Goal: Task Accomplishment & Management: Use online tool/utility

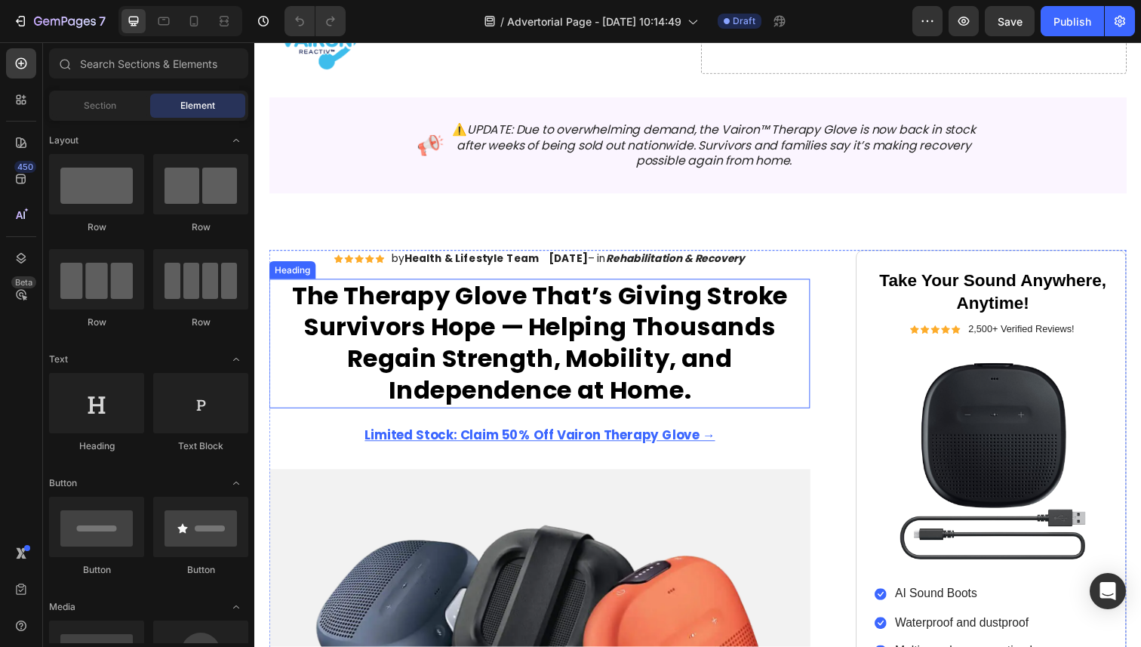
scroll to position [110, 0]
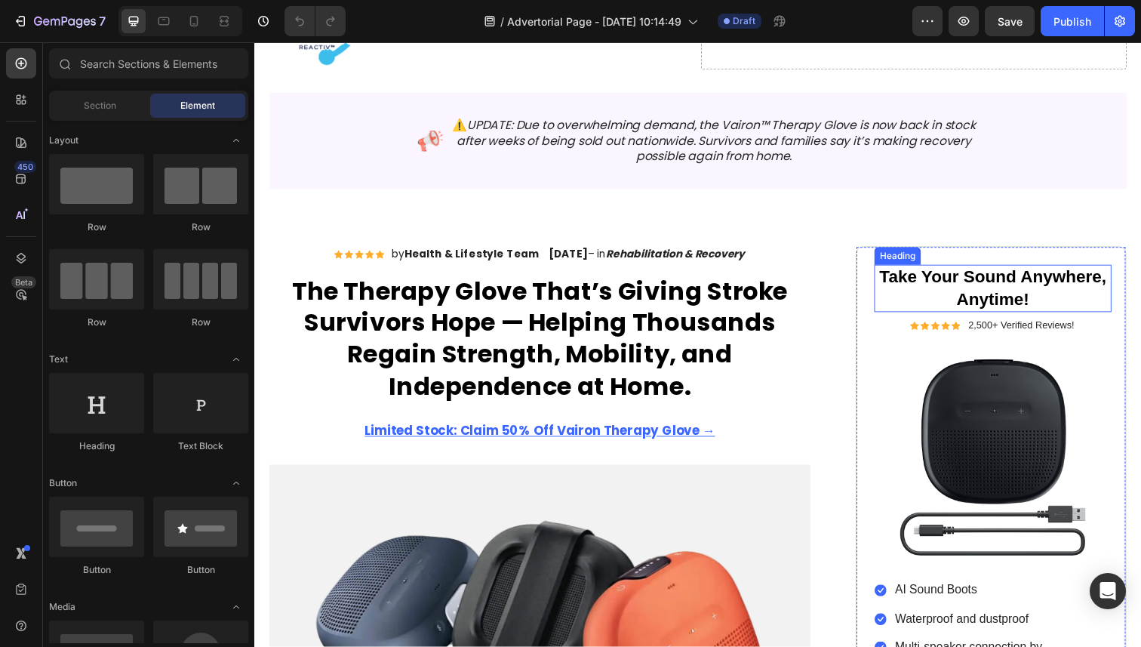
click at [1009, 288] on h2 "Take Your Sound Anywhere, Anytime!" at bounding box center [1009, 294] width 242 height 48
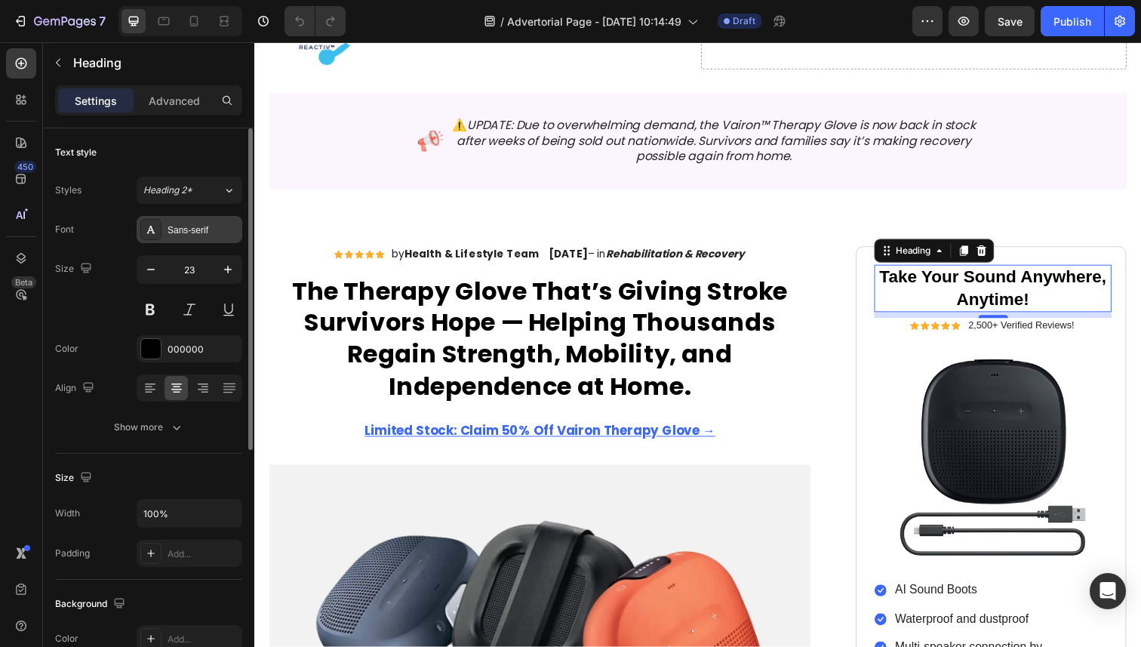
click at [217, 215] on div "Styles Heading 2* Font Sans-serif Size 23 Color 000000 Align Show more" at bounding box center [148, 309] width 187 height 264
click at [209, 233] on div "Sans-serif" at bounding box center [203, 230] width 71 height 14
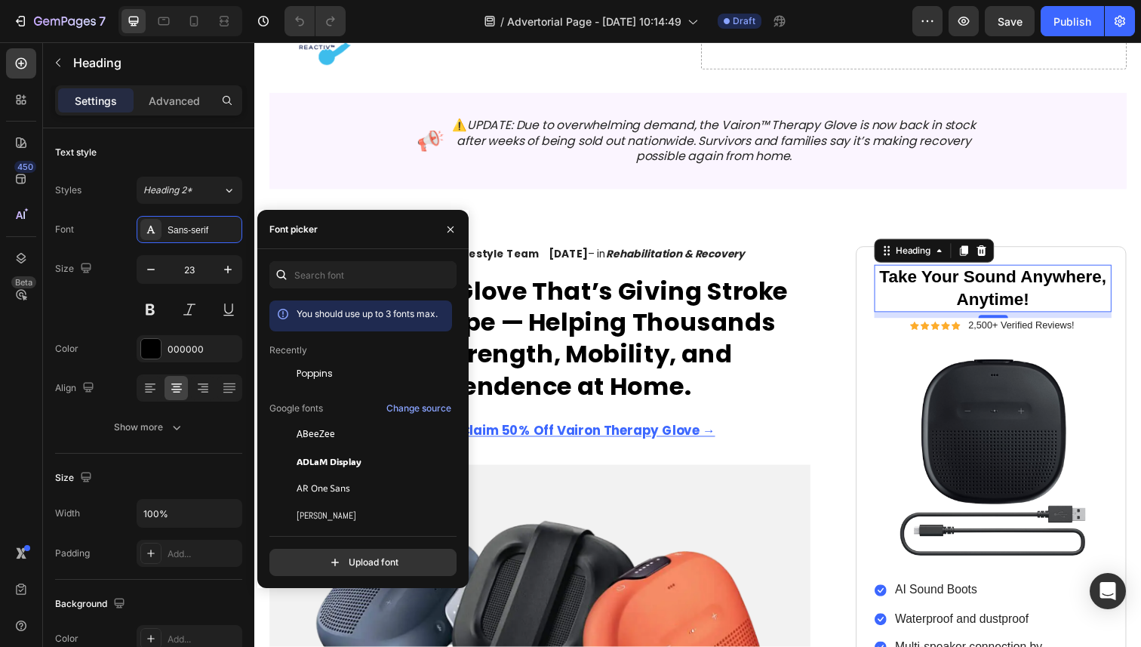
click at [338, 291] on div "You should use up to 3 fonts max. Recently Poppins Google fonts Change source A…" at bounding box center [363, 418] width 187 height 315
click at [339, 288] on input "text" at bounding box center [363, 274] width 187 height 27
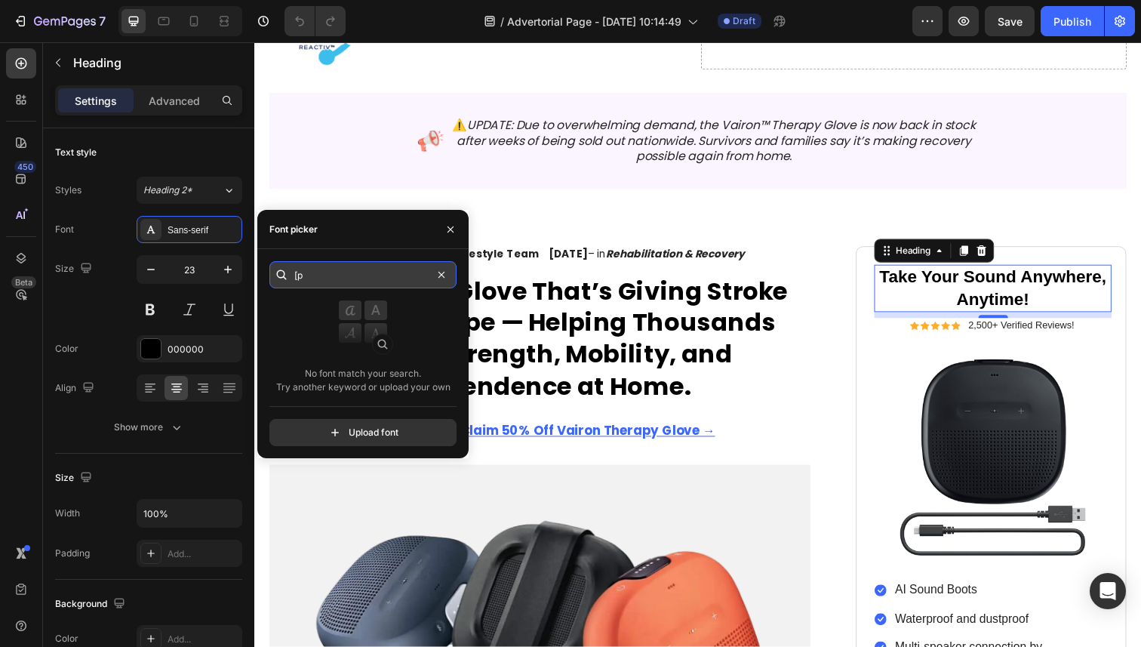
type input "["
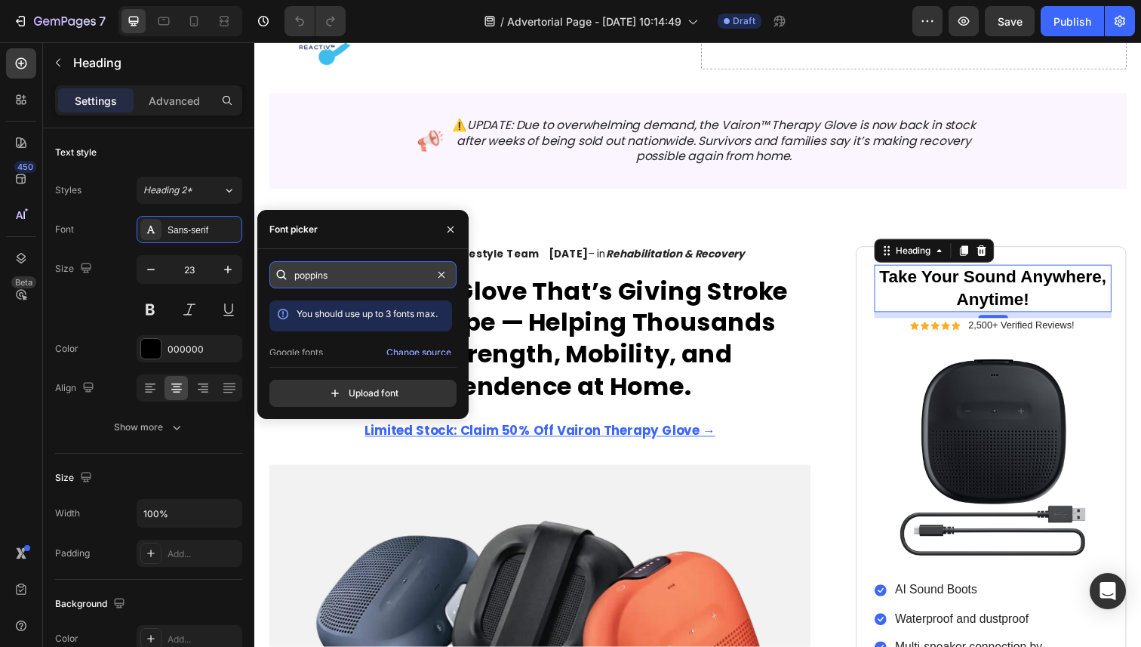
type input "poppins"
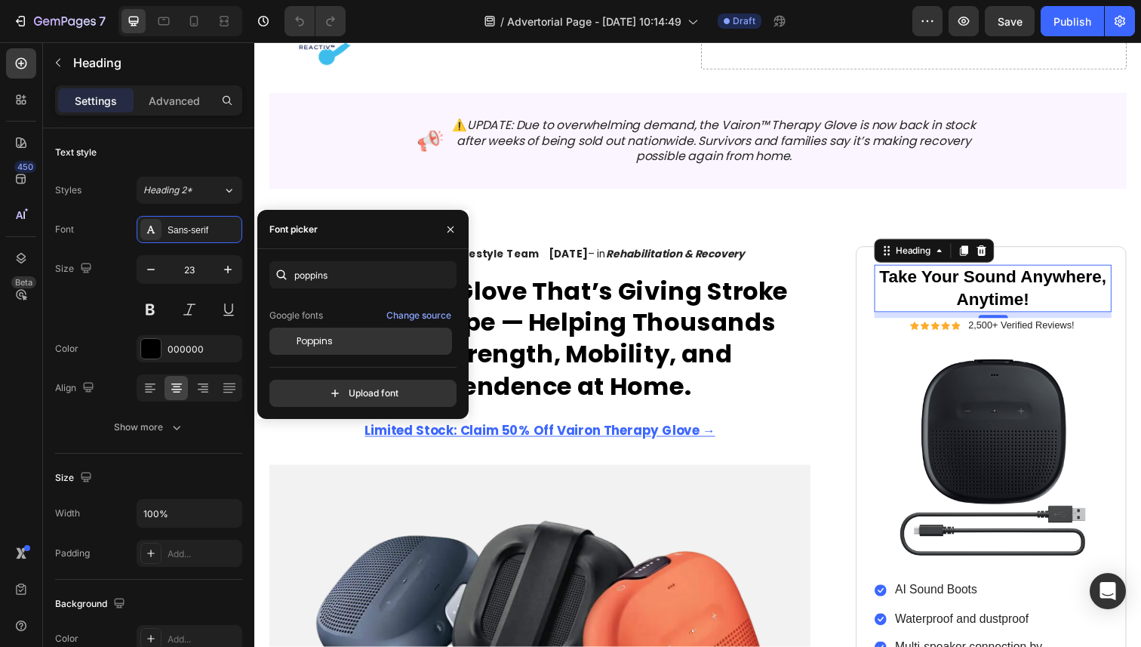
click at [340, 335] on div "Poppins" at bounding box center [373, 341] width 152 height 14
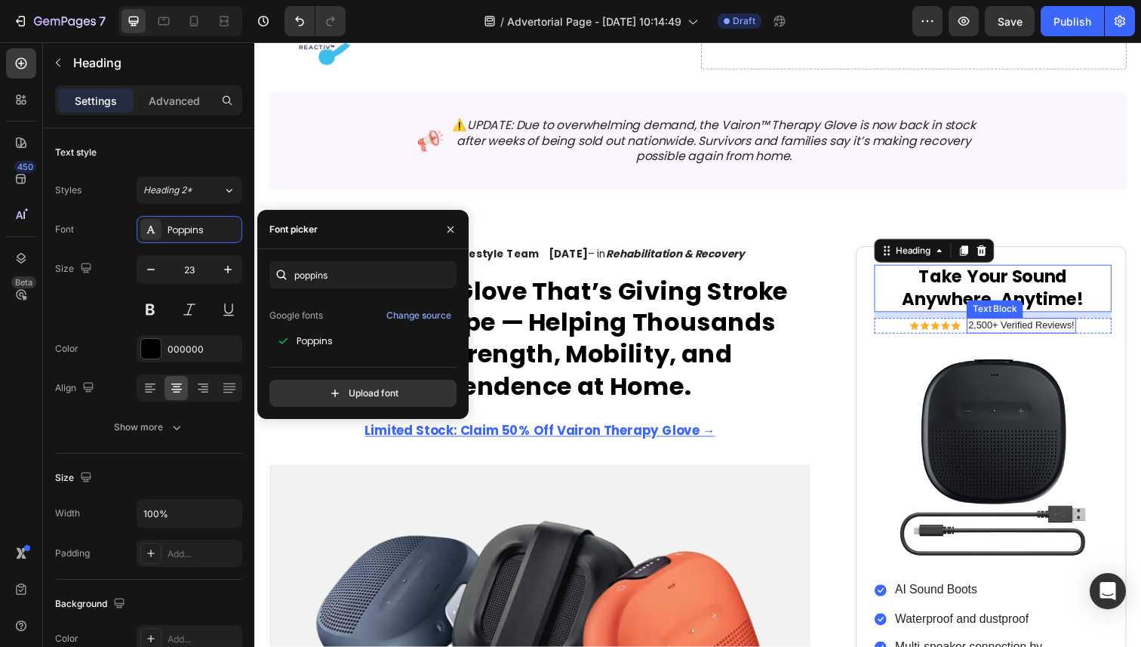
click at [1047, 295] on h2 "Take Your Sound Anywhere, Anytime!" at bounding box center [1009, 294] width 242 height 48
click at [1047, 295] on p "Take Your Sound Anywhere, Anytime!" at bounding box center [1008, 293] width 239 height 45
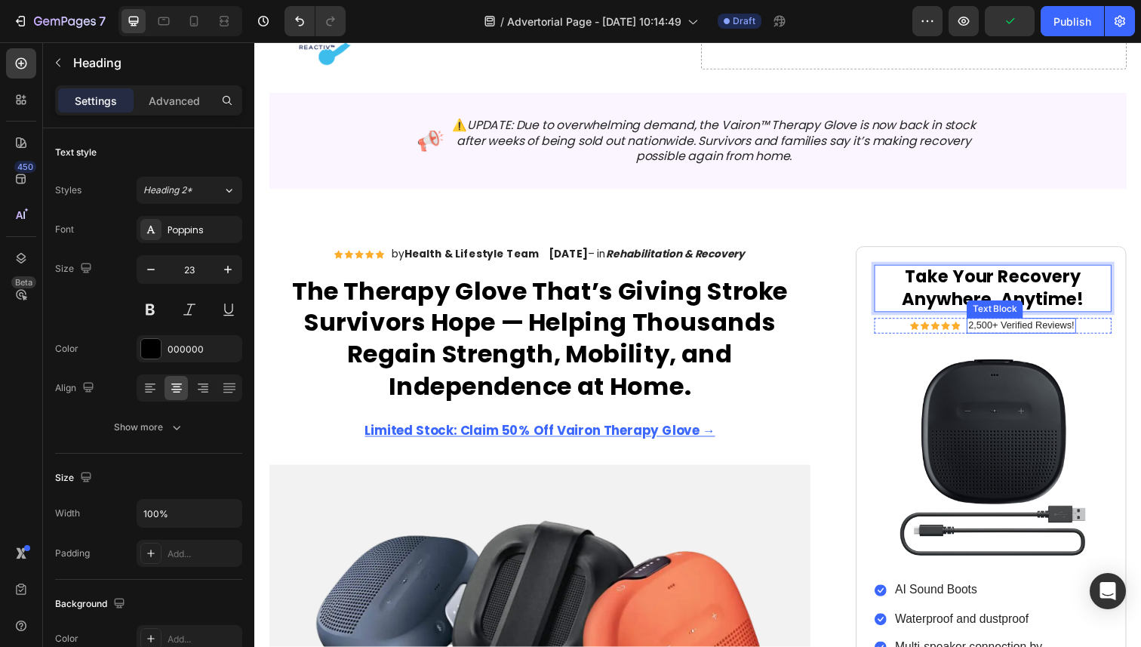
click at [1017, 328] on p "2,500+ Verified Reviews!" at bounding box center [1038, 331] width 108 height 13
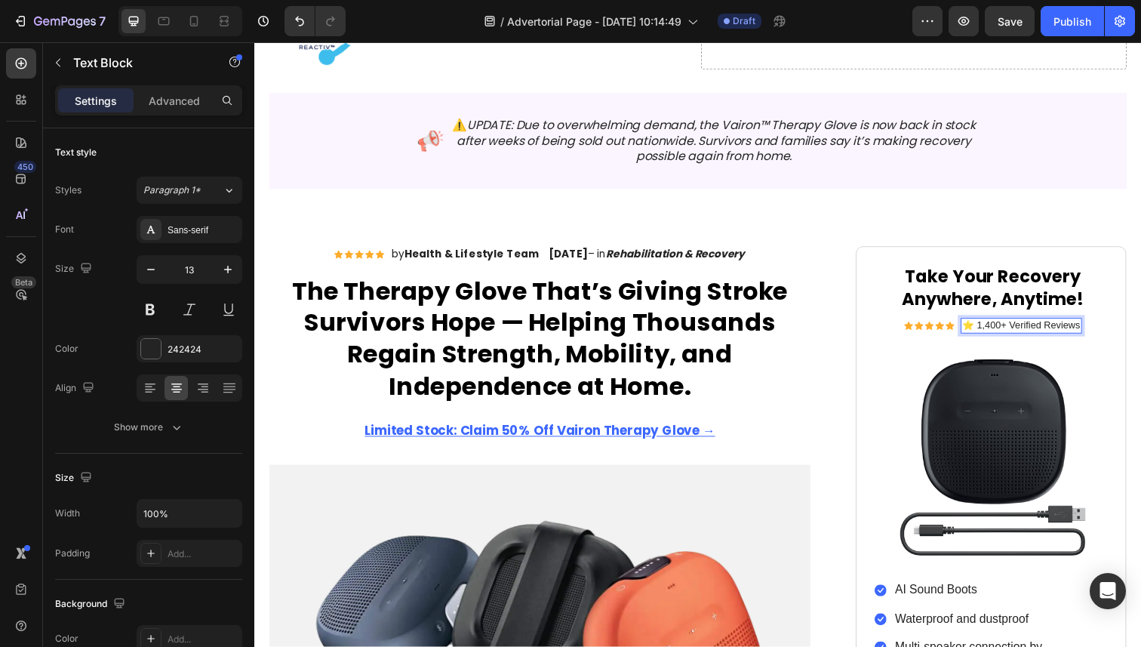
click at [994, 331] on p "⭐ 1,400+ Verified Reviews" at bounding box center [1038, 331] width 120 height 13
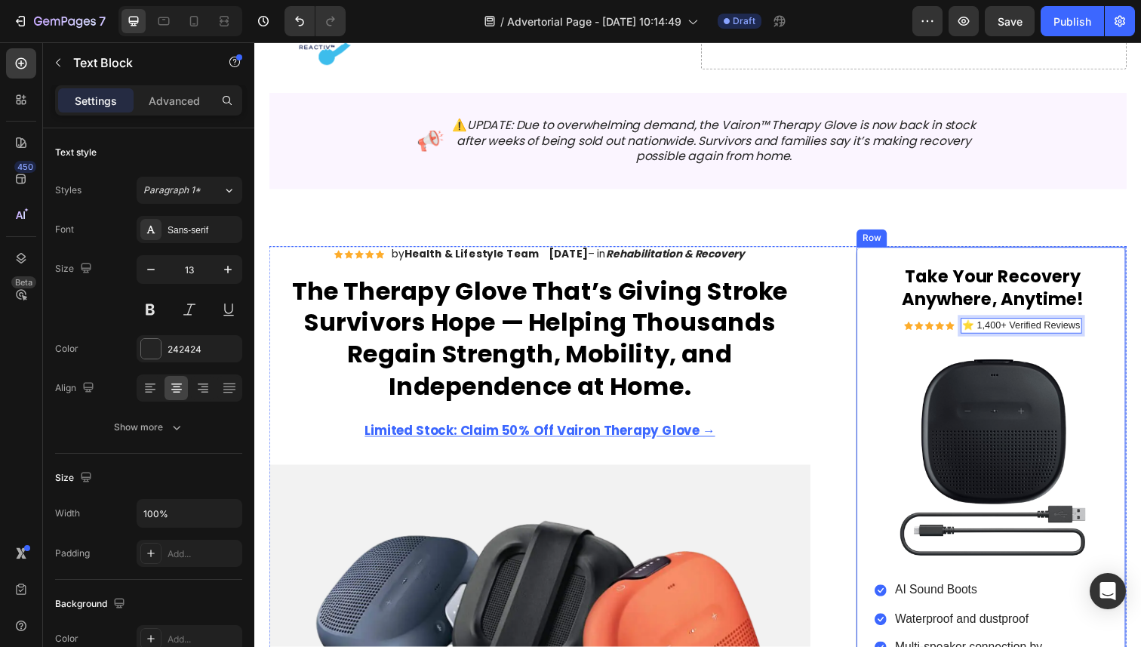
click at [991, 325] on p "⭐ 1,400+ Verified Reviews" at bounding box center [1038, 331] width 120 height 13
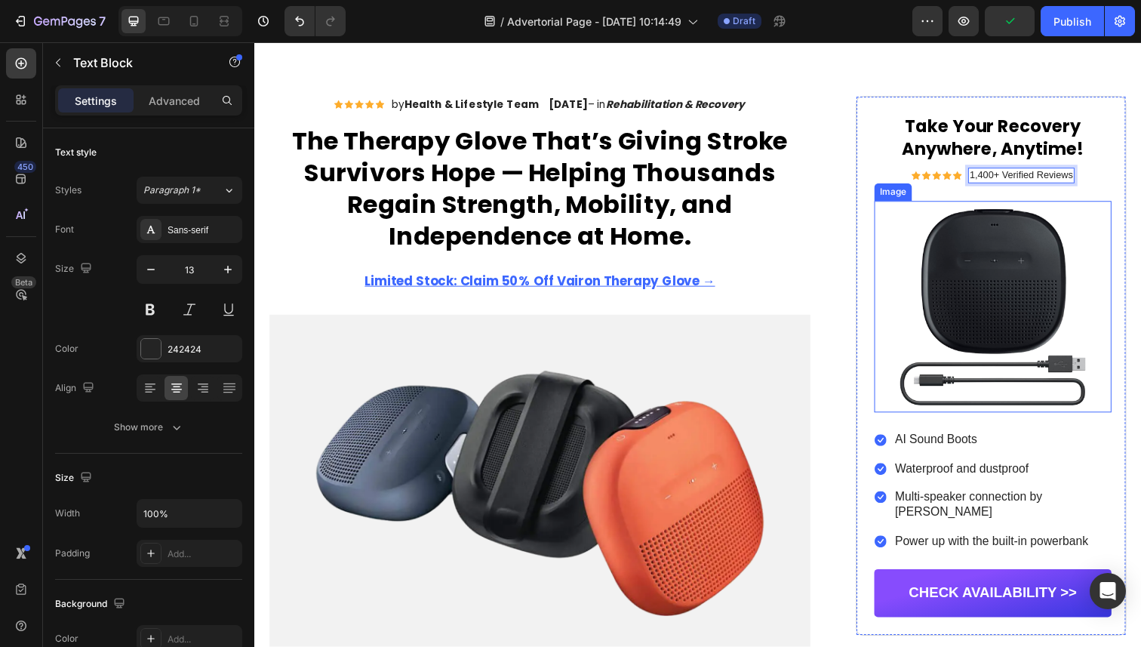
scroll to position [283, 0]
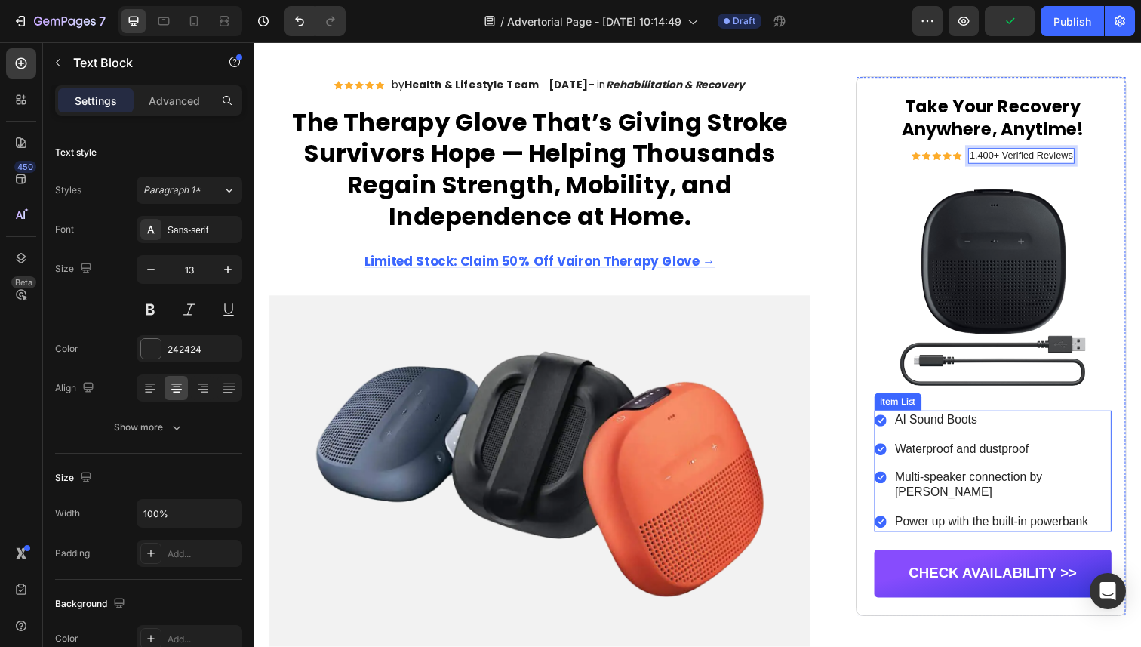
click at [943, 461] on p "Waterproof and dustproof" at bounding box center [1018, 459] width 219 height 16
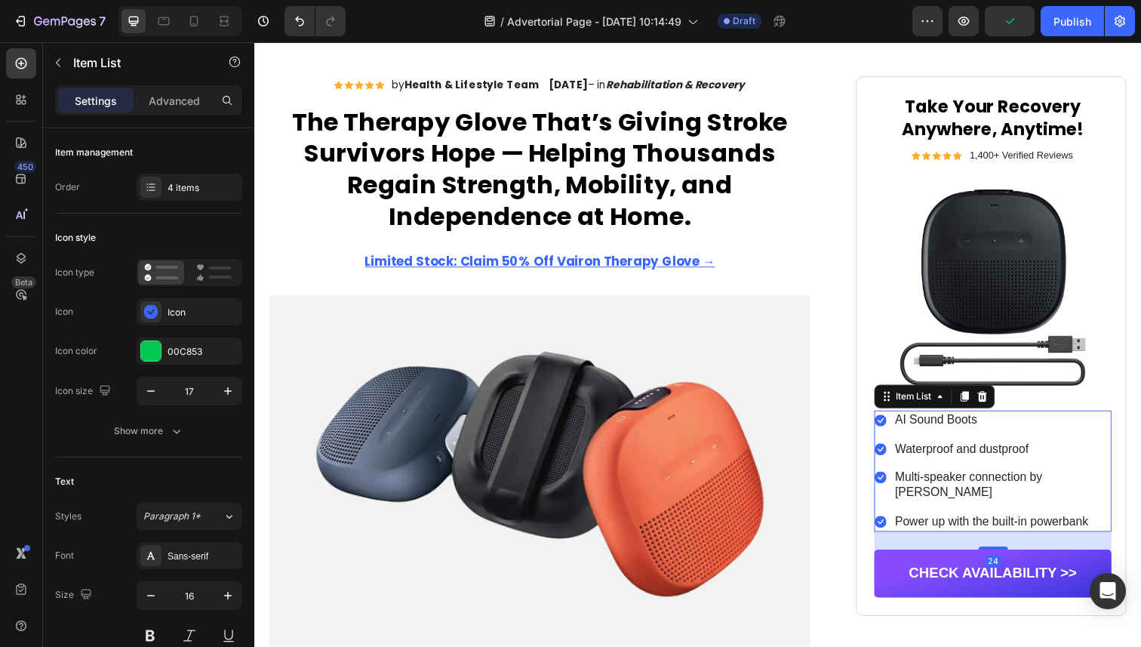
click at [955, 424] on p "AI Sound Boots" at bounding box center [1018, 429] width 219 height 16
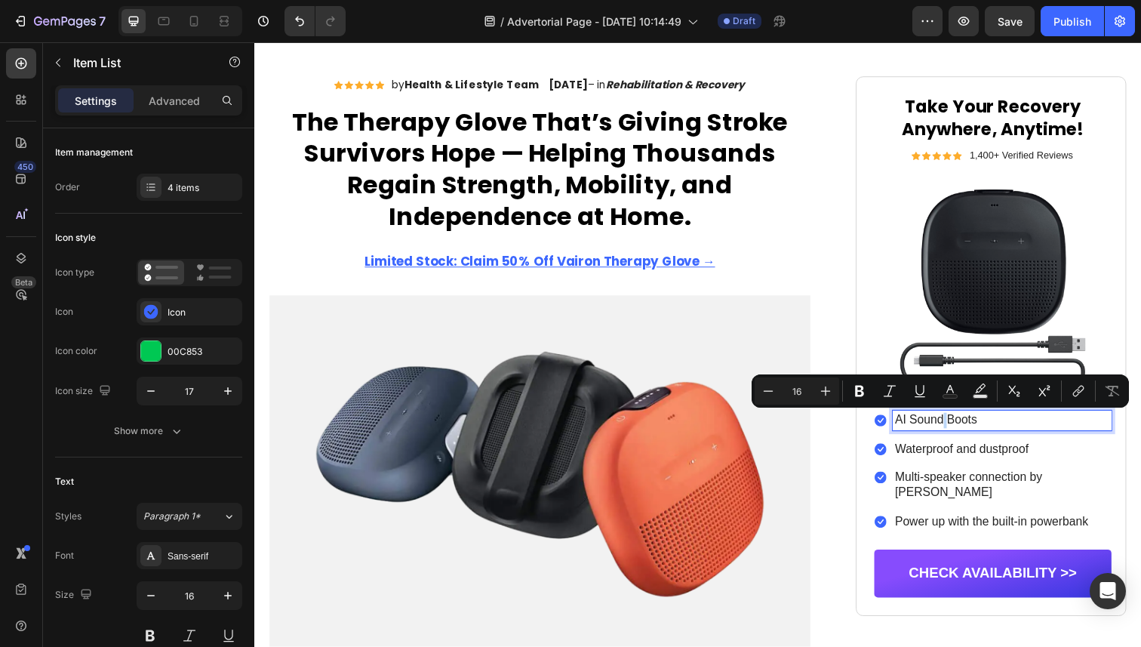
click at [904, 430] on div "AI Sound Boots" at bounding box center [1009, 429] width 242 height 20
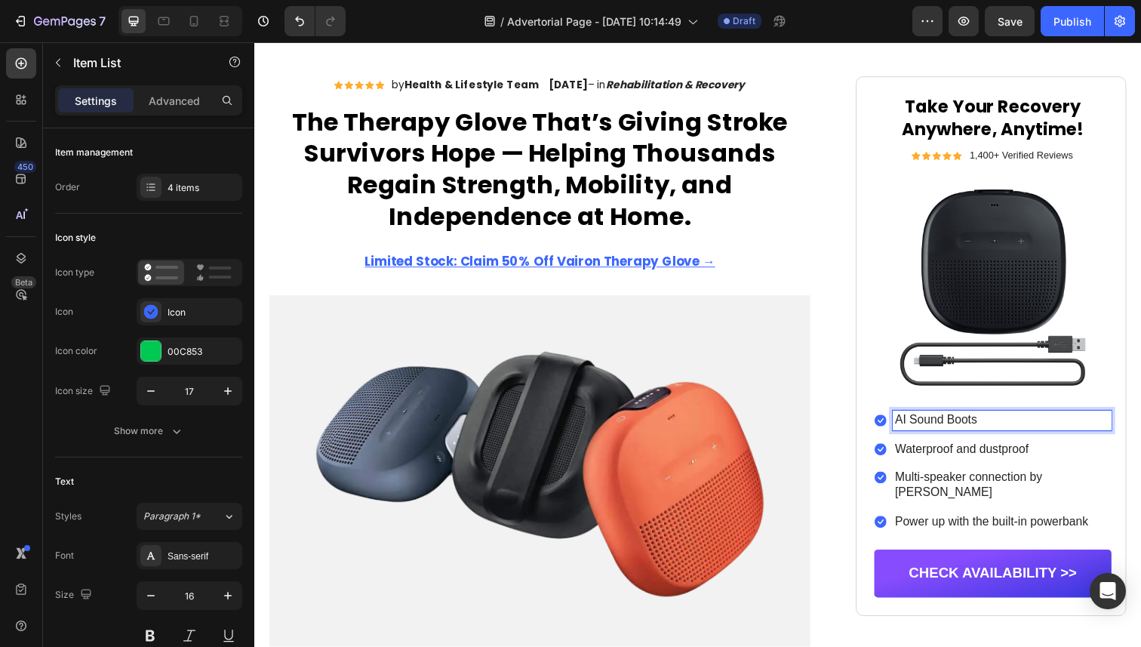
click at [929, 427] on p "AI Sound Boots" at bounding box center [1018, 429] width 219 height 16
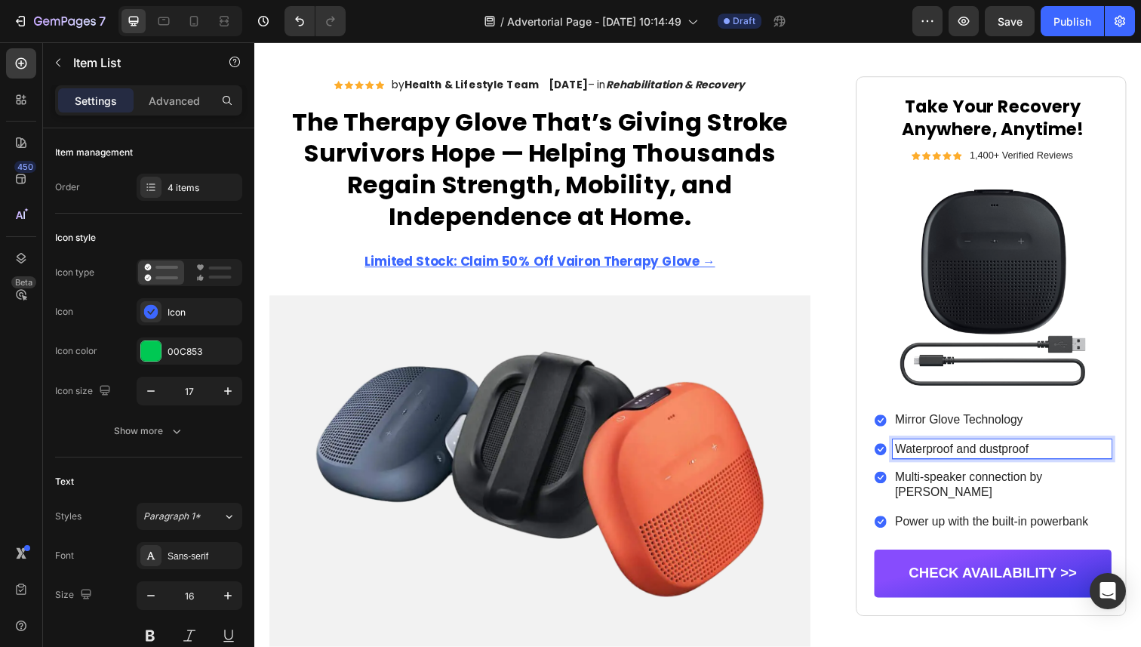
click at [978, 459] on p "Waterproof and dustproof" at bounding box center [1018, 459] width 219 height 16
click at [978, 458] on p "Waterproof and dustproof" at bounding box center [1018, 459] width 219 height 16
click at [994, 494] on p "Multi-speaker connection by [PERSON_NAME]" at bounding box center [1018, 495] width 219 height 32
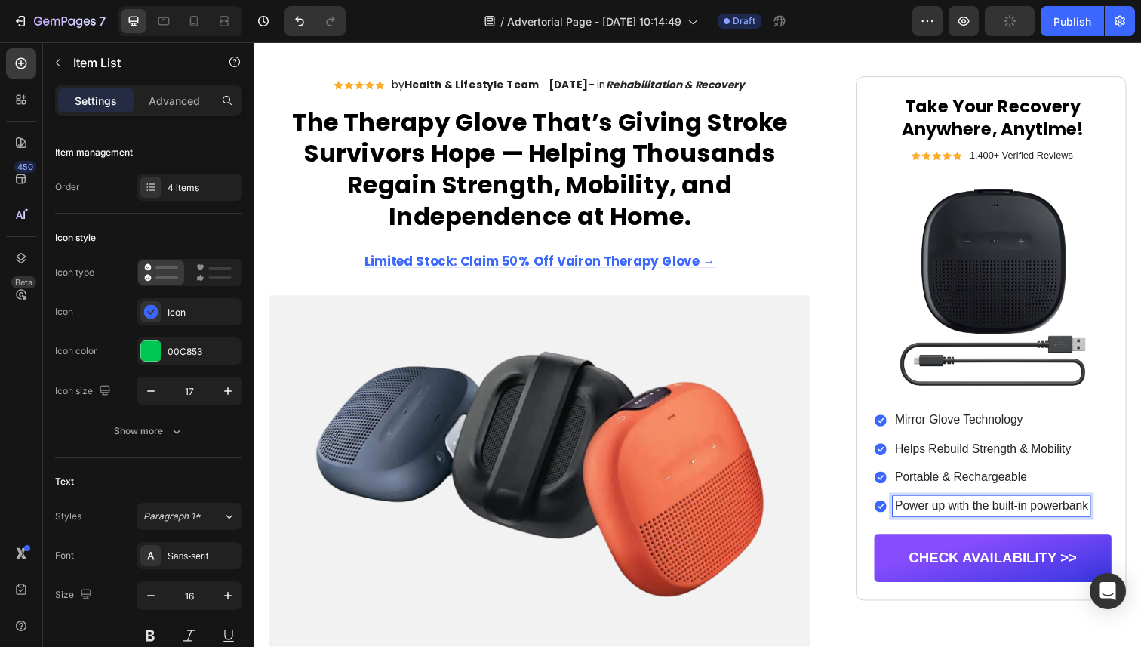
click at [972, 511] on p "Power up with the built-in powerbank" at bounding box center [1007, 517] width 197 height 16
click at [894, 430] on icon at bounding box center [894, 429] width 13 height 13
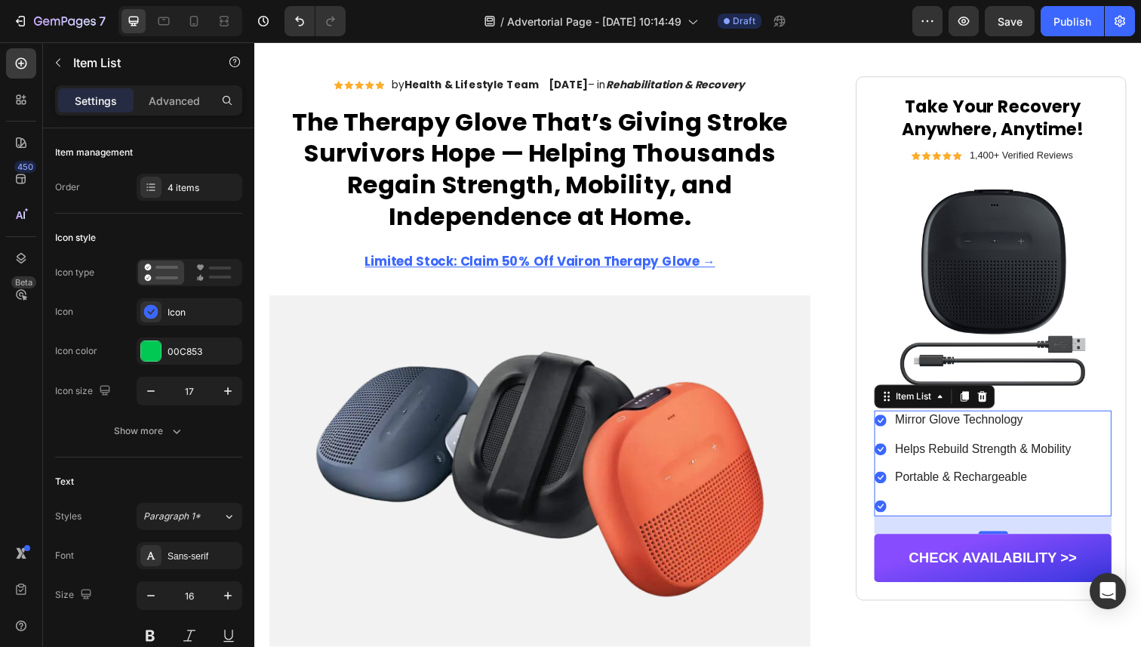
click at [894, 430] on icon at bounding box center [894, 429] width 13 height 13
click at [897, 430] on icon at bounding box center [895, 429] width 12 height 12
click at [907, 430] on div "Mirror Glove Technology" at bounding box center [999, 429] width 184 height 20
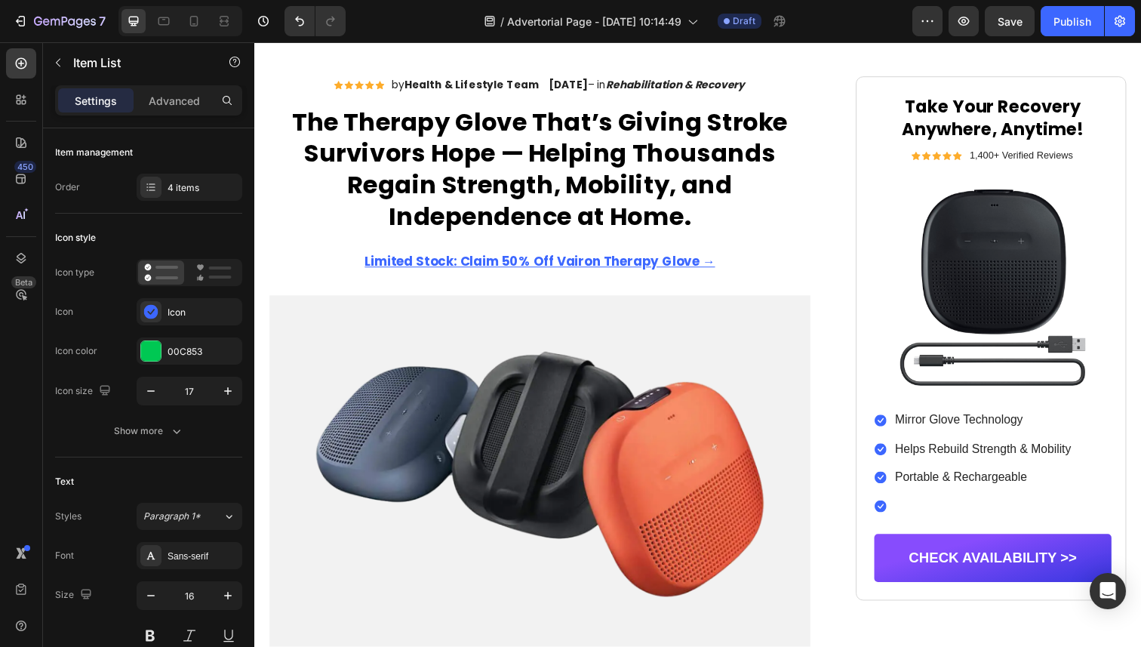
click at [898, 430] on icon at bounding box center [895, 429] width 12 height 12
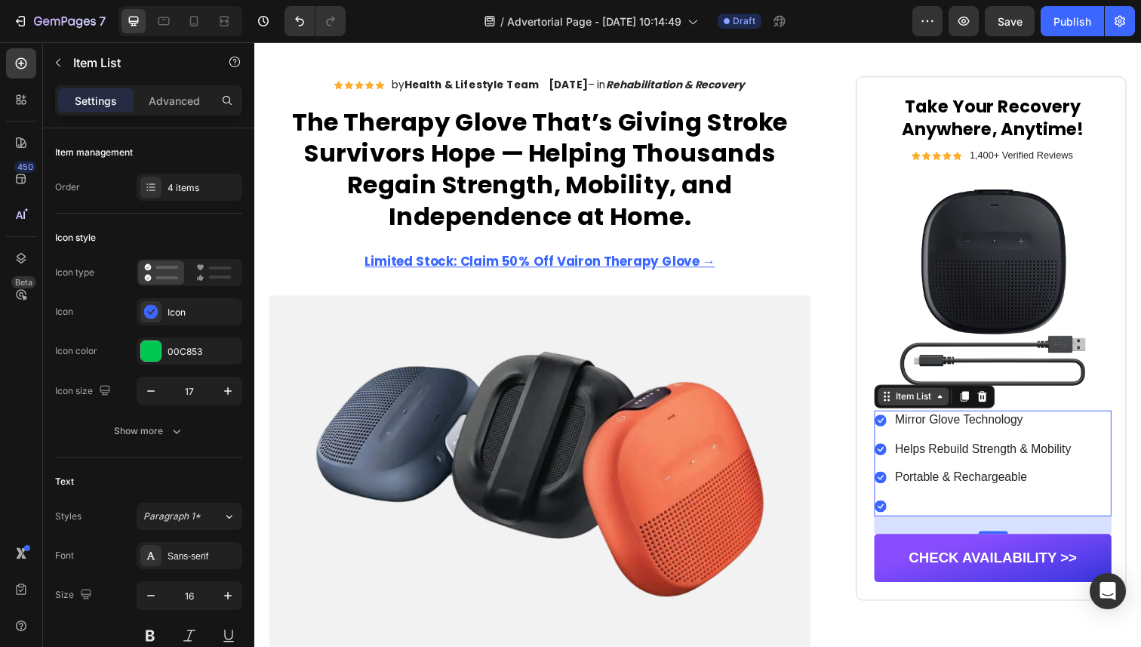
click at [904, 402] on icon at bounding box center [901, 405] width 12 height 12
click at [916, 433] on p "Mirror Glove Technology" at bounding box center [999, 429] width 180 height 16
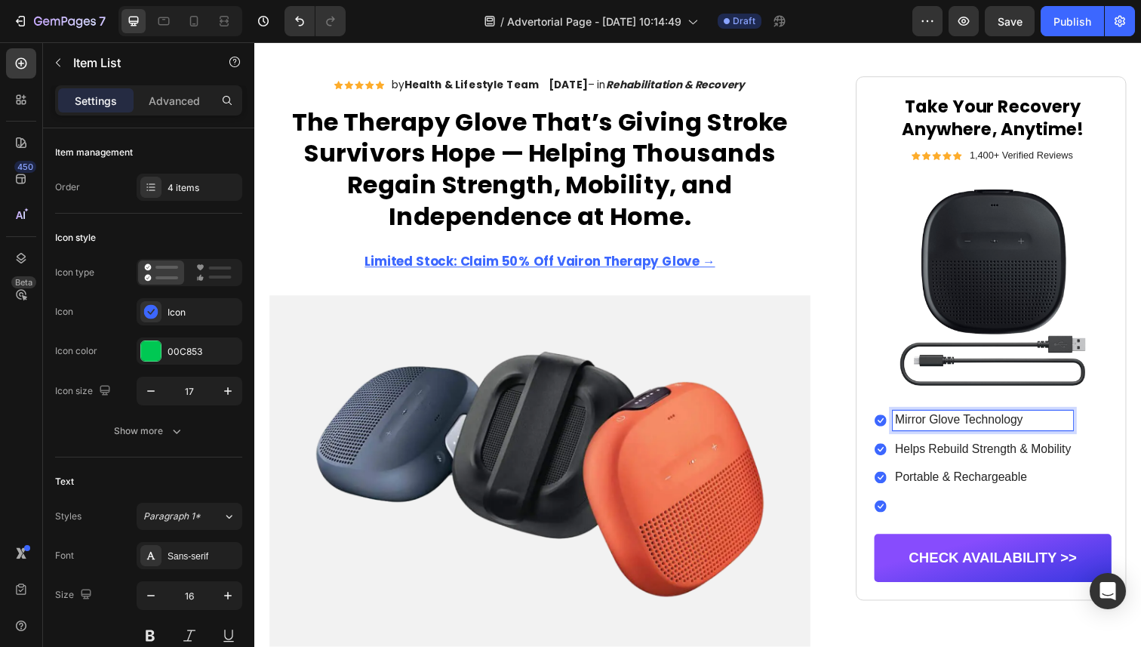
click at [895, 431] on icon at bounding box center [895, 429] width 12 height 12
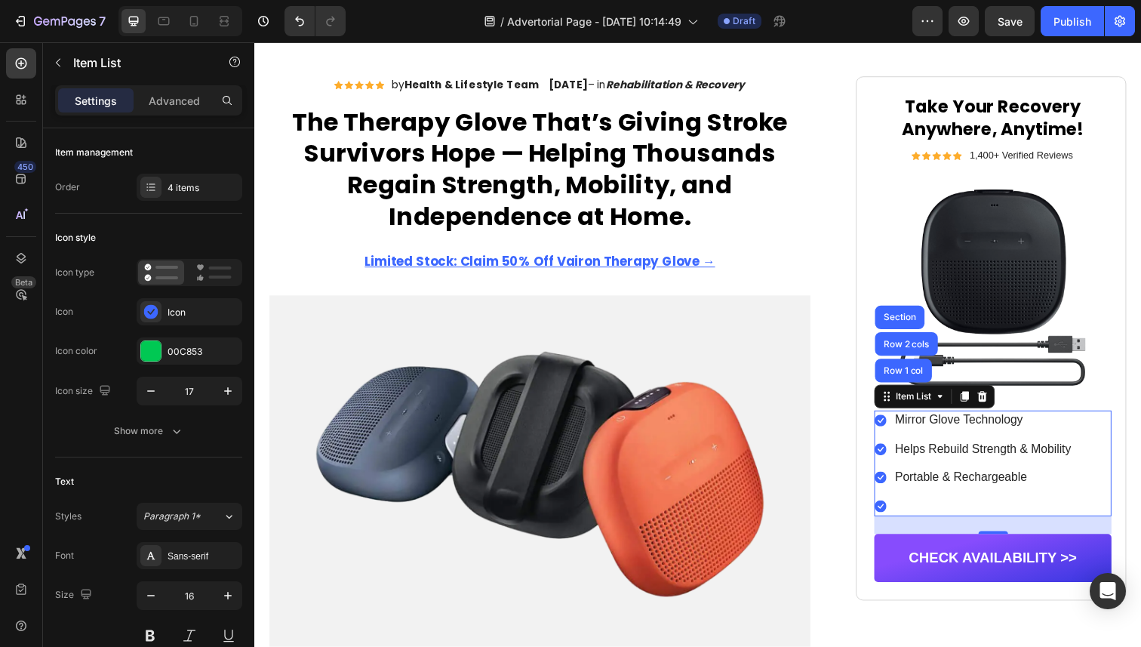
click at [921, 436] on div "Mirror Glove Technology" at bounding box center [999, 429] width 184 height 20
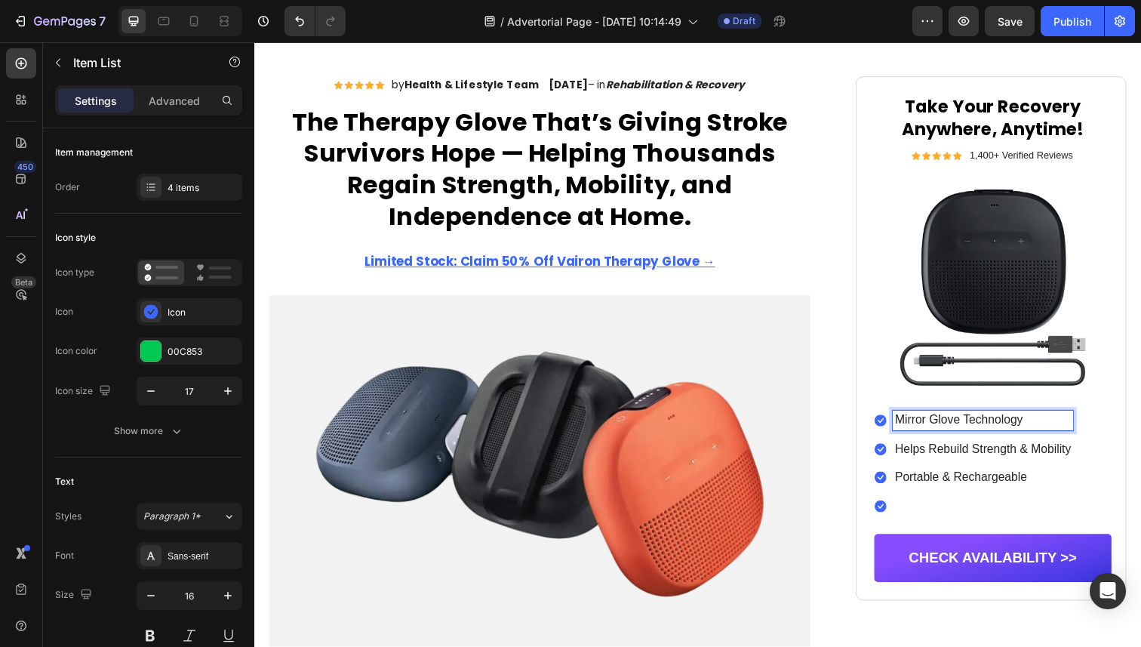
click at [927, 433] on p "Mirror Glove Technology" at bounding box center [999, 429] width 180 height 16
click at [938, 464] on p "Helps Rebuild Strength & Mobility" at bounding box center [999, 459] width 180 height 16
click at [896, 430] on icon at bounding box center [895, 429] width 12 height 12
click at [895, 430] on icon at bounding box center [895, 429] width 12 height 12
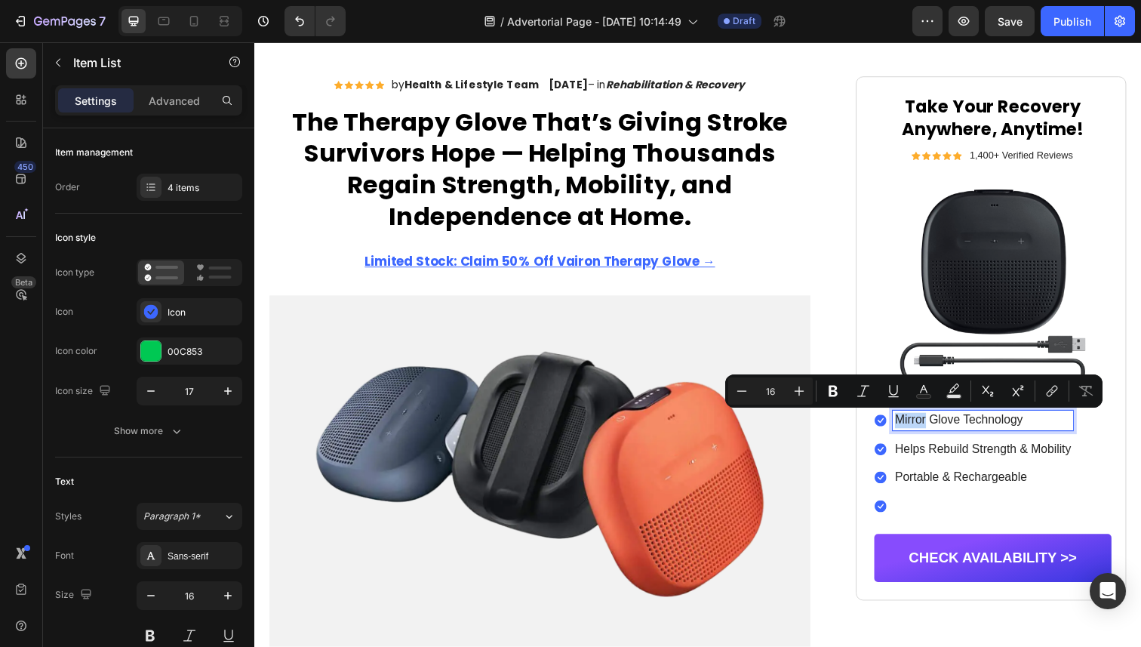
click at [894, 432] on icon at bounding box center [895, 429] width 12 height 12
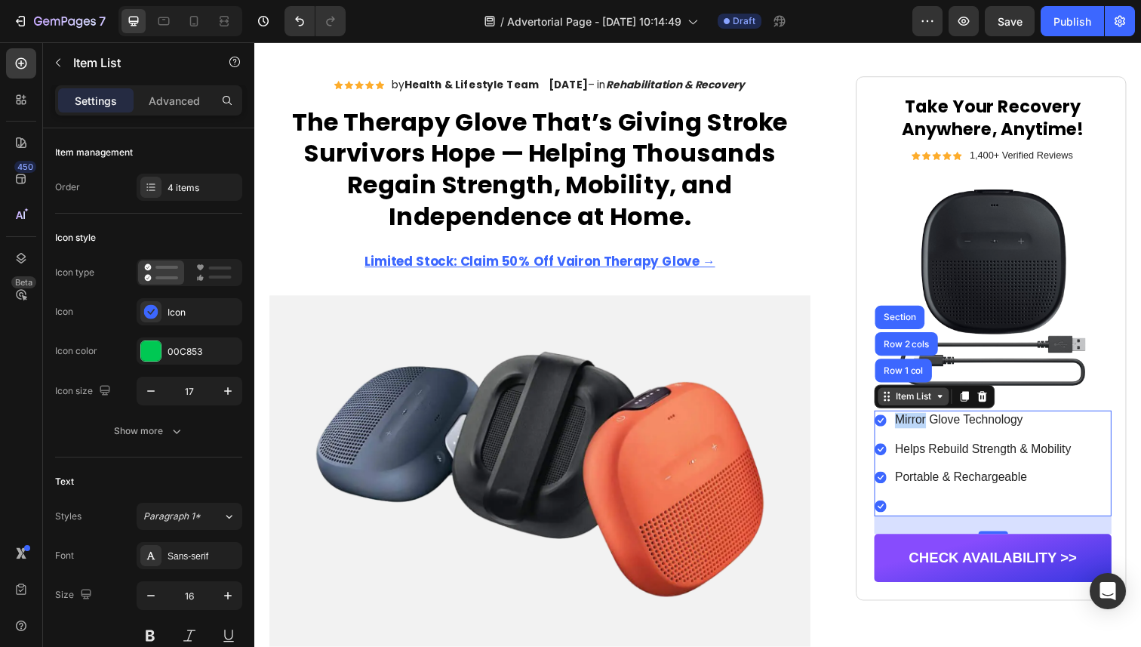
click at [929, 408] on div "Item List" at bounding box center [928, 405] width 42 height 14
click at [923, 408] on div "Item List" at bounding box center [928, 405] width 42 height 14
click at [906, 408] on icon at bounding box center [901, 405] width 12 height 12
click at [900, 408] on icon at bounding box center [901, 405] width 12 height 12
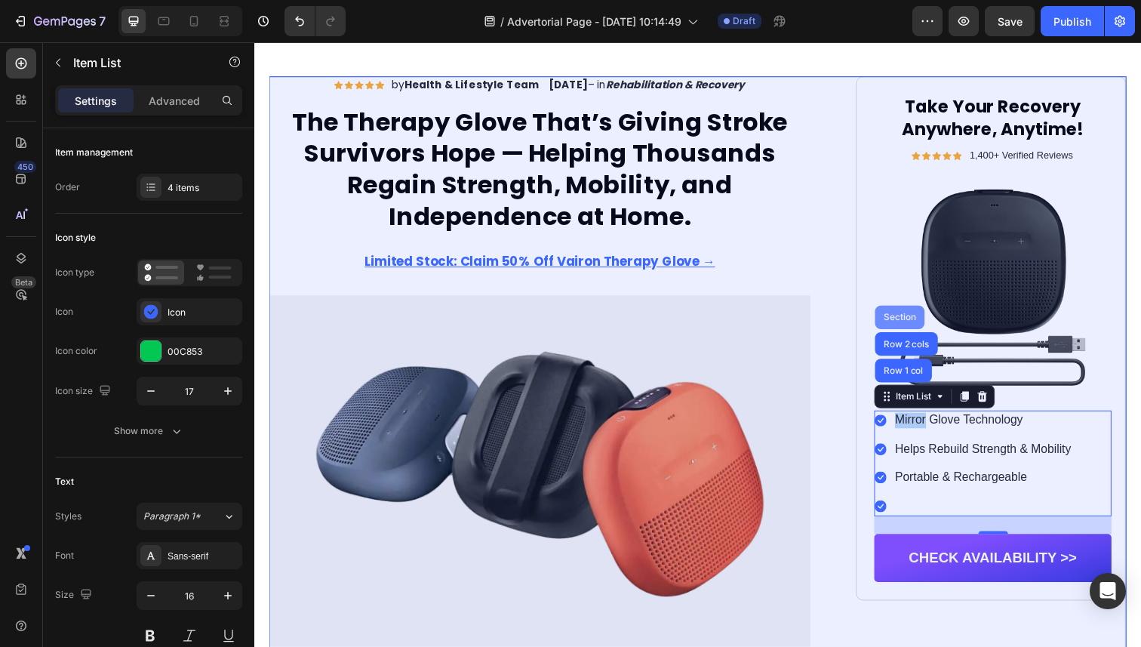
click at [918, 323] on div "Section" at bounding box center [914, 323] width 39 height 9
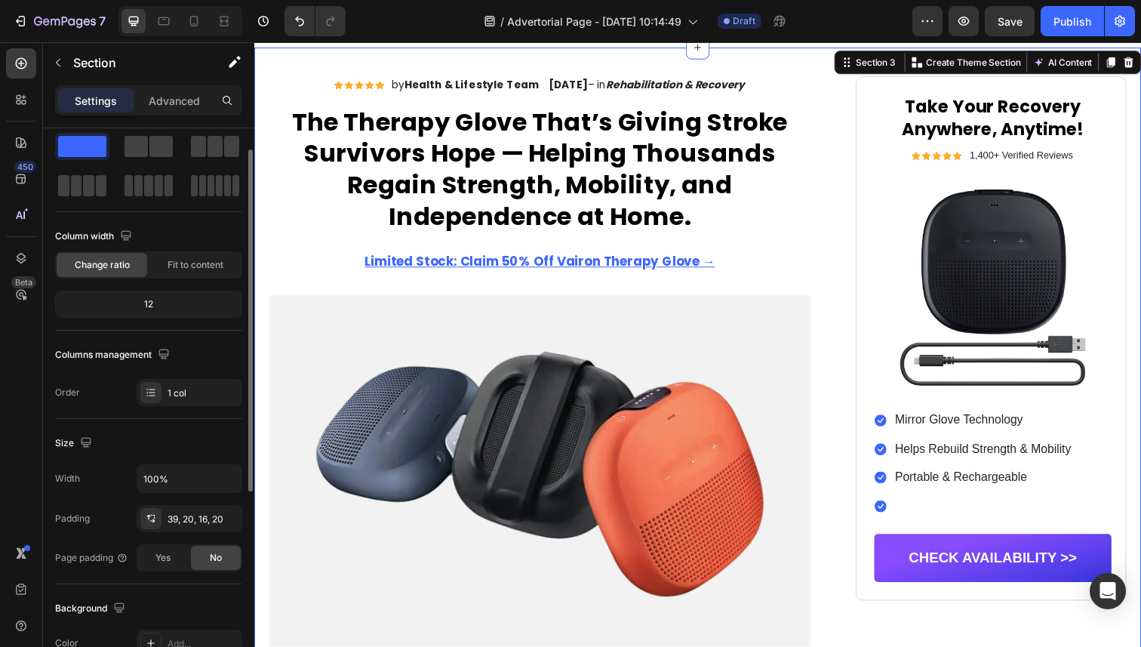
scroll to position [0, 0]
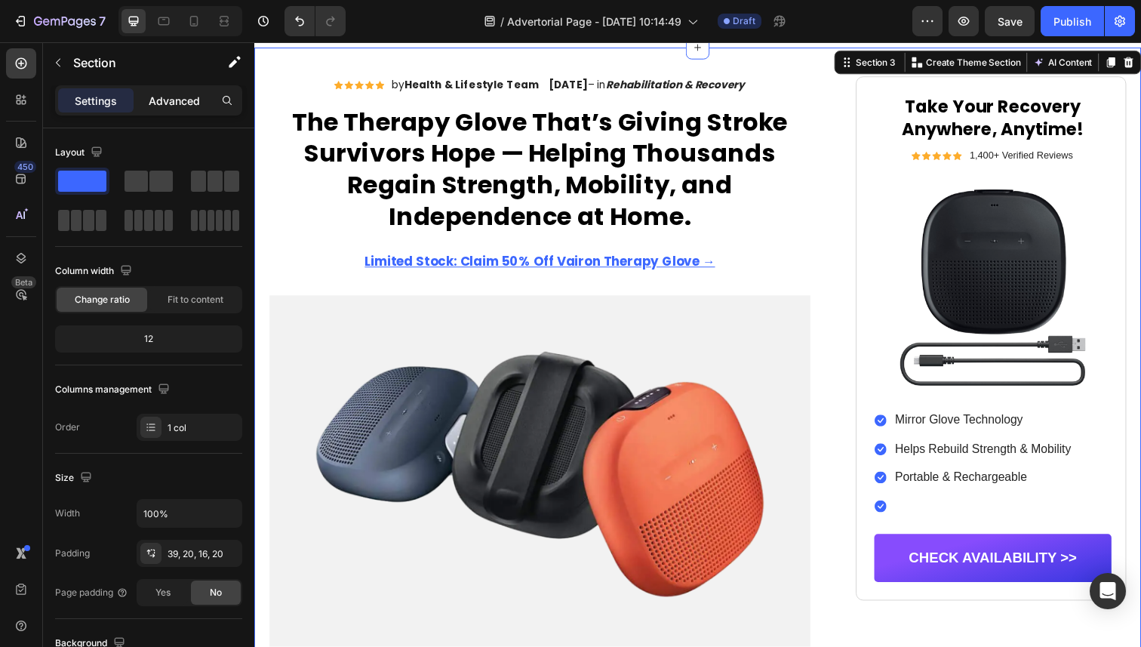
click at [163, 112] on div "Advanced" at bounding box center [174, 100] width 75 height 24
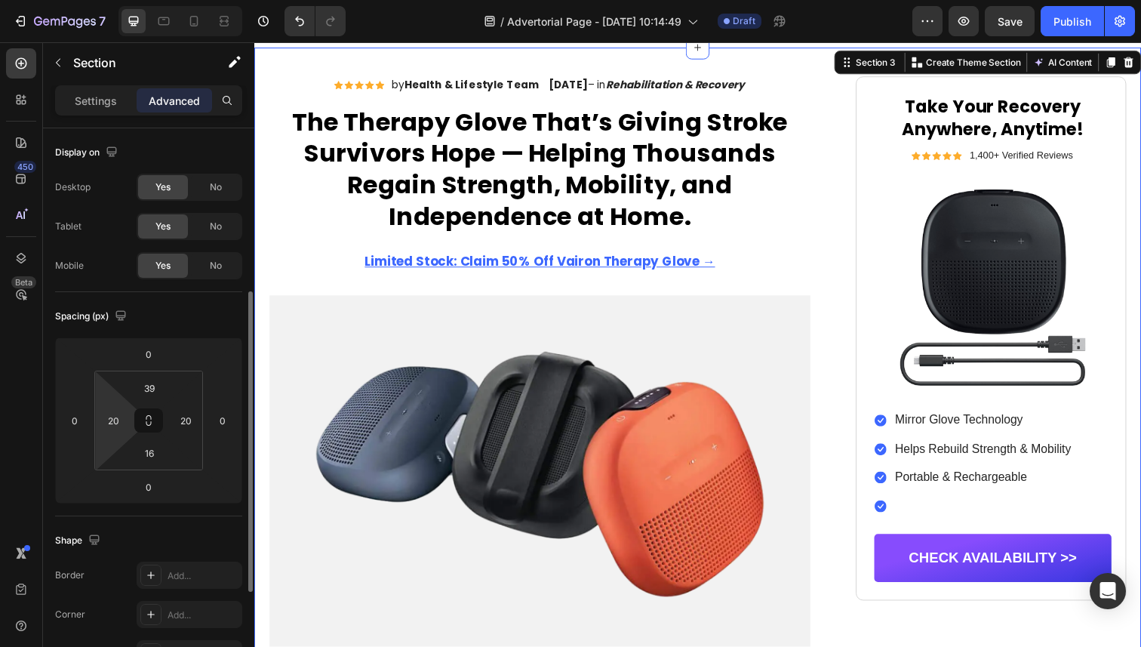
scroll to position [486, 0]
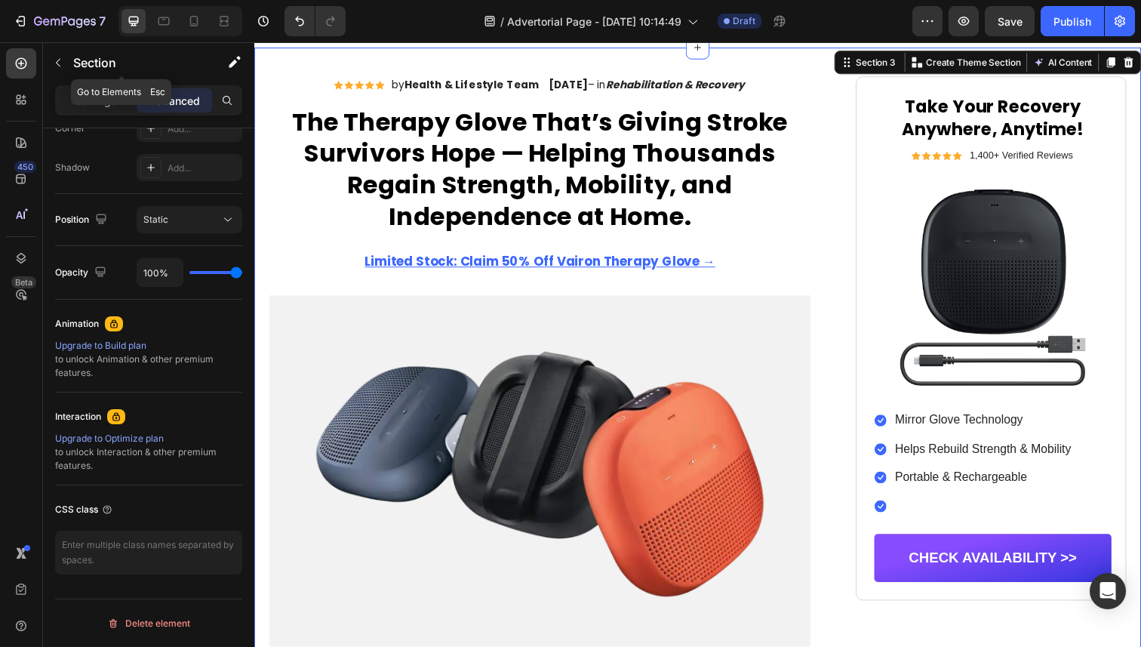
click at [57, 63] on icon "button" at bounding box center [58, 63] width 12 height 12
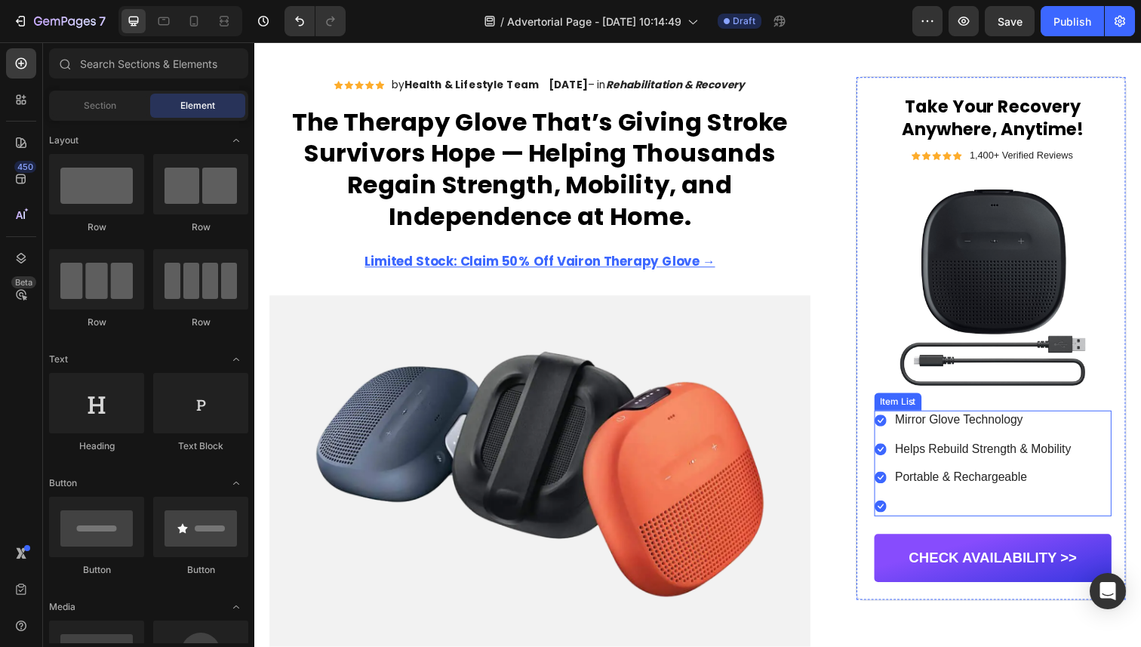
click at [895, 427] on icon at bounding box center [895, 429] width 12 height 12
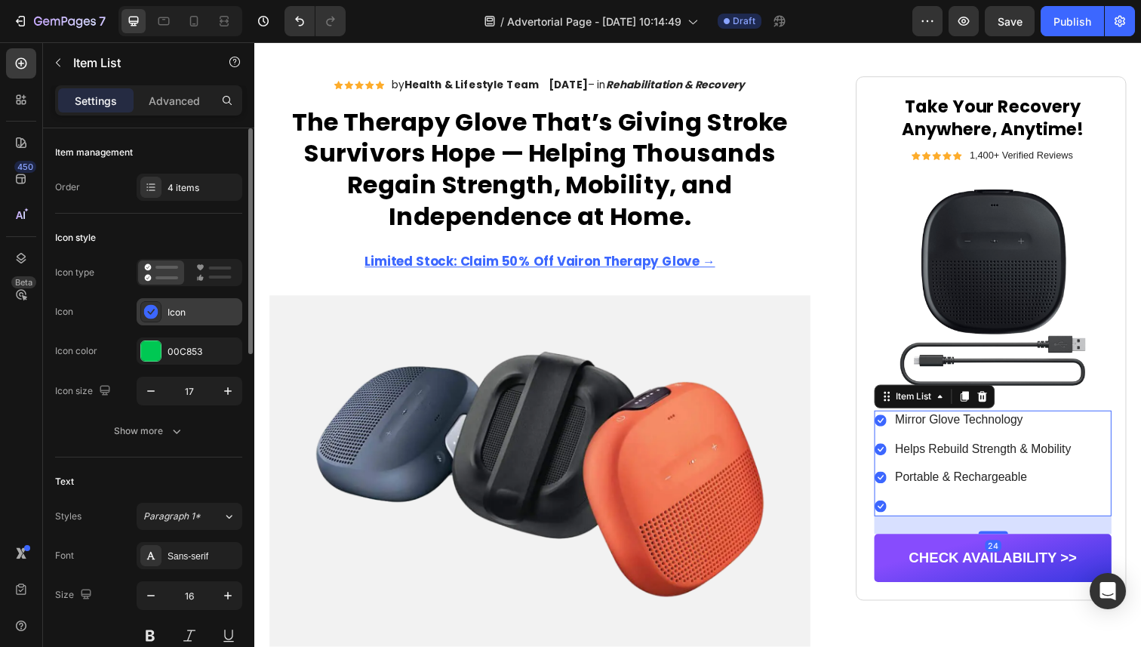
click at [192, 315] on div "Icon" at bounding box center [203, 313] width 71 height 14
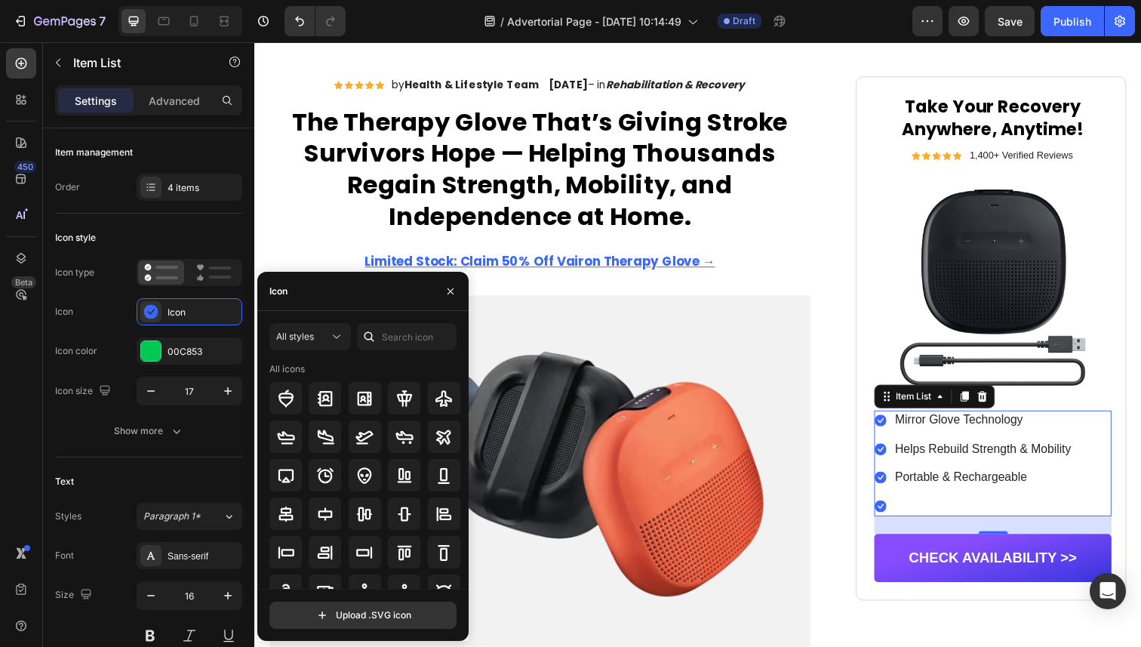
click at [319, 292] on div "Icon" at bounding box center [362, 291] width 211 height 39
click at [334, 294] on div "Icon" at bounding box center [362, 291] width 211 height 39
click at [417, 340] on input "text" at bounding box center [407, 336] width 100 height 27
paste input "🧤"
type input "🧤"
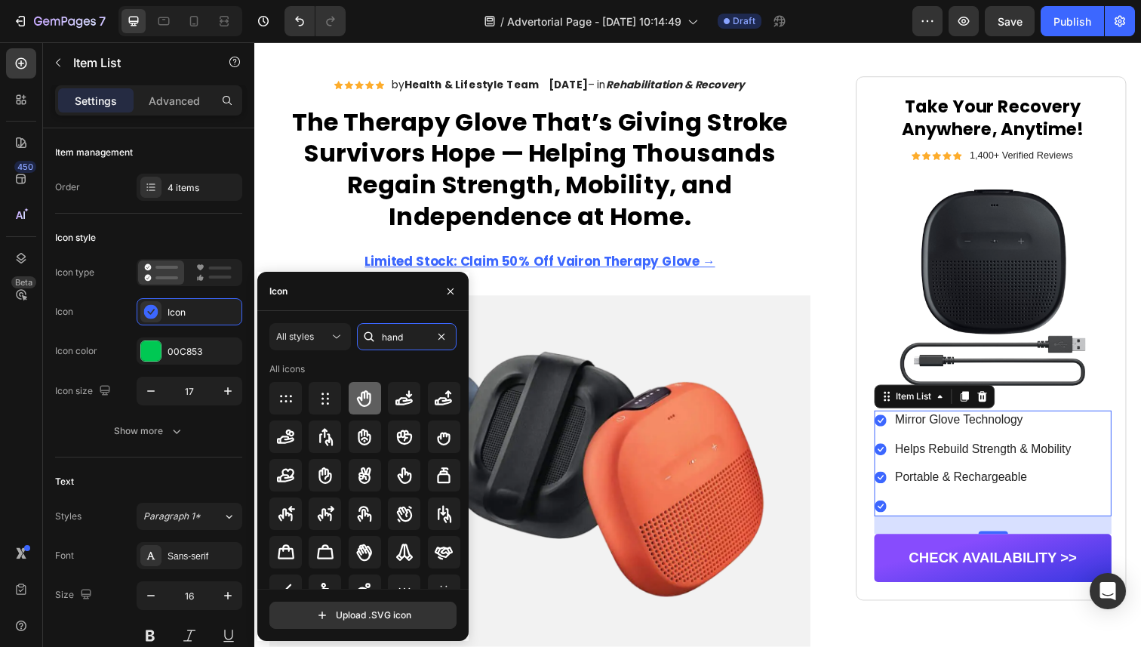
type input "hand"
click at [370, 402] on icon at bounding box center [365, 399] width 18 height 18
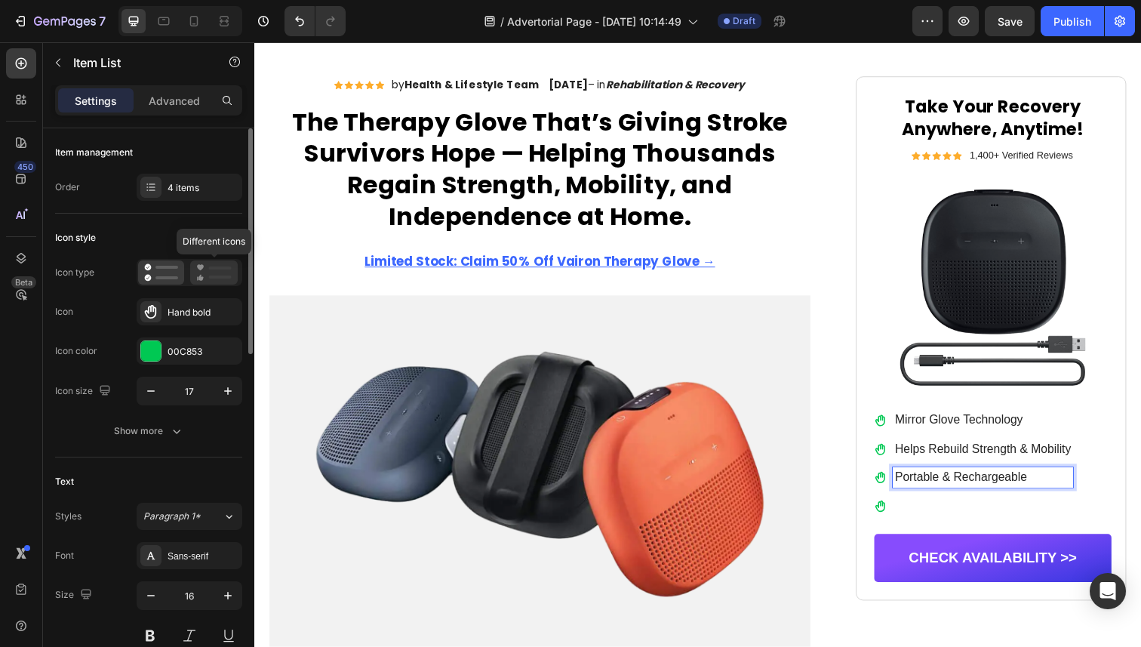
click at [207, 282] on div at bounding box center [214, 272] width 48 height 24
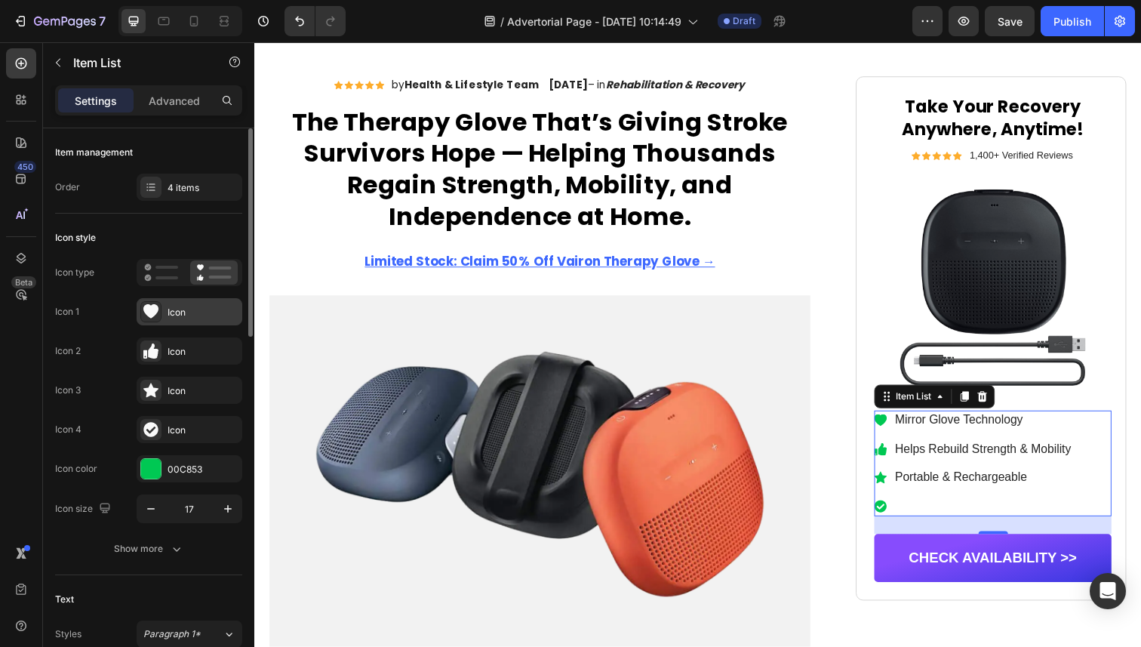
click at [200, 320] on div "Icon" at bounding box center [190, 311] width 106 height 27
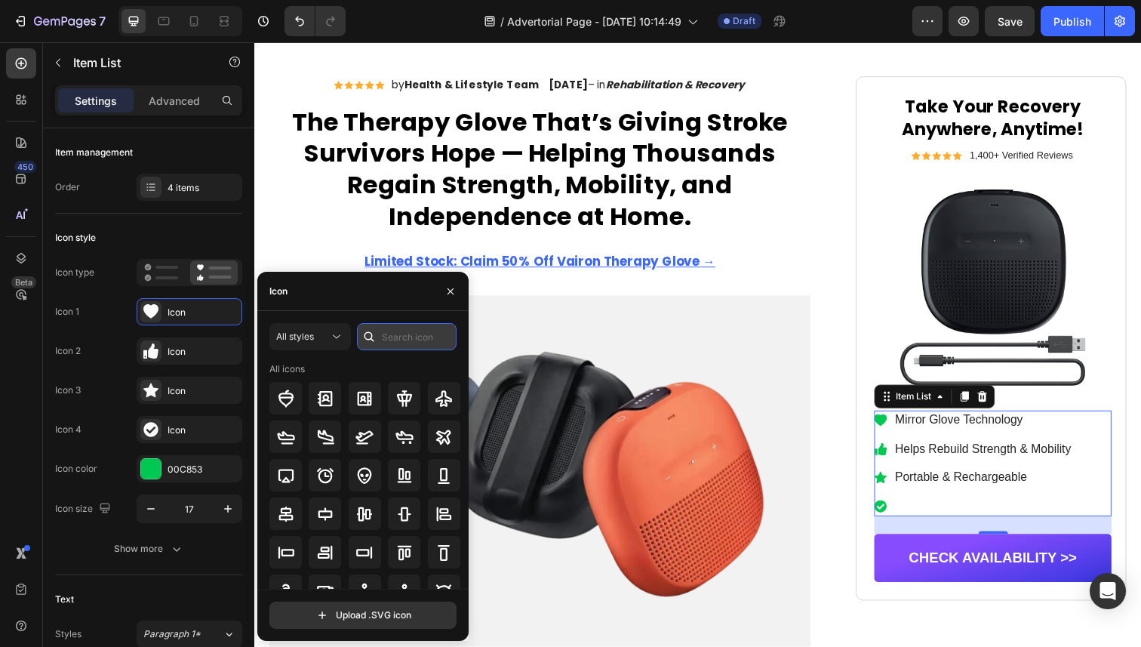
click at [387, 339] on input "text" at bounding box center [407, 336] width 100 height 27
type input "hand"
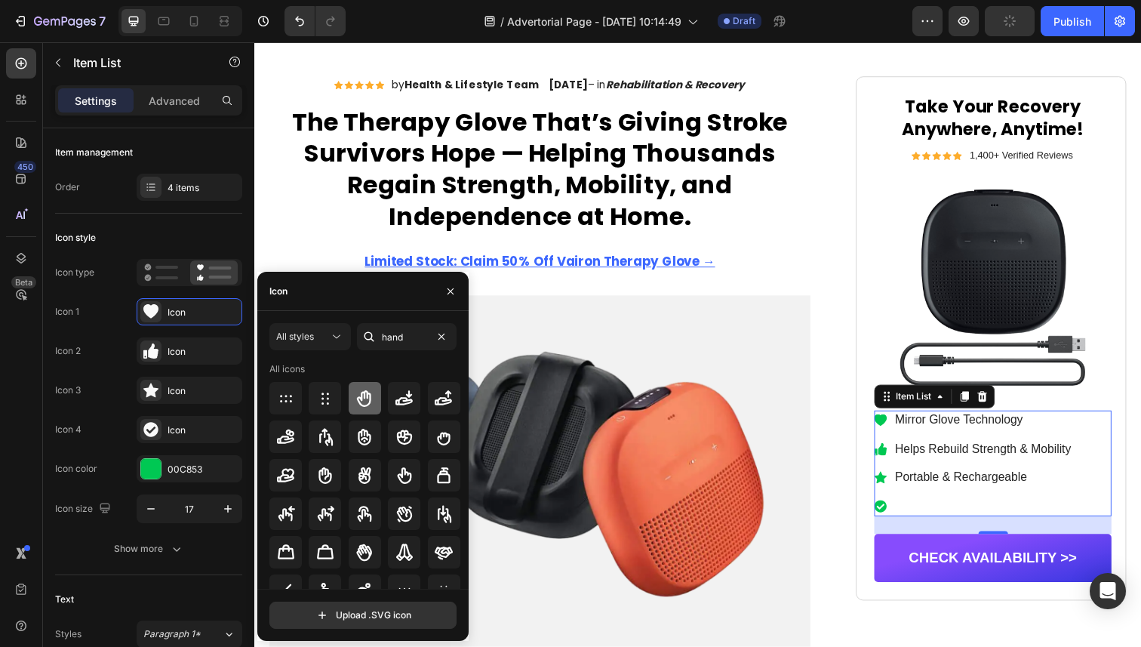
click at [356, 393] on icon at bounding box center [365, 399] width 18 height 18
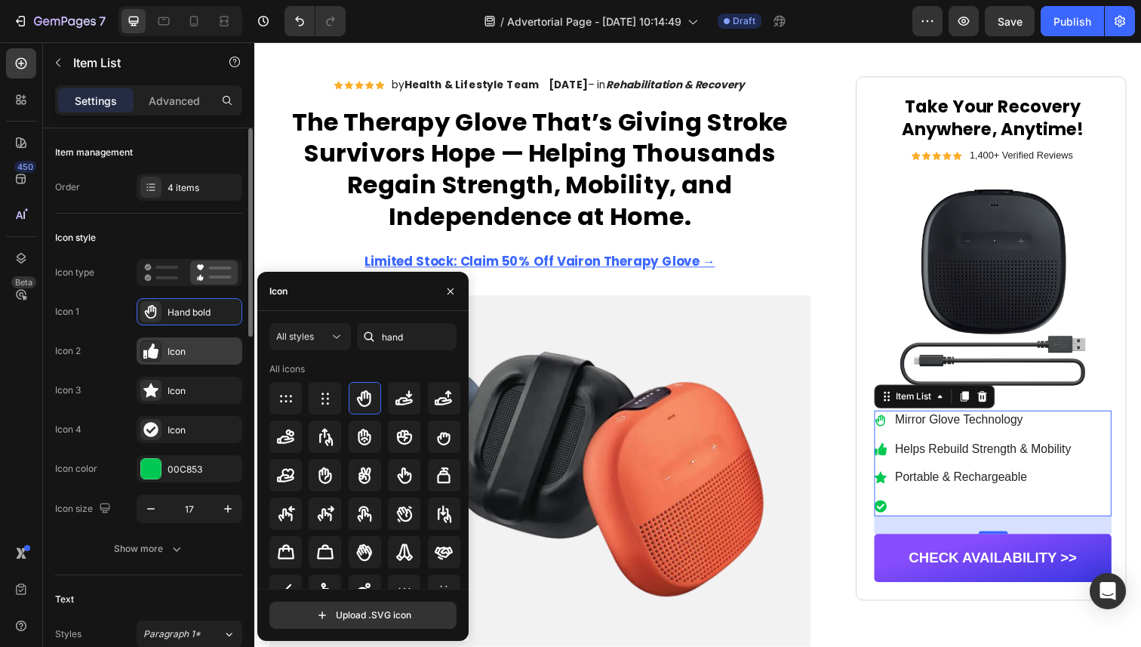
click at [193, 354] on div "Icon" at bounding box center [203, 352] width 71 height 14
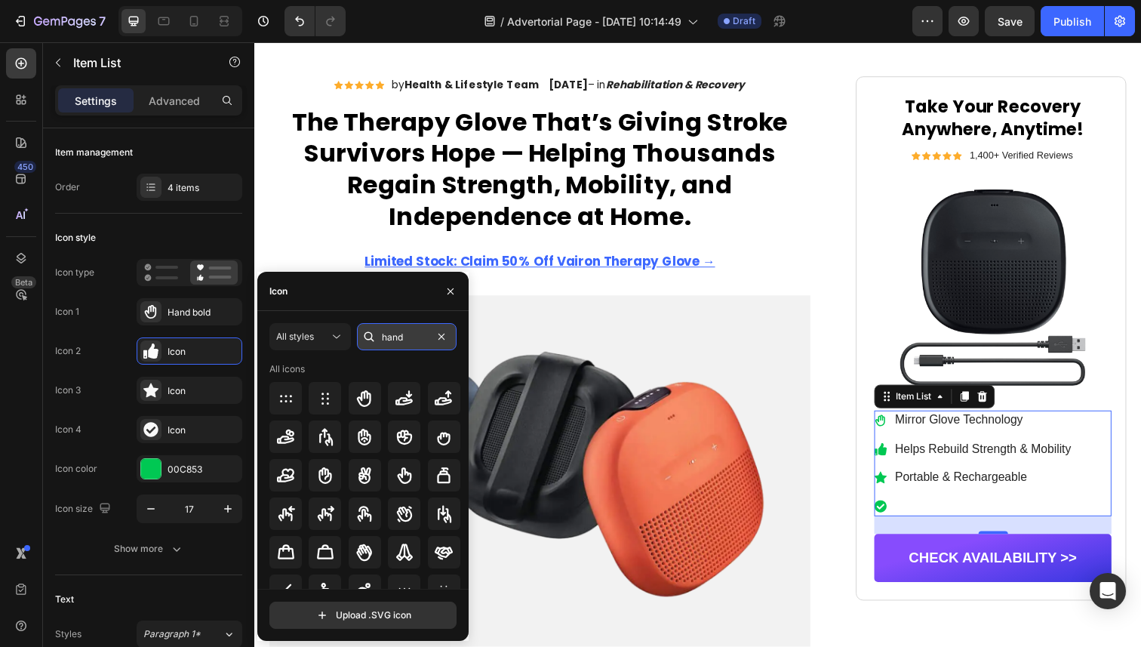
click at [385, 336] on input "hand" at bounding box center [407, 336] width 100 height 27
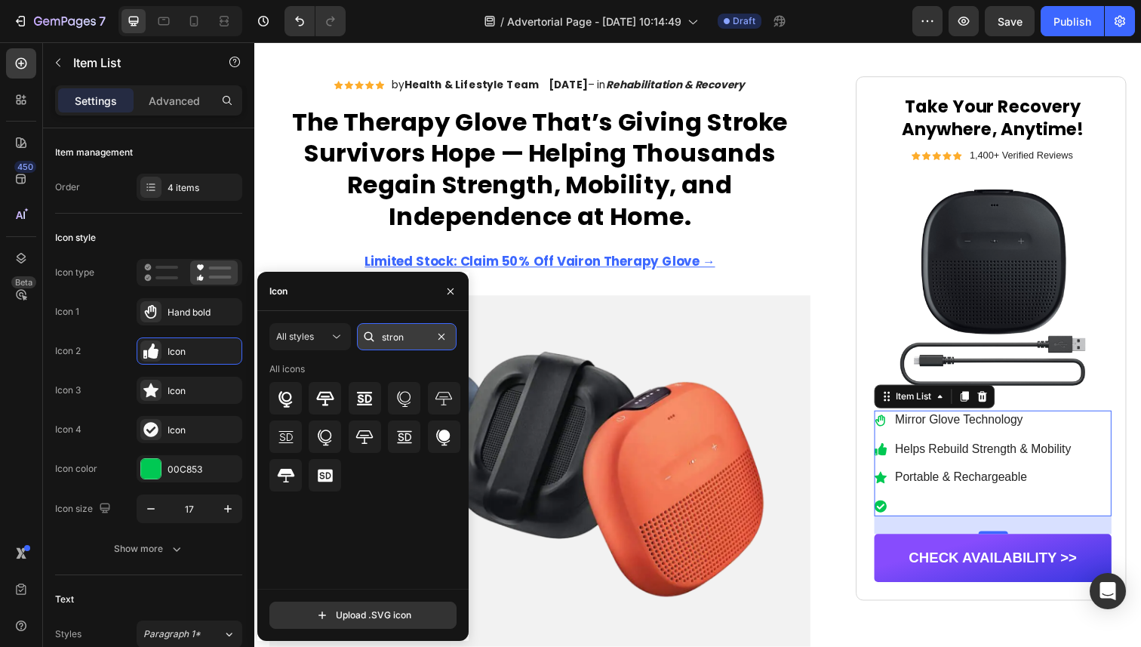
type input "strong"
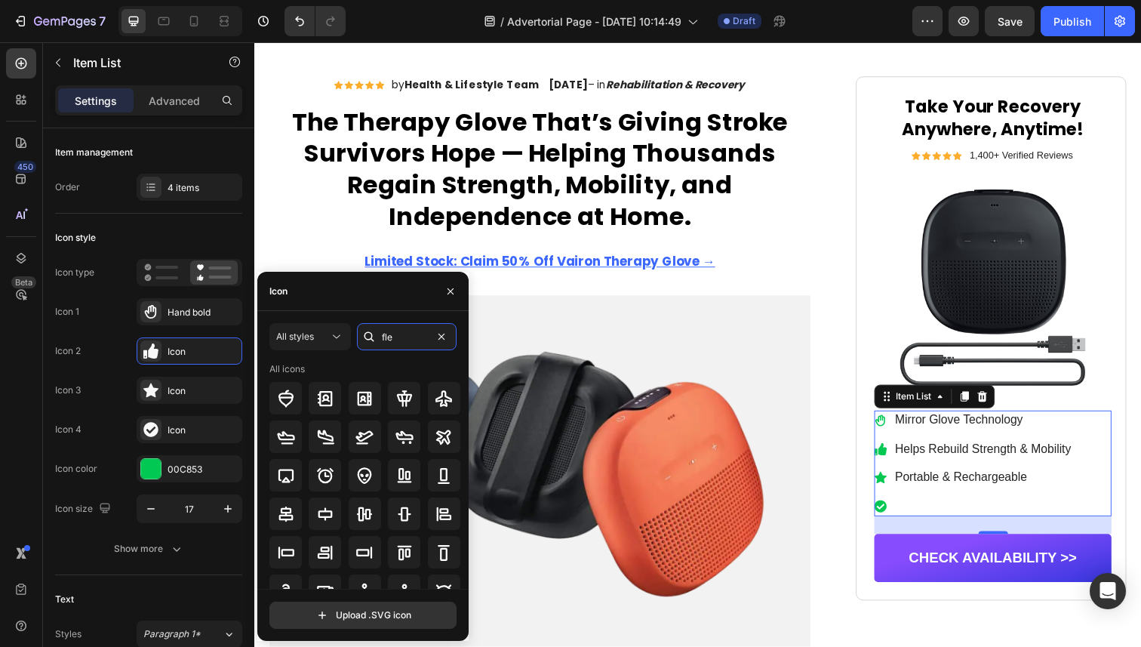
type input "flex"
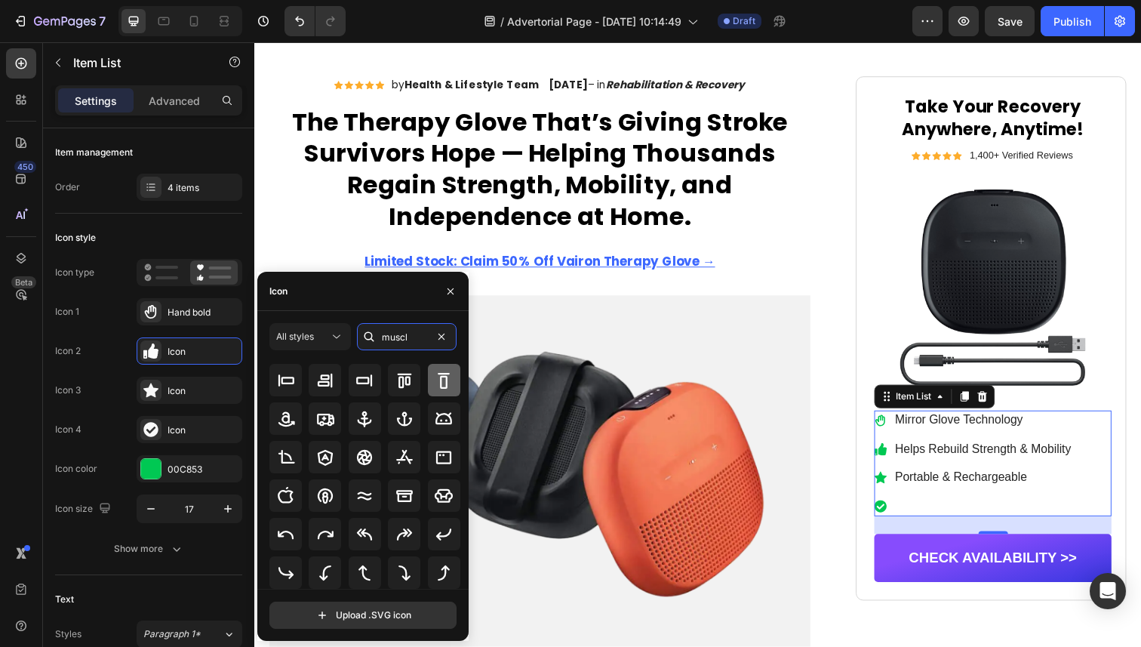
type input "muscle"
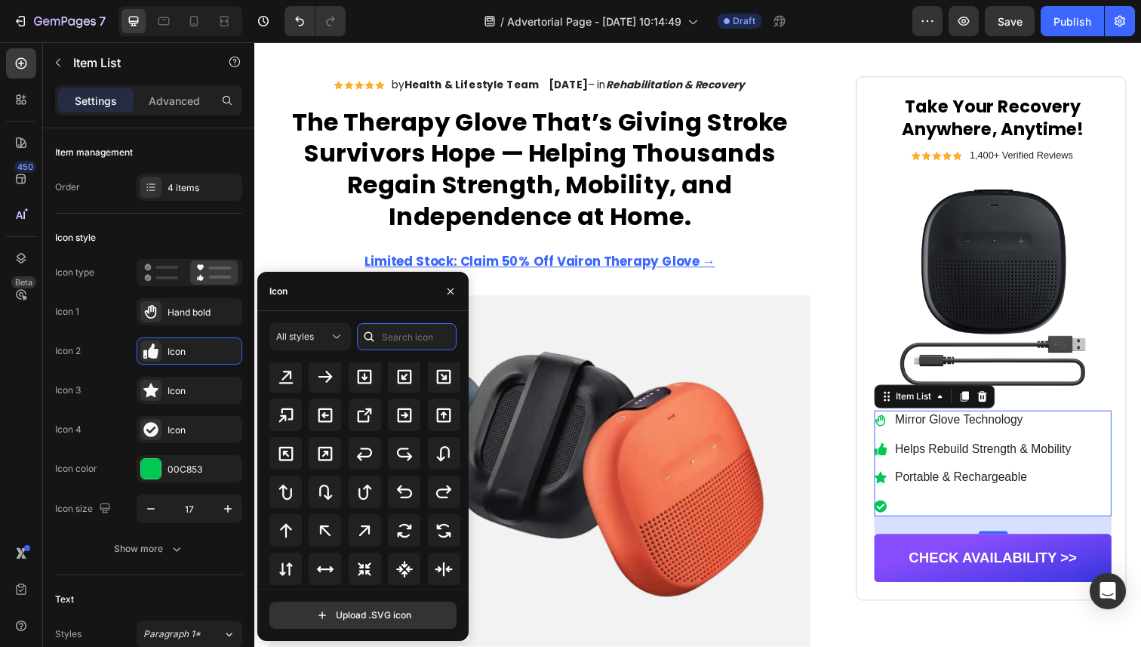
scroll to position [815, 0]
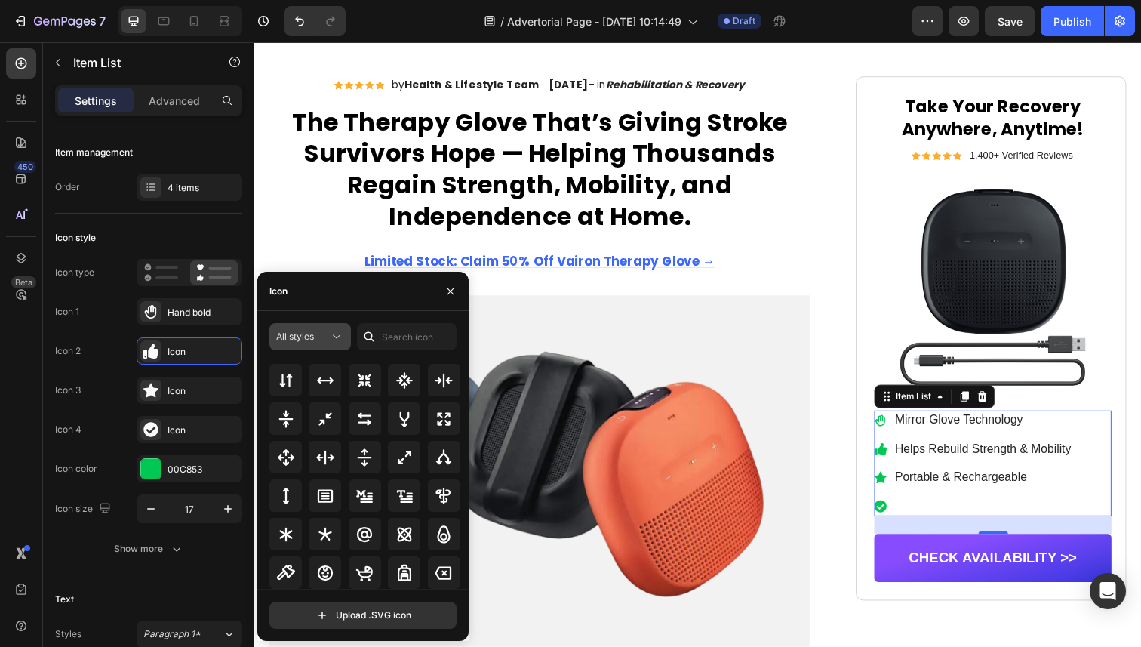
click at [335, 332] on icon at bounding box center [336, 336] width 15 height 15
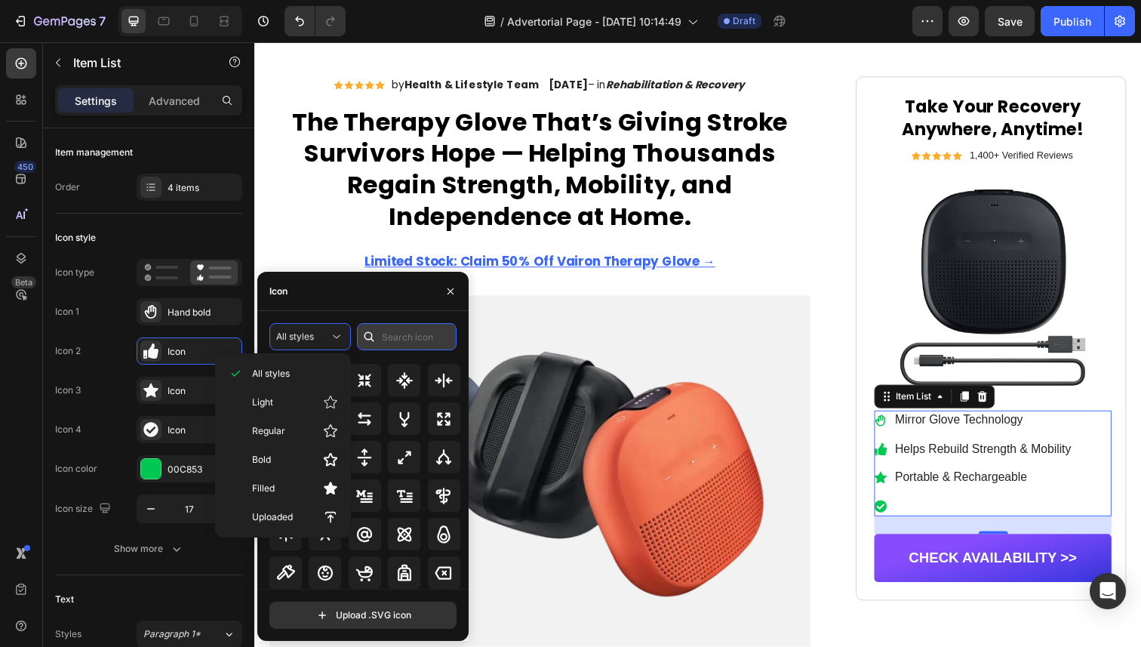
click at [433, 337] on input "text" at bounding box center [407, 336] width 100 height 27
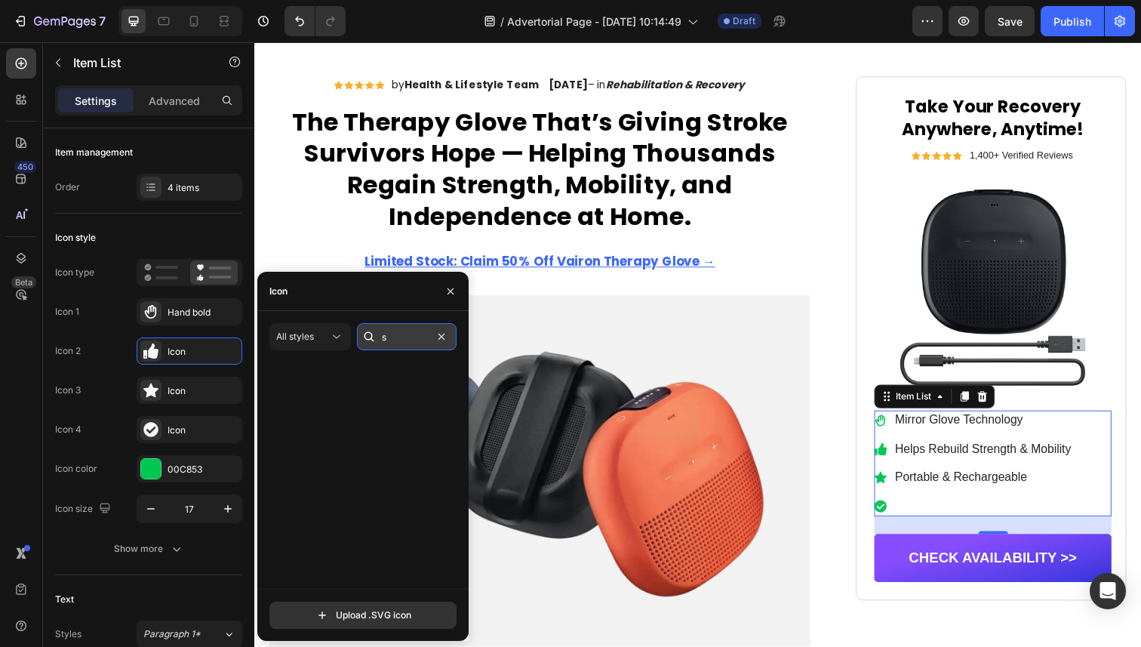
scroll to position [0, 0]
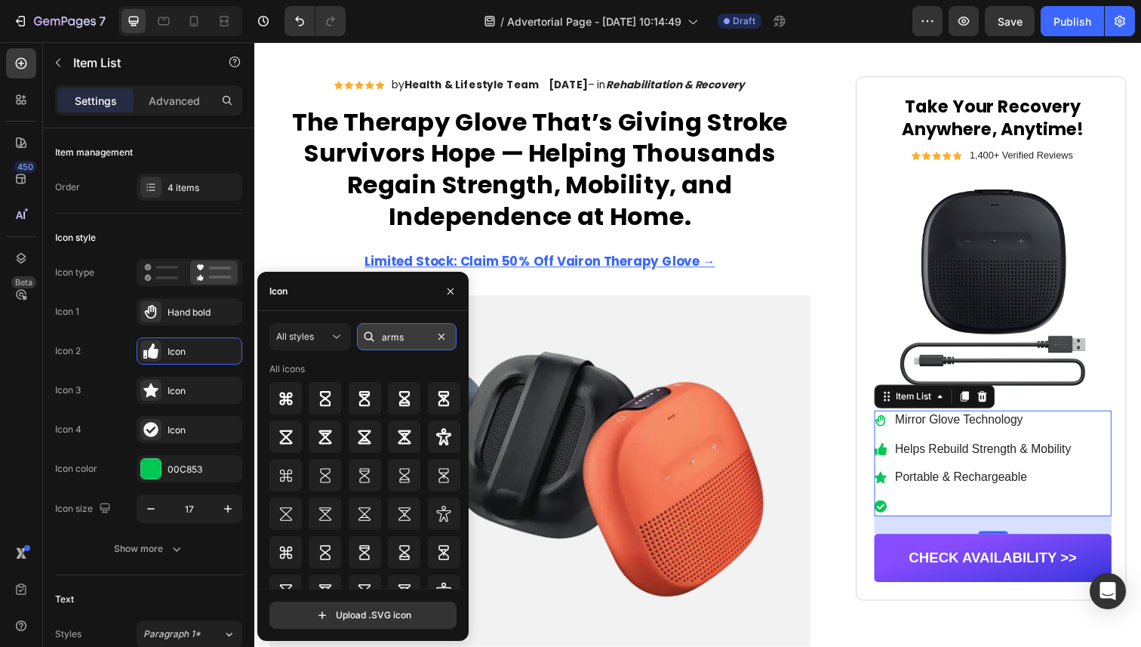
type input "arm"
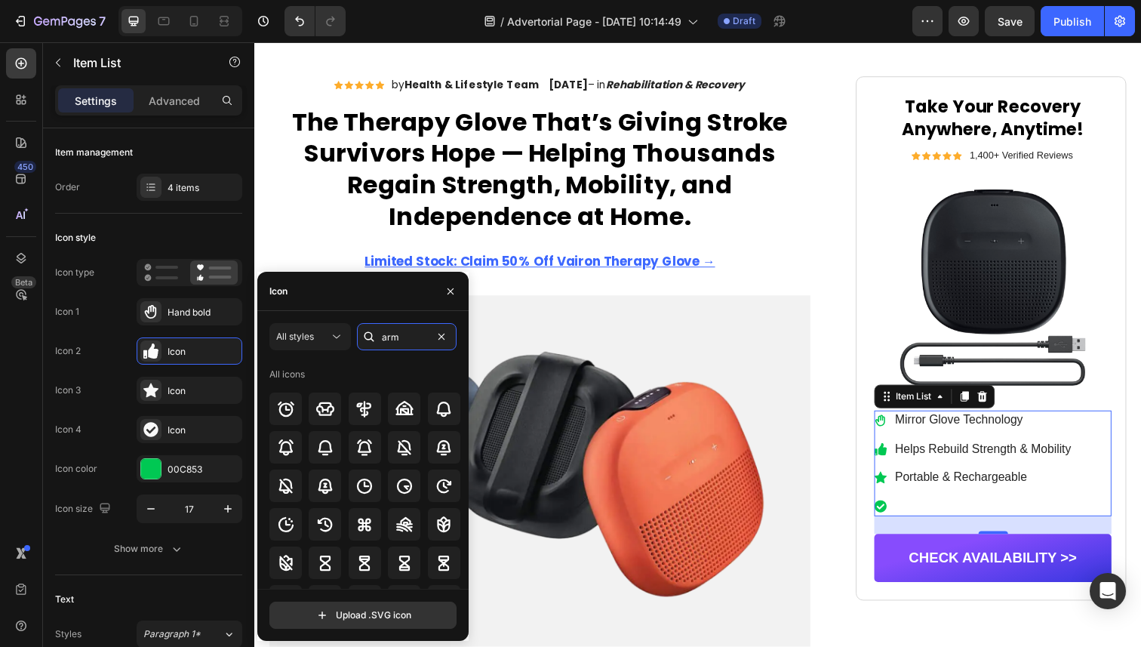
drag, startPoint x: 417, startPoint y: 335, endPoint x: 371, endPoint y: 335, distance: 46.1
click at [387, 335] on input "arm" at bounding box center [407, 336] width 100 height 27
click at [188, 397] on div "Icon" at bounding box center [203, 391] width 71 height 14
click at [376, 341] on icon at bounding box center [369, 336] width 15 height 15
click at [397, 340] on input "arm" at bounding box center [407, 336] width 100 height 27
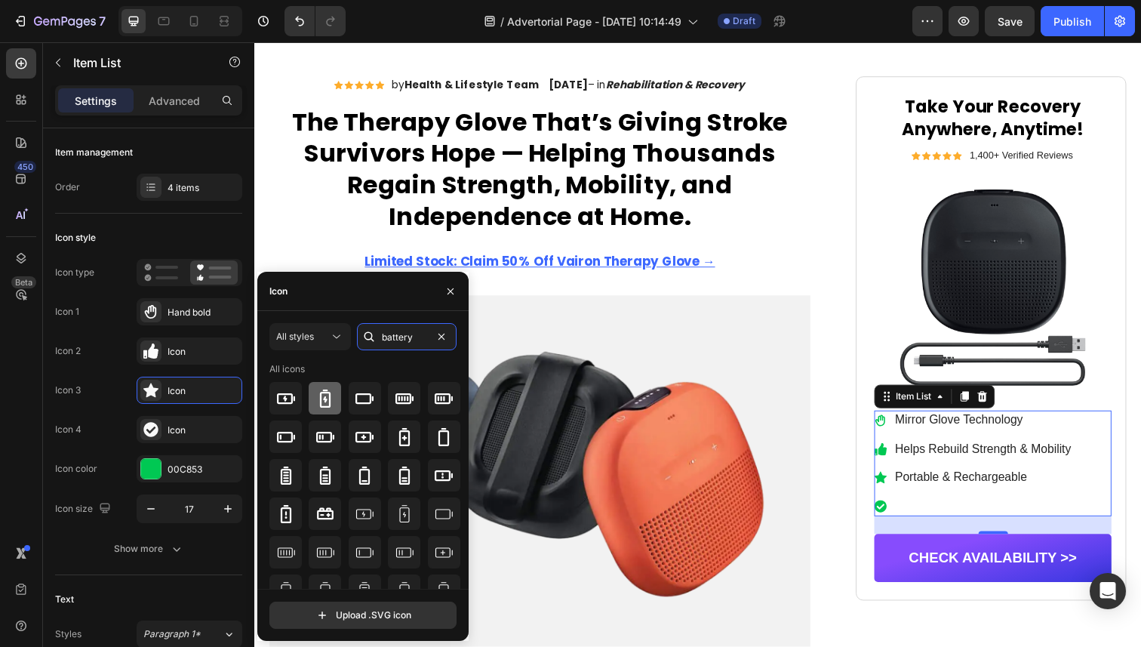
type input "battery"
click at [320, 404] on icon at bounding box center [325, 399] width 11 height 18
drag, startPoint x: 2, startPoint y: 371, endPoint x: 290, endPoint y: 397, distance: 289.6
click at [290, 397] on icon at bounding box center [286, 399] width 18 height 18
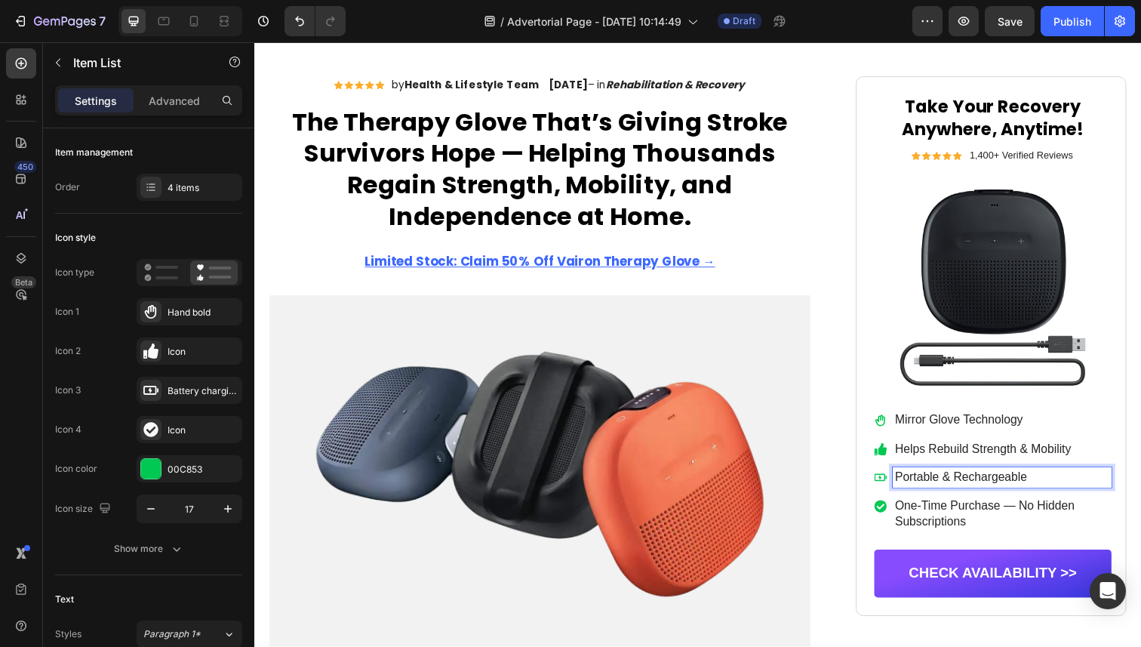
click at [1024, 481] on p "Portable & Rechargeable" at bounding box center [1018, 487] width 219 height 16
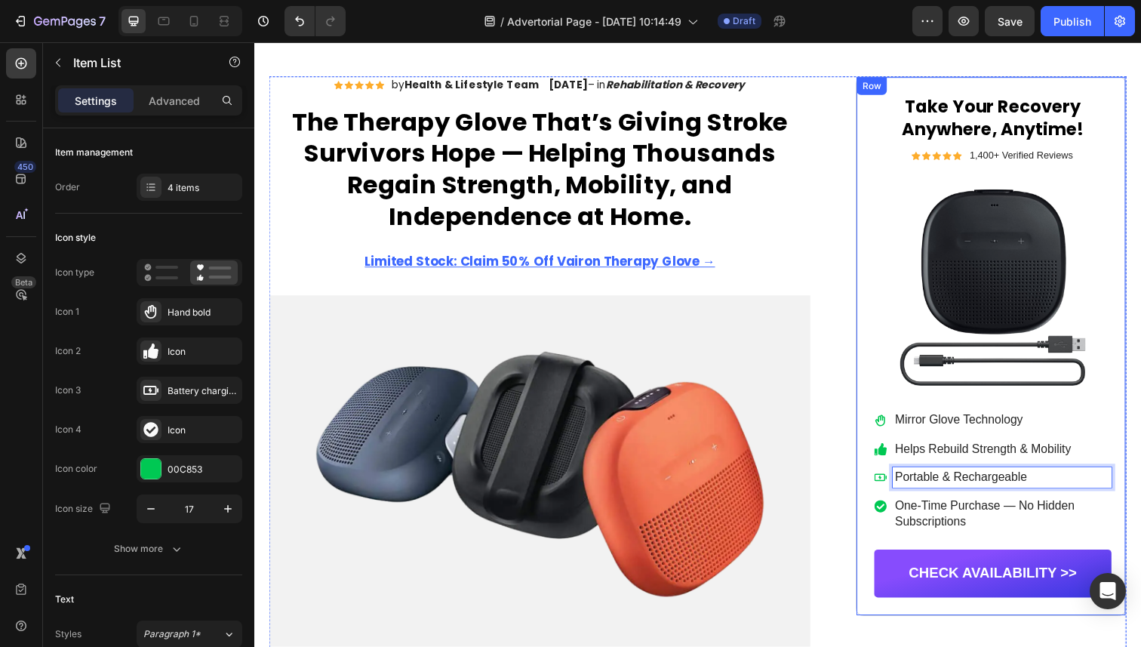
click at [1124, 405] on div "Take Your Recovery Anywhere, Anytime! Heading Icon Icon Icon Icon Icon Icon Lis…" at bounding box center [1009, 353] width 242 height 513
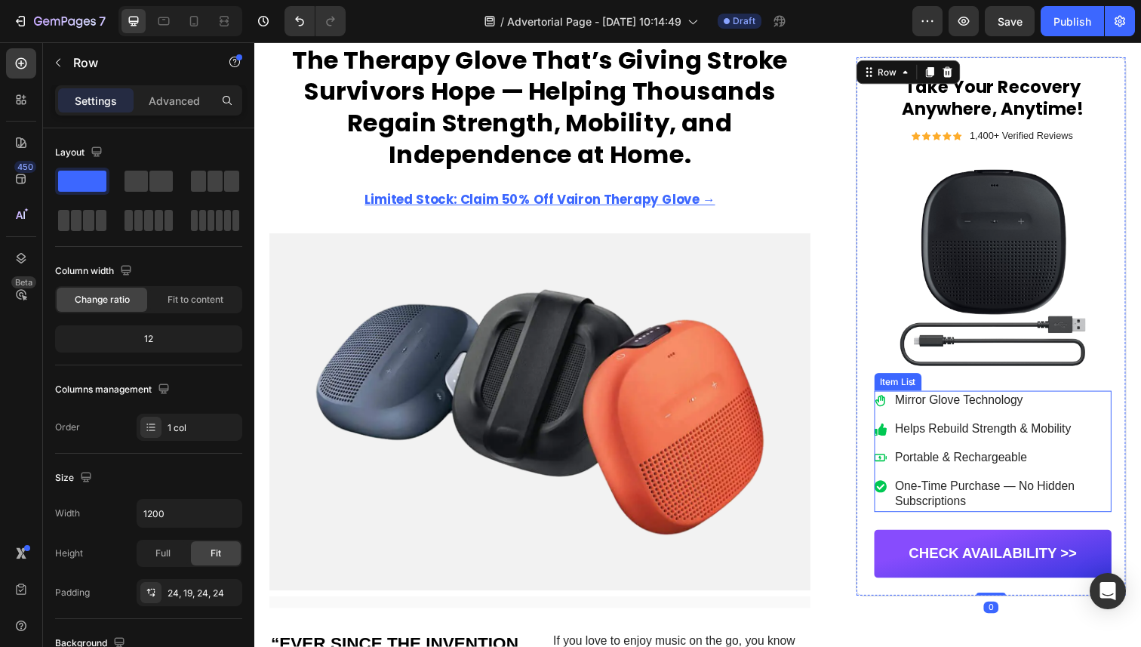
scroll to position [359, 0]
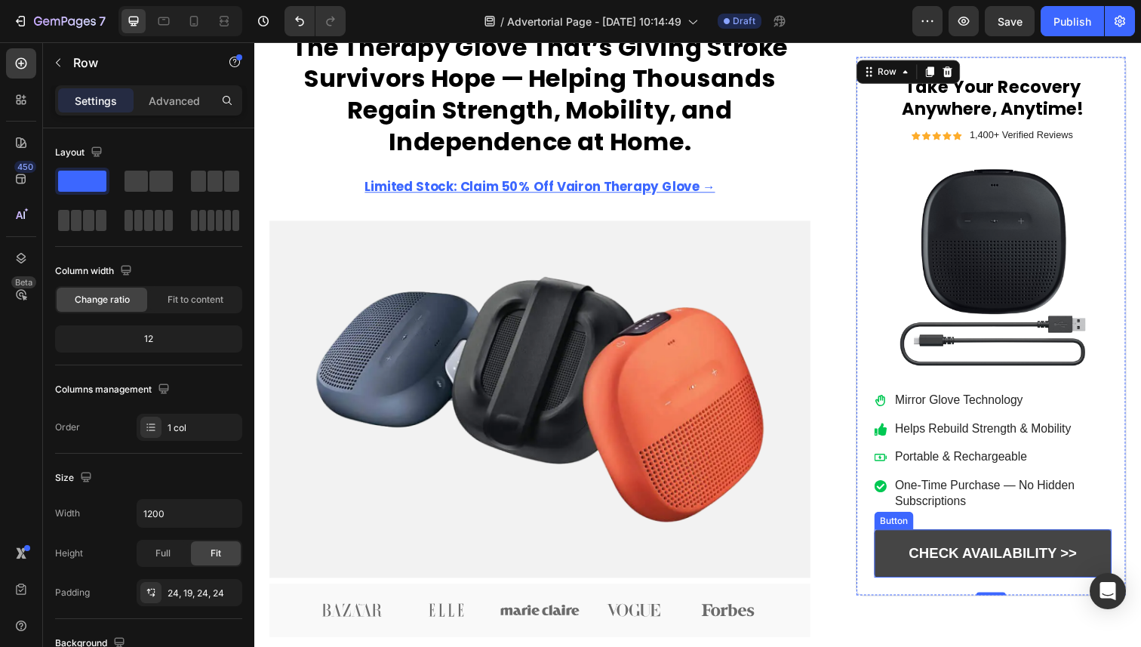
click at [1055, 540] on link "CHECK AVAILABILITY >>" at bounding box center [1009, 564] width 242 height 49
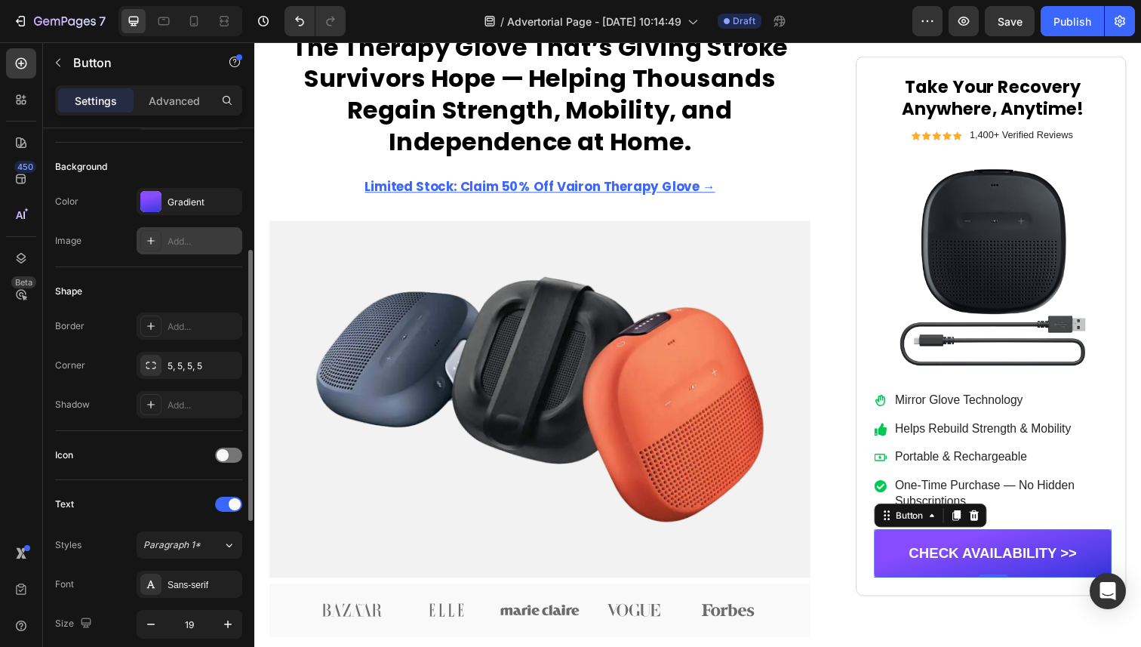
scroll to position [0, 0]
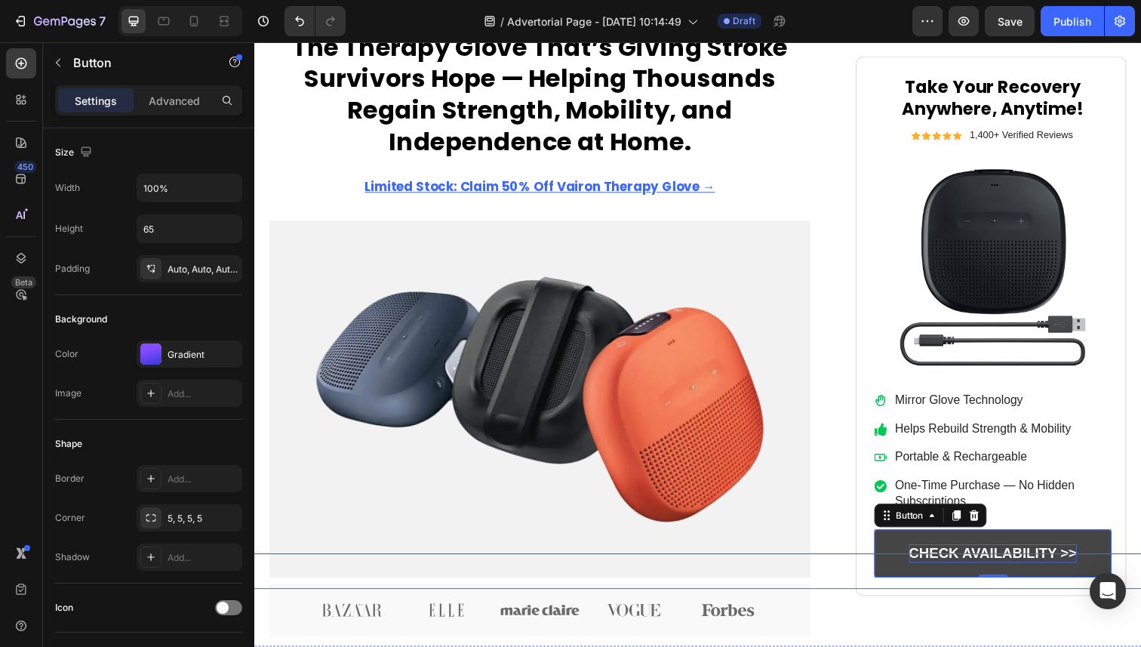
click at [953, 560] on p "CHECK AVAILABILITY >>" at bounding box center [1008, 565] width 171 height 19
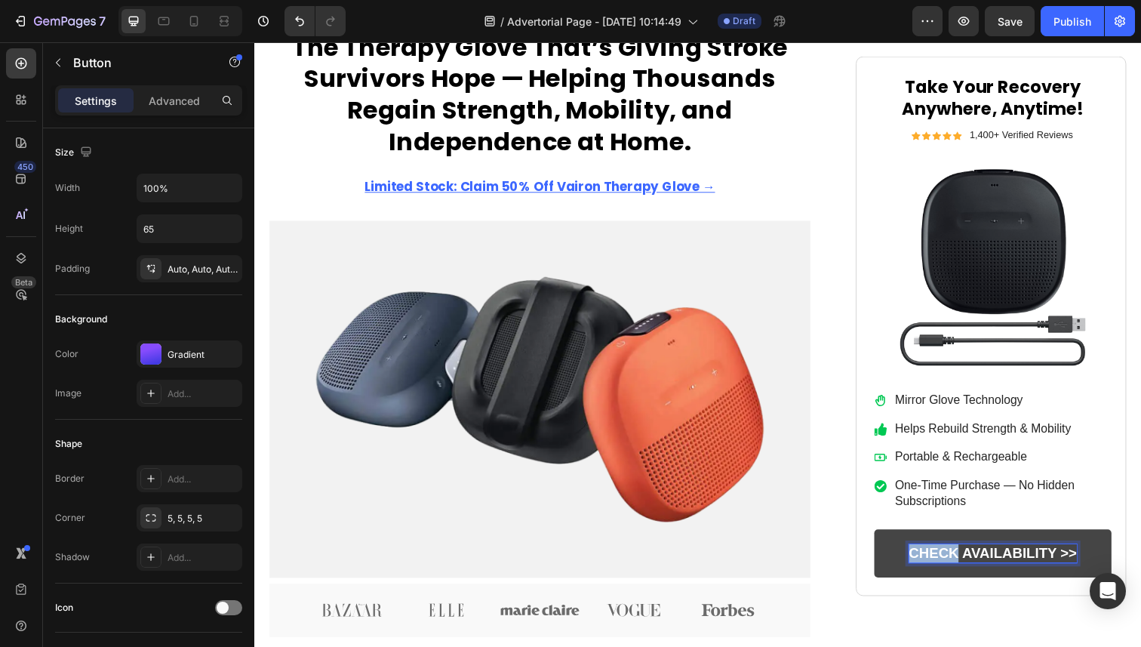
click at [953, 560] on p "CHECK AVAILABILITY >>" at bounding box center [1008, 565] width 171 height 19
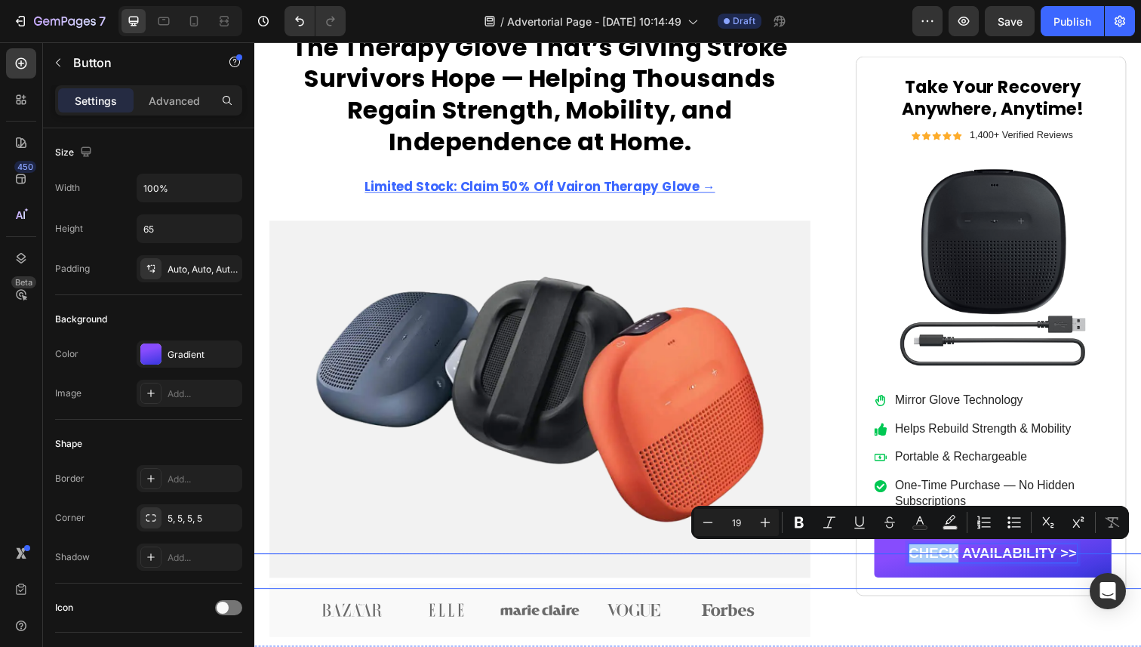
click at [1083, 565] on div "Button" at bounding box center [698, 583] width 1069 height 36
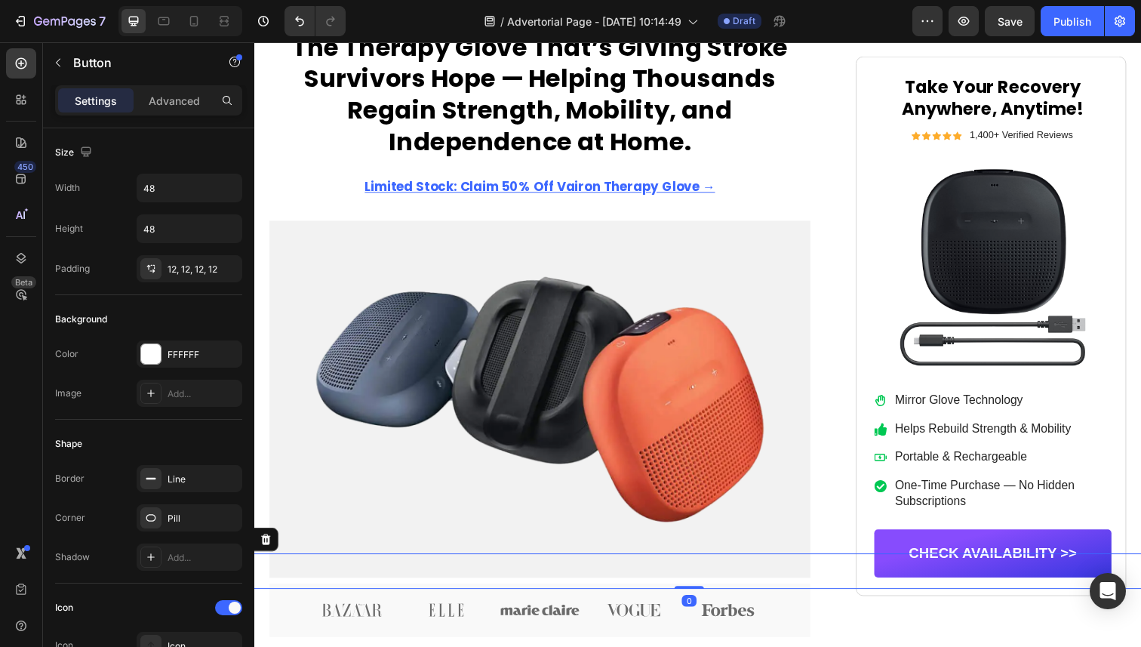
click at [1047, 566] on div "Button 0" at bounding box center [698, 583] width 1069 height 36
click at [1030, 565] on div "Button 0" at bounding box center [698, 583] width 1069 height 36
click at [1029, 565] on div "Button 0" at bounding box center [698, 583] width 1069 height 36
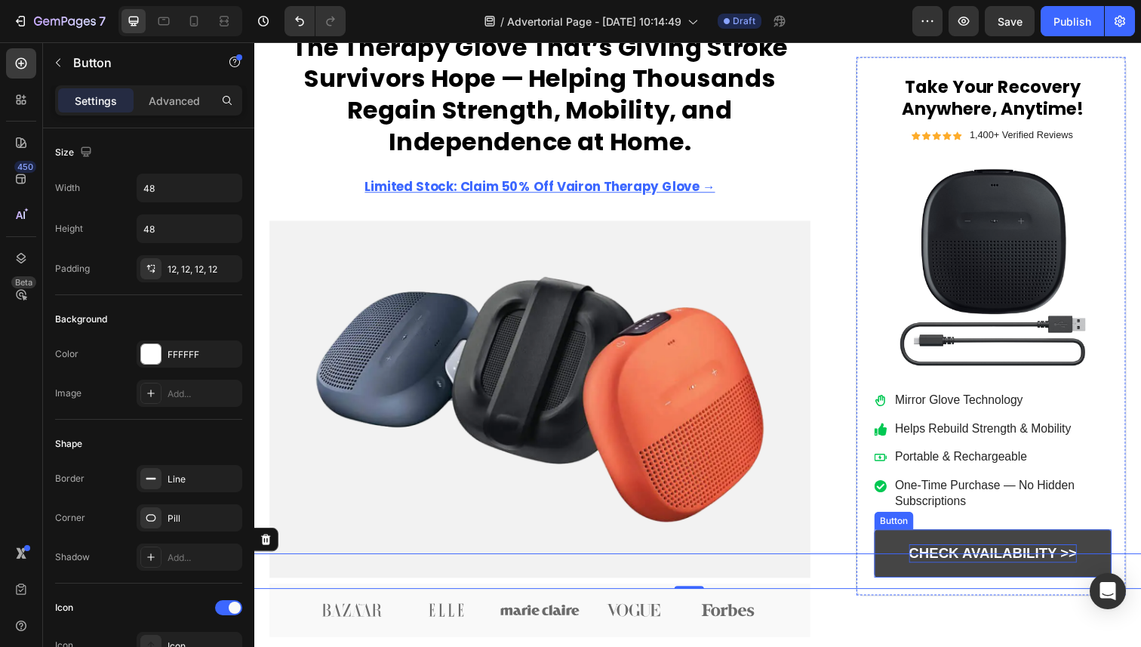
click at [960, 558] on p "CHECK AVAILABILITY >>" at bounding box center [1008, 565] width 171 height 19
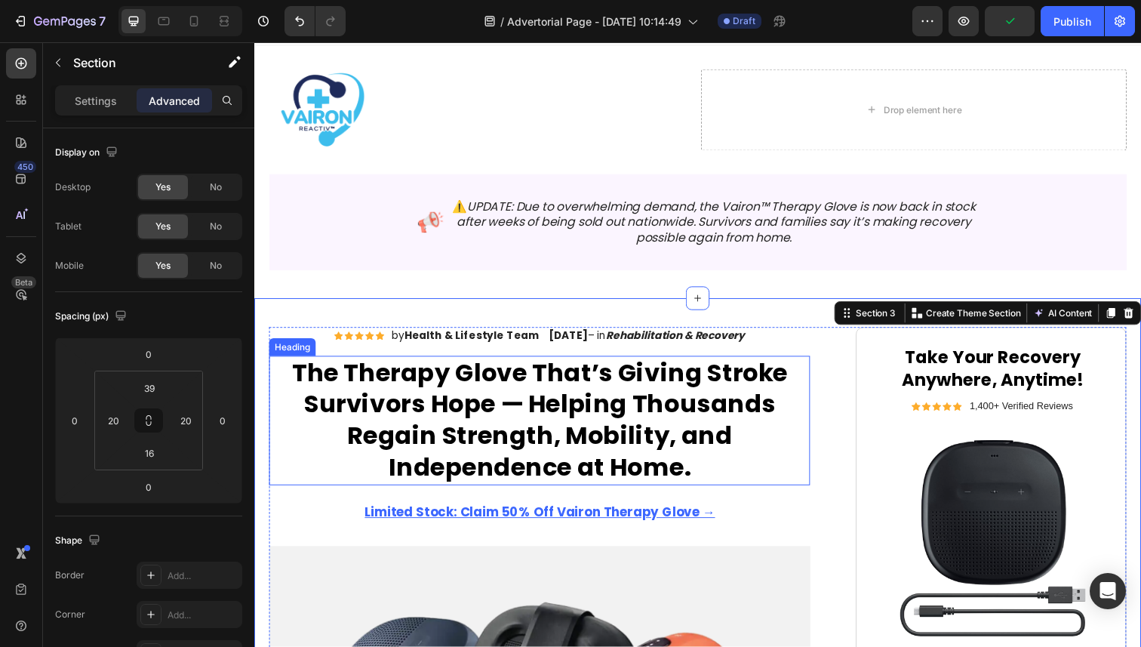
scroll to position [29, 0]
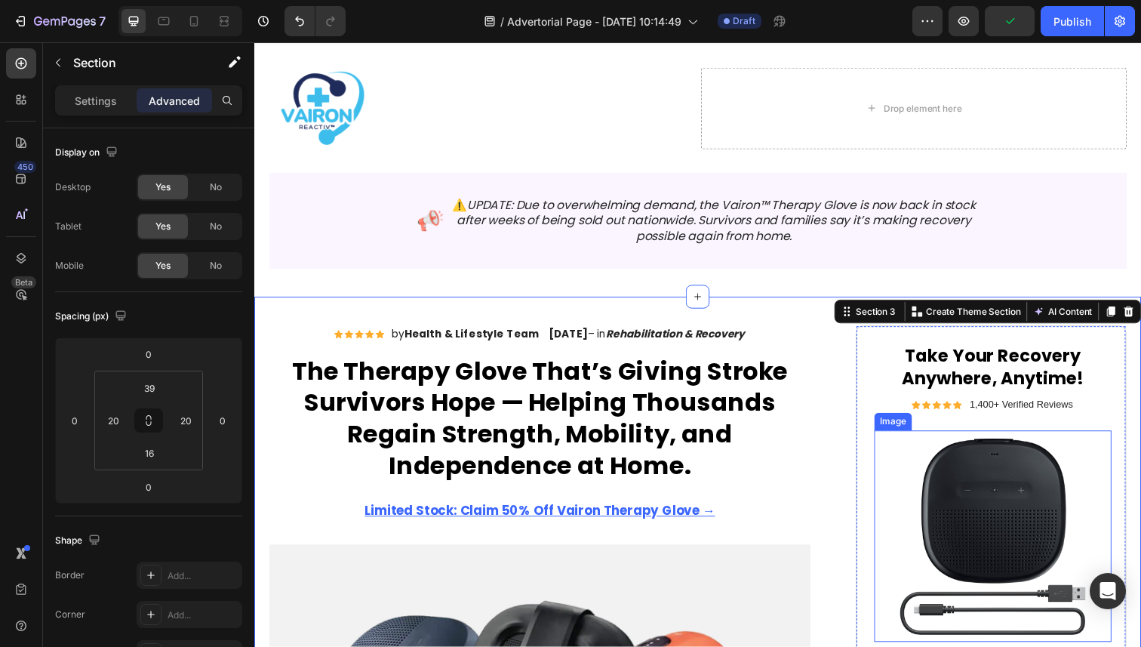
click at [1040, 491] on img at bounding box center [1009, 547] width 242 height 216
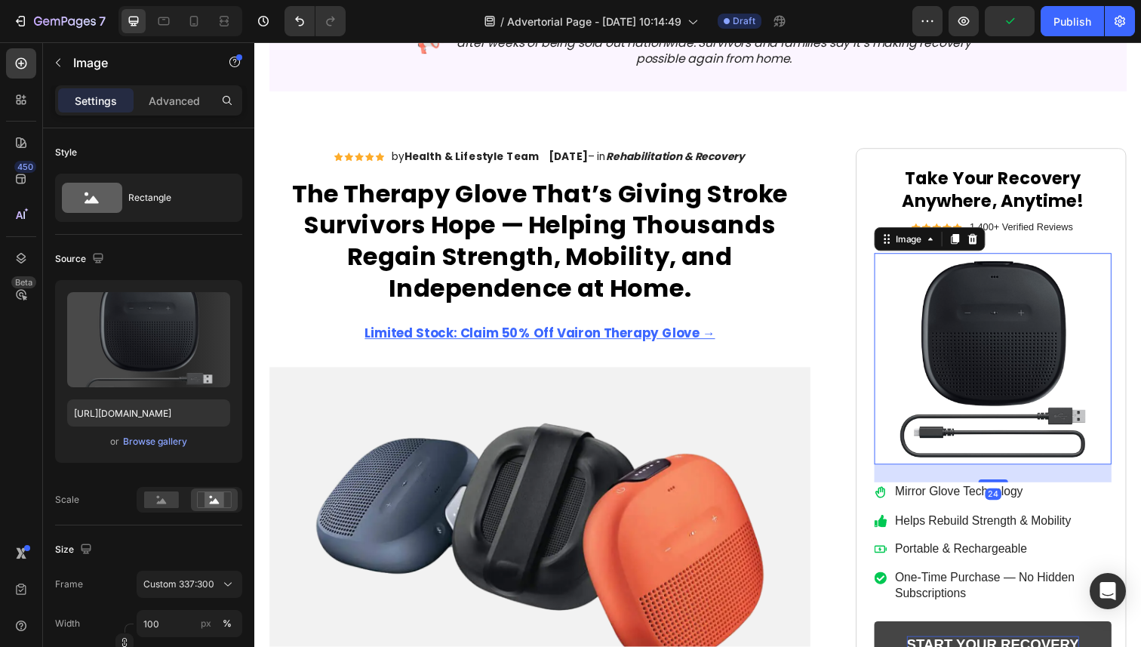
scroll to position [343, 0]
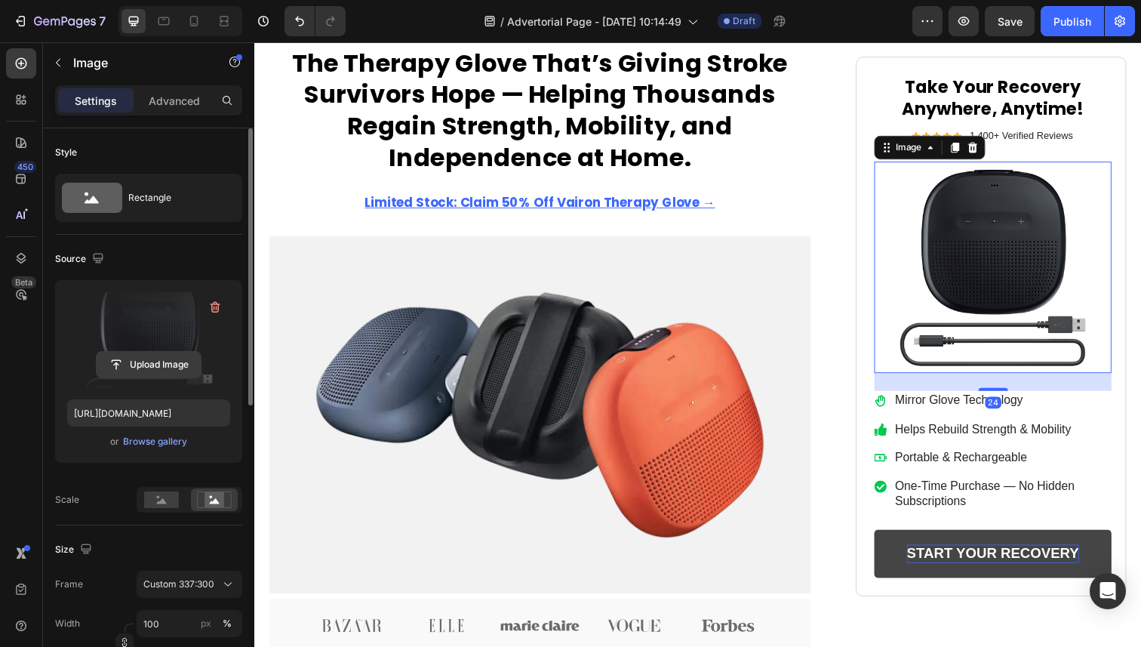
click at [159, 362] on input "file" at bounding box center [149, 365] width 104 height 26
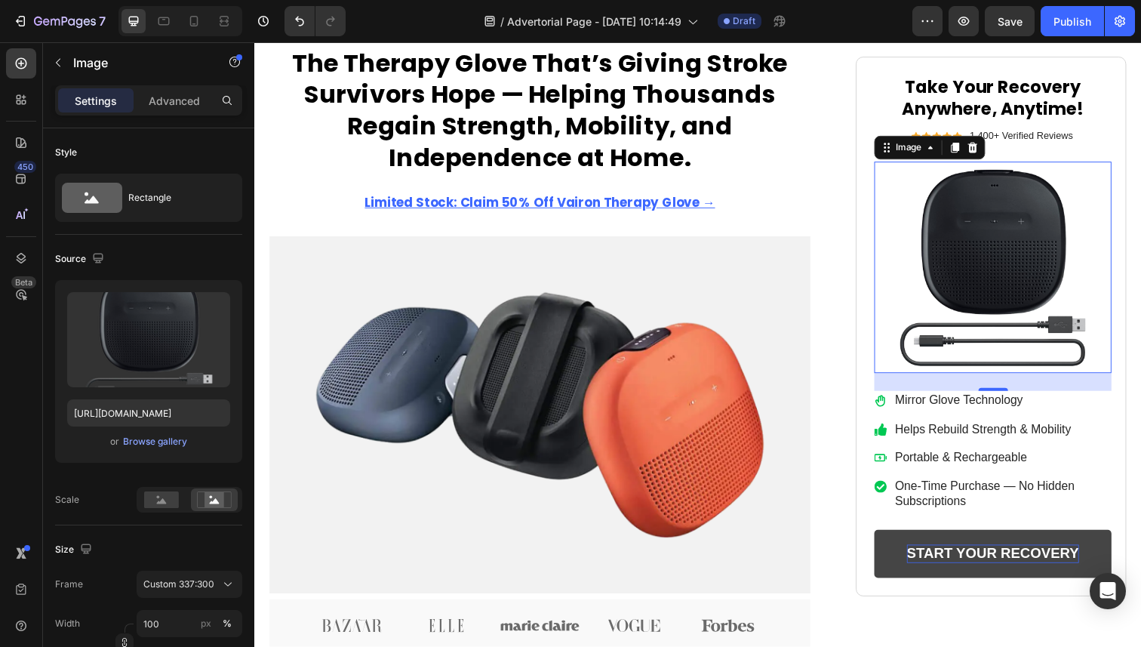
click at [990, 283] on img at bounding box center [1009, 273] width 242 height 216
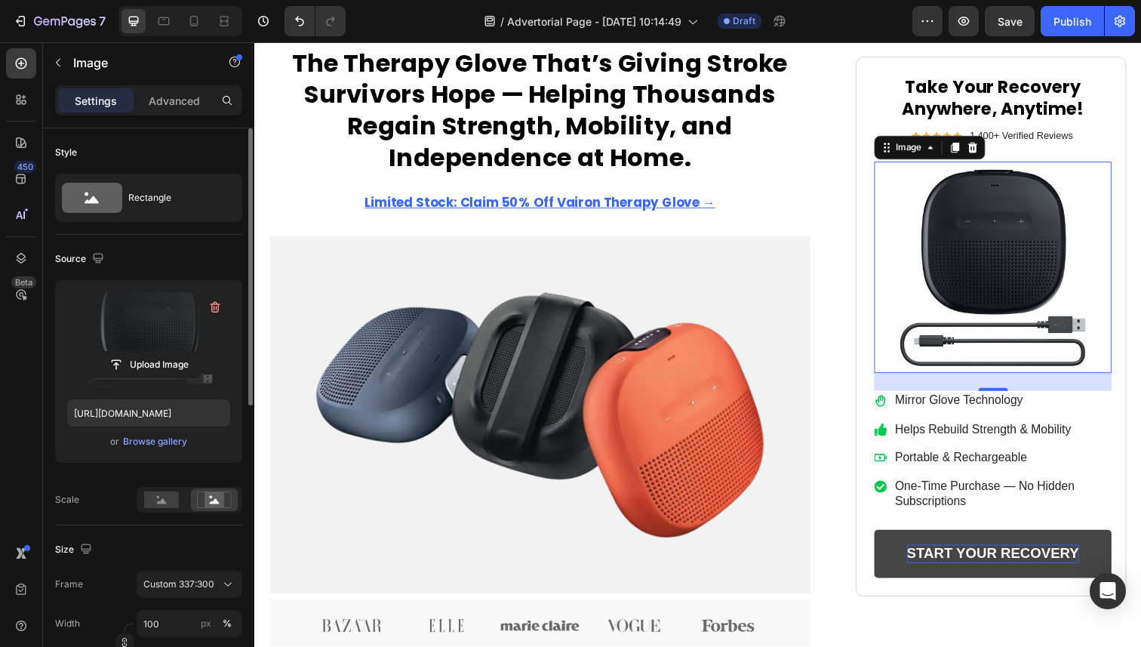
click at [156, 337] on label at bounding box center [148, 339] width 163 height 95
click at [156, 352] on input "file" at bounding box center [149, 365] width 104 height 26
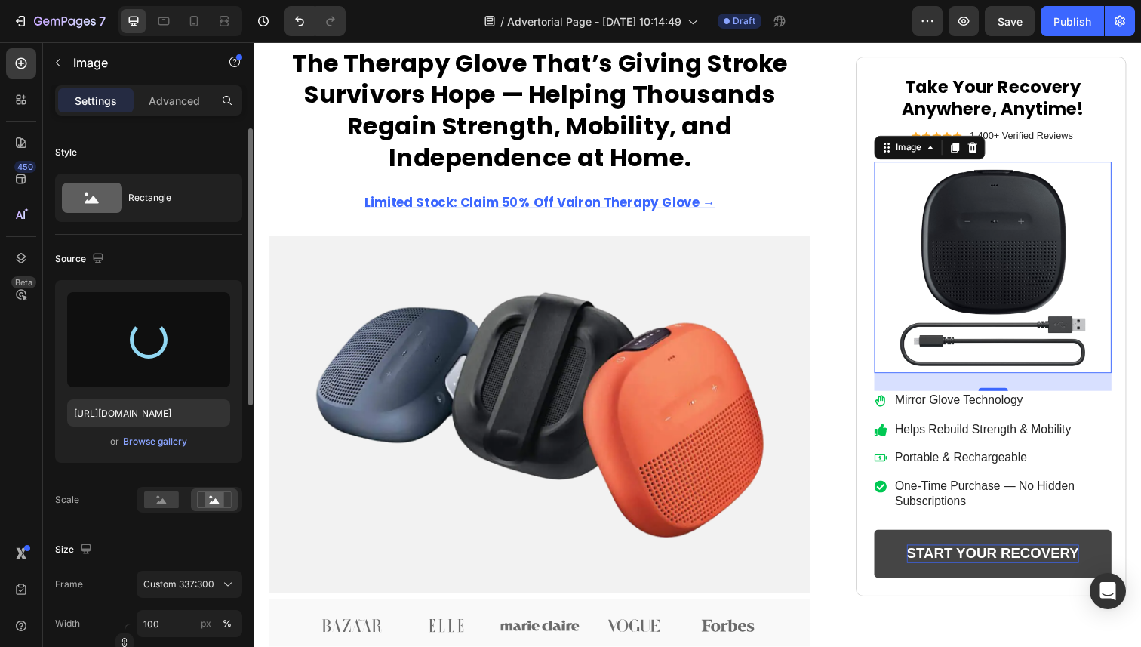
click at [870, 25] on div "/ Advertorial Page - [DATE] 10:14:49 Draft" at bounding box center [635, 21] width 555 height 30
type input "[URL][DOMAIN_NAME]"
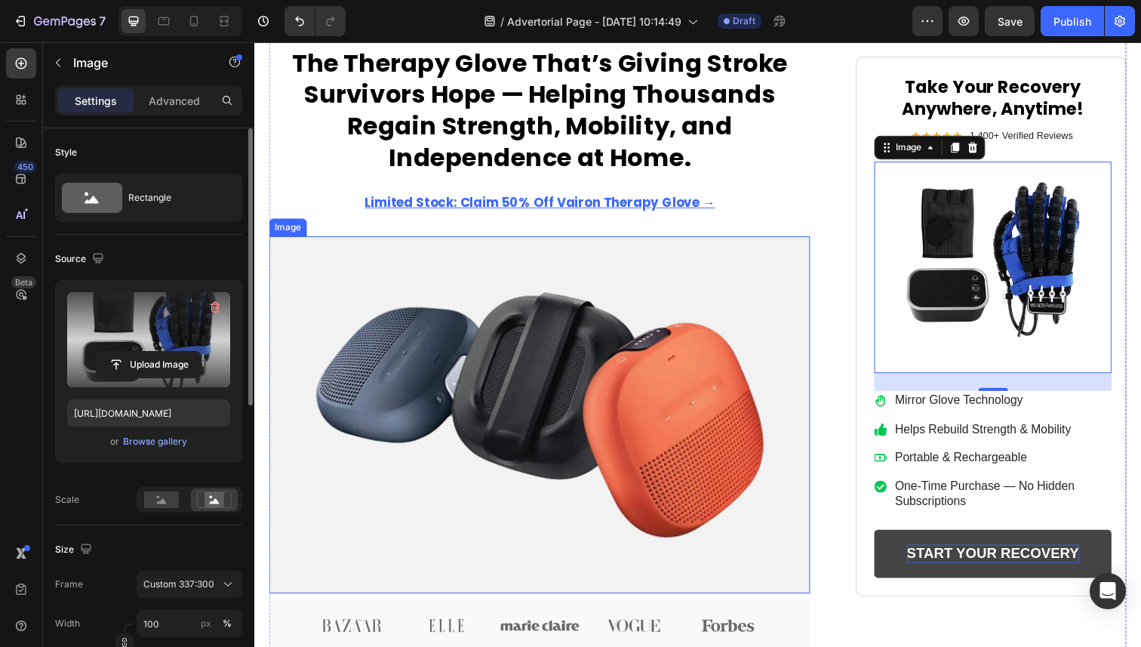
click at [600, 397] on img at bounding box center [546, 423] width 553 height 365
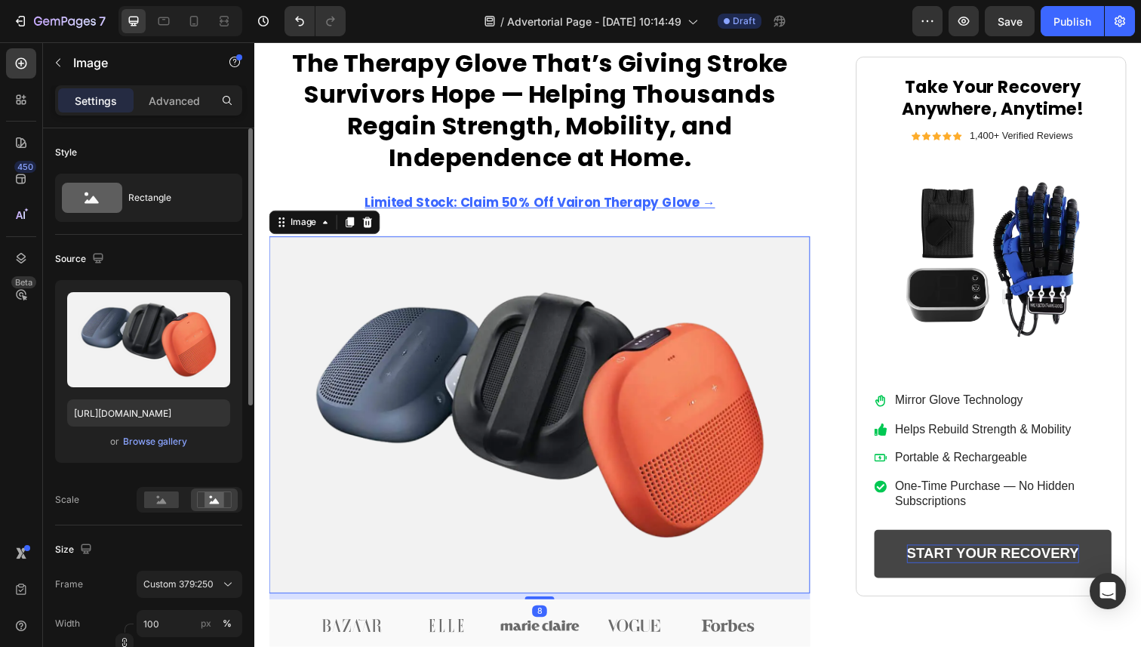
click at [610, 418] on img at bounding box center [546, 423] width 553 height 365
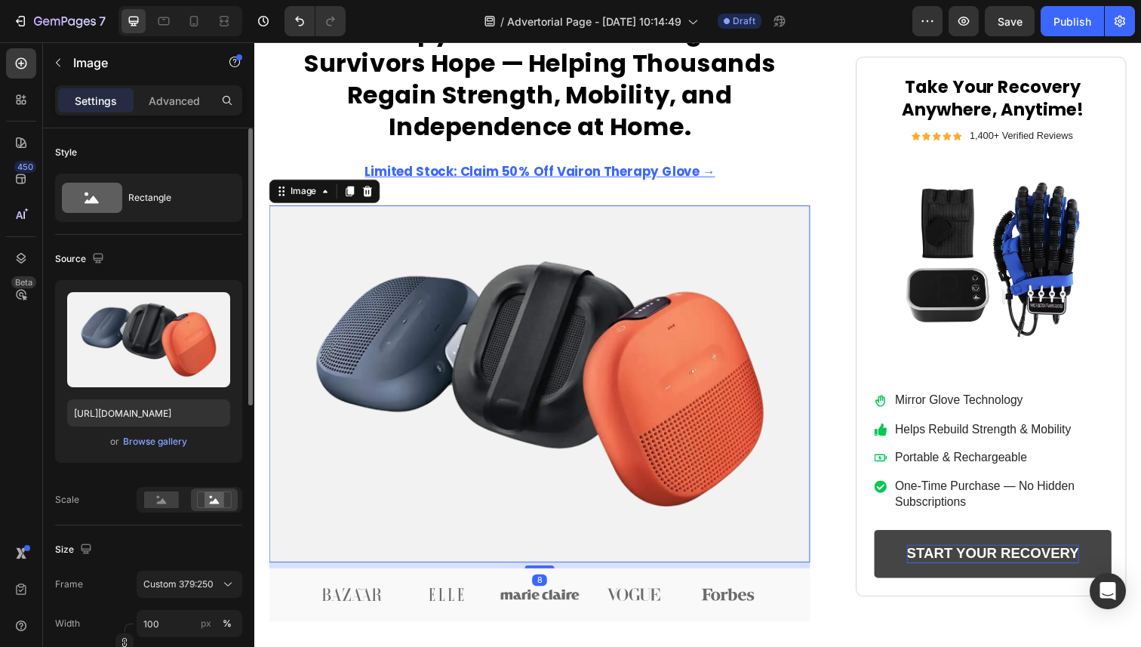
scroll to position [387, 0]
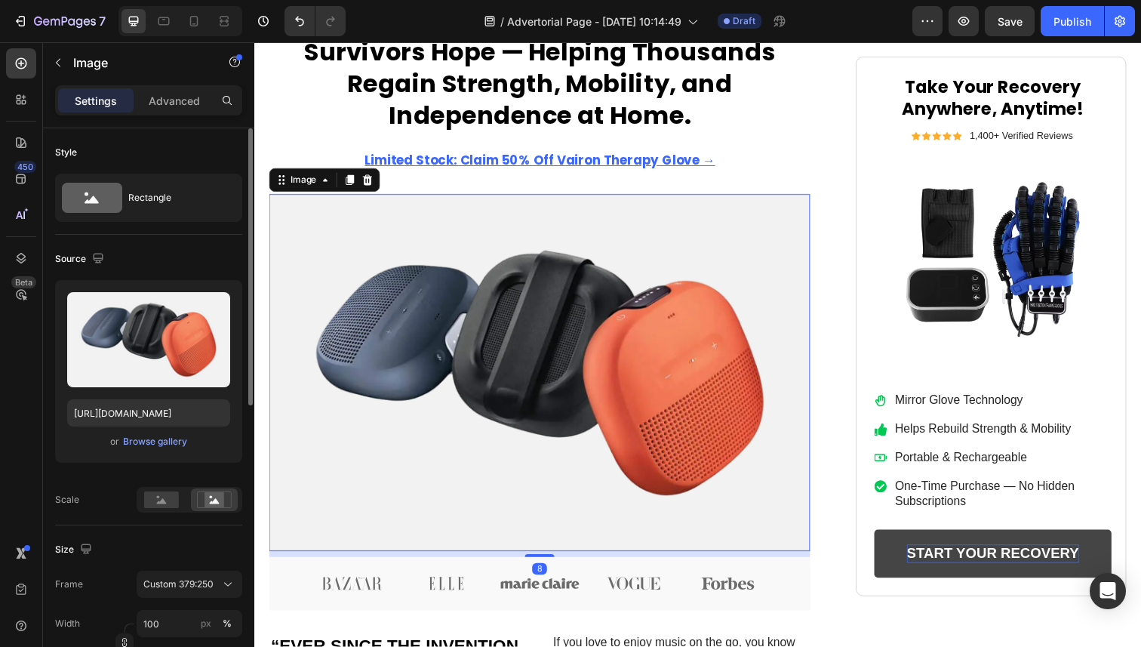
click at [597, 374] on img at bounding box center [546, 380] width 553 height 365
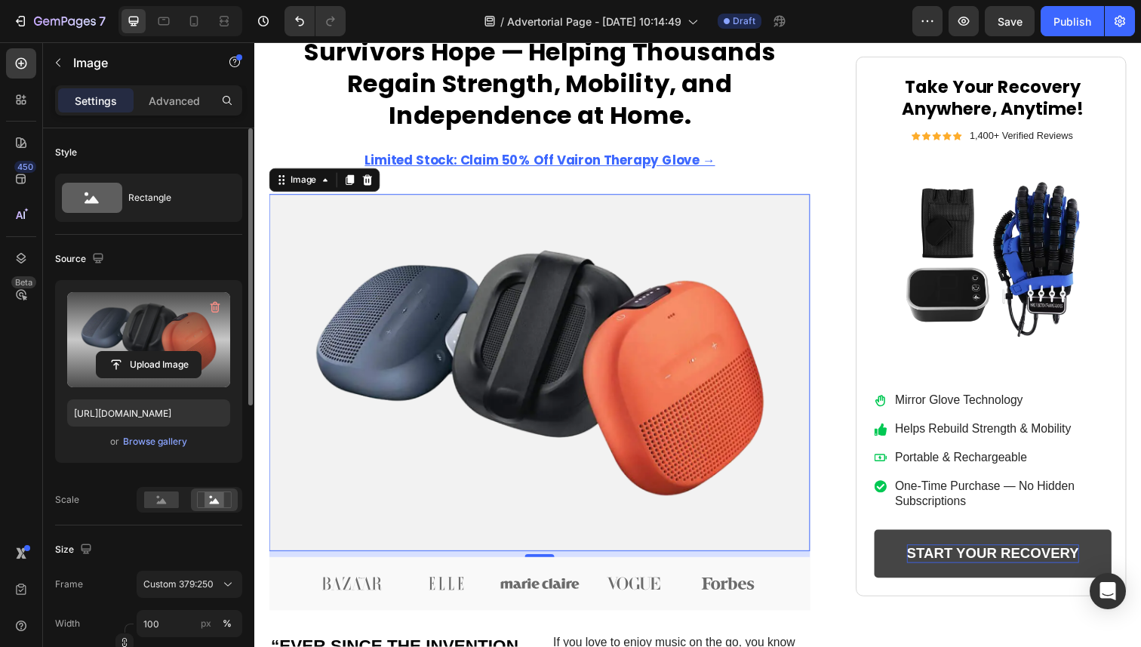
click at [167, 346] on label at bounding box center [148, 339] width 163 height 95
click at [167, 352] on input "file" at bounding box center [149, 365] width 104 height 26
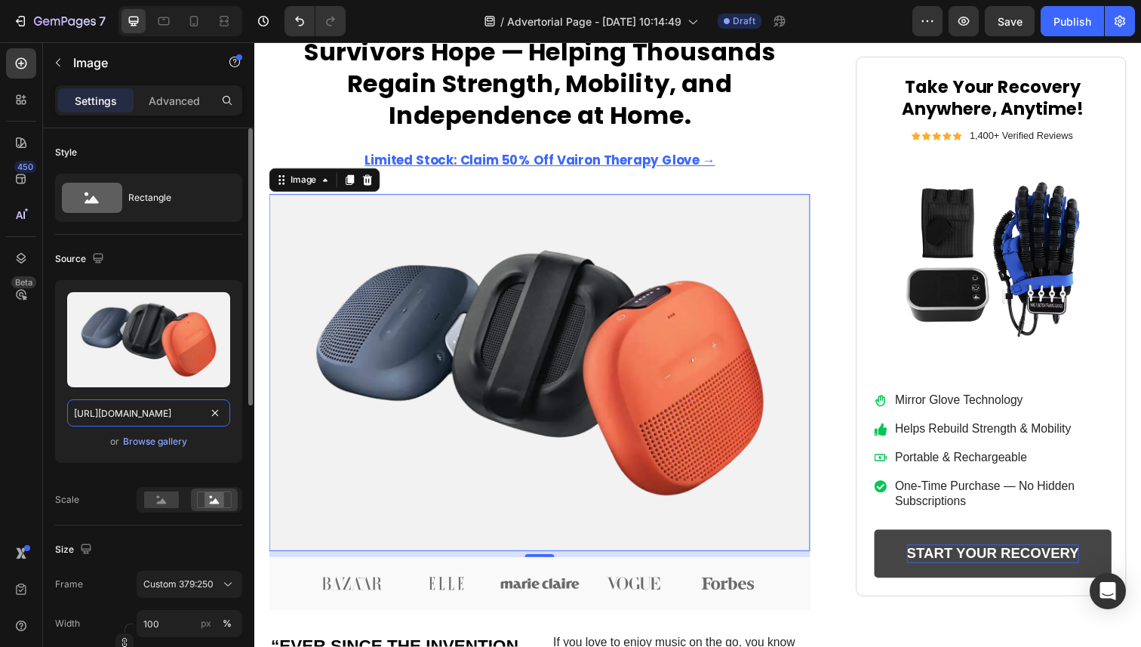
click at [138, 418] on input "[URL][DOMAIN_NAME]" at bounding box center [148, 412] width 163 height 27
paste input "if2.webp?v=1750658371"
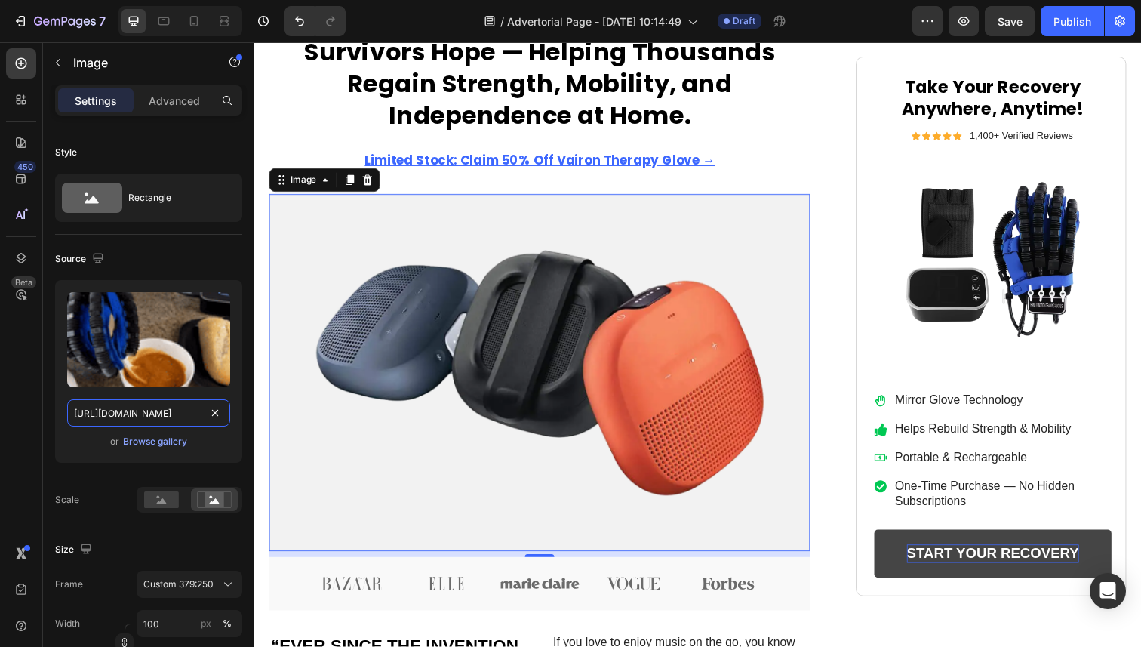
type input "[URL][DOMAIN_NAME]"
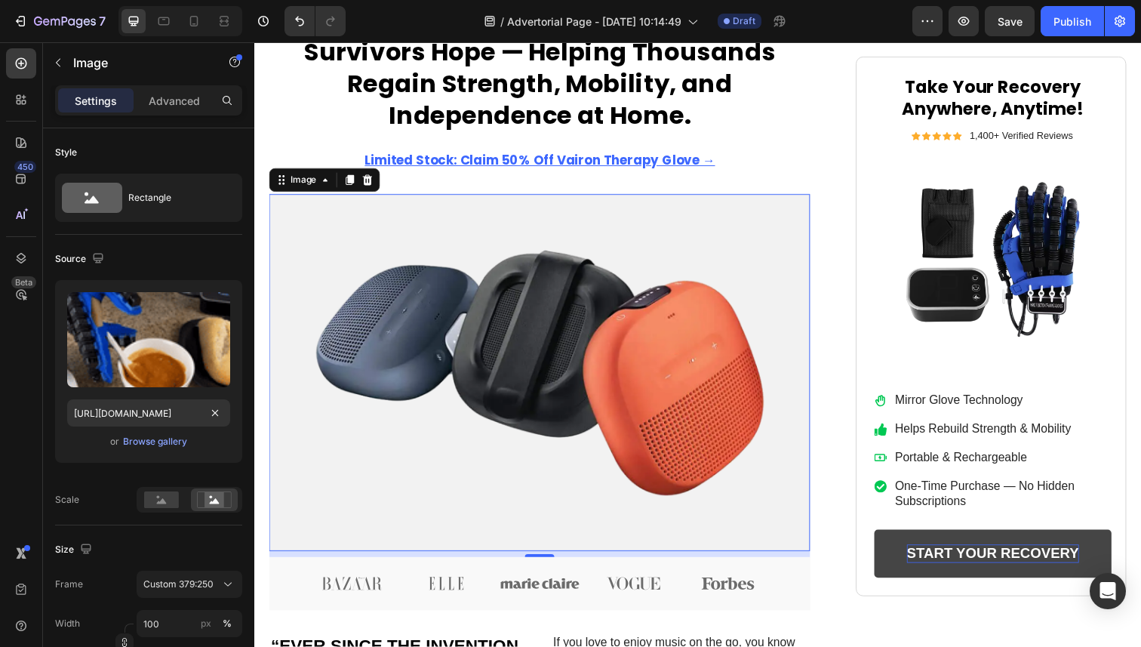
scroll to position [0, 0]
click at [35, 413] on div "450 Beta" at bounding box center [21, 293] width 30 height 490
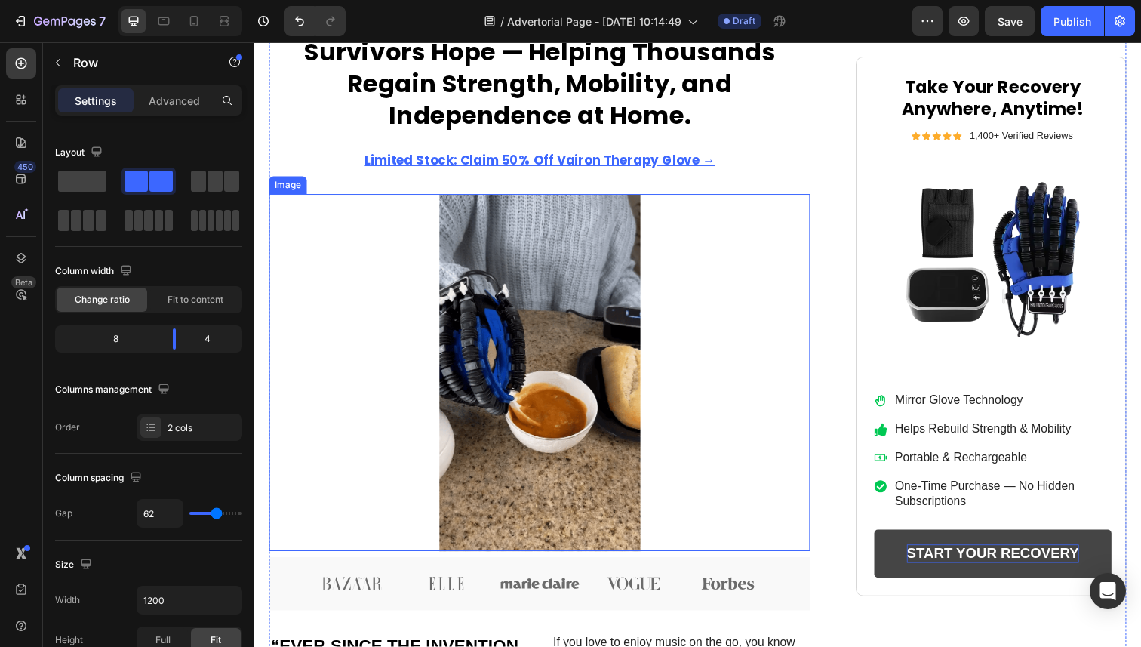
click at [499, 376] on img at bounding box center [546, 380] width 553 height 365
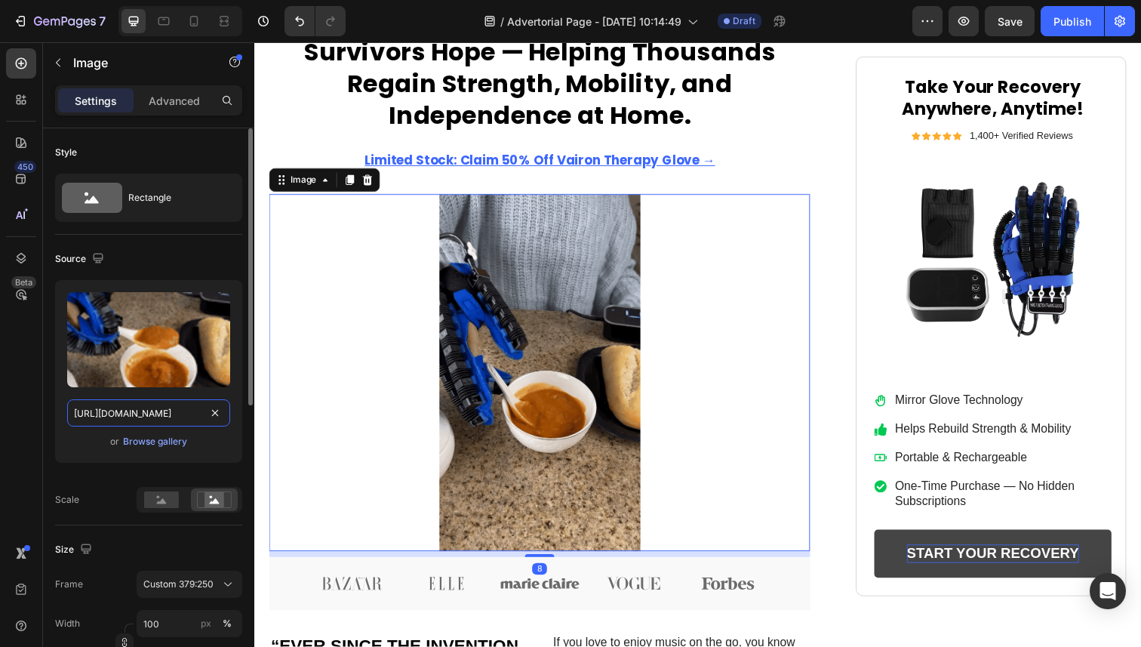
click at [149, 417] on input "[URL][DOMAIN_NAME]" at bounding box center [148, 412] width 163 height 27
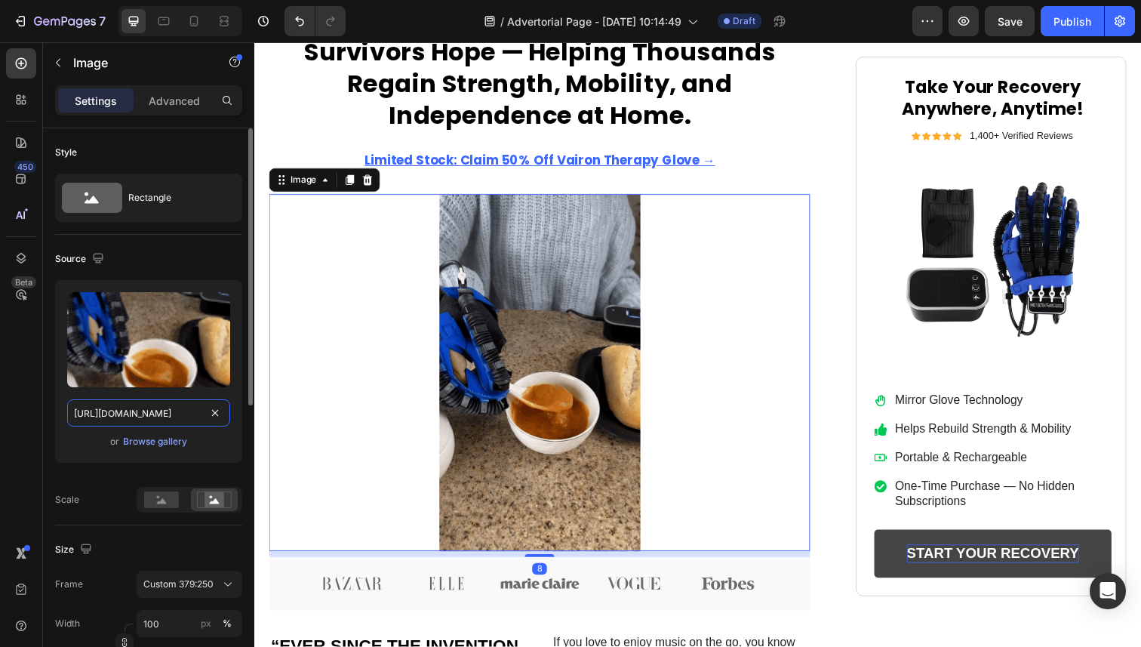
paste input "videos/c/o/v/cae177d7467546eb90e92acef101708d.mp4"
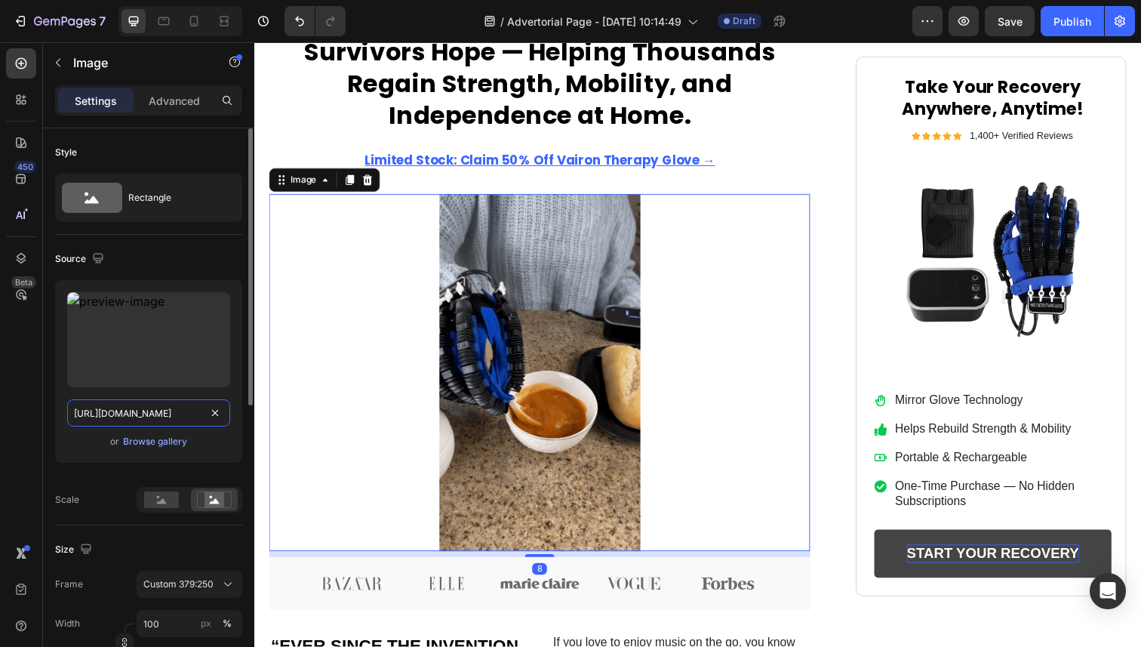
scroll to position [0, 223]
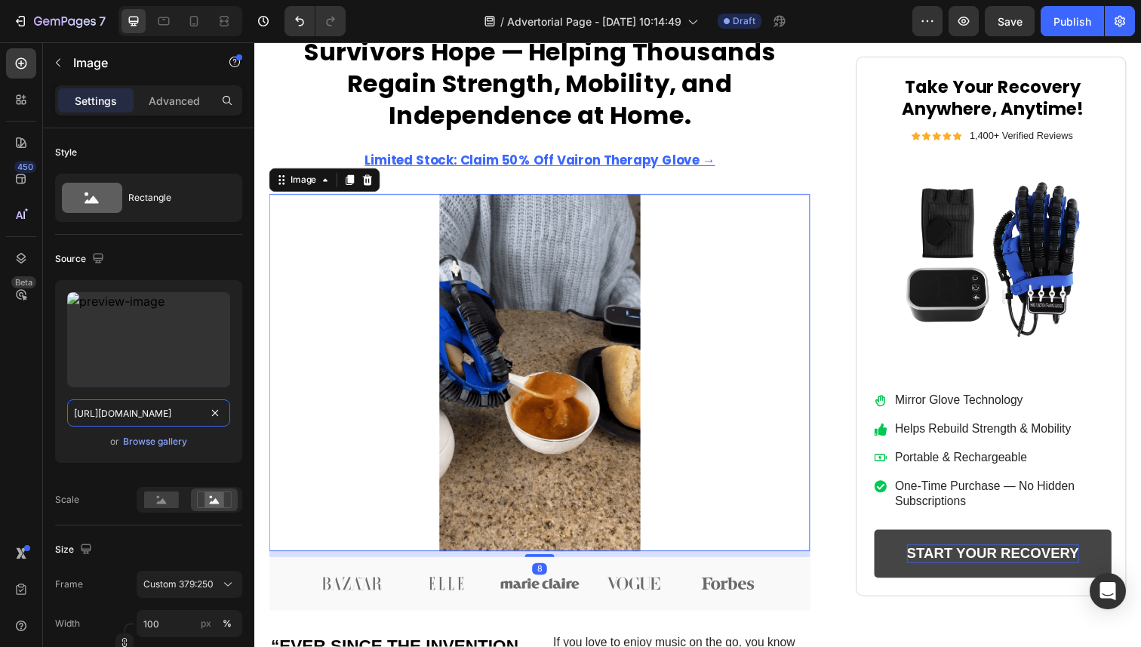
type input "[URL][DOMAIN_NAME]"
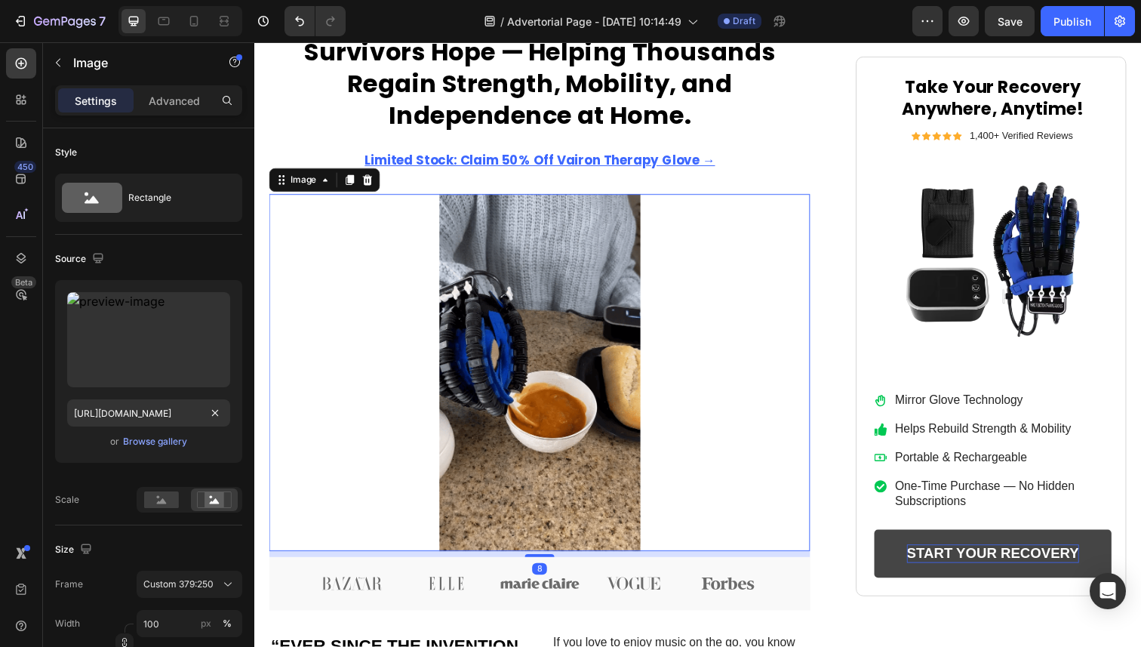
click at [17, 433] on div "450 Beta" at bounding box center [21, 293] width 30 height 490
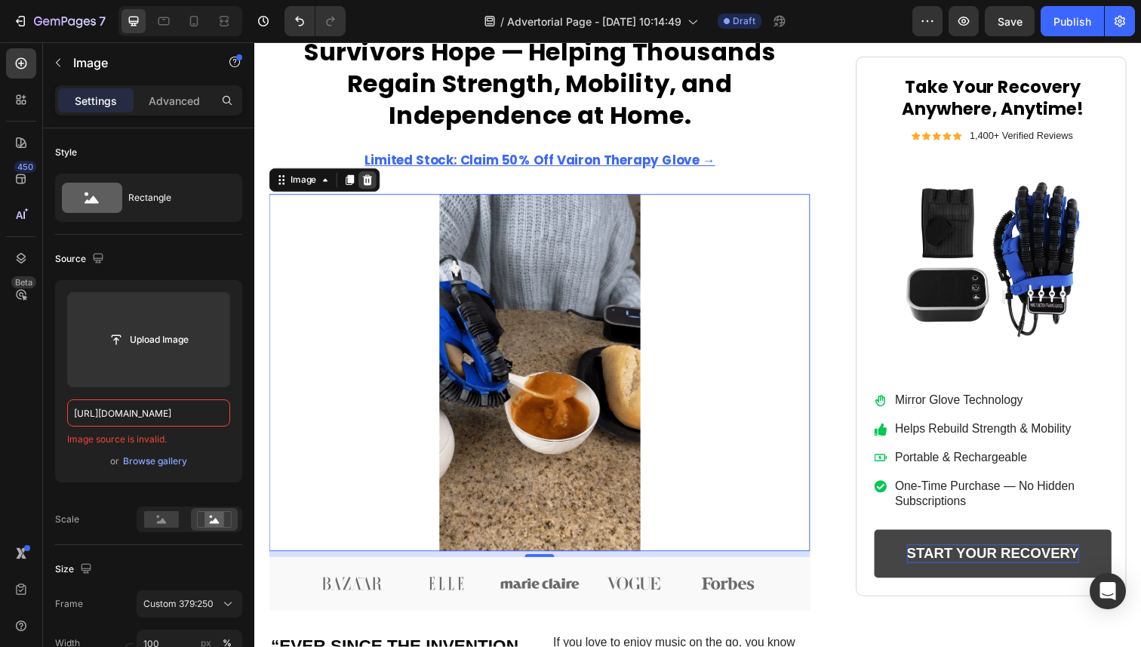
click at [370, 181] on icon at bounding box center [370, 183] width 10 height 11
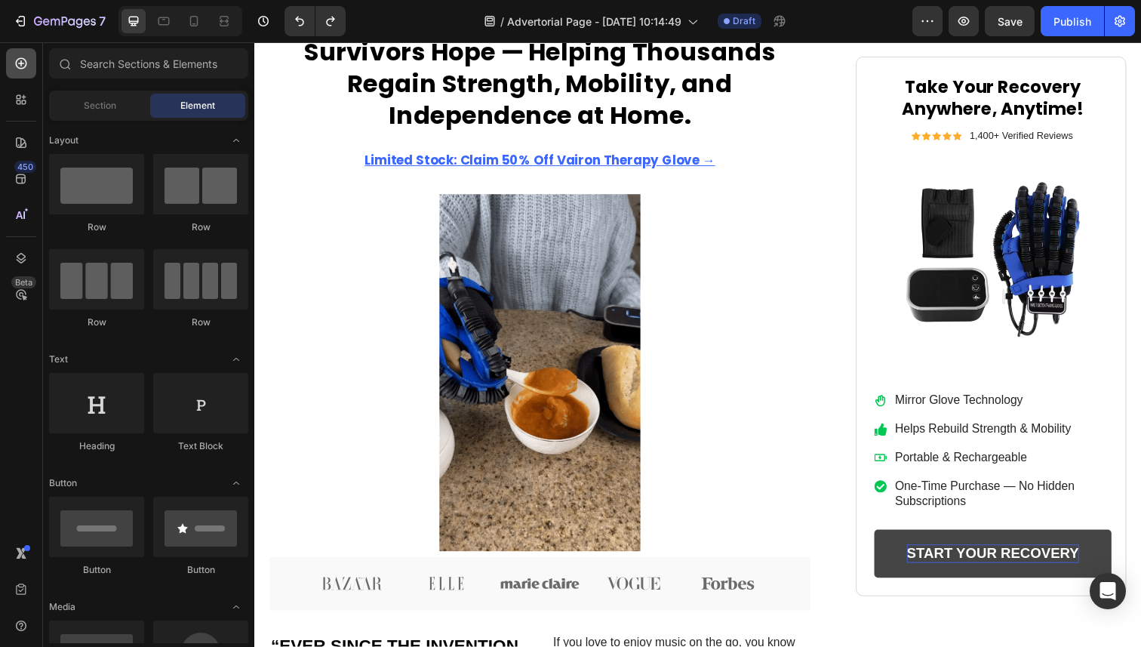
click at [17, 69] on icon at bounding box center [21, 63] width 15 height 15
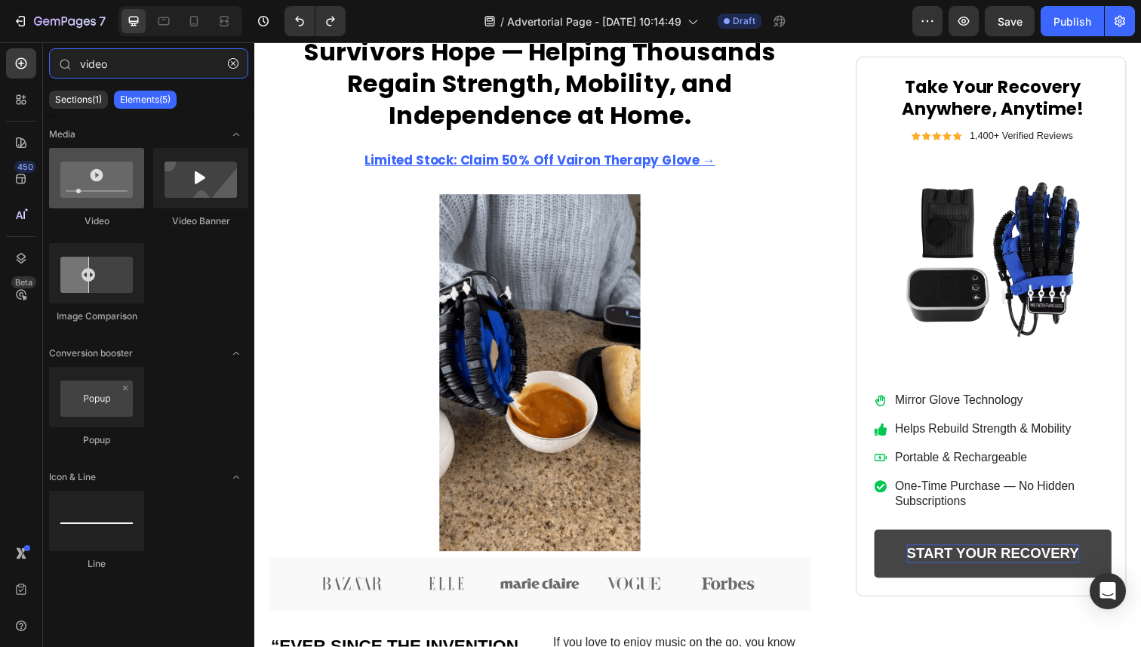
type input "video"
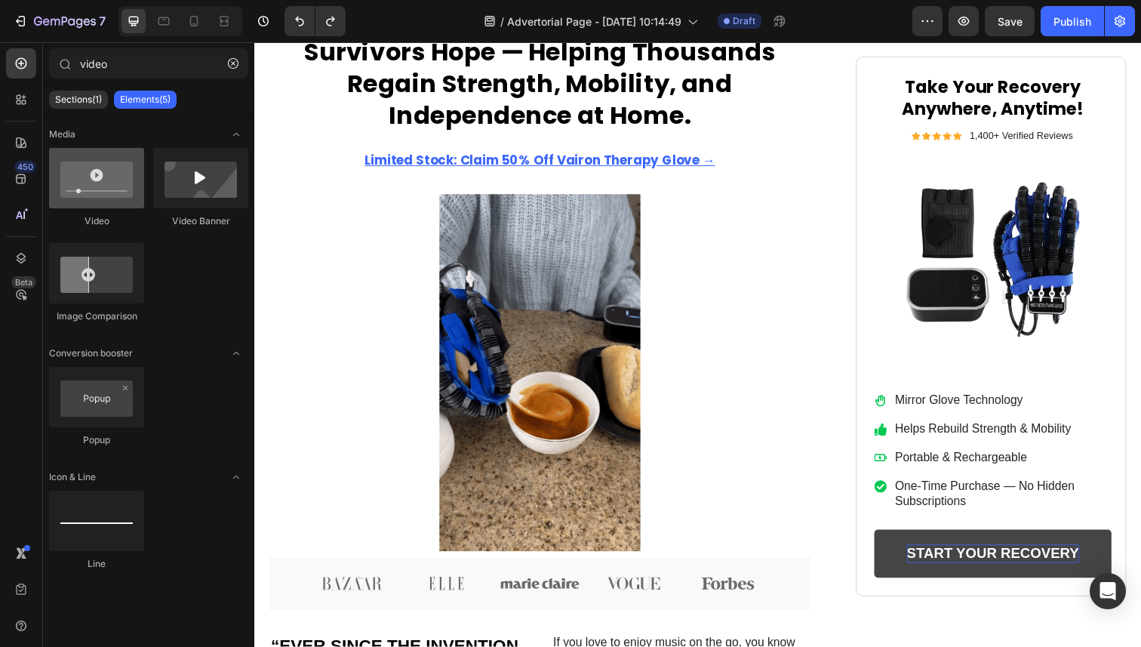
click at [119, 195] on div at bounding box center [96, 178] width 95 height 60
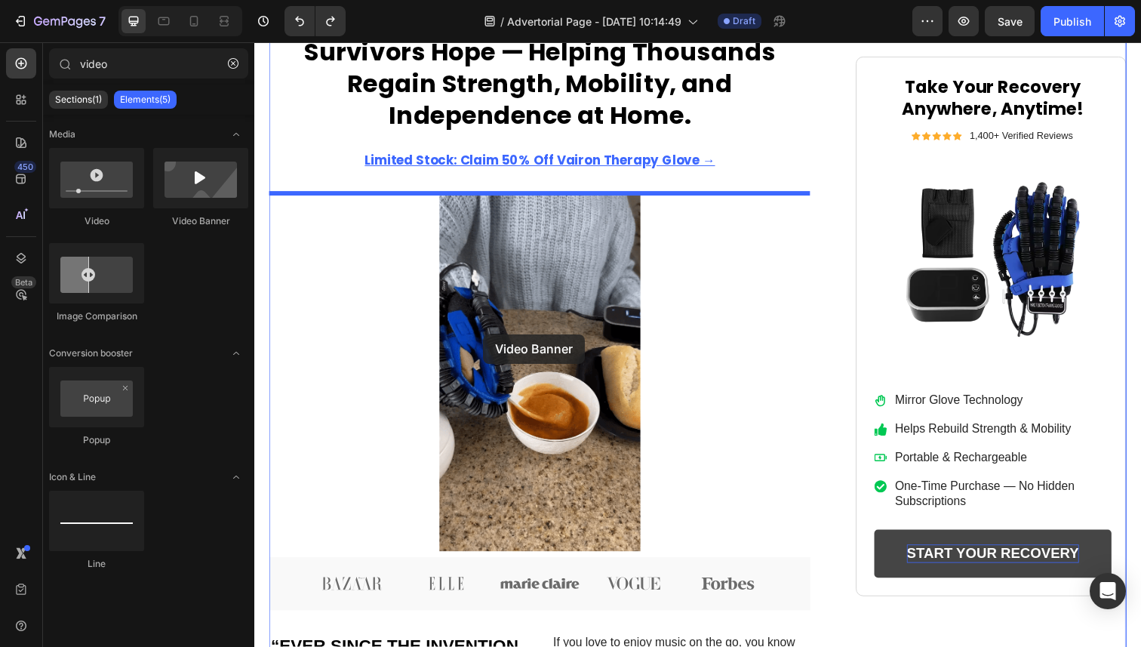
drag, startPoint x: 442, startPoint y: 238, endPoint x: 486, endPoint y: 340, distance: 111.6
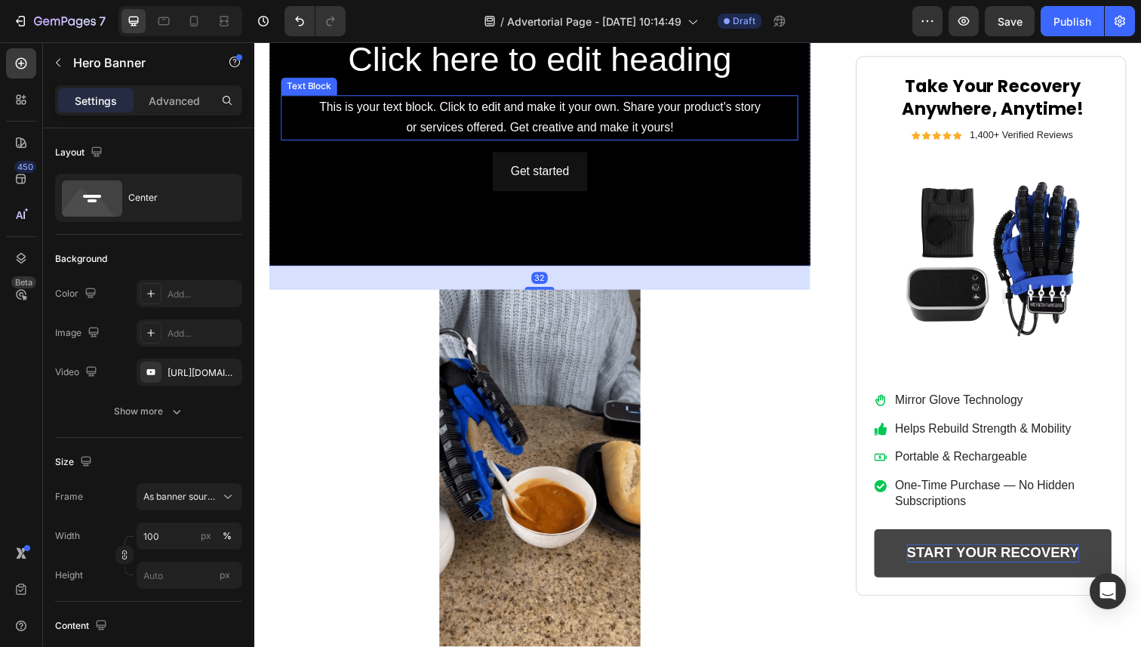
scroll to position [653, 0]
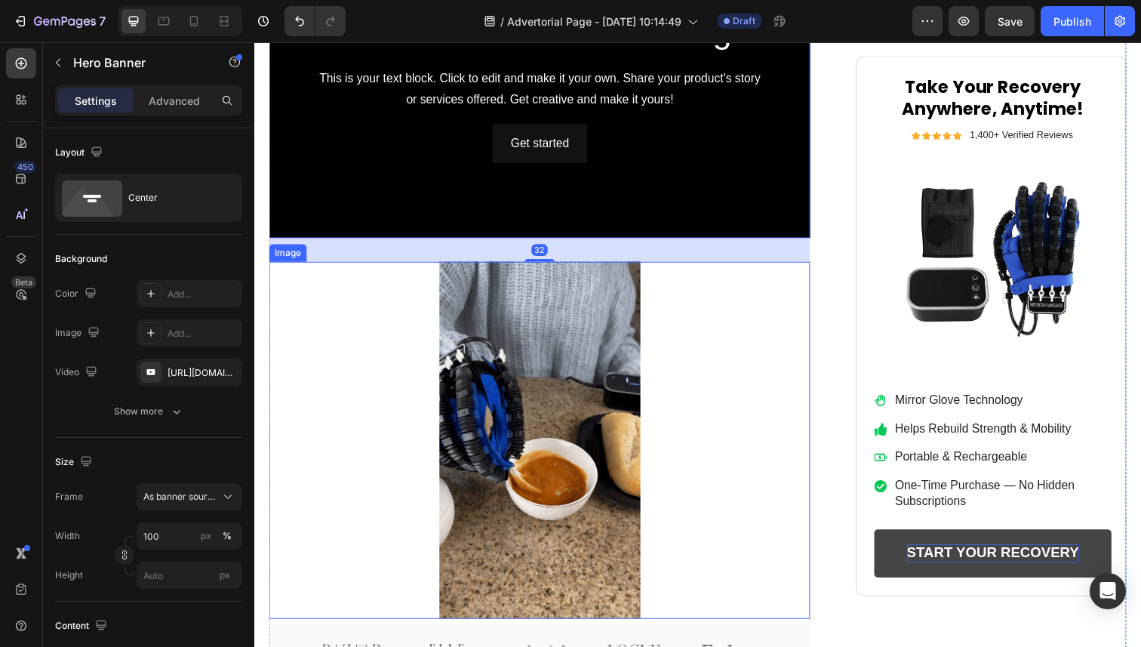
click at [765, 383] on img at bounding box center [546, 448] width 553 height 365
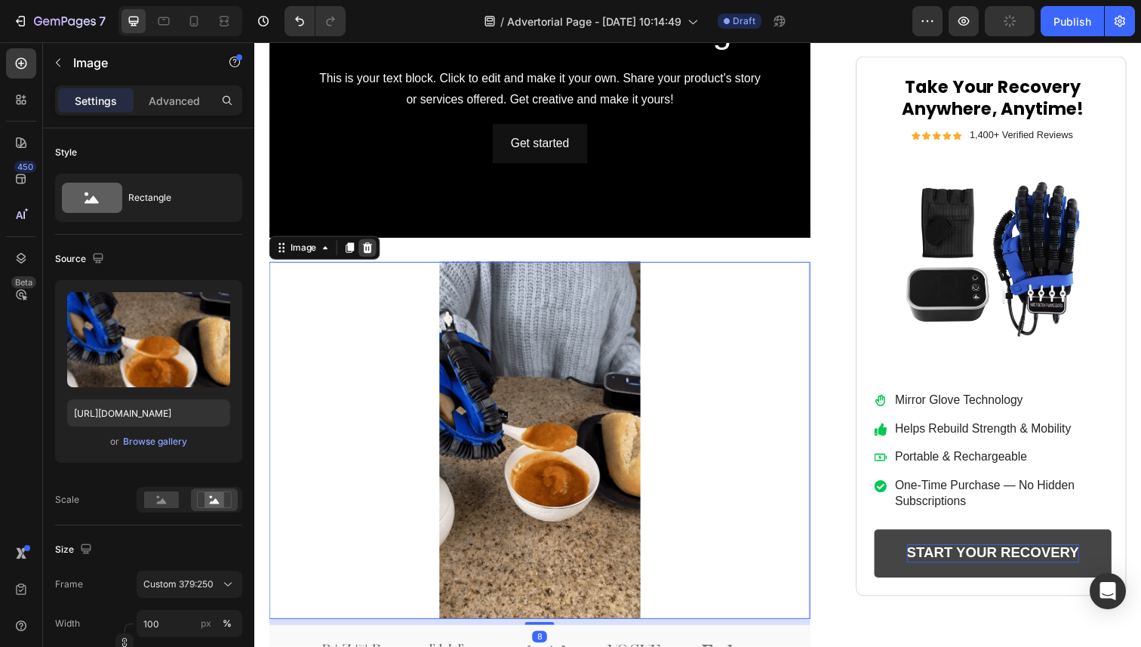
click at [374, 255] on icon at bounding box center [370, 252] width 10 height 11
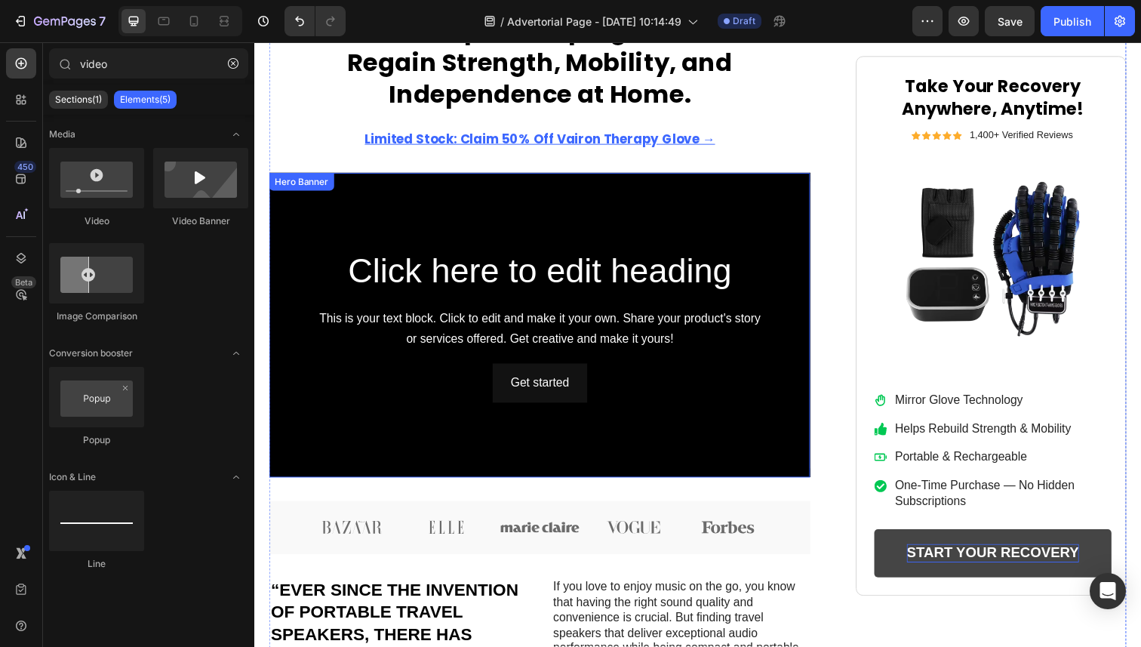
scroll to position [394, 0]
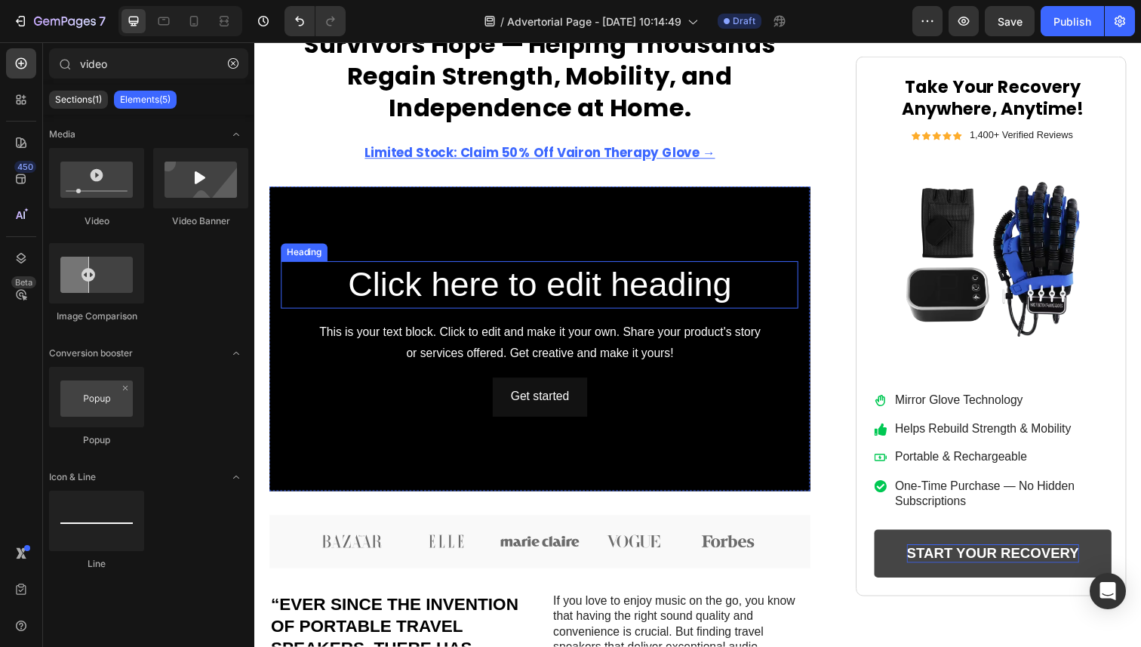
click at [658, 303] on h2 "Click here to edit heading" at bounding box center [546, 290] width 528 height 48
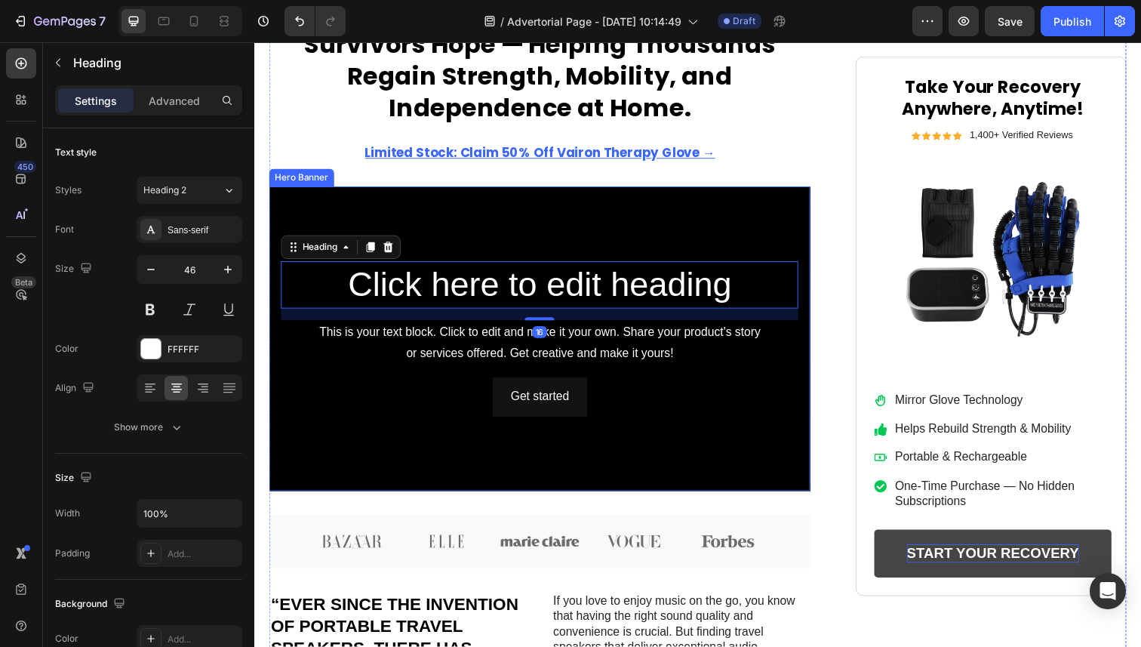
click at [610, 214] on div "Background Image" at bounding box center [546, 345] width 553 height 311
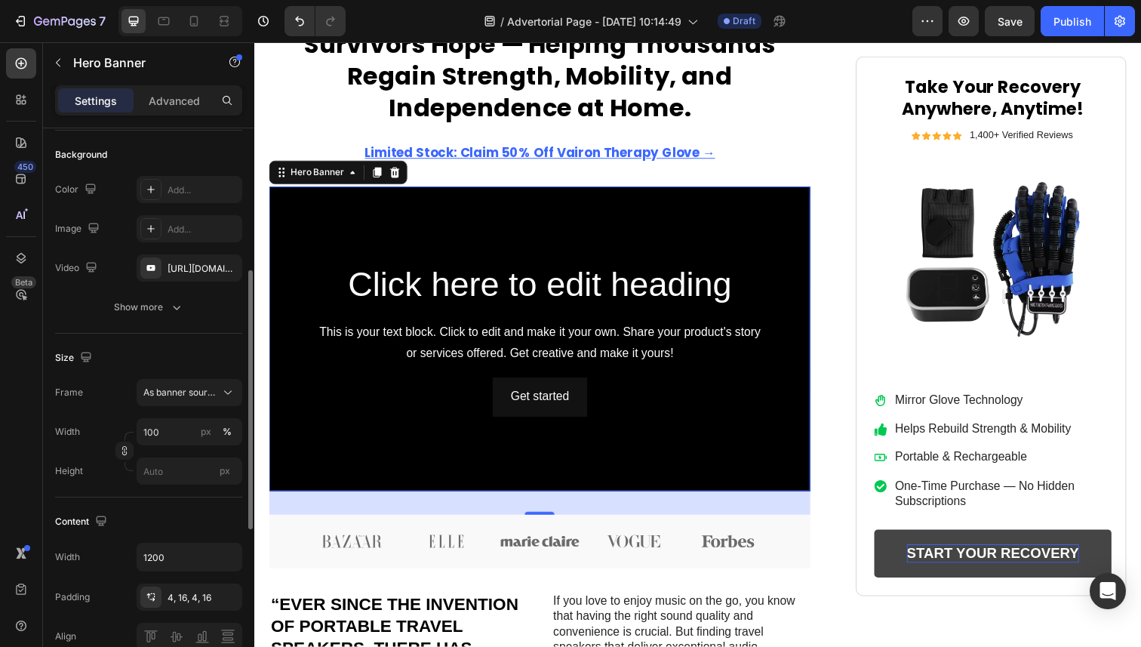
scroll to position [0, 0]
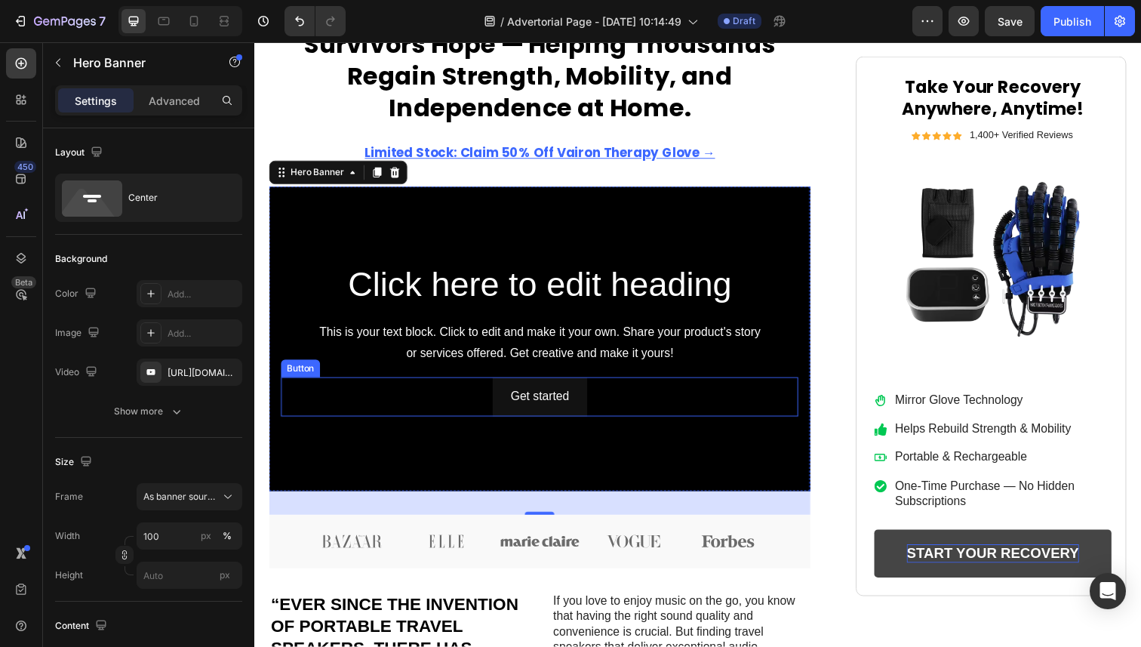
click at [613, 415] on div "Get started Button" at bounding box center [546, 405] width 528 height 40
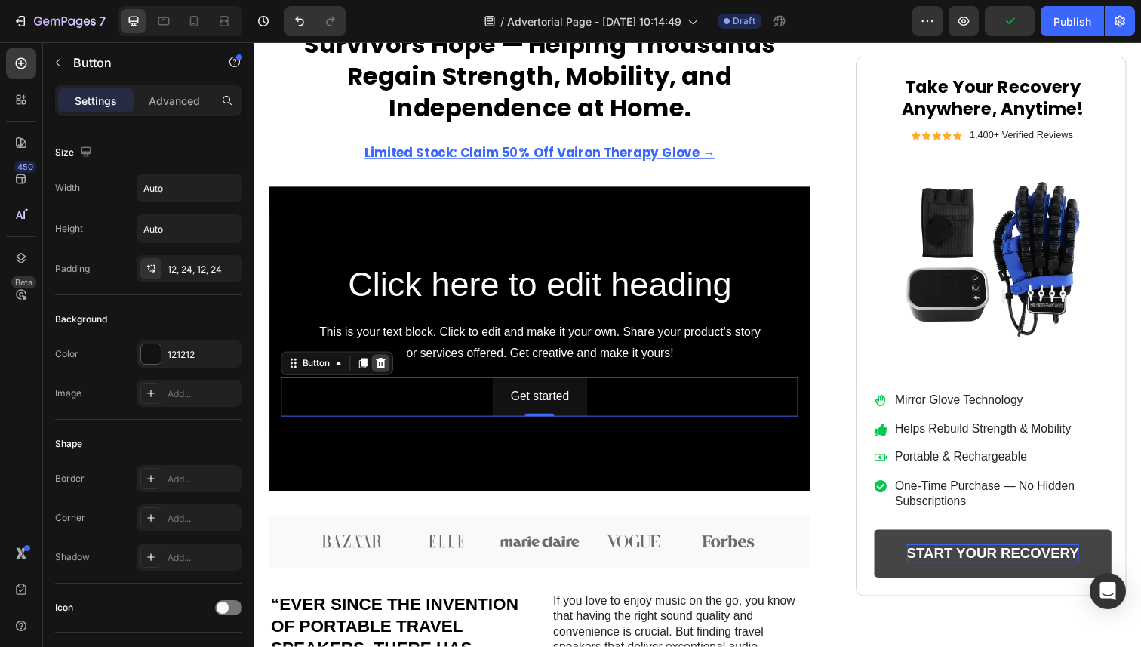
click at [388, 366] on icon at bounding box center [384, 370] width 10 height 11
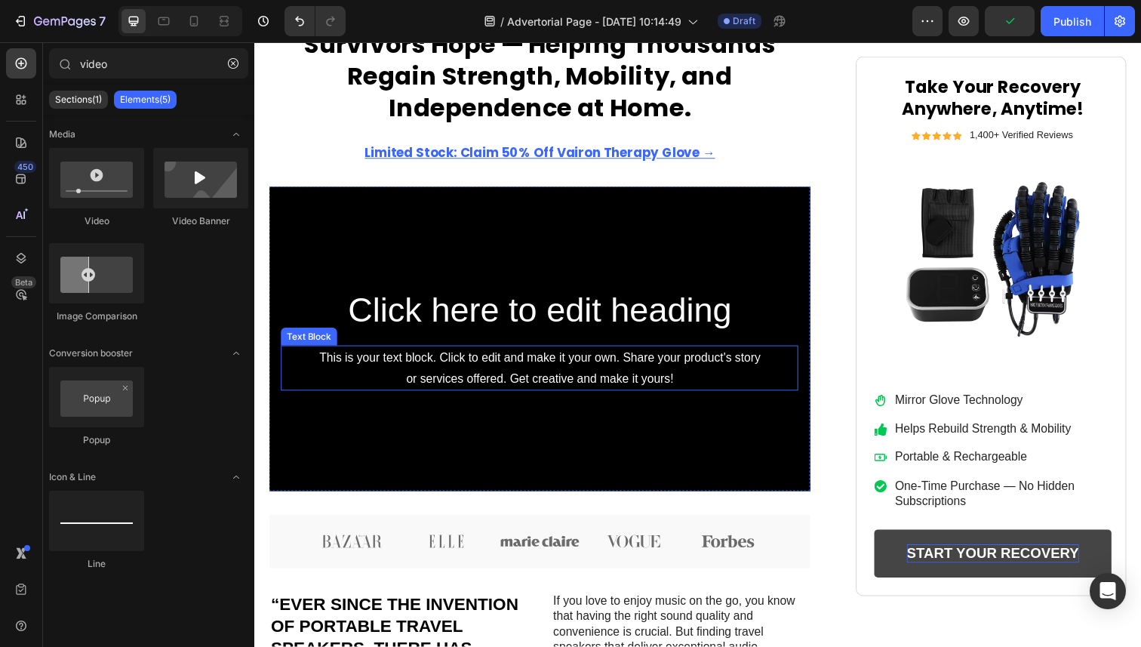
click at [414, 356] on div "This is your text block. Click to edit and make it your own. Share your product…" at bounding box center [546, 376] width 528 height 47
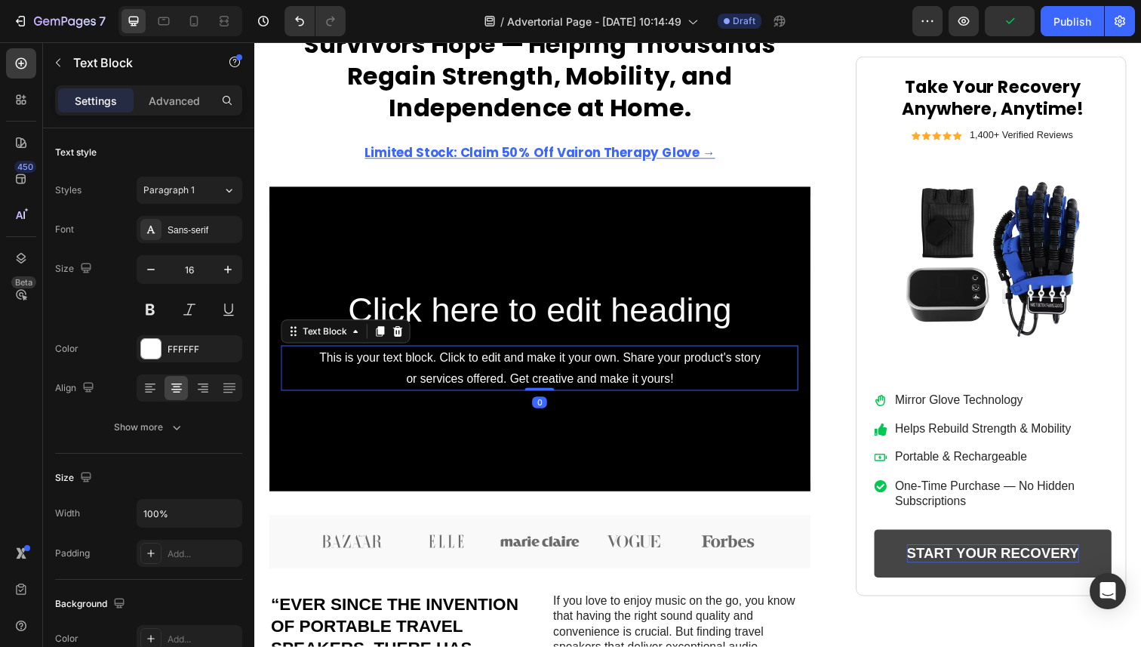
click at [450, 353] on div "This is your text block. Click to edit and make it your own. Share your product…" at bounding box center [546, 376] width 528 height 47
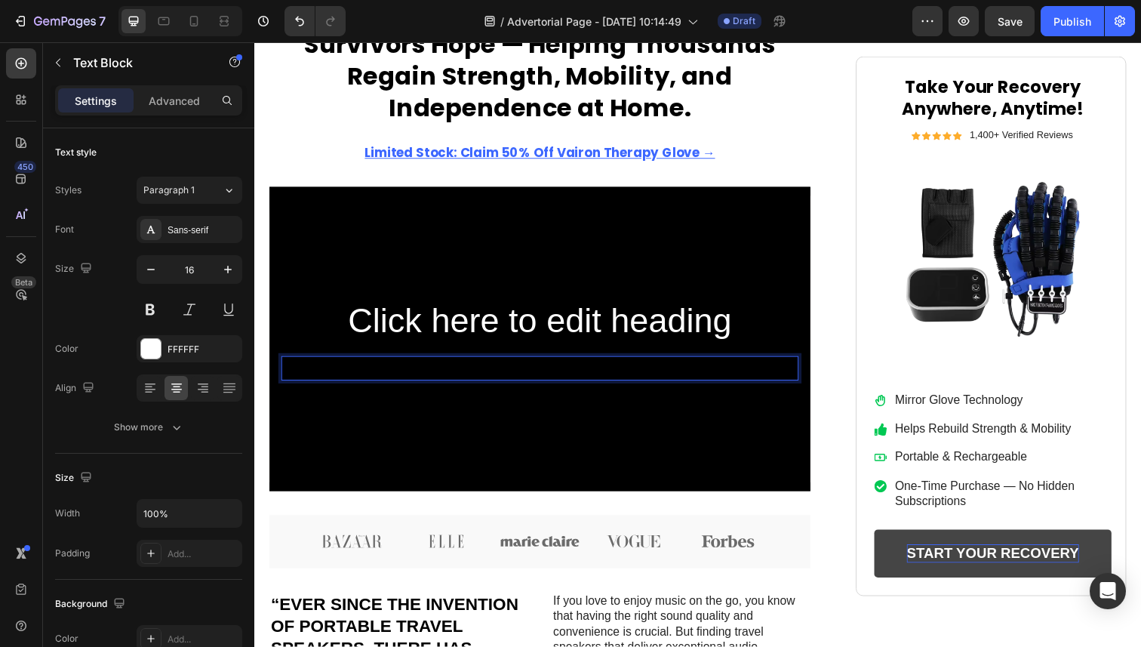
click at [491, 338] on h2 "Click here to edit heading" at bounding box center [546, 327] width 528 height 48
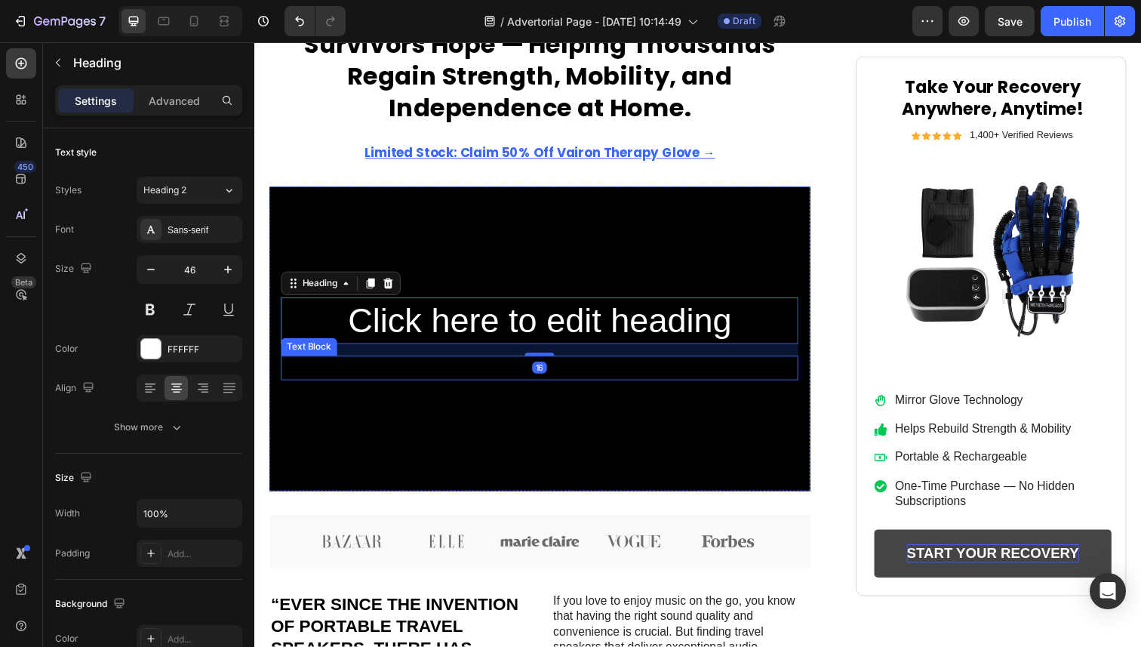
click at [498, 386] on div "Rich Text Editor. Editing area: main" at bounding box center [546, 375] width 528 height 25
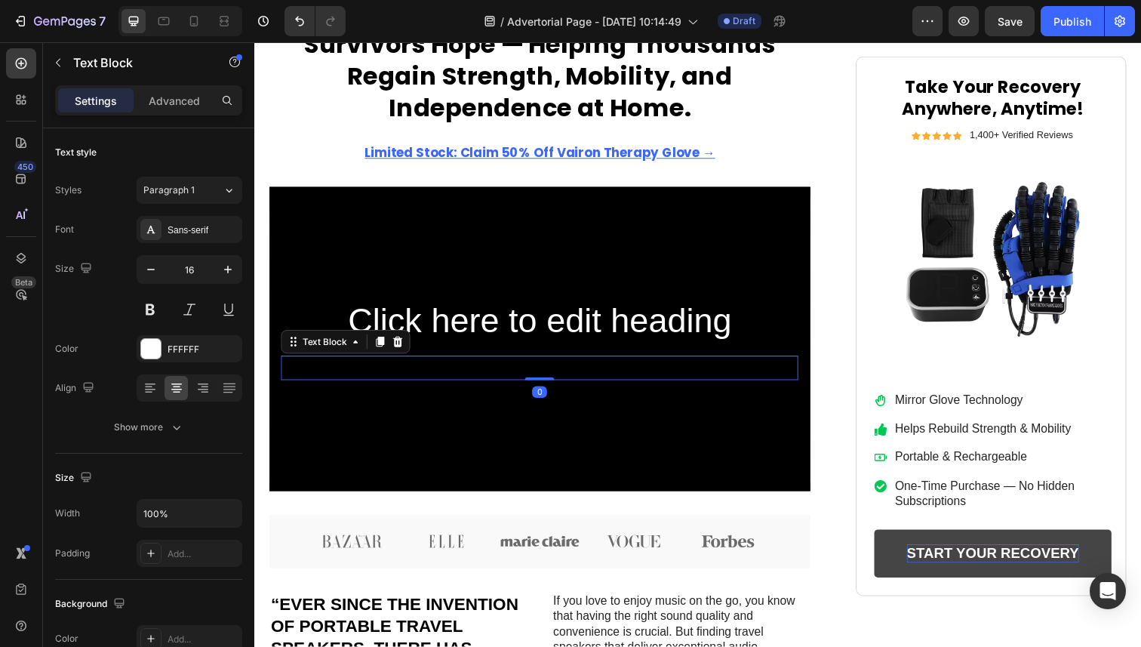
click at [401, 350] on icon at bounding box center [401, 348] width 10 height 11
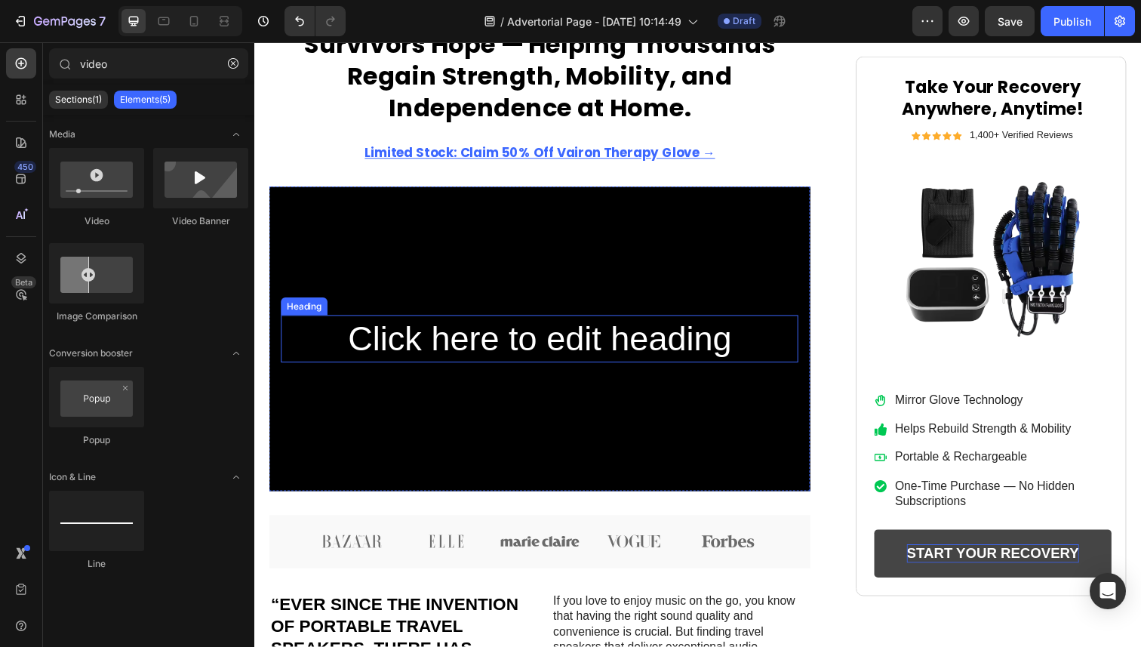
click at [424, 341] on h2 "Click here to edit heading" at bounding box center [546, 346] width 528 height 48
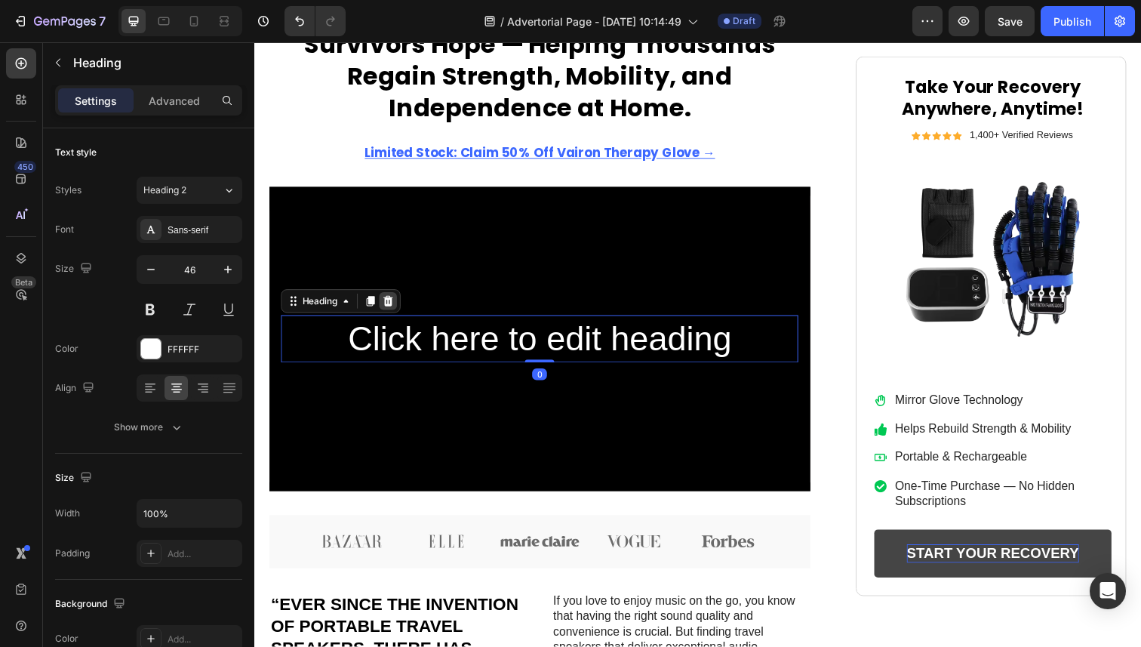
click at [393, 311] on icon at bounding box center [392, 307] width 10 height 11
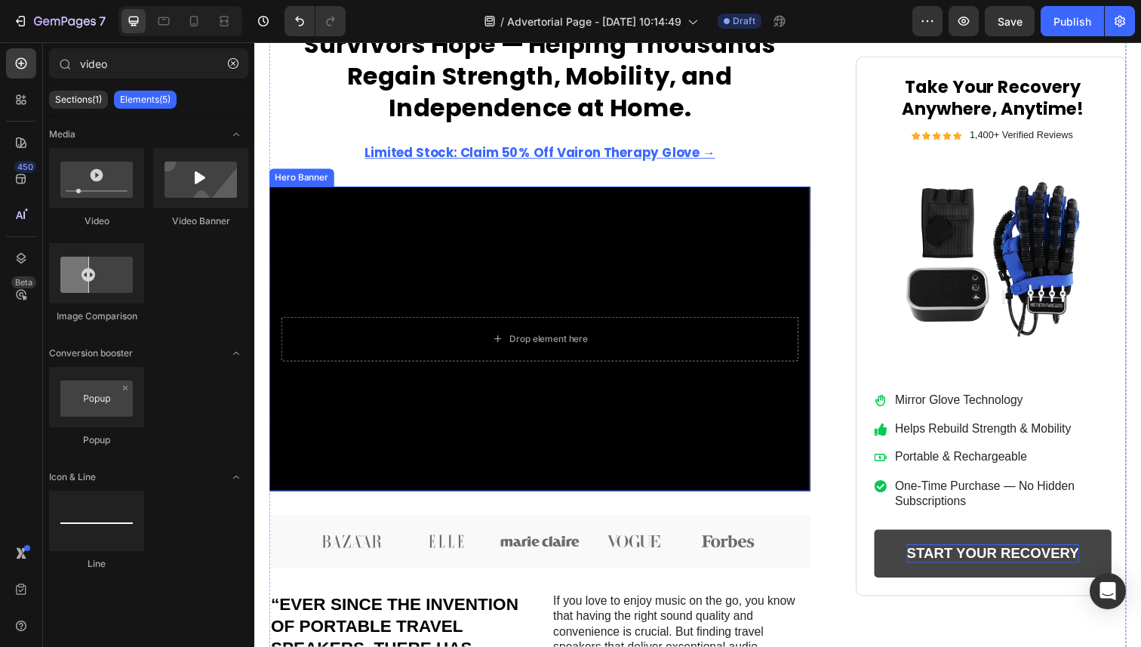
click at [415, 430] on div "Background Image" at bounding box center [546, 345] width 553 height 311
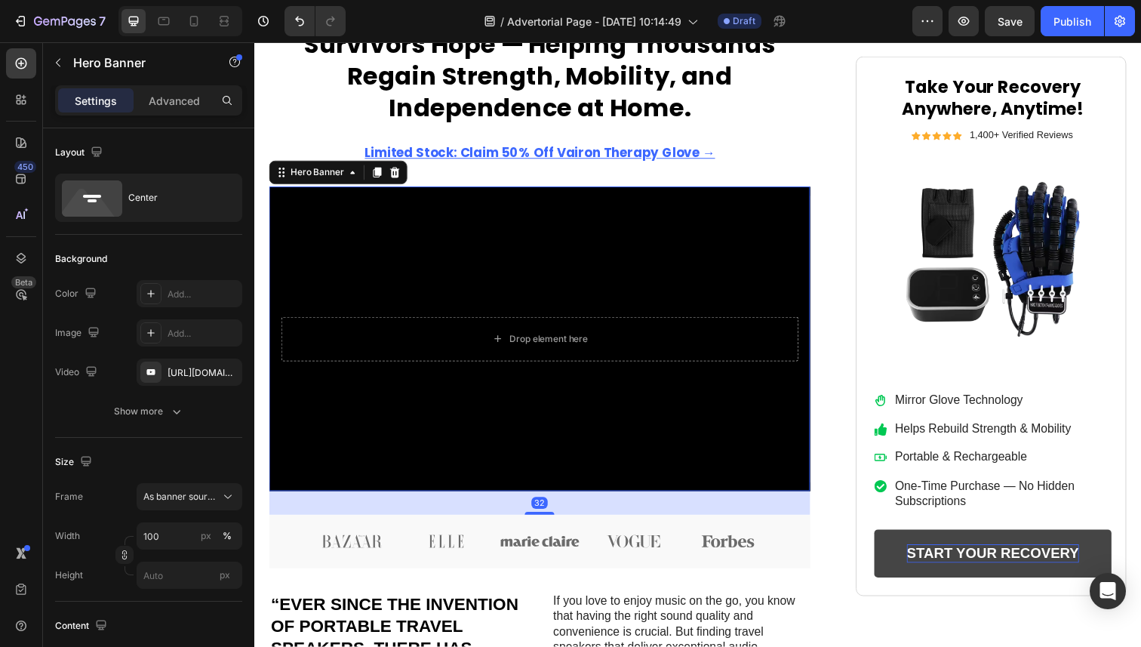
click at [481, 257] on div "Background Image" at bounding box center [546, 345] width 553 height 311
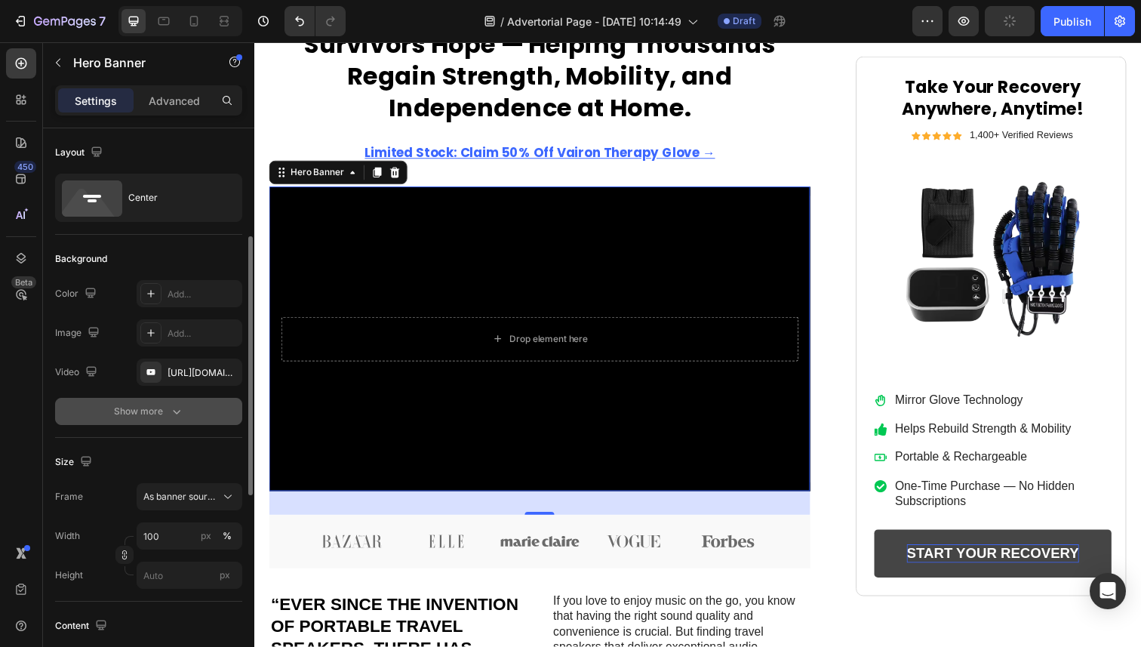
scroll to position [103, 0]
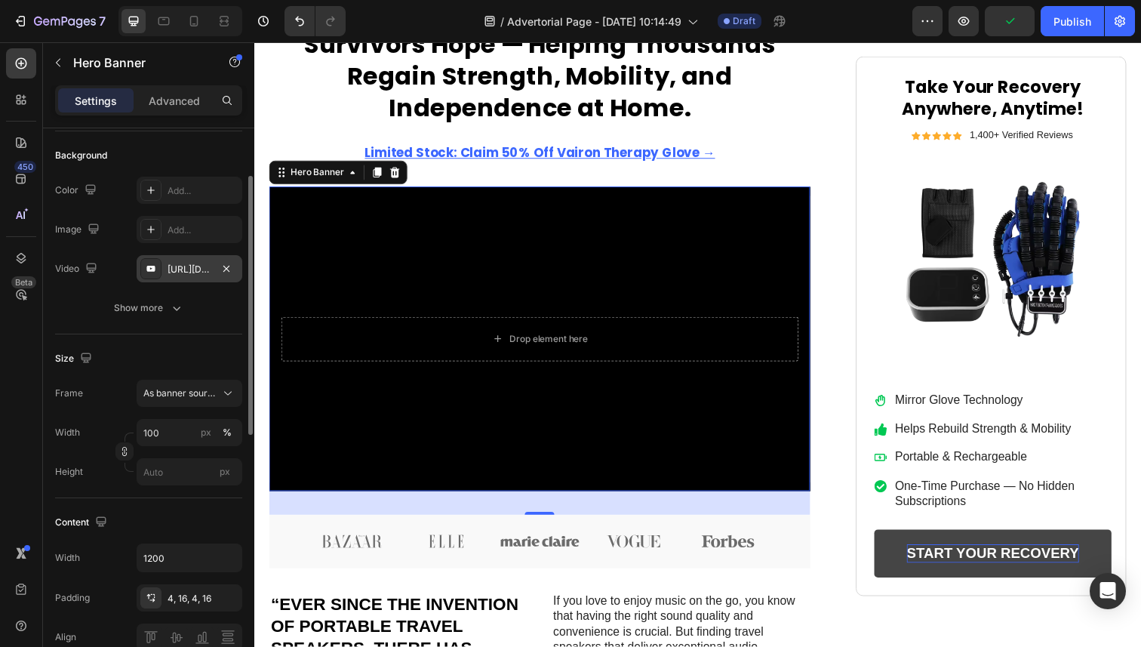
click at [205, 279] on div "[URL][DOMAIN_NAME]" at bounding box center [190, 268] width 106 height 27
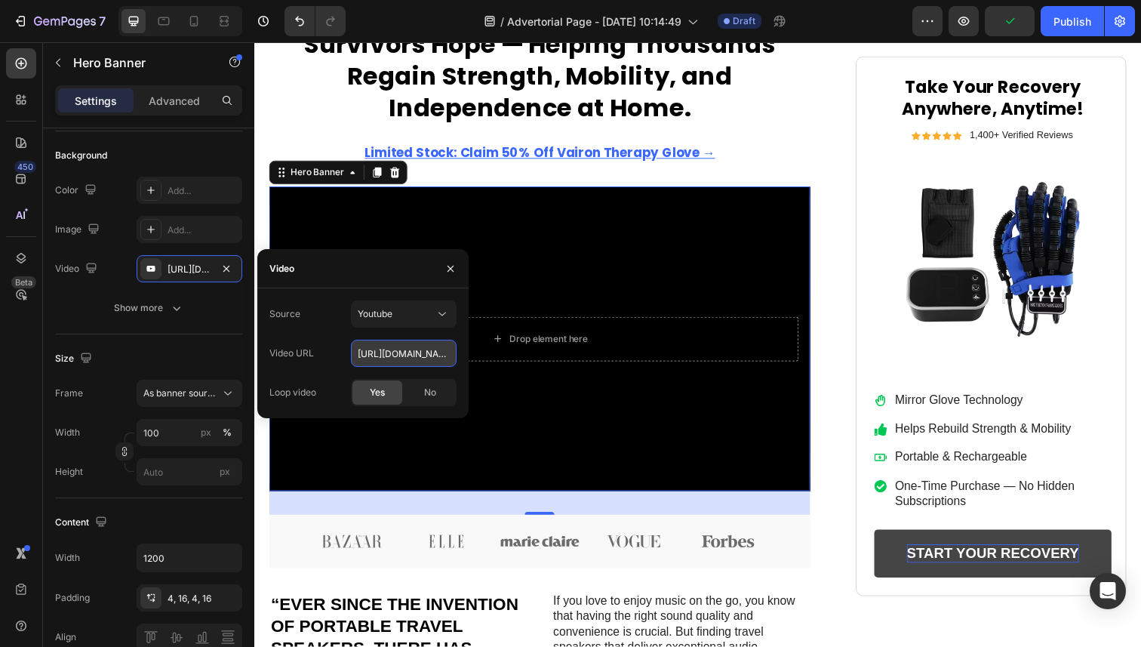
click at [419, 359] on input "[URL][DOMAIN_NAME]" at bounding box center [404, 353] width 106 height 27
paste input "[DOMAIN_NAME][URL]"
type input "[URL][DOMAIN_NAME]"
click at [448, 321] on icon at bounding box center [442, 314] width 15 height 15
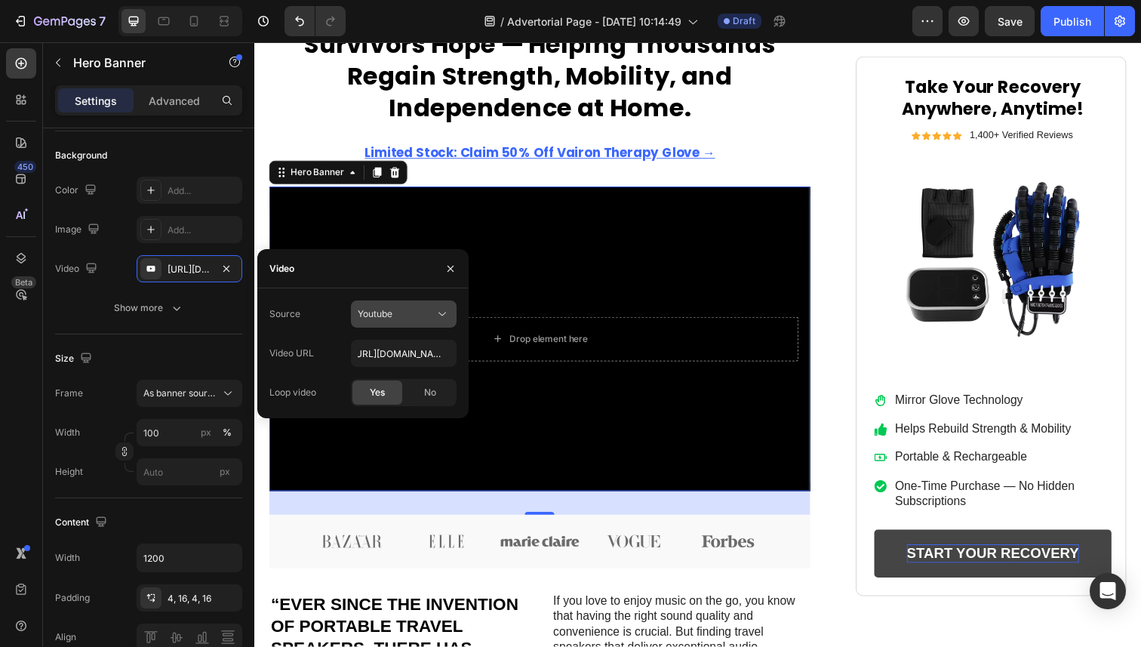
type input "Auto"
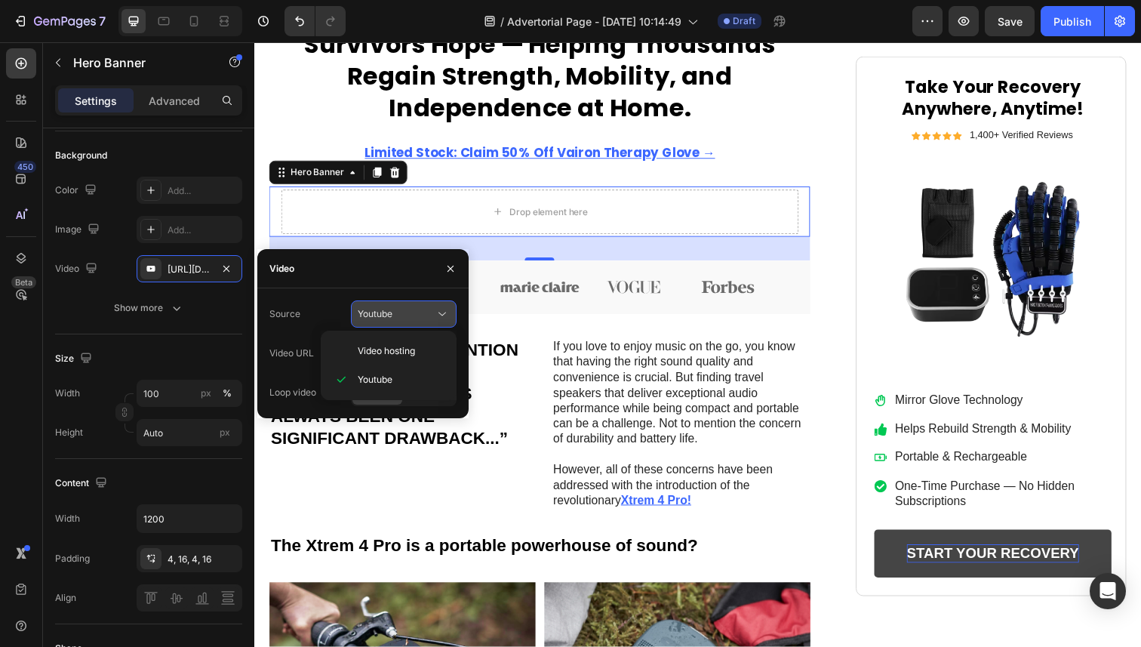
scroll to position [0, 0]
click at [423, 347] on p "Video hosting" at bounding box center [401, 351] width 86 height 14
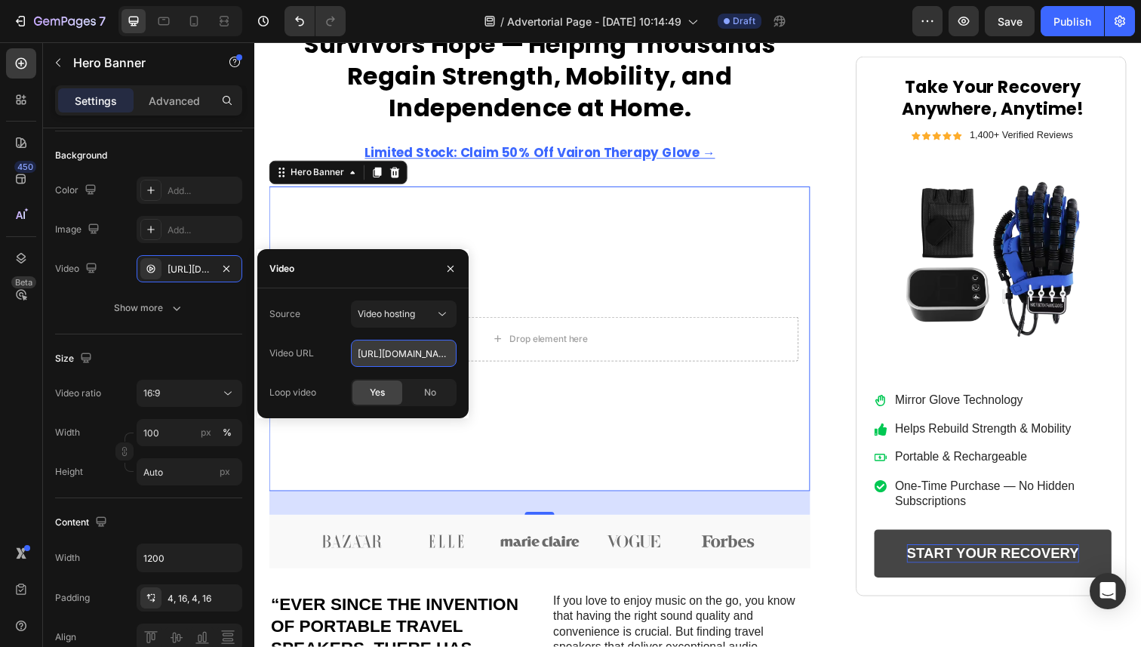
click at [394, 345] on input "[URL][DOMAIN_NAME]" at bounding box center [404, 353] width 106 height 27
paste input "cae177d7467546eb90e92acef101708d"
type input "[URL][DOMAIN_NAME]"
click at [26, 351] on div "450 Beta" at bounding box center [21, 293] width 30 height 490
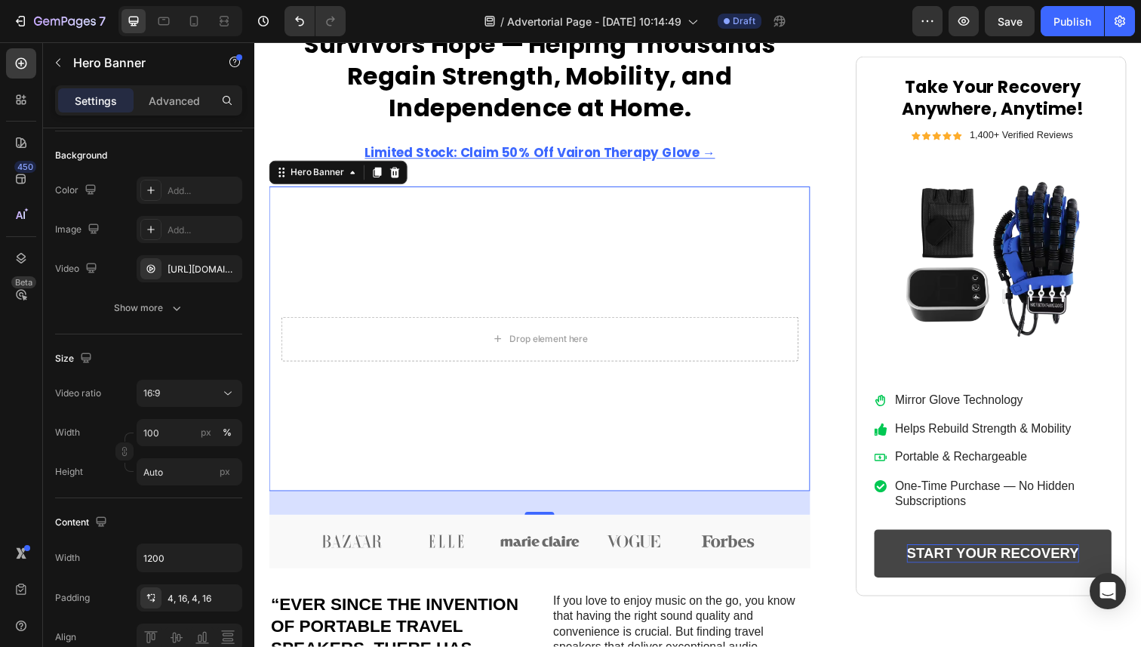
scroll to position [0, 0]
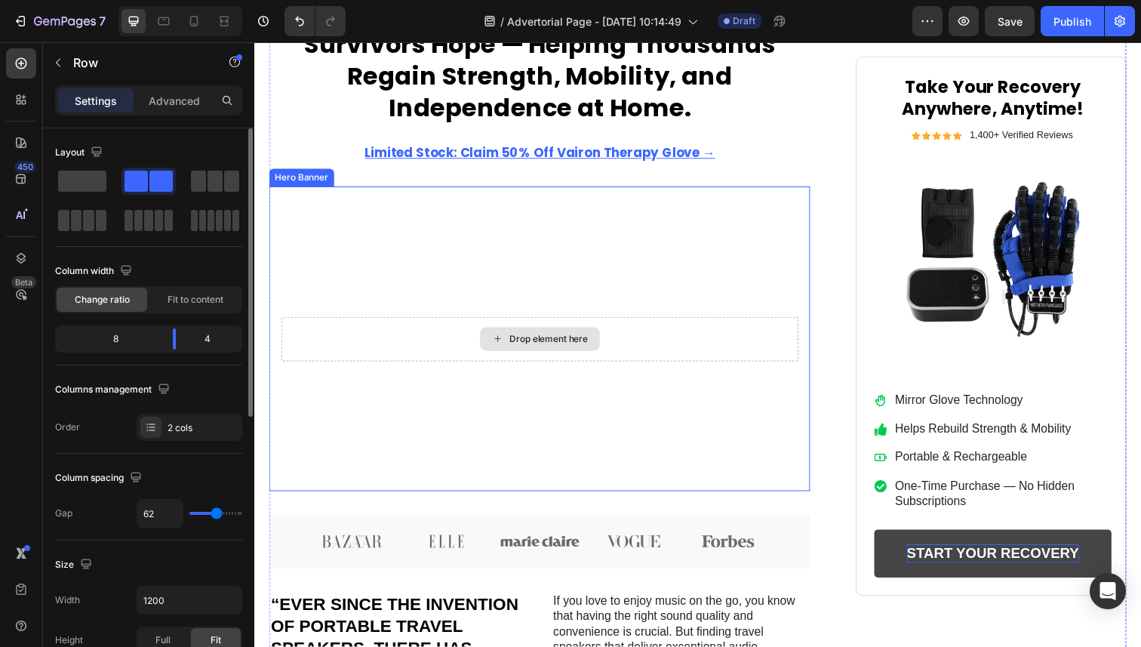
click at [747, 331] on div "Drop element here" at bounding box center [546, 345] width 528 height 45
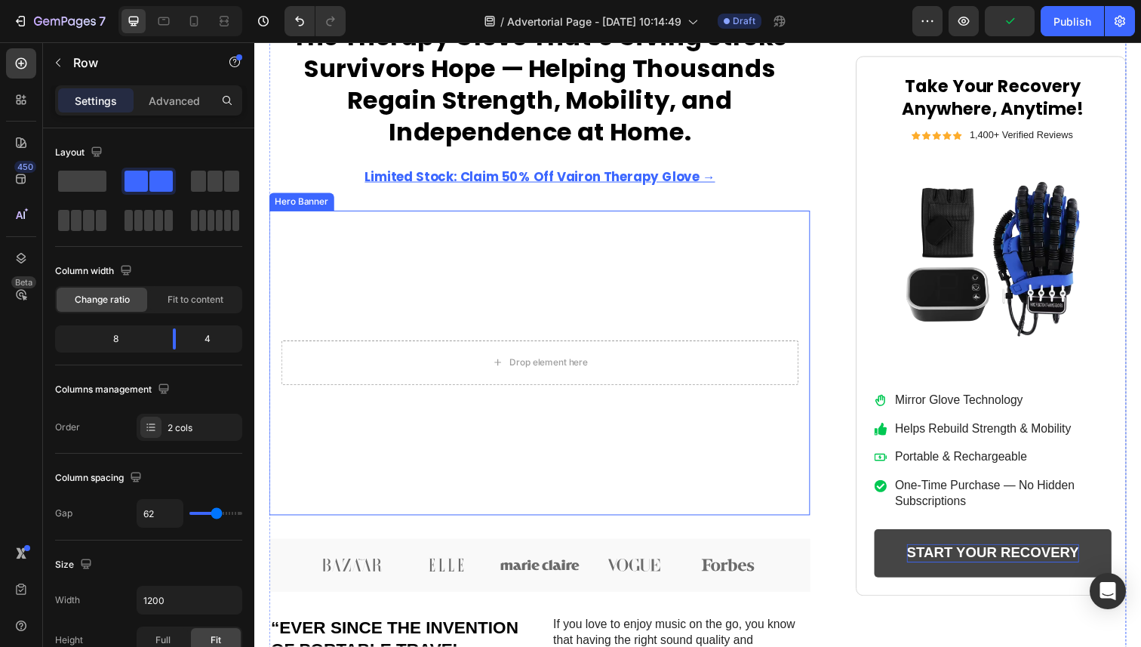
scroll to position [483, 0]
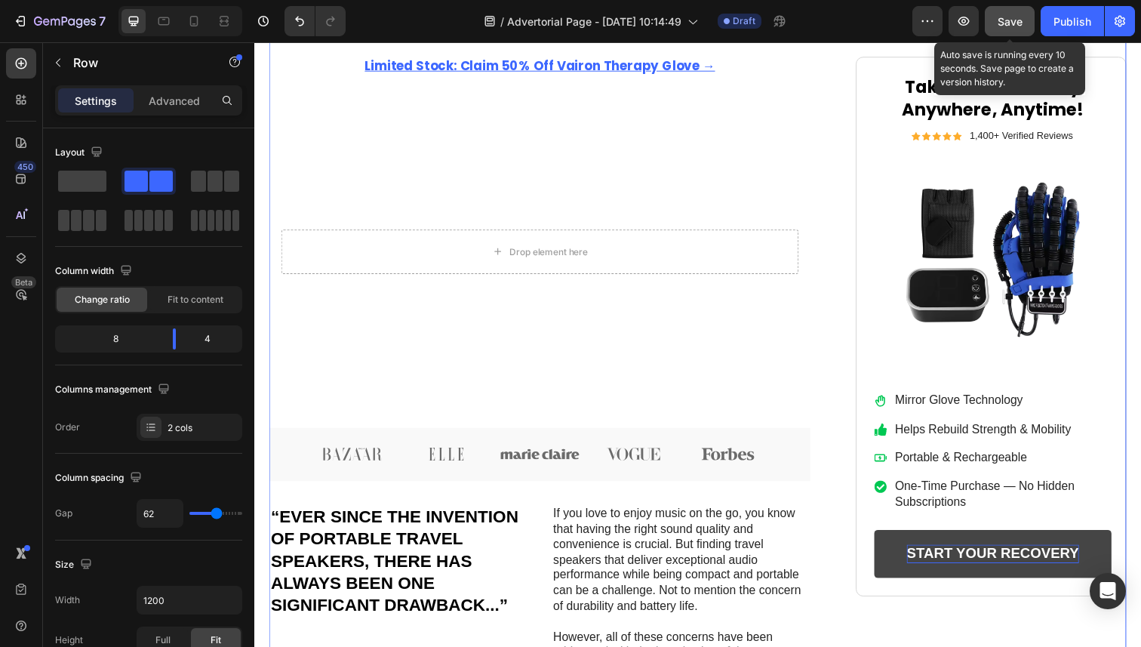
click at [1000, 29] on div "Save" at bounding box center [1010, 22] width 25 height 16
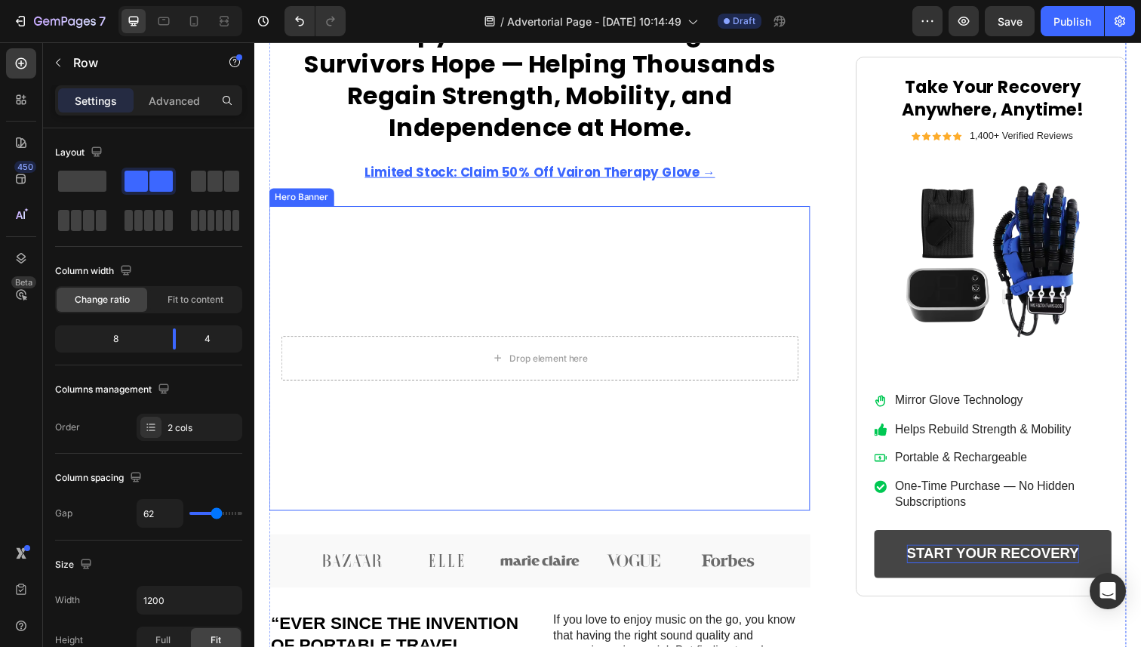
scroll to position [336, 0]
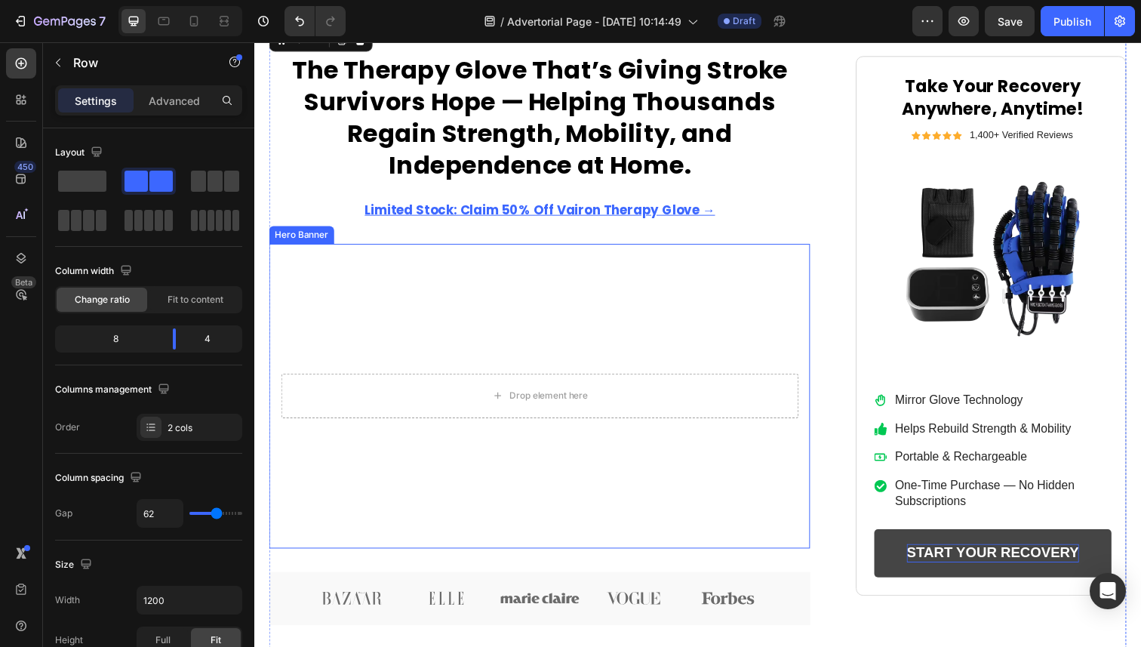
click at [635, 347] on video "Background Image" at bounding box center [546, 403] width 553 height 311
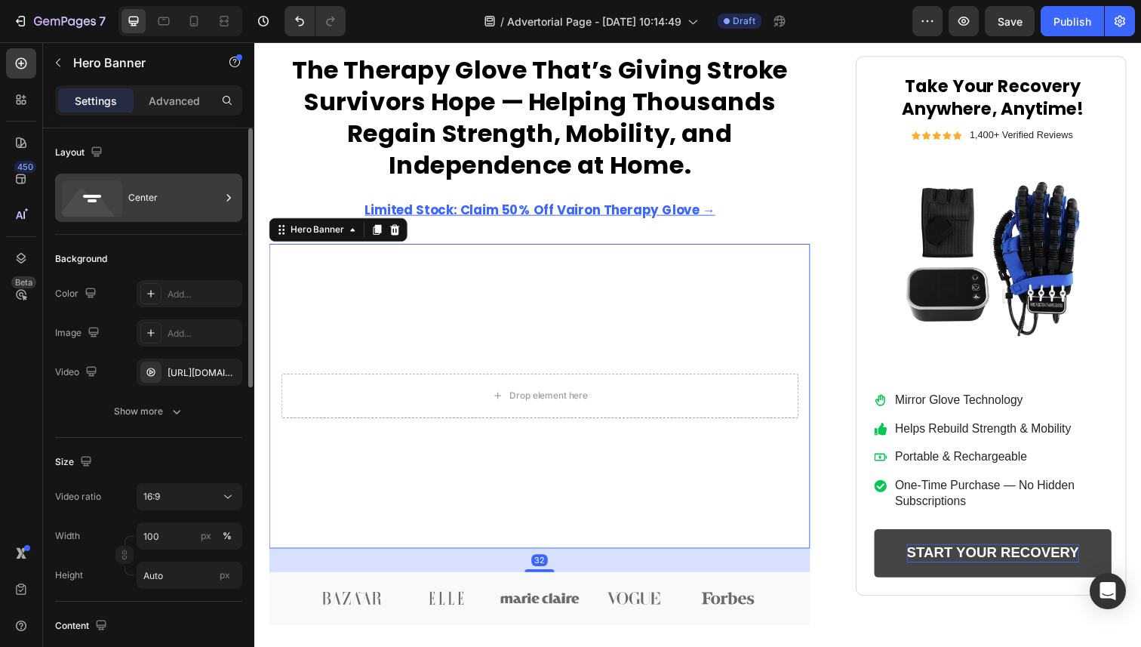
click at [157, 212] on div "Center" at bounding box center [174, 197] width 92 height 35
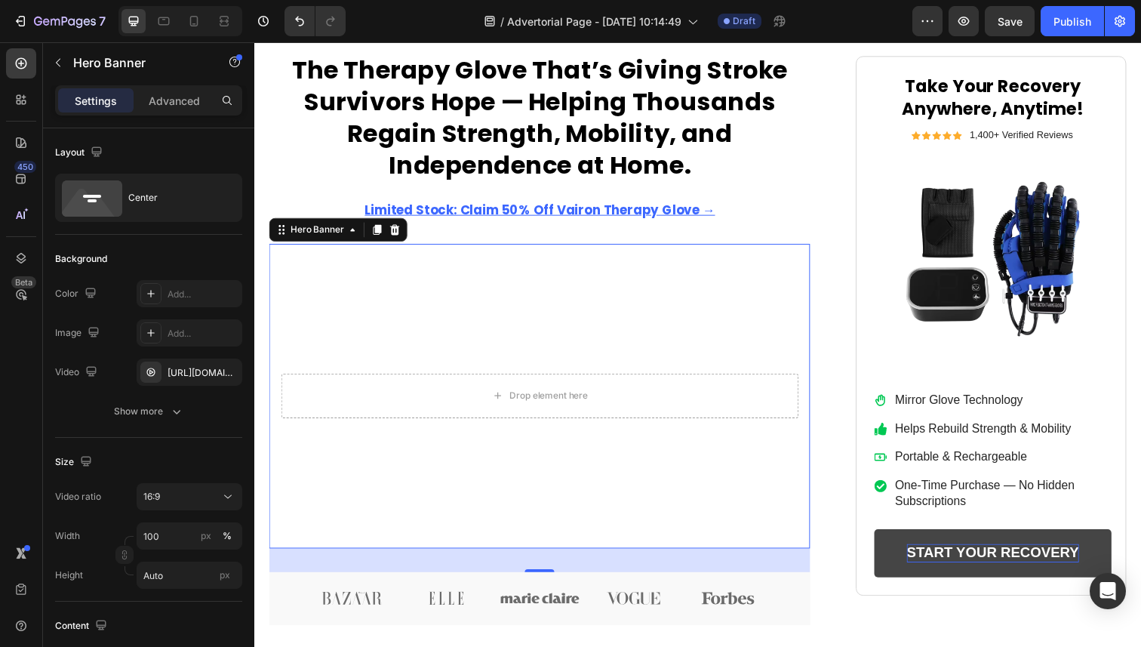
click at [28, 405] on div "450 Beta" at bounding box center [21, 293] width 30 height 490
click at [174, 487] on button "16:9" at bounding box center [190, 496] width 106 height 27
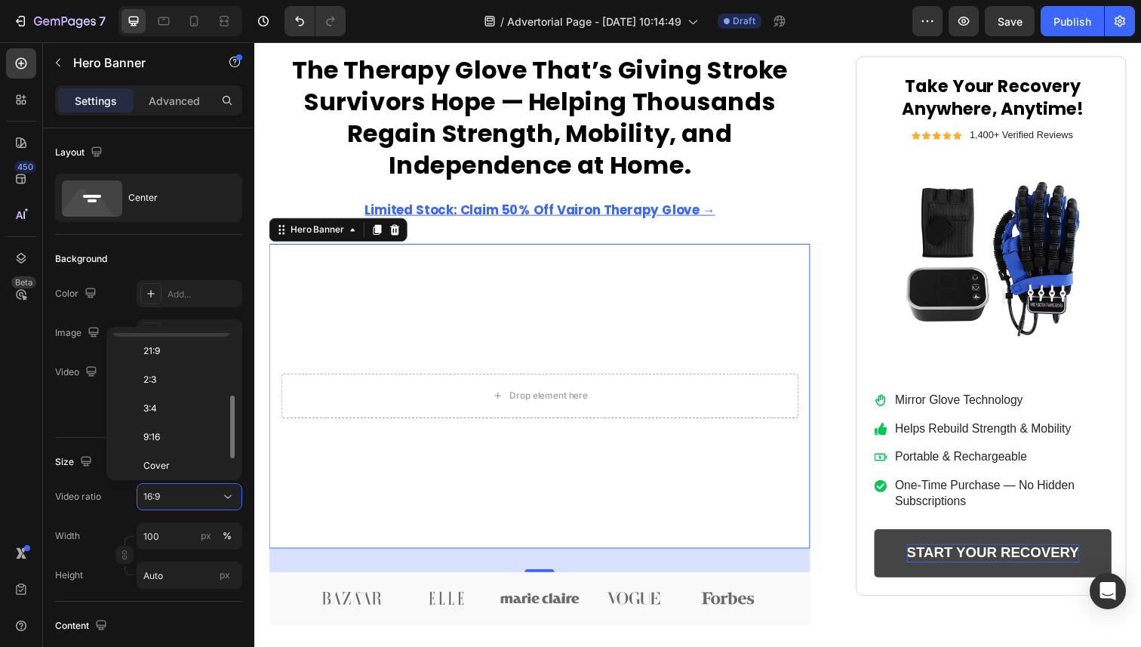
scroll to position [174, 0]
click at [178, 407] on p "9:16" at bounding box center [183, 403] width 80 height 14
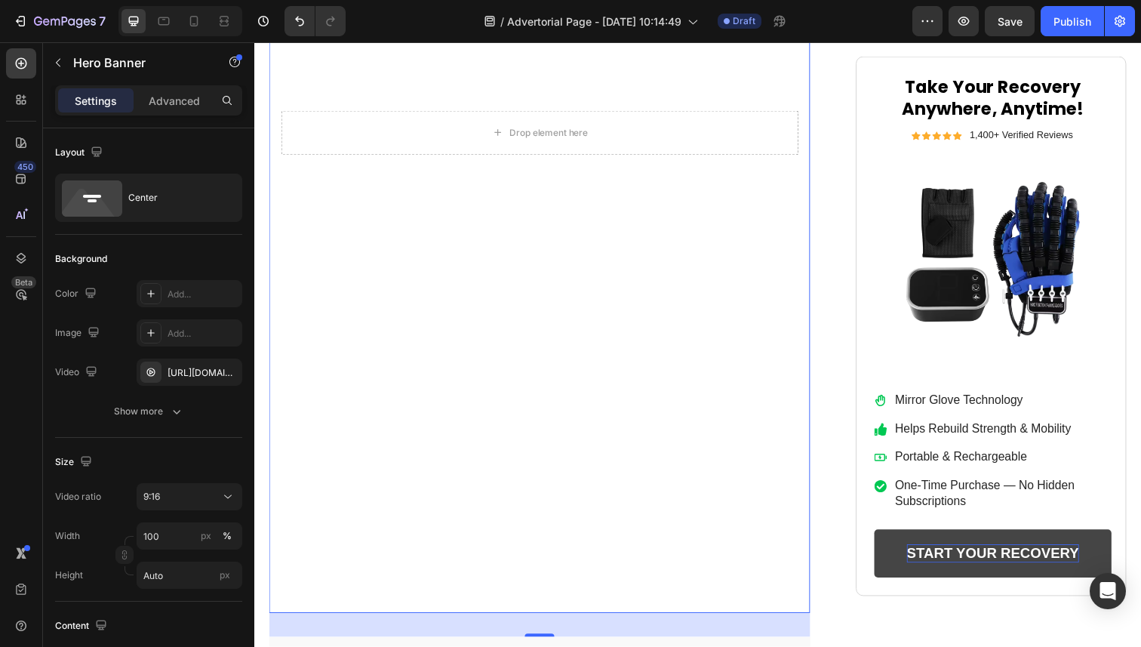
scroll to position [901, 0]
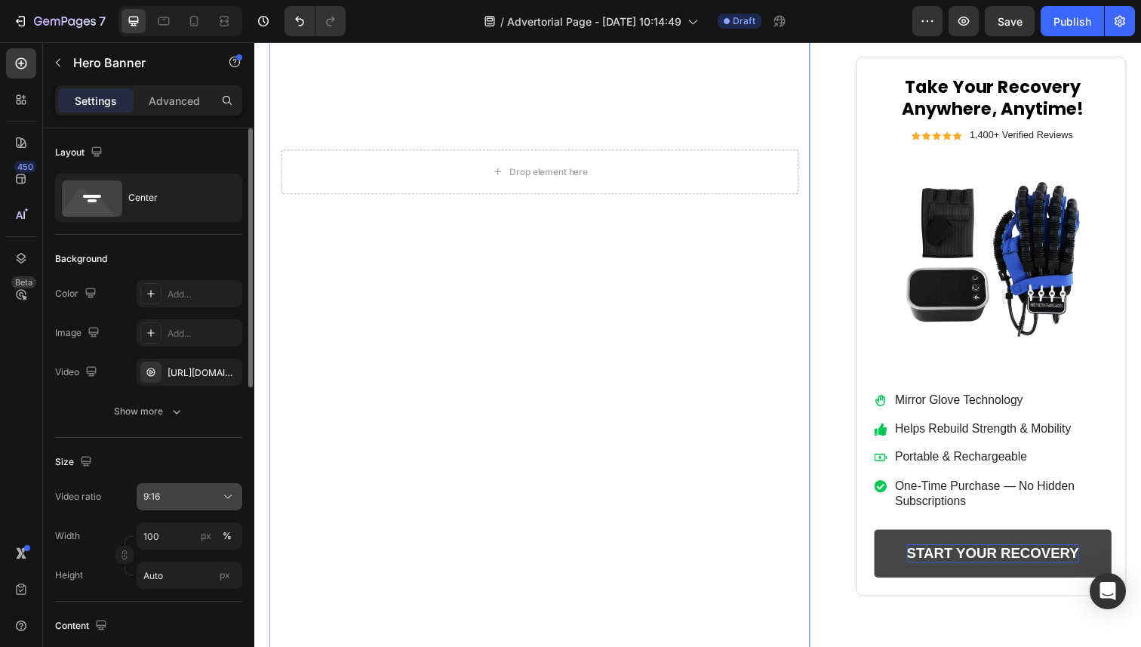
click at [187, 498] on div "9:16" at bounding box center [181, 497] width 77 height 14
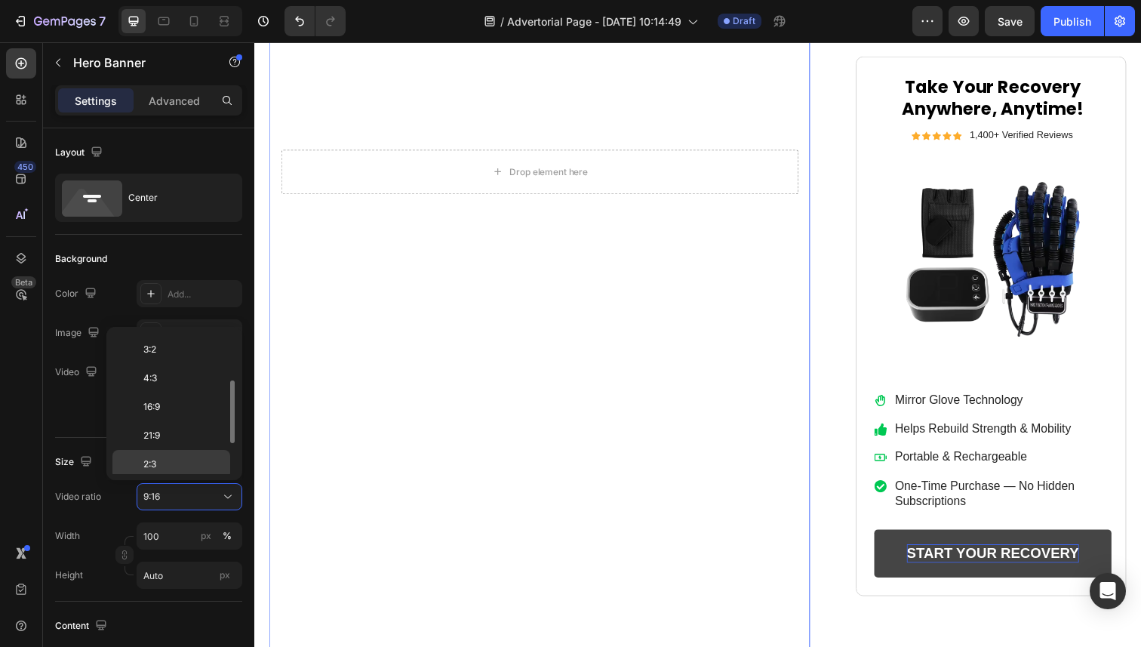
scroll to position [0, 0]
click at [179, 369] on p "Square" at bounding box center [183, 376] width 80 height 14
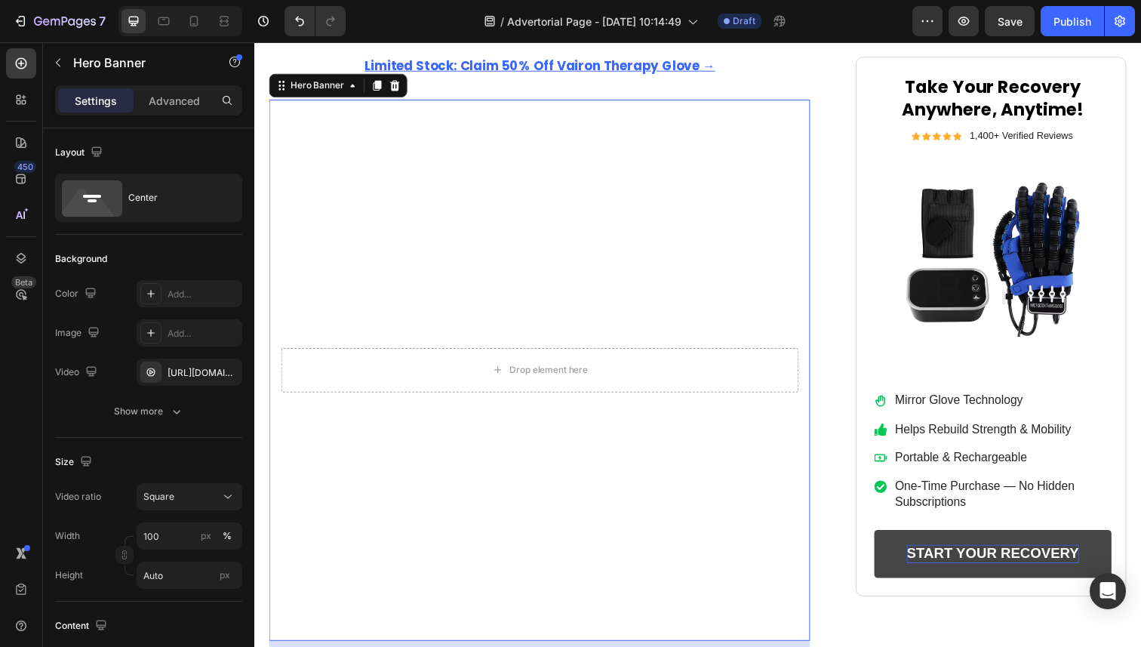
scroll to position [479, 0]
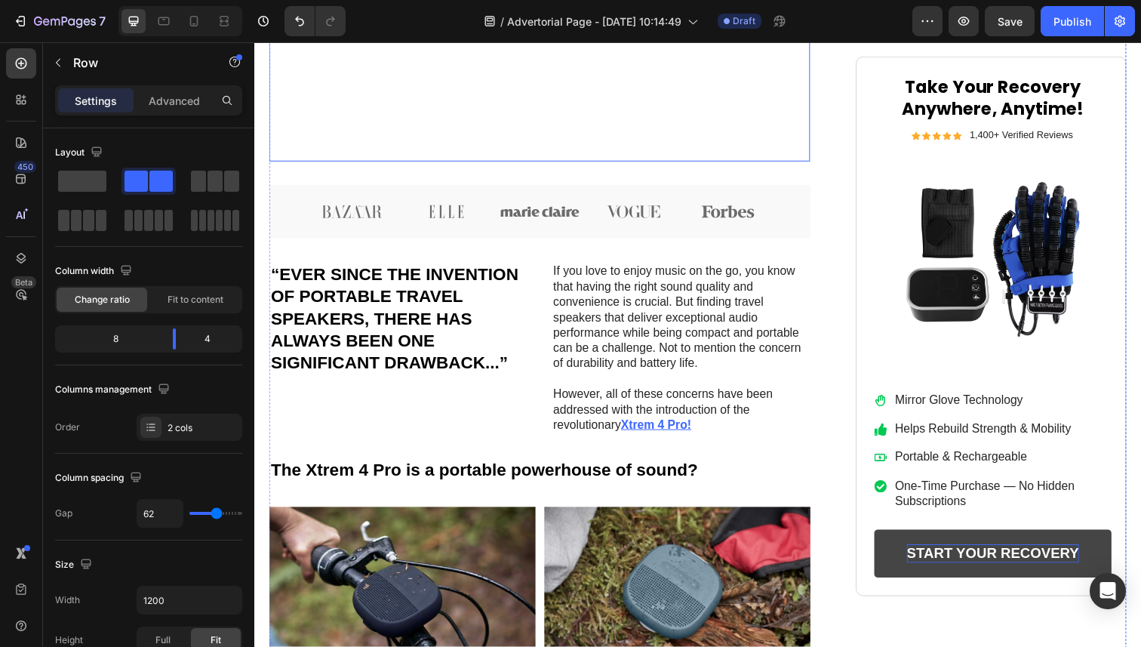
scroll to position [1013, 0]
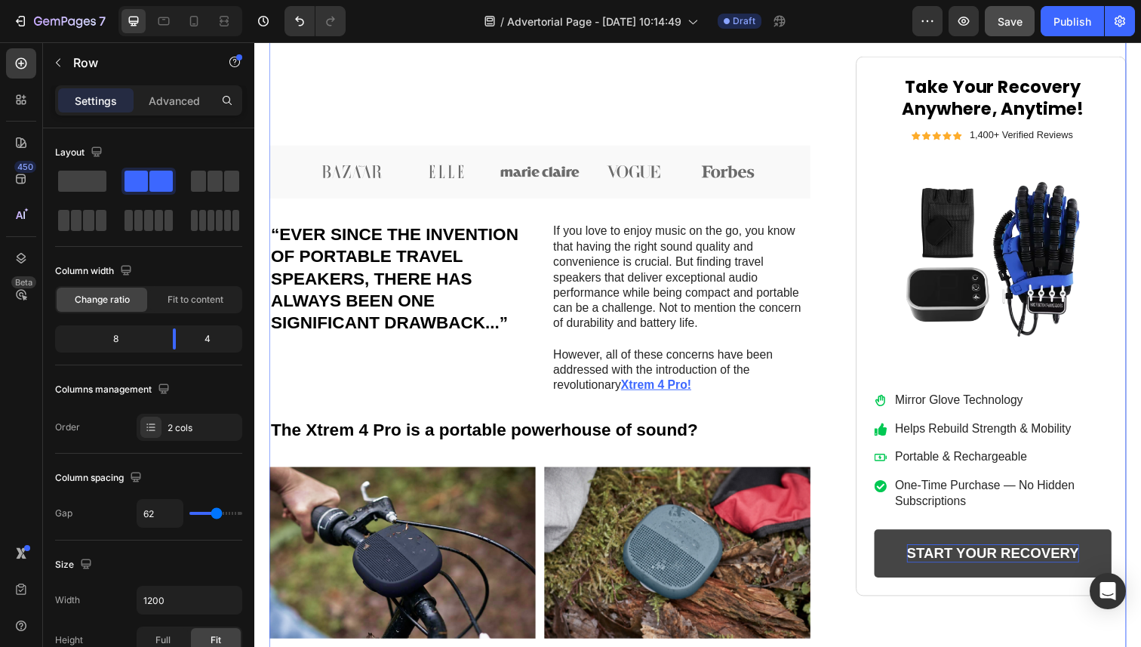
click at [1012, 24] on span "Save" at bounding box center [1010, 21] width 25 height 13
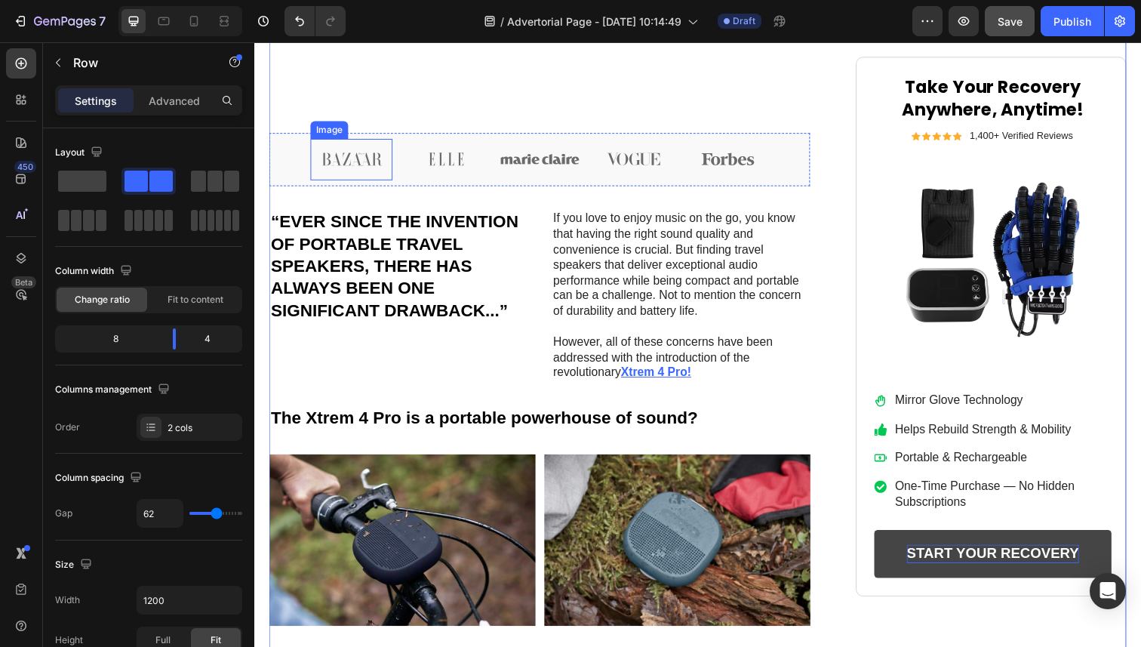
scroll to position [1037, 0]
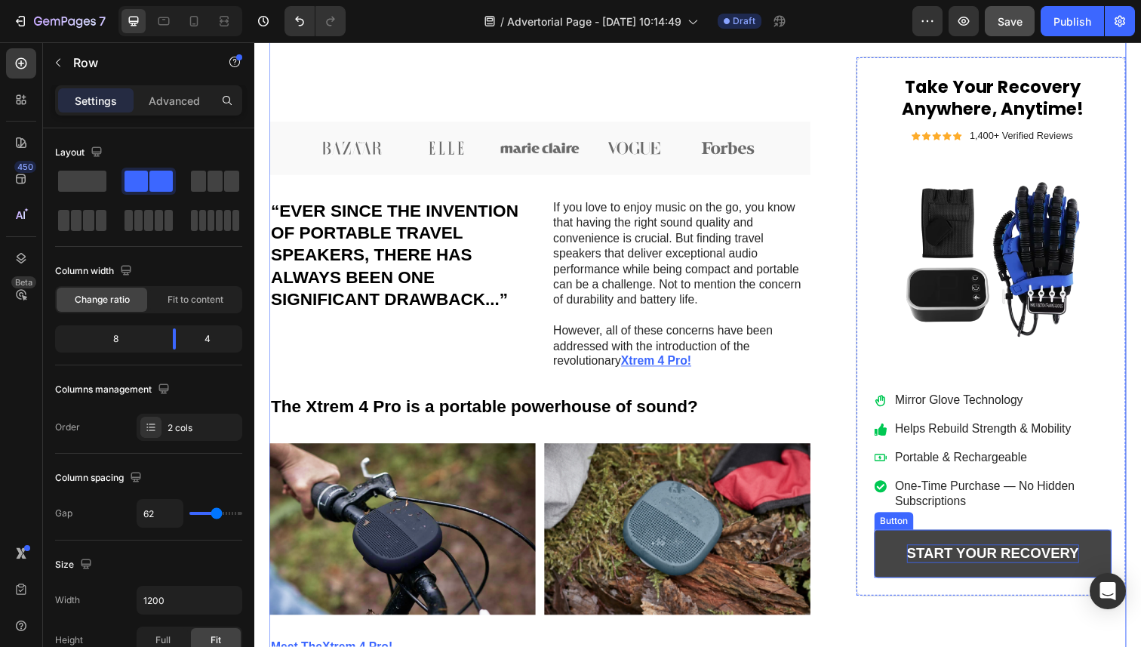
click at [1051, 545] on link "START YOUR RECOVERY" at bounding box center [1009, 564] width 242 height 49
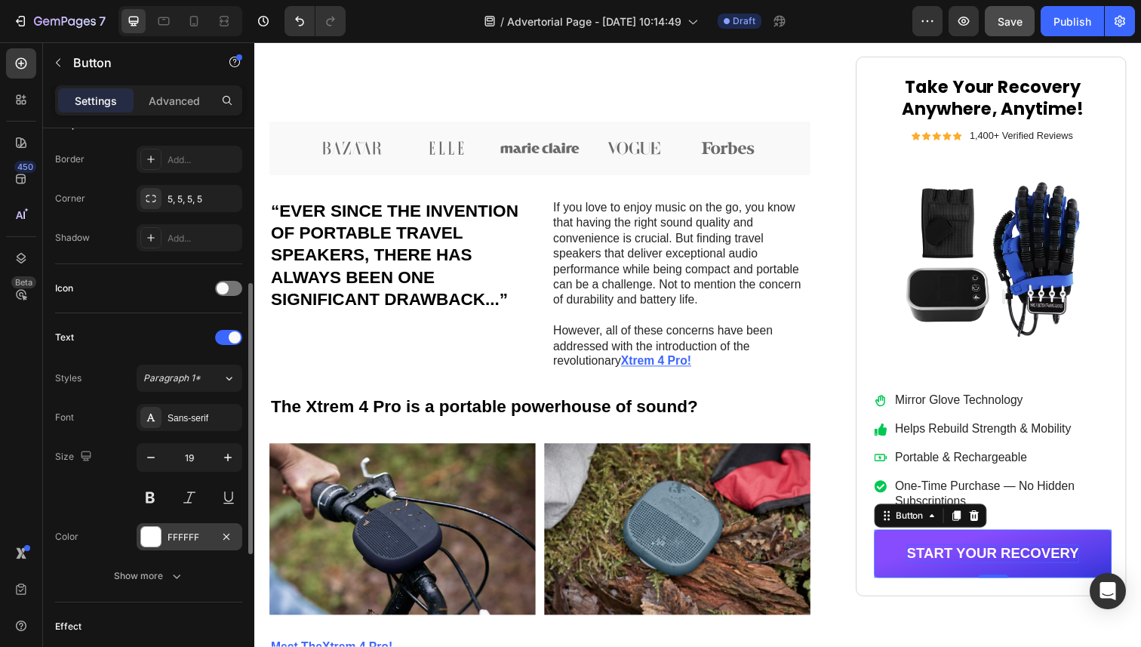
scroll to position [599, 0]
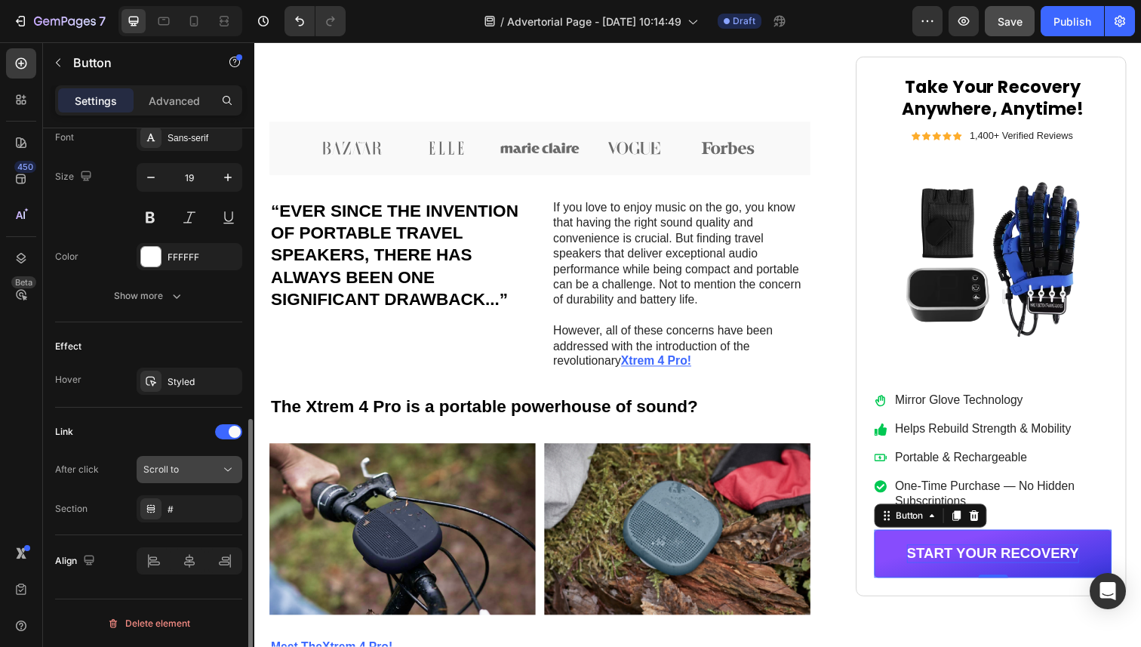
click at [186, 472] on div "Scroll to" at bounding box center [181, 470] width 77 height 14
click at [134, 439] on div "Link" at bounding box center [148, 432] width 187 height 24
click at [200, 461] on button "Scroll to" at bounding box center [190, 469] width 106 height 27
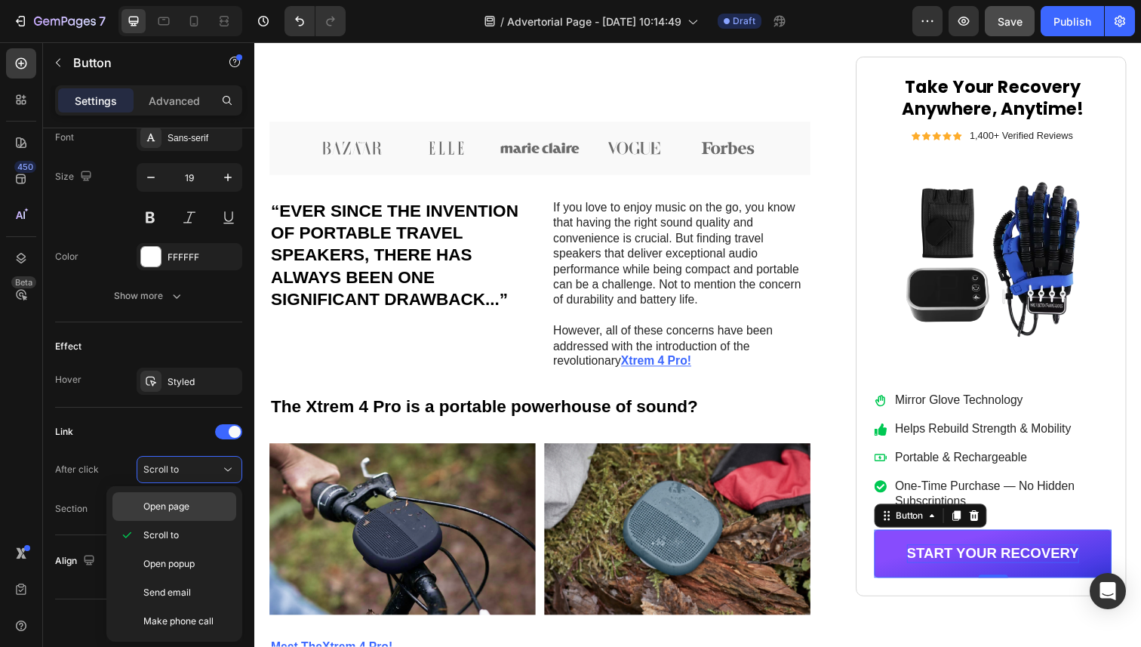
click at [189, 513] on div "Open page" at bounding box center [174, 506] width 124 height 29
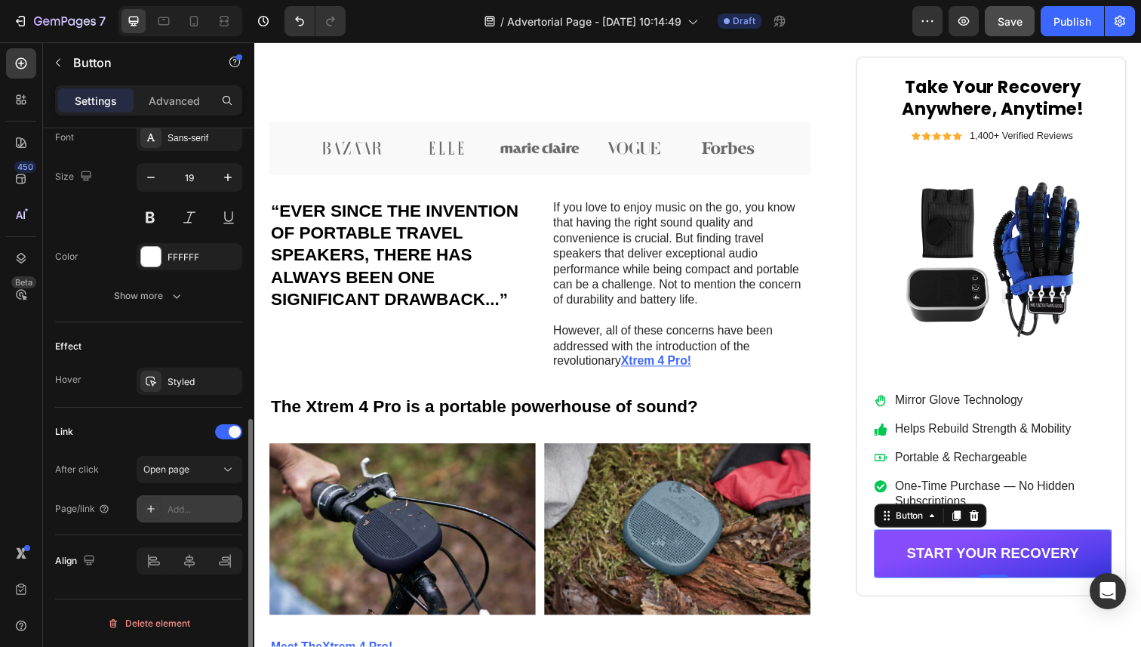
click at [196, 511] on div "Add..." at bounding box center [203, 510] width 71 height 14
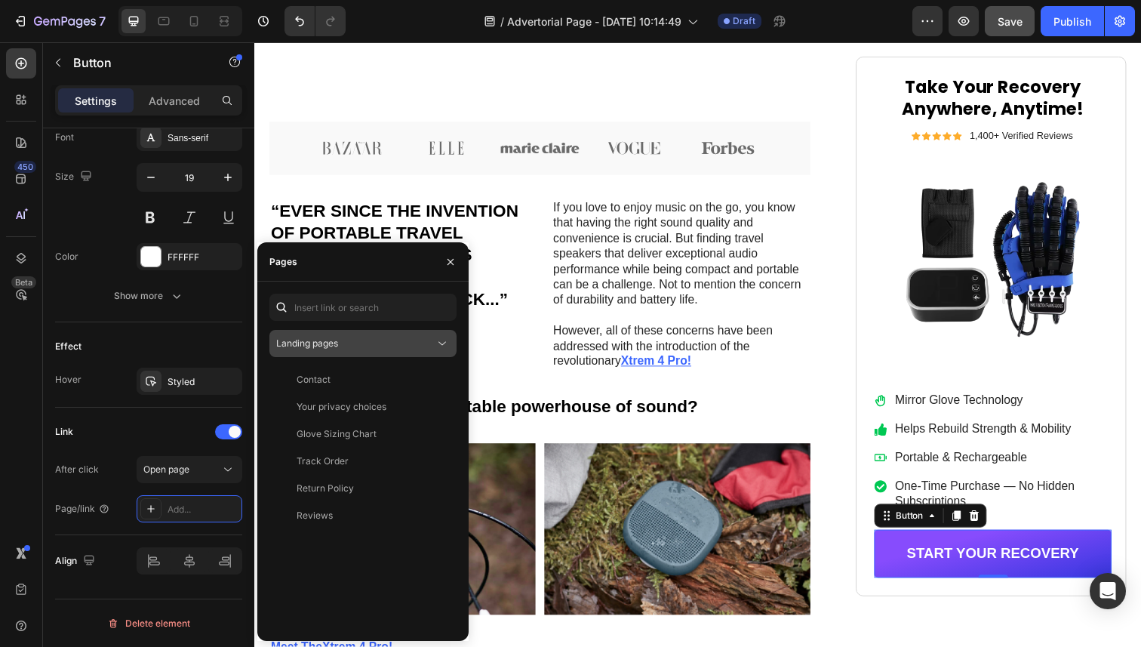
click at [367, 348] on div "Landing pages" at bounding box center [355, 344] width 159 height 14
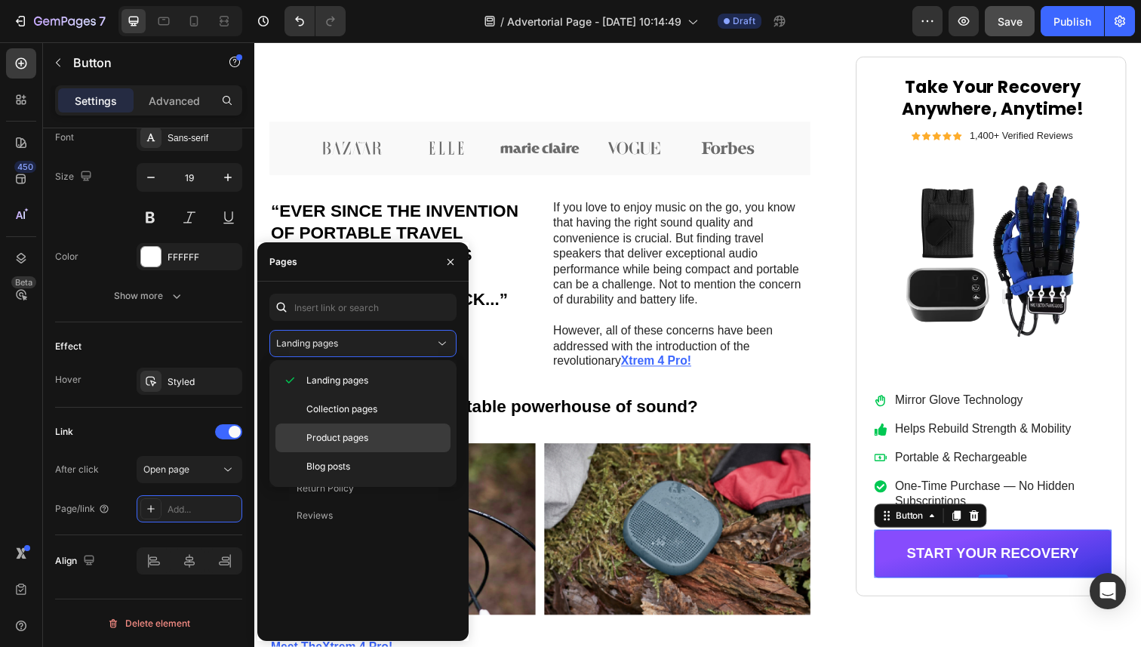
click at [358, 433] on span "Product pages" at bounding box center [338, 438] width 62 height 14
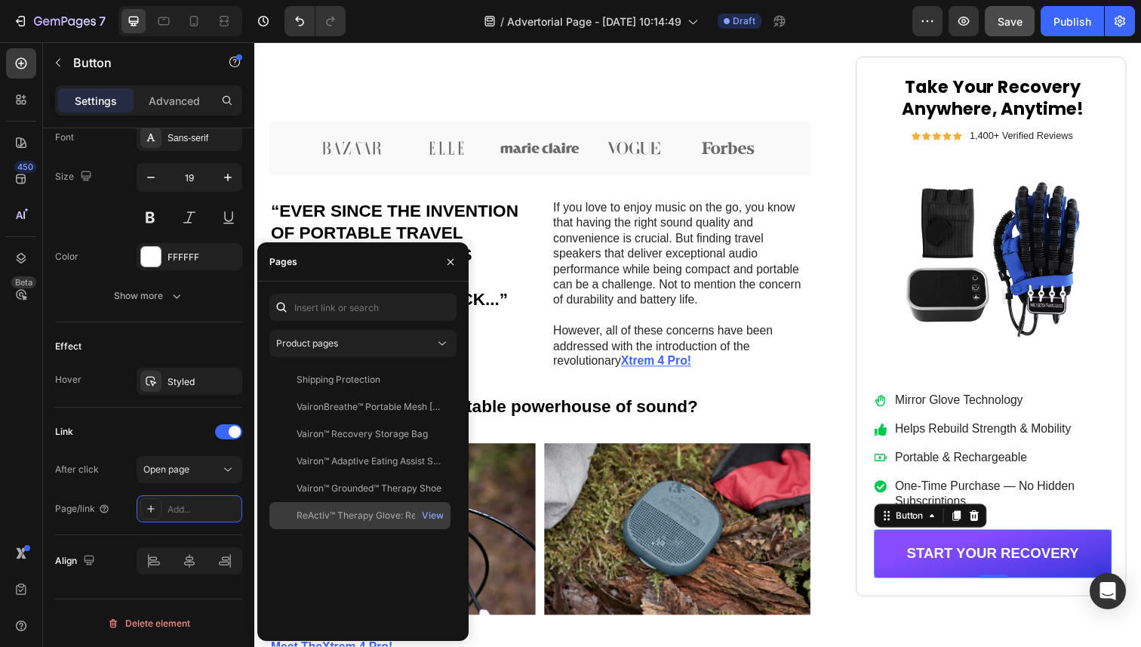
click at [365, 510] on div "ReActiv™ Therapy Glove: Reclaim Your Hand Freedom, On Your Terms." at bounding box center [369, 516] width 145 height 14
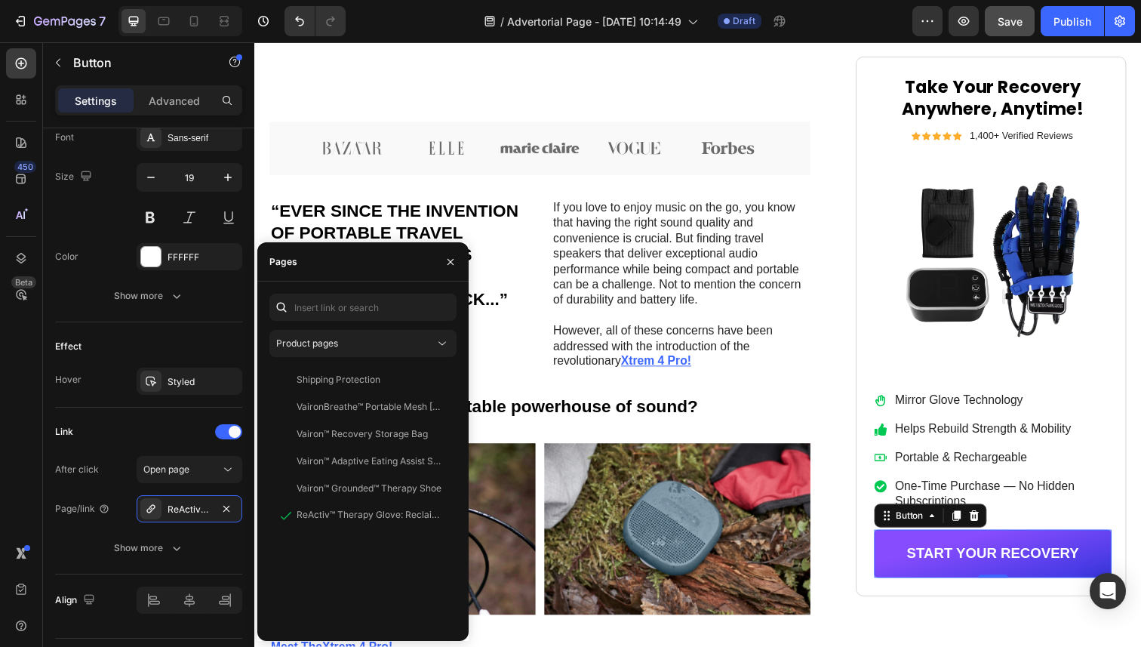
click at [23, 515] on div "450 Beta" at bounding box center [21, 293] width 30 height 490
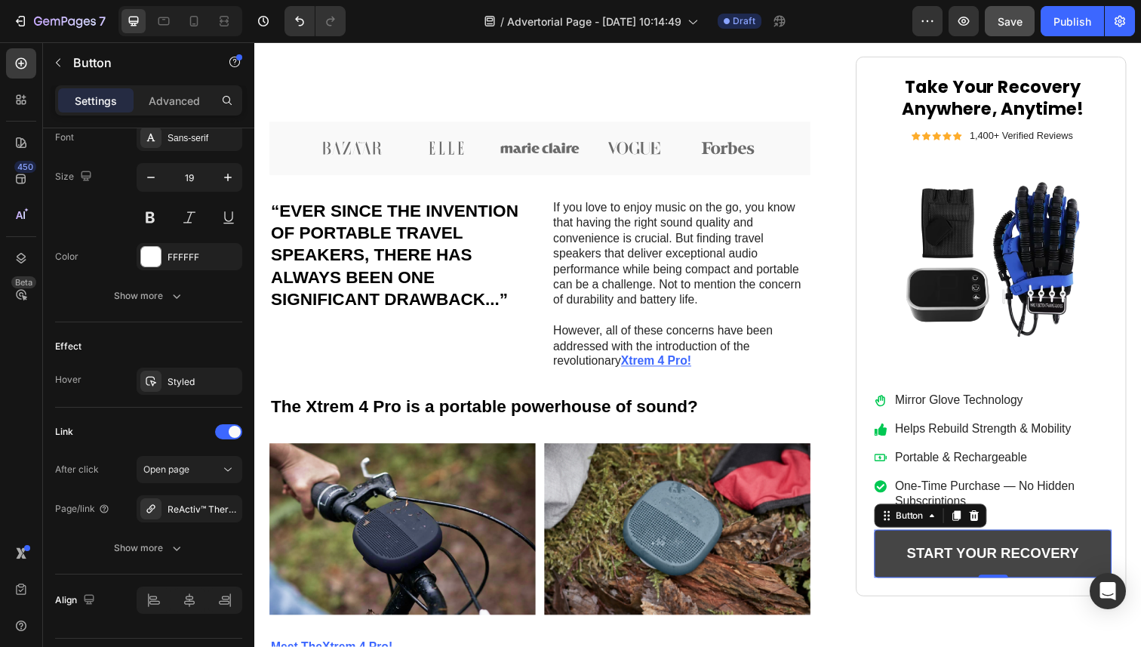
click at [1111, 550] on link "START YOUR RECOVERY" at bounding box center [1009, 564] width 242 height 49
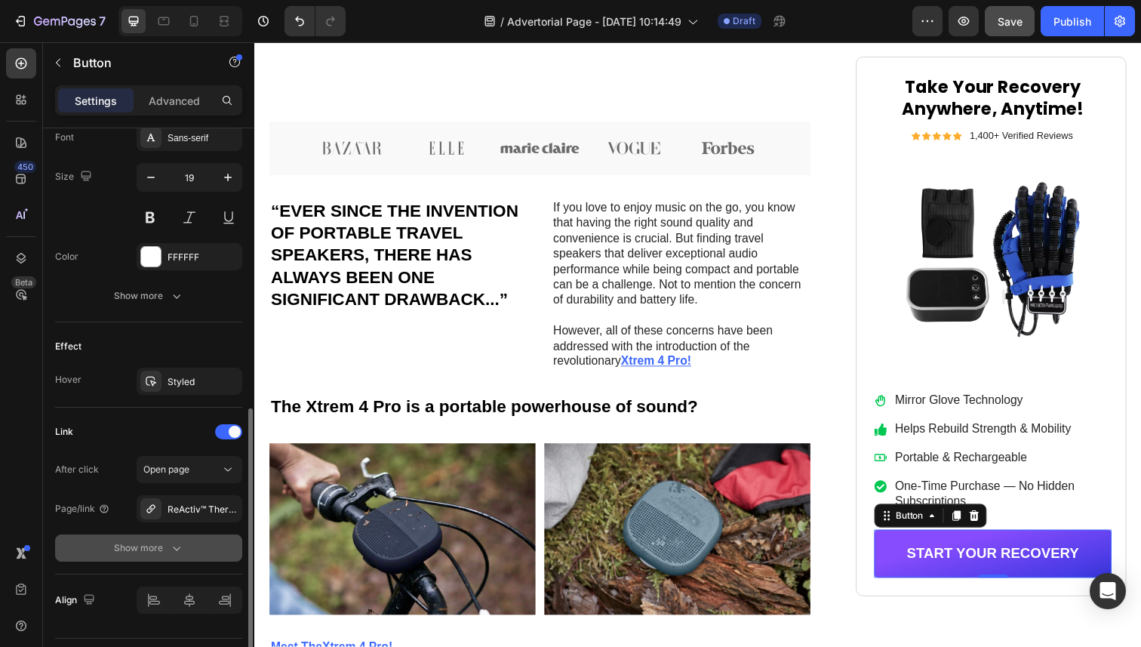
scroll to position [639, 0]
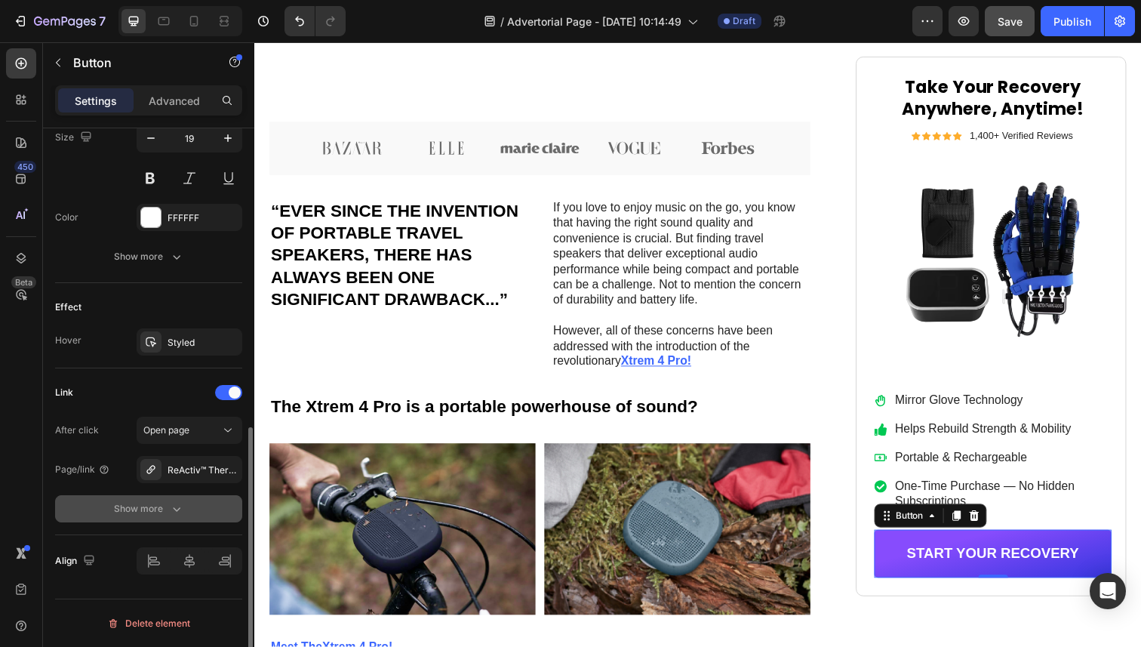
click at [165, 505] on div "Show more" at bounding box center [149, 508] width 70 height 15
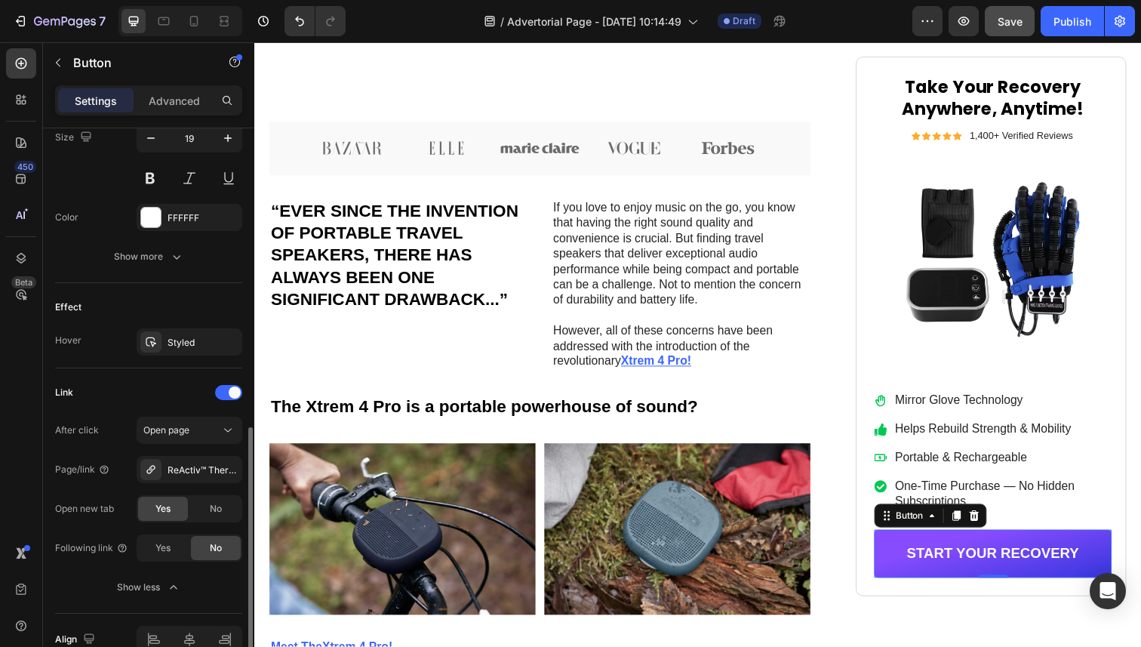
scroll to position [717, 0]
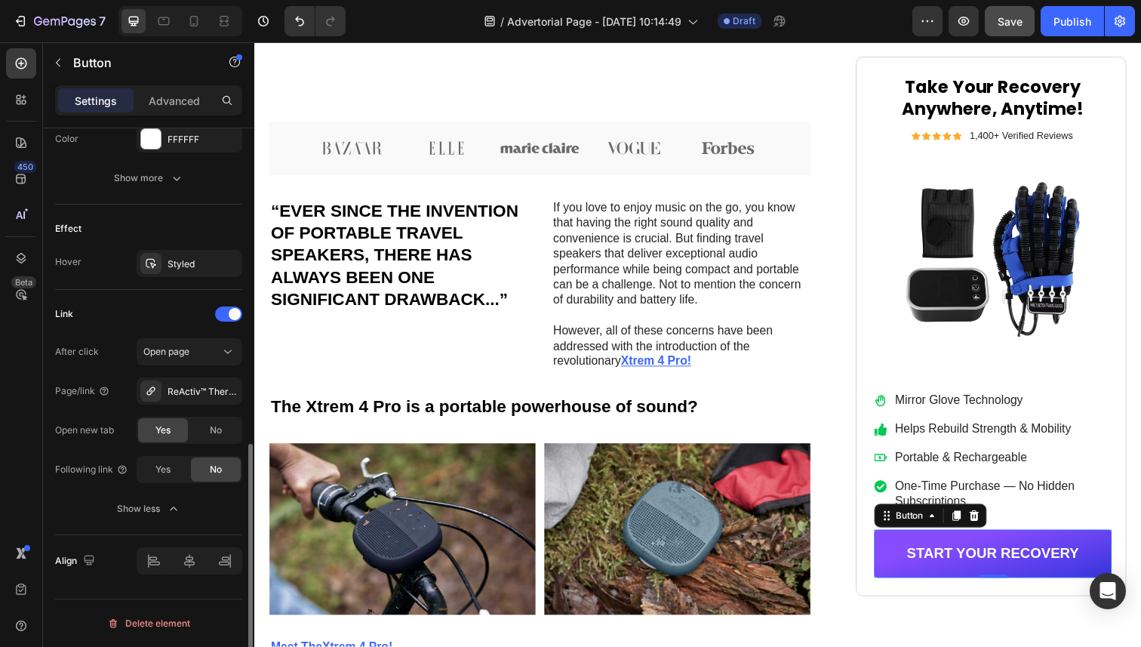
click at [17, 439] on div "450 Beta" at bounding box center [21, 293] width 30 height 490
click at [225, 431] on div "No" at bounding box center [216, 430] width 50 height 24
click at [37, 457] on div "450 Beta" at bounding box center [21, 344] width 43 height 605
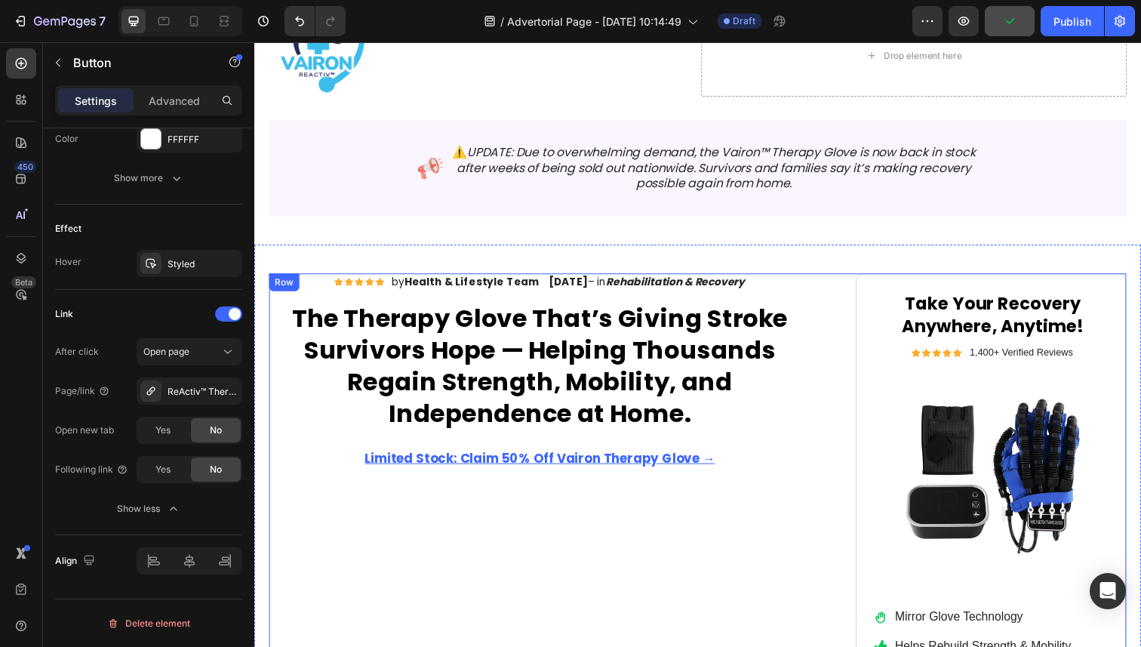
scroll to position [0, 0]
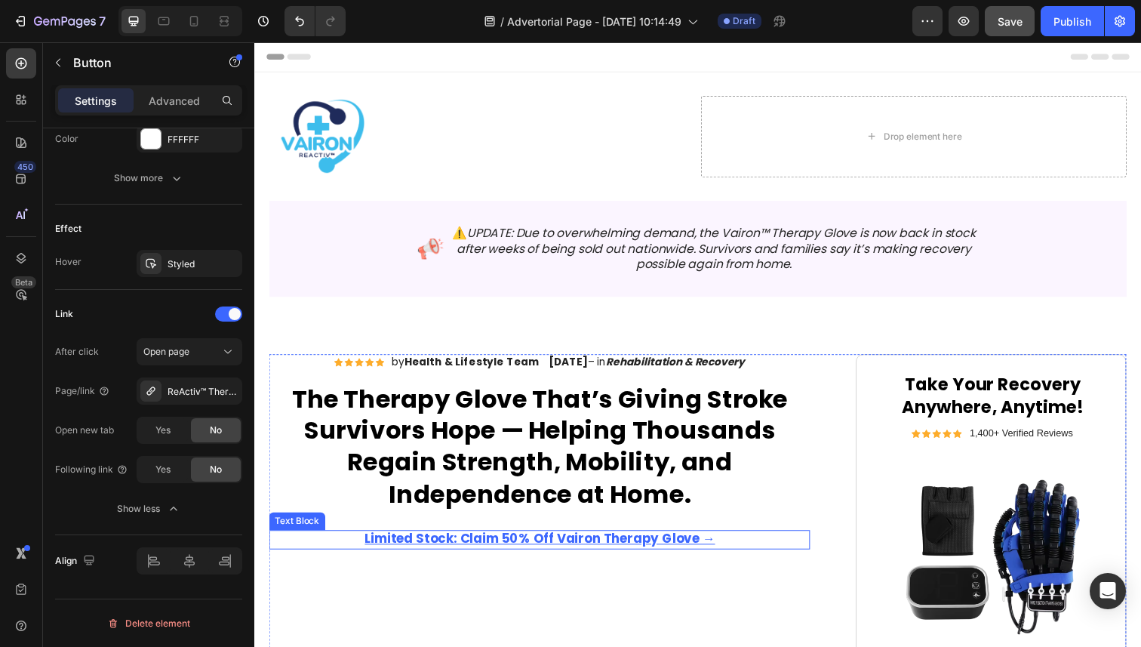
click at [653, 547] on u "Limited Stock: Claim 50% Off Vairon Therapy Glove →" at bounding box center [546, 550] width 358 height 18
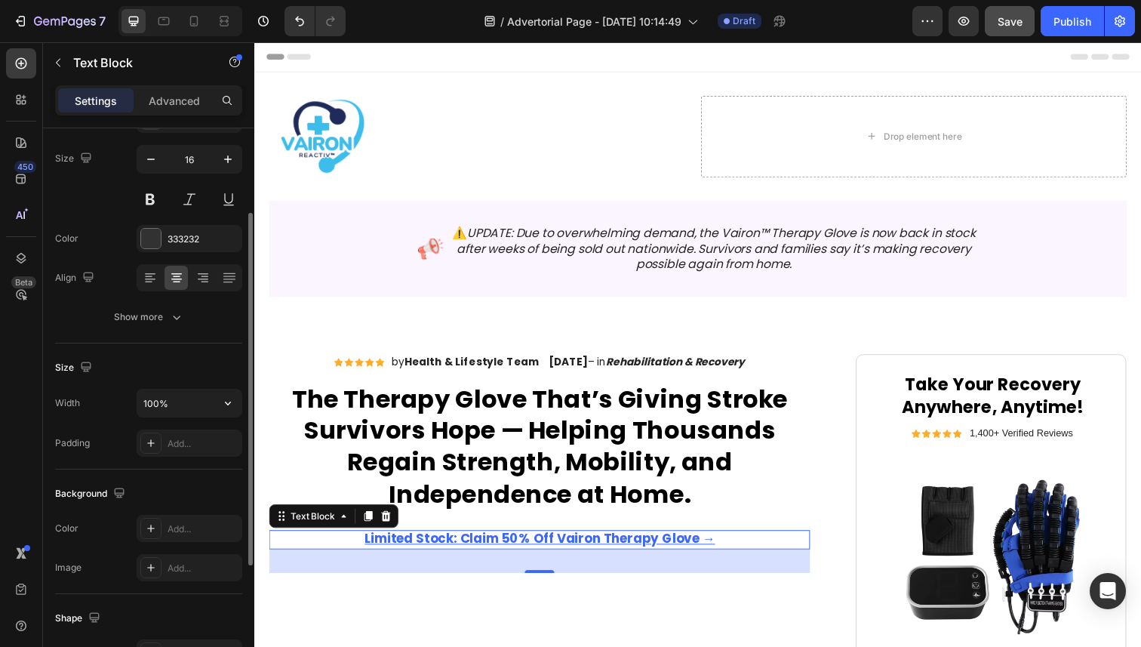
scroll to position [106, 0]
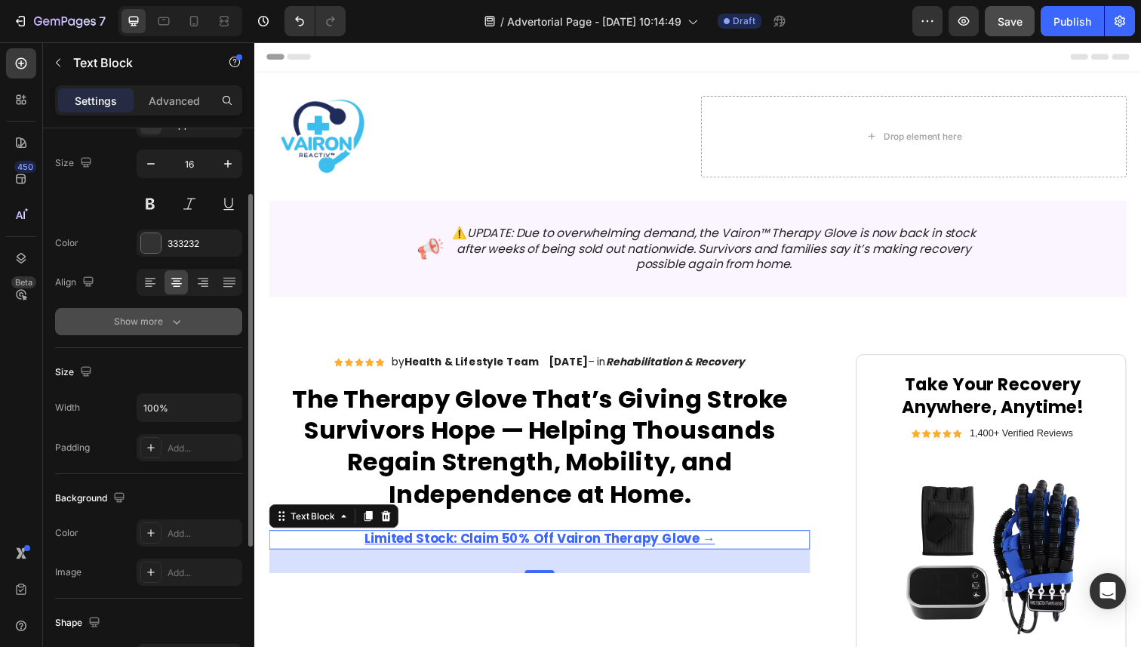
click at [174, 320] on icon "button" at bounding box center [176, 321] width 15 height 15
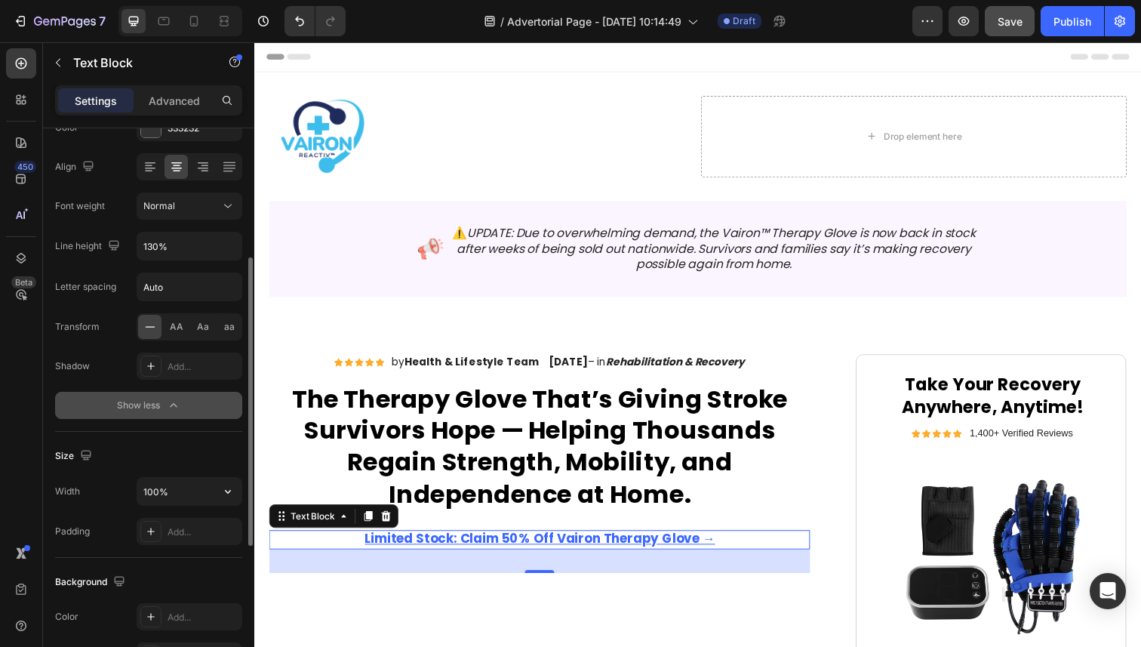
scroll to position [233, 0]
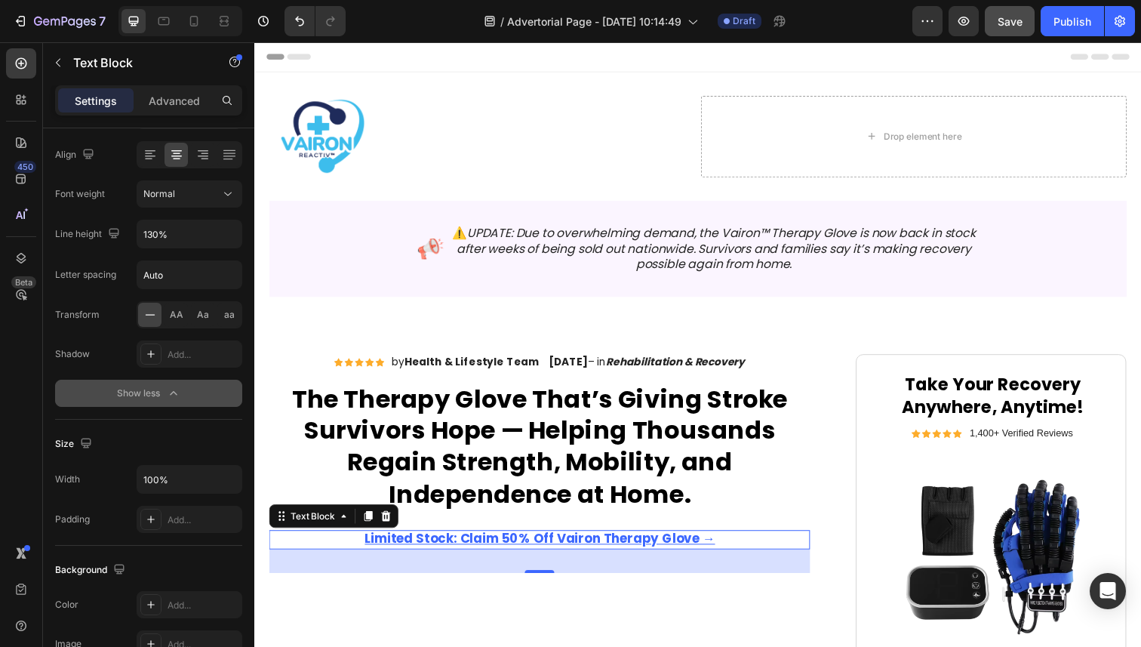
click at [417, 544] on u "Limited Stock: Claim 50% Off Vairon Therapy Glove →" at bounding box center [546, 550] width 358 height 18
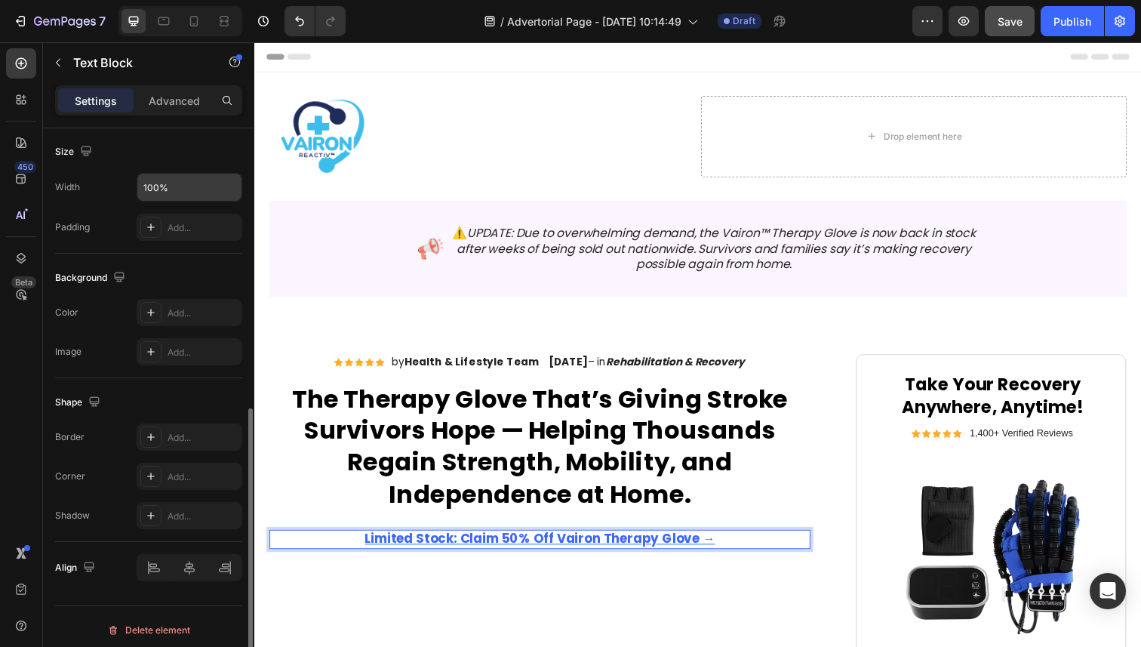
scroll to position [532, 0]
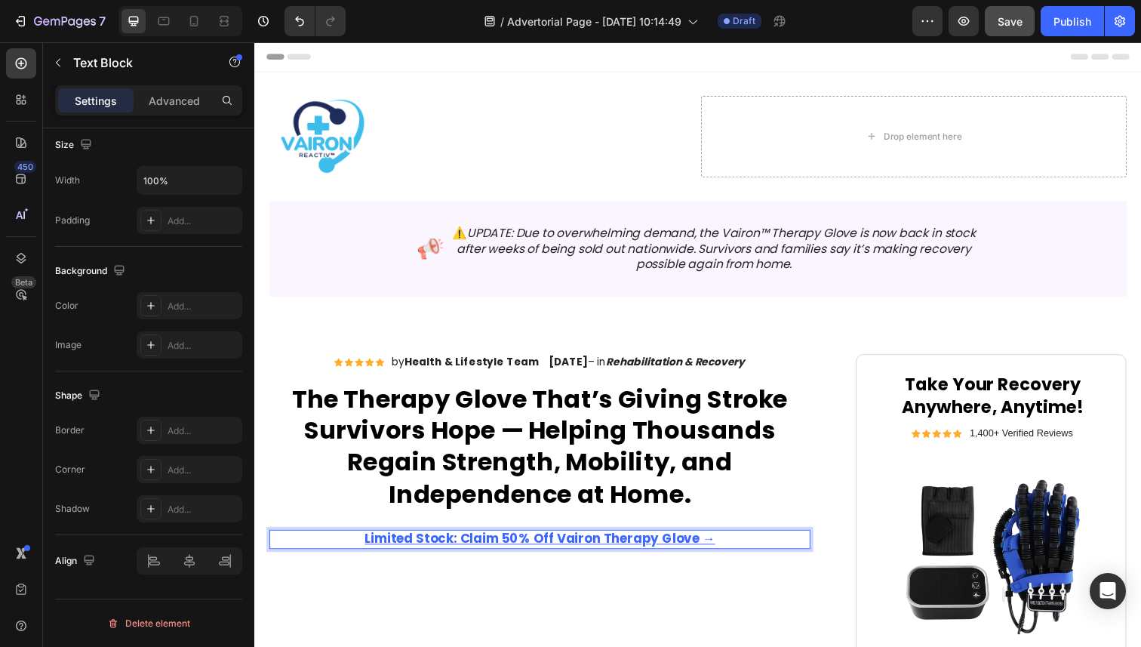
click at [701, 548] on u "Limited Stock: Claim 50% Off Vairon Therapy Glove →" at bounding box center [546, 550] width 358 height 18
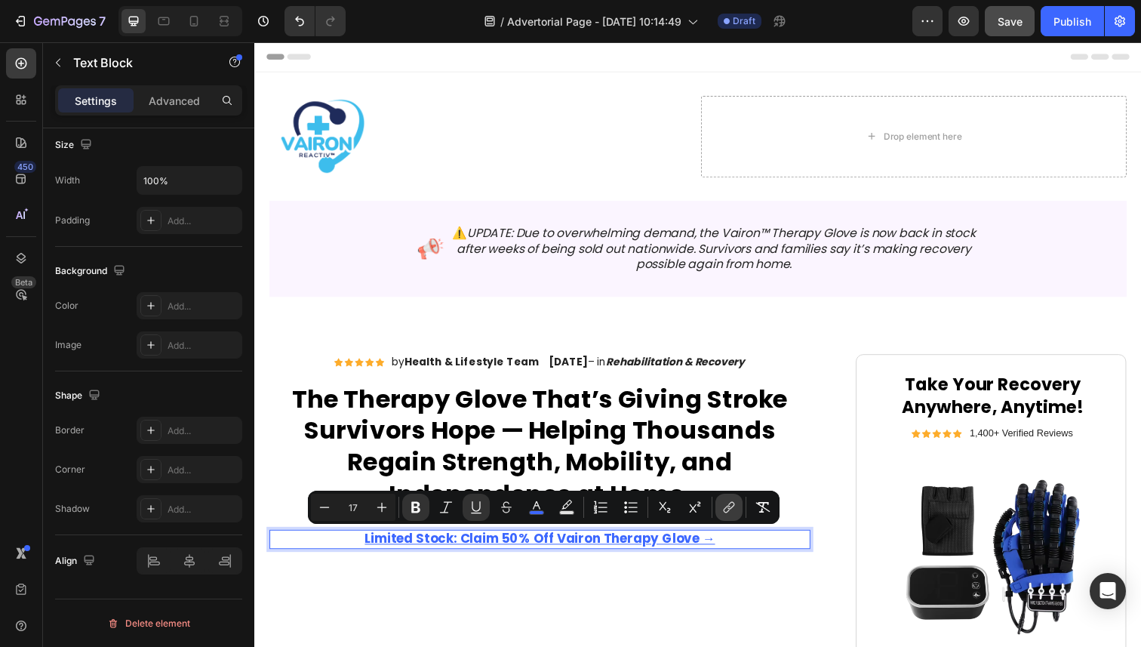
click at [729, 512] on icon "Editor contextual toolbar" at bounding box center [729, 507] width 15 height 15
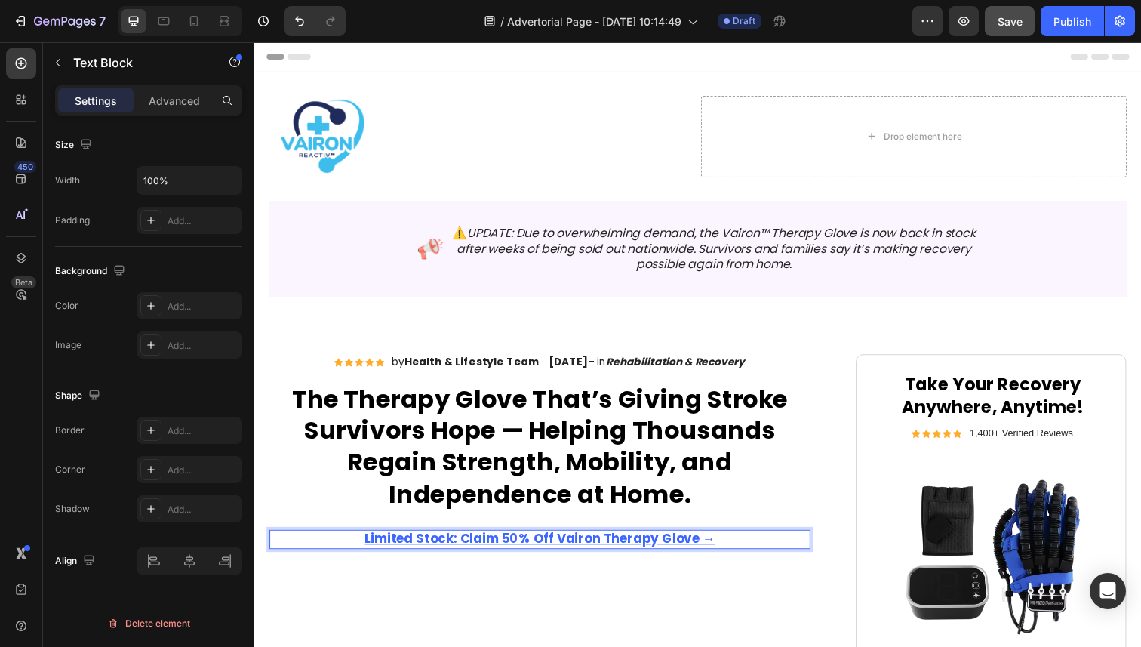
click at [549, 551] on u "Limited Stock: Claim 50% Off Vairon Therapy Glove →" at bounding box center [546, 550] width 358 height 18
click at [626, 544] on u "Limited Stock: Claim 50% Off Vairon Therapy Glove →" at bounding box center [546, 550] width 358 height 18
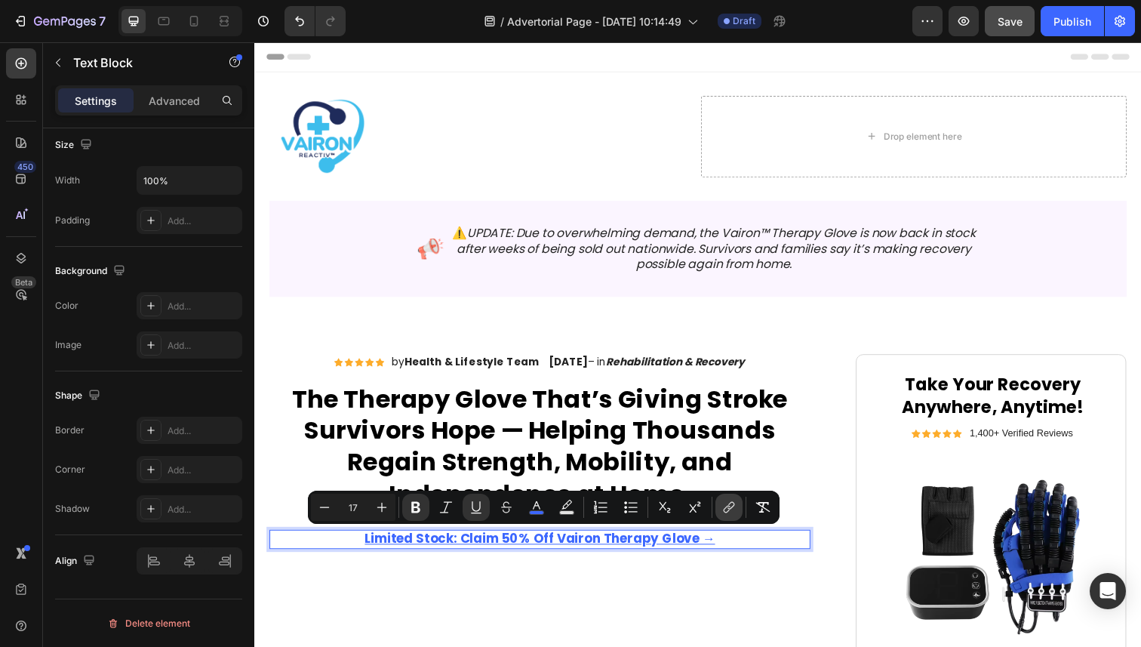
click at [737, 512] on button "link" at bounding box center [729, 507] width 27 height 27
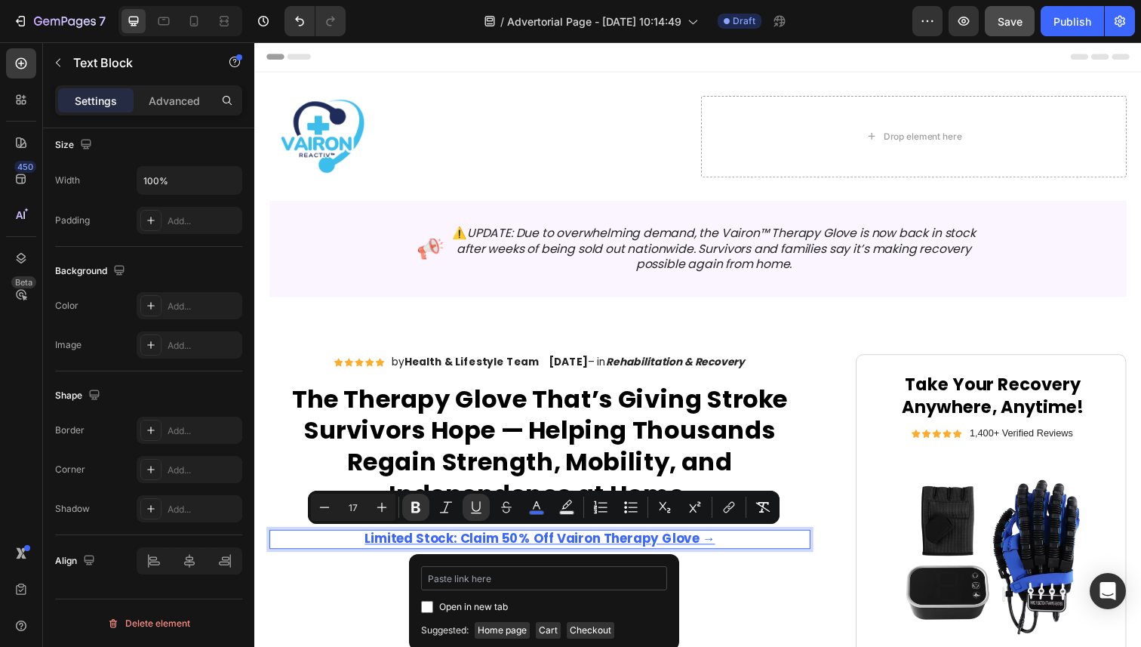
click at [536, 583] on input "Editor contextual toolbar" at bounding box center [544, 578] width 246 height 24
type input "[URL][DOMAIN_NAME]"
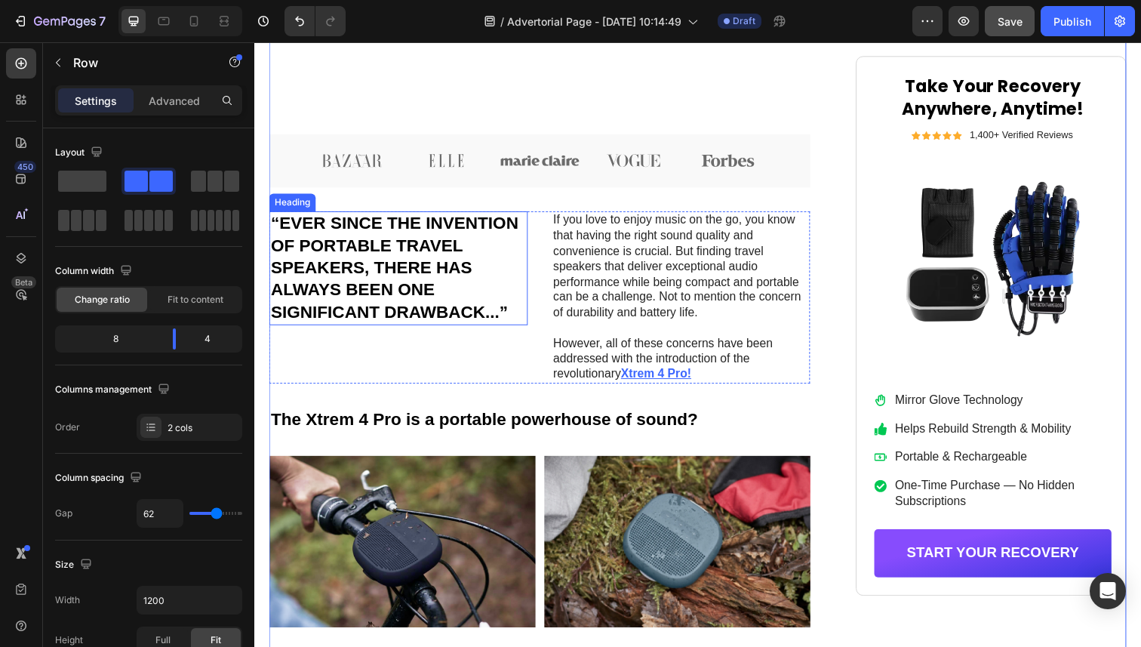
scroll to position [1003, 0]
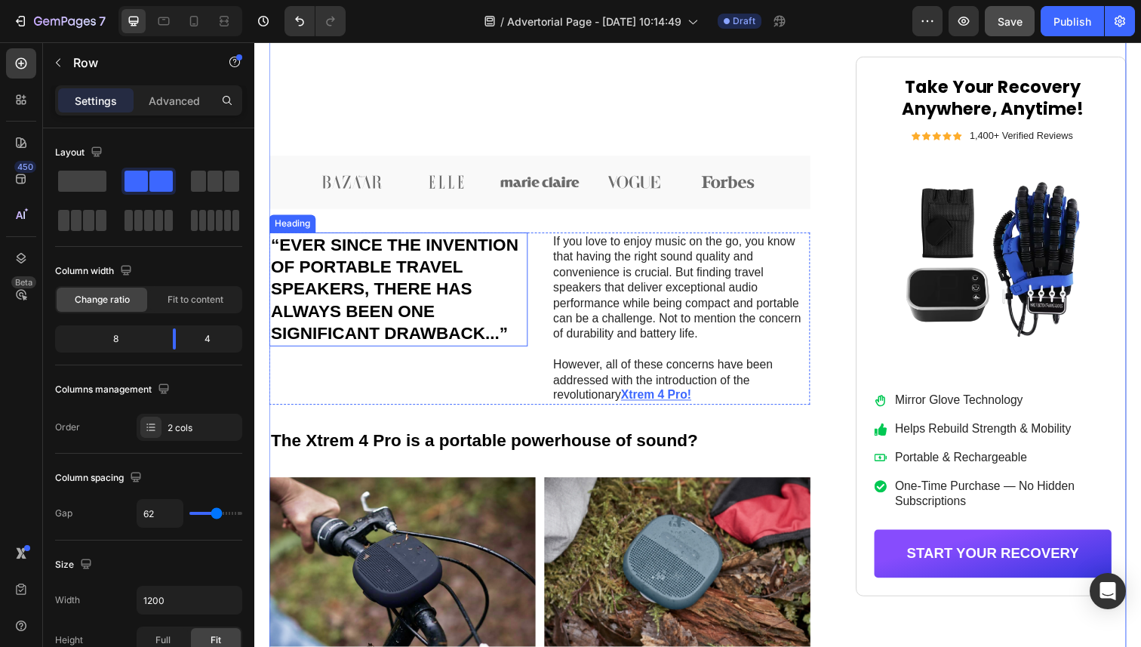
click at [439, 289] on h2 "“EVER SINCE THE INVENTION OF PORTABLE TRAVEL SPEAKERS, THERE HAS ALWAYS BEEN ON…" at bounding box center [402, 295] width 264 height 116
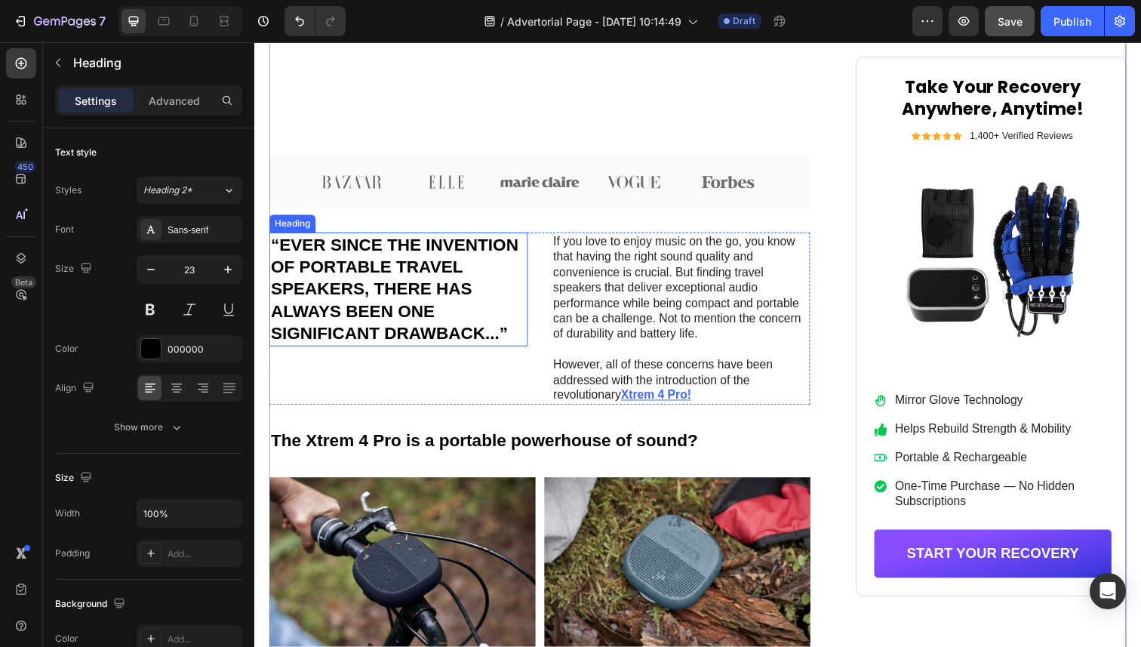
click at [439, 289] on h2 "“EVER SINCE THE INVENTION OF PORTABLE TRAVEL SPEAKERS, THERE HAS ALWAYS BEEN ON…" at bounding box center [402, 295] width 264 height 116
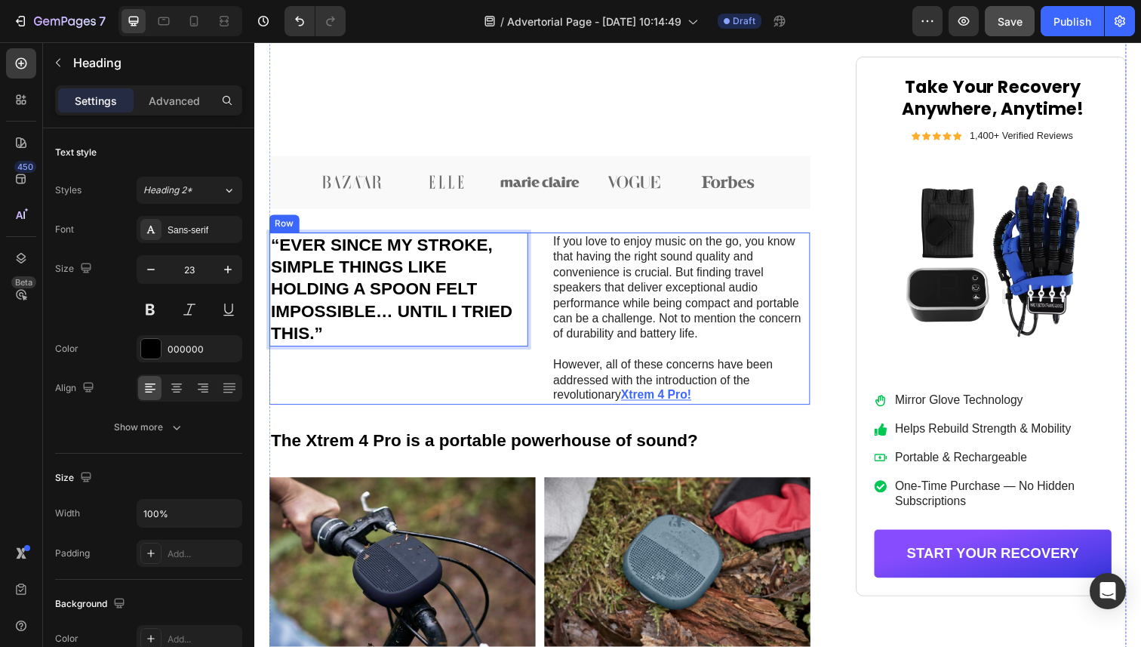
click at [471, 386] on div "“EVER SINCE MY STROKE, SIMPLE THINGS LIKE HOLDING A SPOON FELT IMPOSSIBLE… UNTI…" at bounding box center [402, 325] width 264 height 176
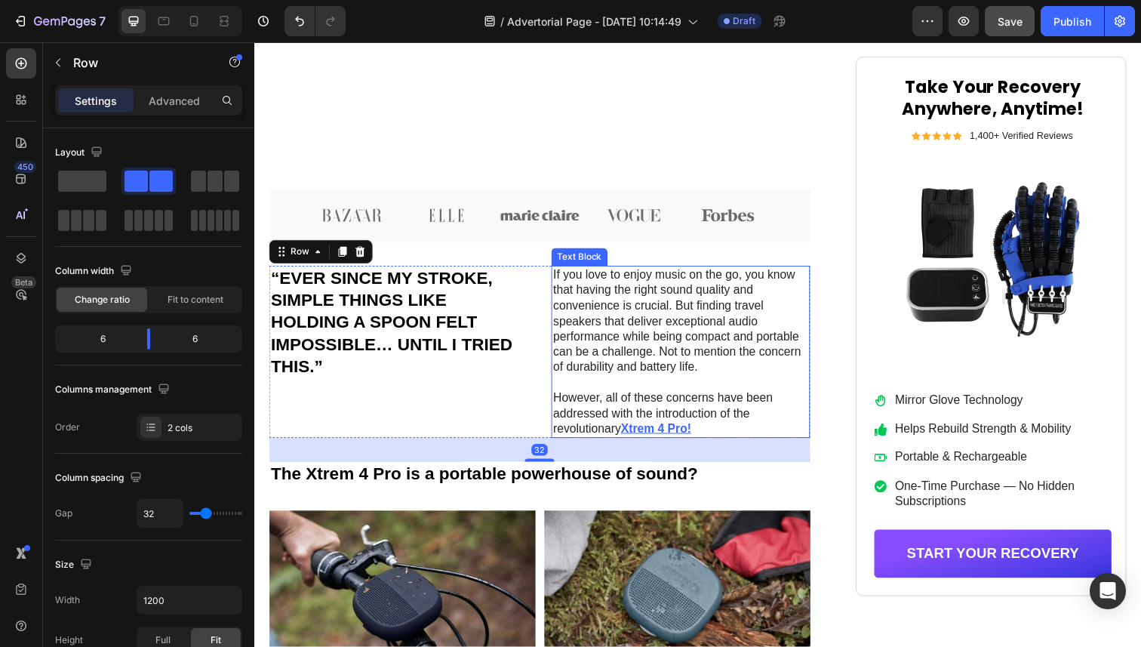
scroll to position [961, 0]
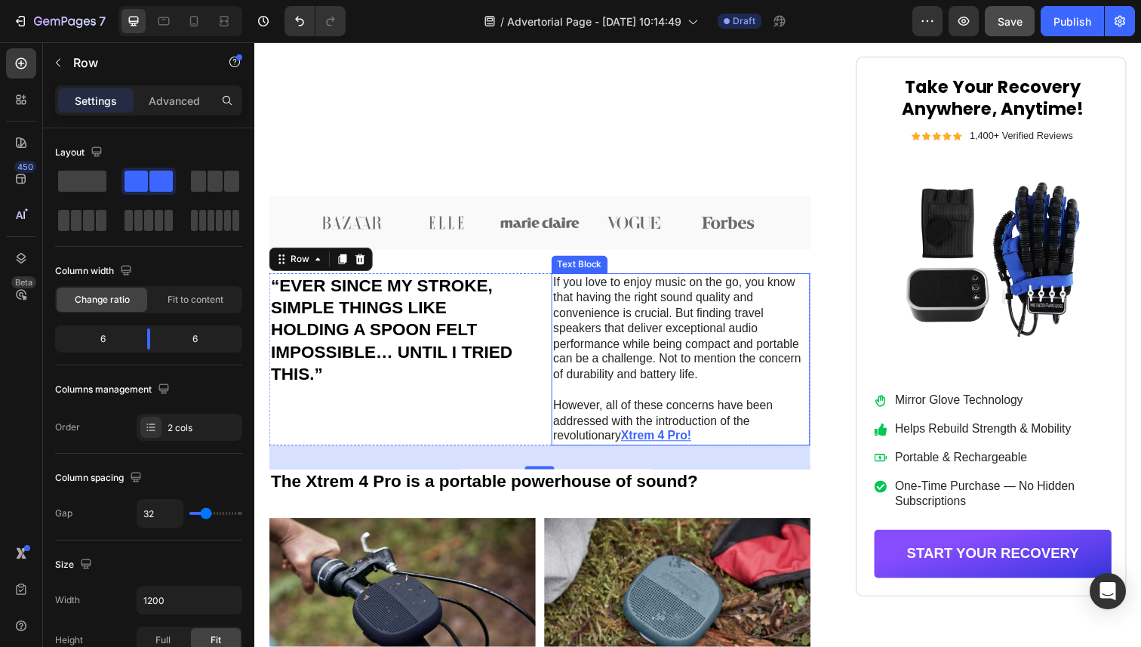
click at [683, 303] on p "If you love to enjoy music on the go, you know that having the right sound qual…" at bounding box center [689, 335] width 261 height 110
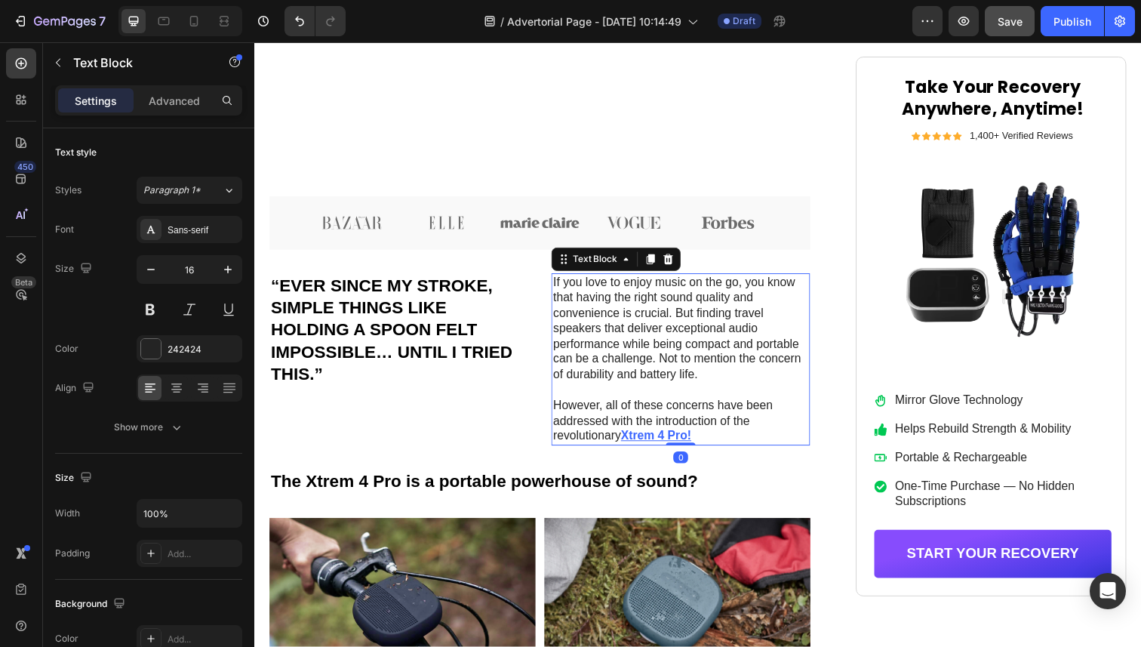
click at [682, 303] on p "If you love to enjoy music on the go, you know that having the right sound qual…" at bounding box center [689, 335] width 261 height 110
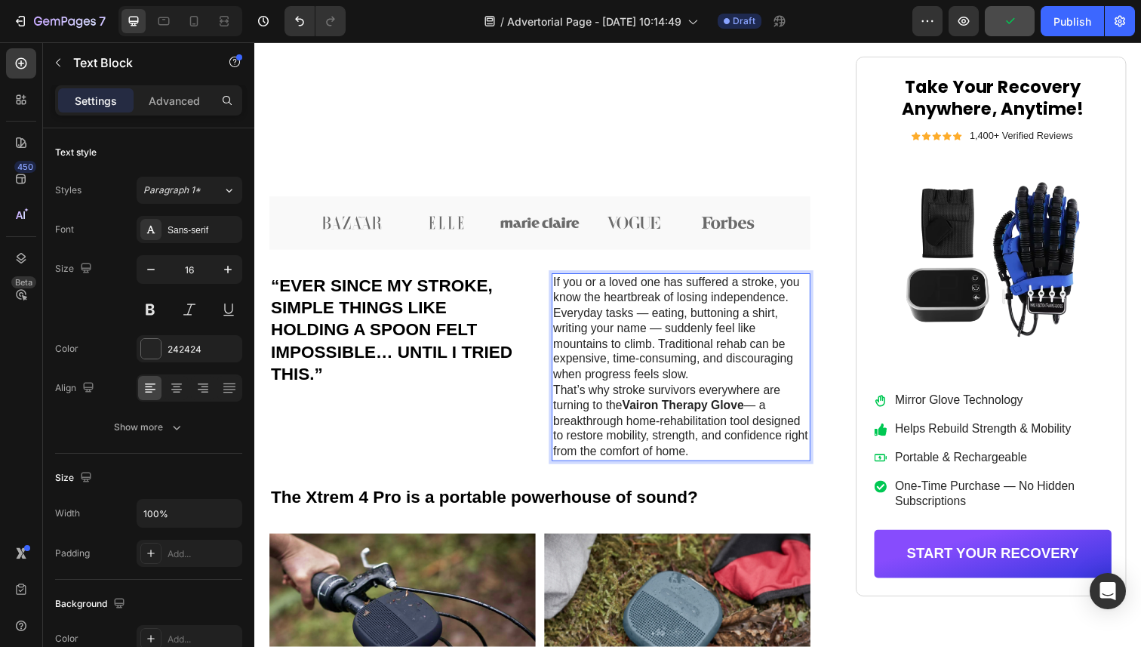
click at [662, 414] on strong "Vairon Therapy Glove" at bounding box center [692, 413] width 125 height 13
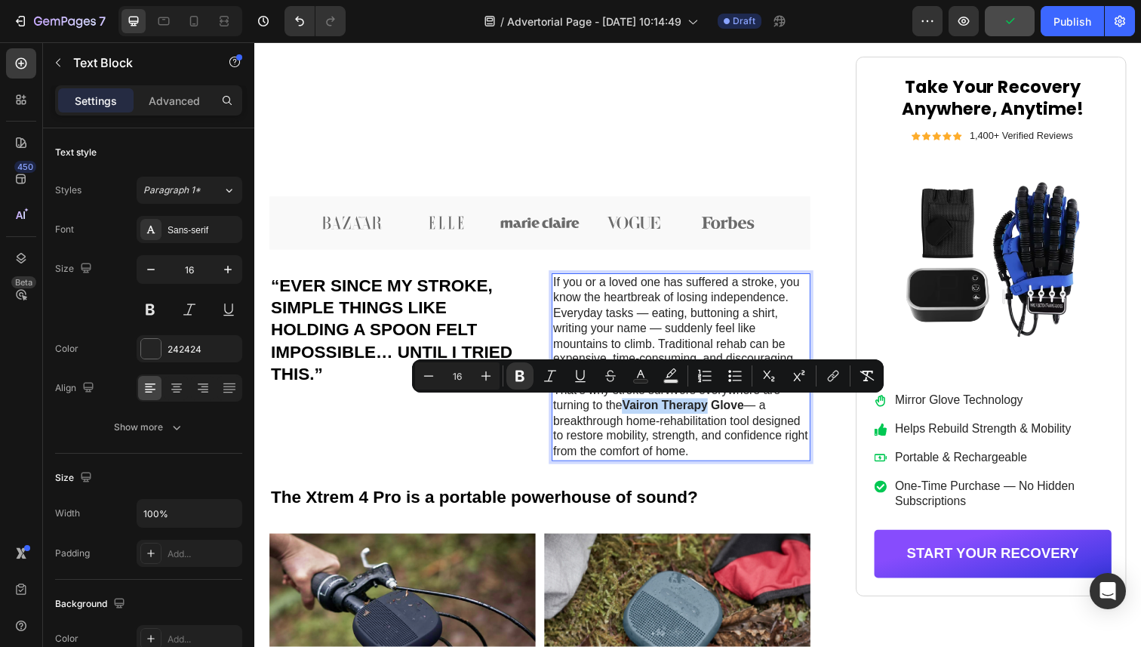
click at [709, 411] on strong "Vairon Therapy Glove" at bounding box center [692, 413] width 125 height 13
click at [746, 411] on strong "Vairon Therapy Glove" at bounding box center [692, 413] width 125 height 13
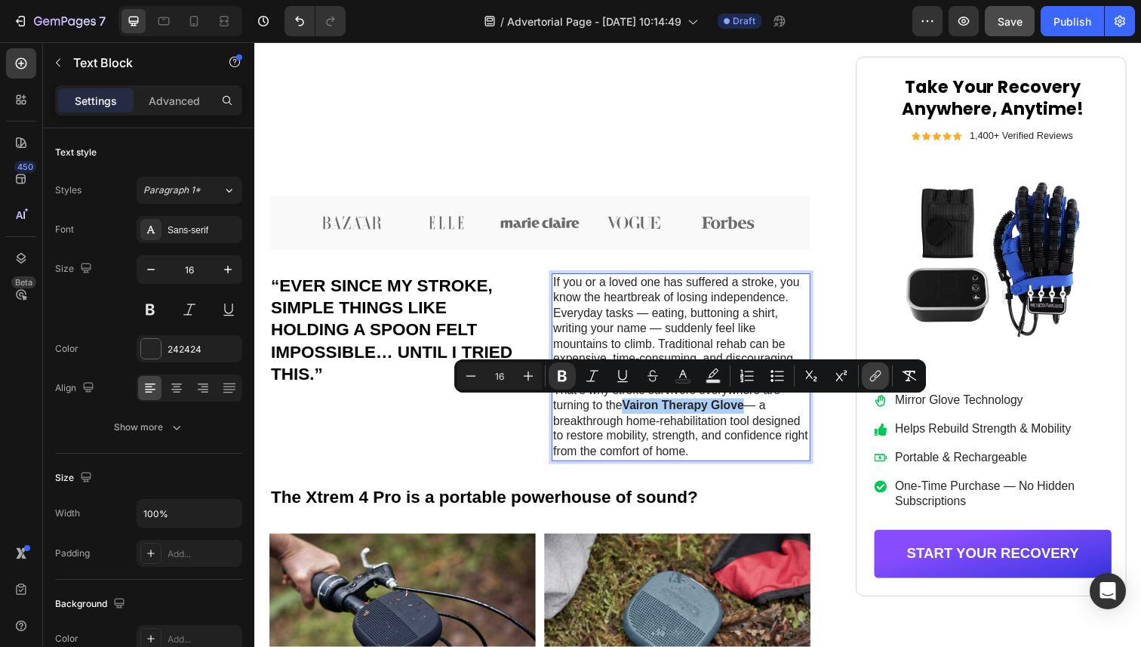
click at [871, 380] on icon "Editor contextual toolbar" at bounding box center [873, 378] width 7 height 8
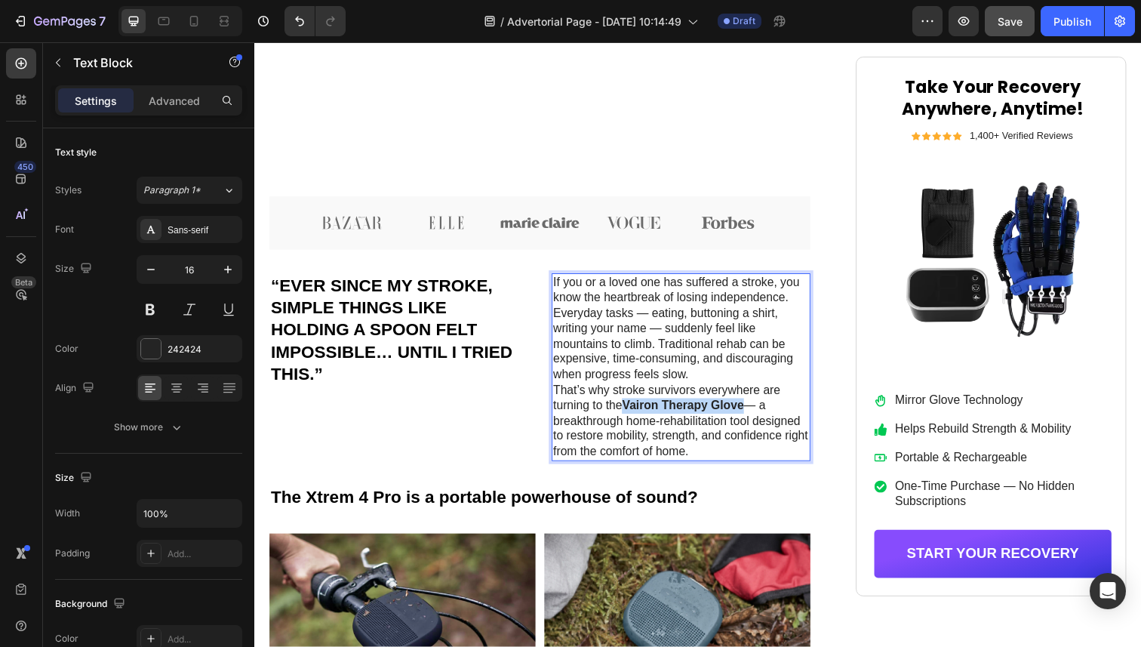
click at [726, 414] on strong "Vairon Therapy Glove" at bounding box center [692, 413] width 125 height 13
click at [654, 411] on strong "Vairon Therapy Glove" at bounding box center [692, 413] width 125 height 13
click at [653, 411] on strong "Vairon Therapy Glove" at bounding box center [692, 413] width 125 height 13
click at [712, 411] on strong "Vairon Therapy Glove" at bounding box center [692, 413] width 125 height 13
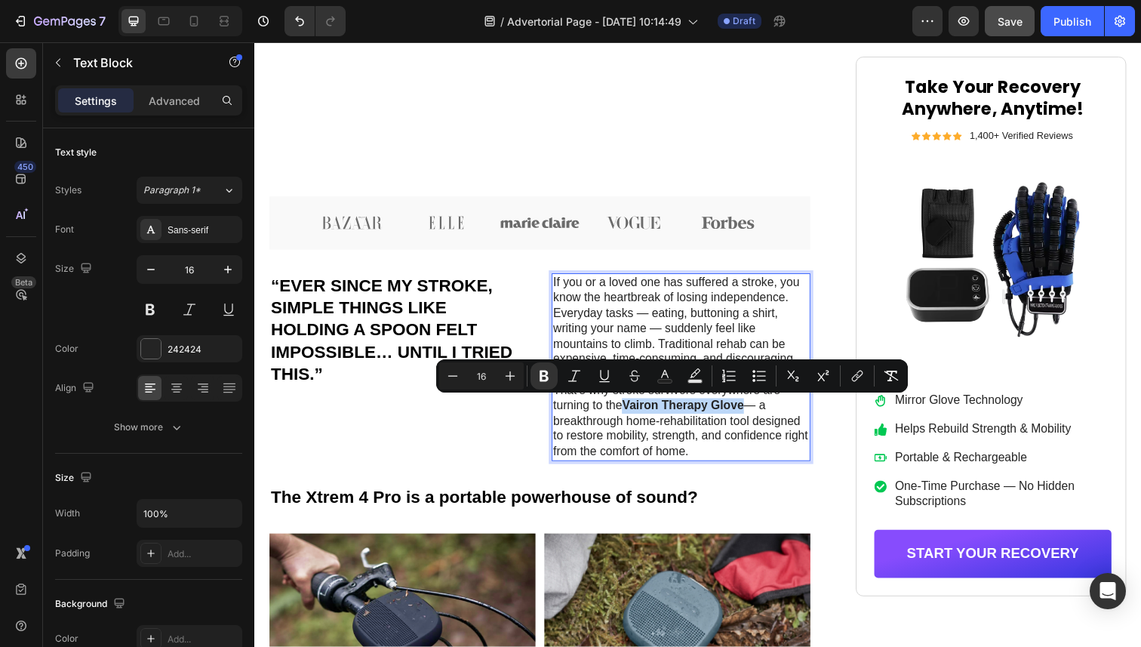
click at [732, 411] on strong "Vairon Therapy Glove" at bounding box center [692, 413] width 125 height 13
click at [869, 377] on icon "Editor contextual toolbar" at bounding box center [875, 375] width 15 height 15
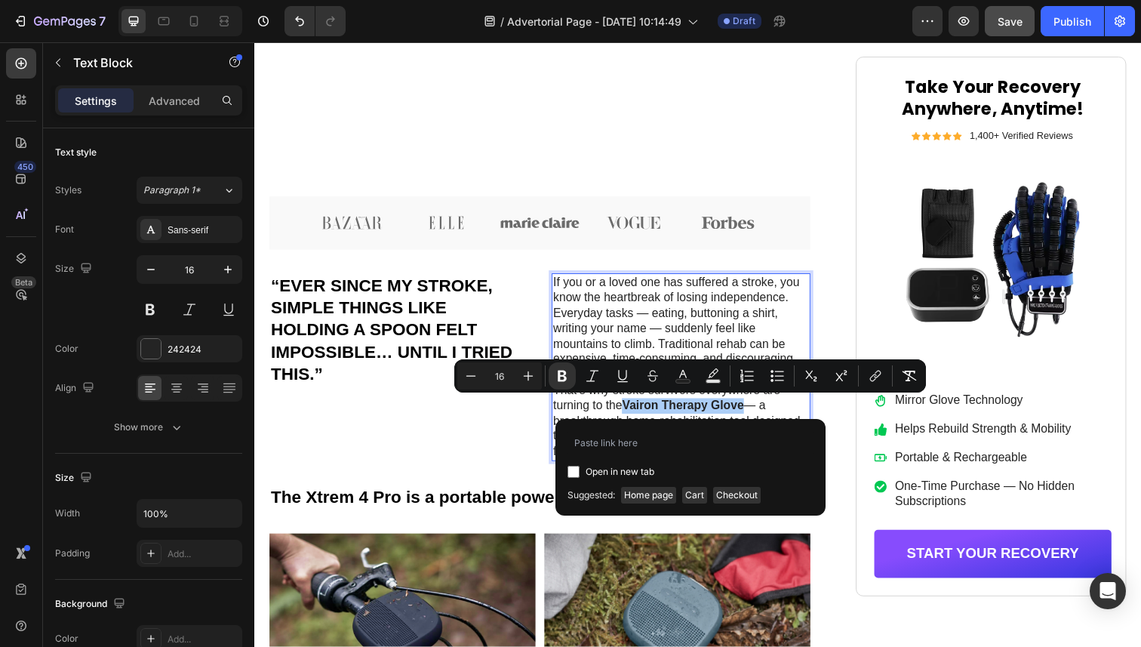
type input "[URL][DOMAIN_NAME]"
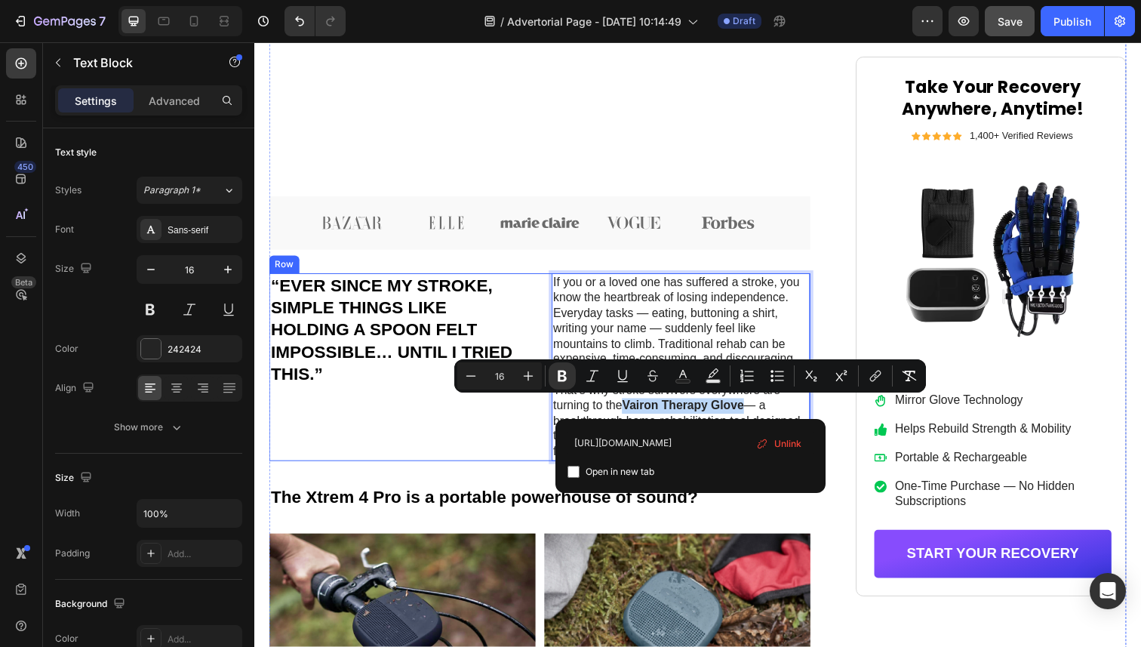
click at [519, 448] on div "“EVER SINCE MY STROKE, SIMPLE THINGS LIKE HOLDING A SPOON FELT IMPOSSIBLE… UNTI…" at bounding box center [402, 375] width 264 height 192
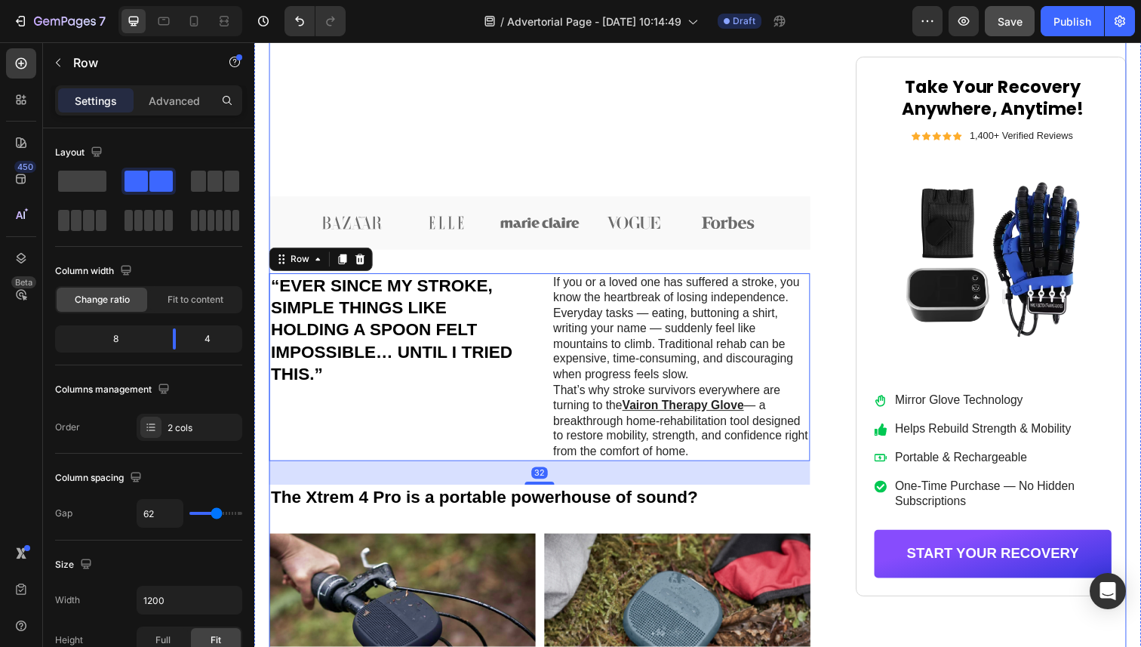
click at [853, 425] on div "Icon Icon Icon Icon Icon Icon List by Health & Lifestyle Team Text Block Row [D…" at bounding box center [708, 423] width 876 height 2047
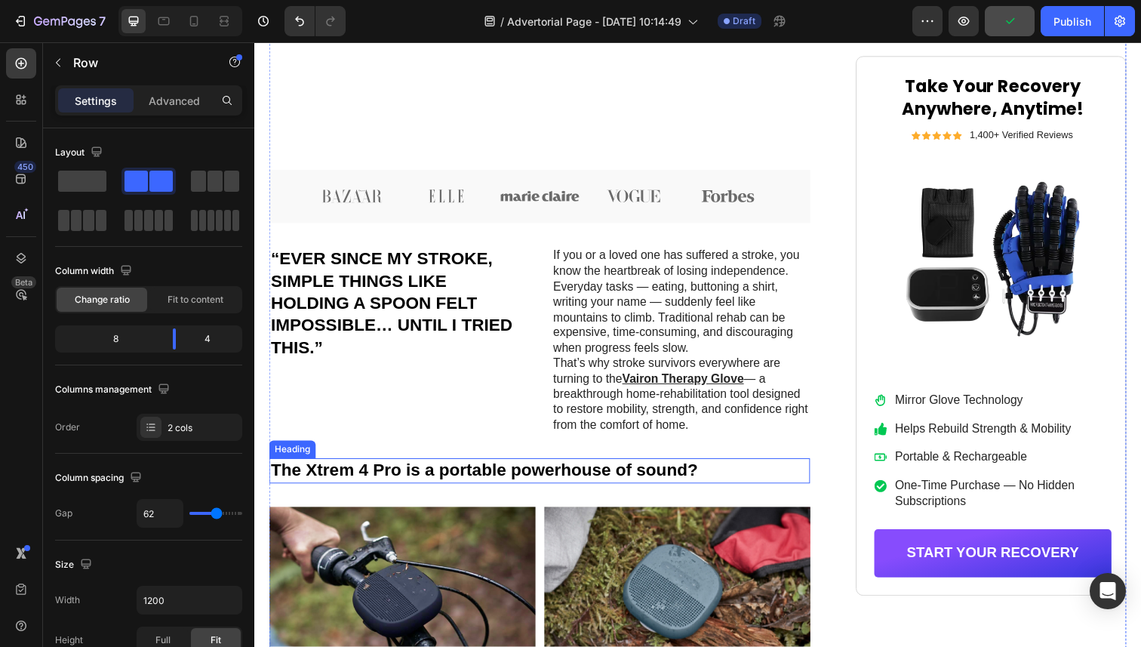
scroll to position [991, 0]
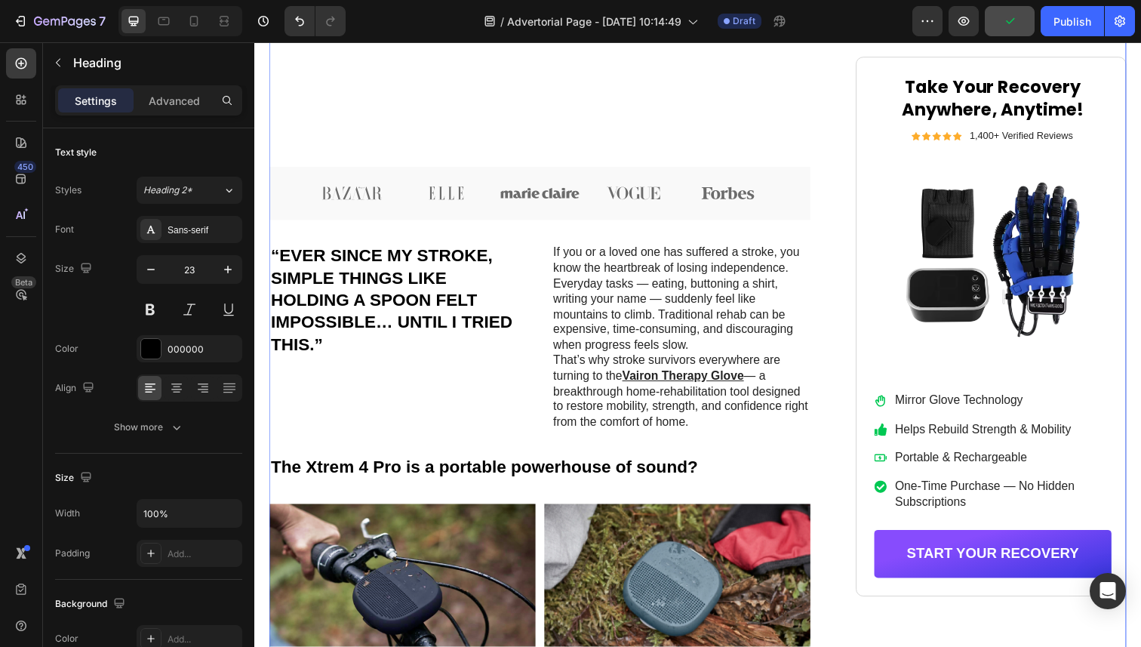
click at [421, 483] on h2 "The Xtrem 4 Pro is a portable powerhouse of sound?" at bounding box center [546, 477] width 553 height 26
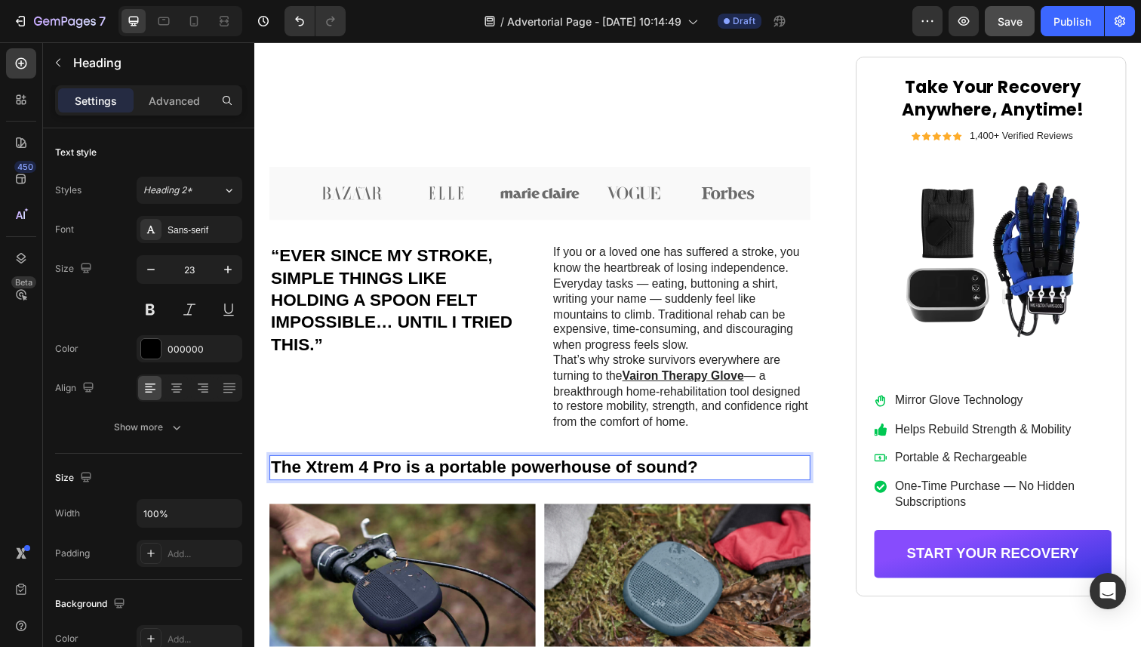
click at [589, 470] on h2 "The Xtrem 4 Pro is a portable powerhouse of sound?" at bounding box center [546, 477] width 553 height 26
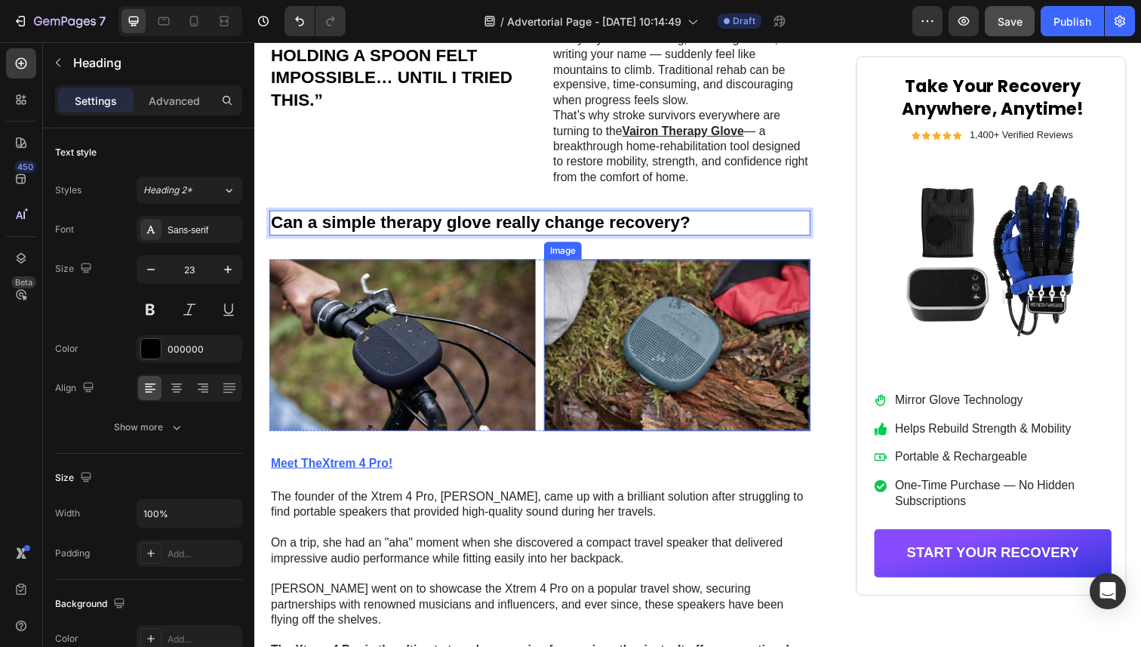
scroll to position [1243, 0]
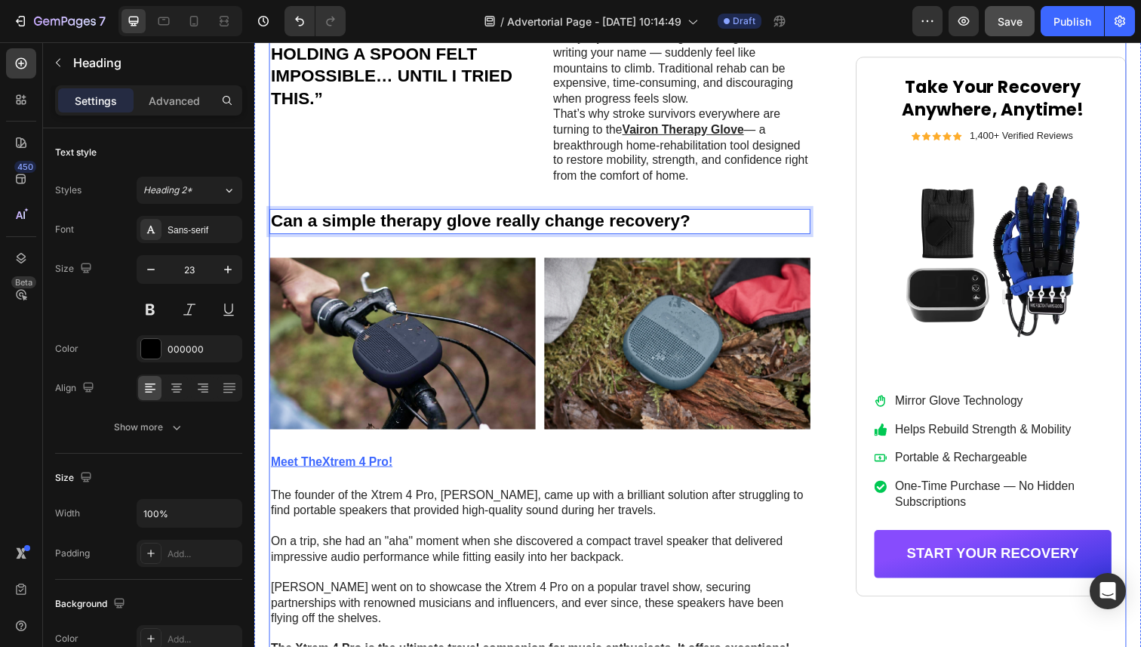
click at [692, 442] on div "Icon Icon Icon Icon Icon Icon List by Health & Lifestyle Team Text Block Row [D…" at bounding box center [546, 141] width 553 height 2047
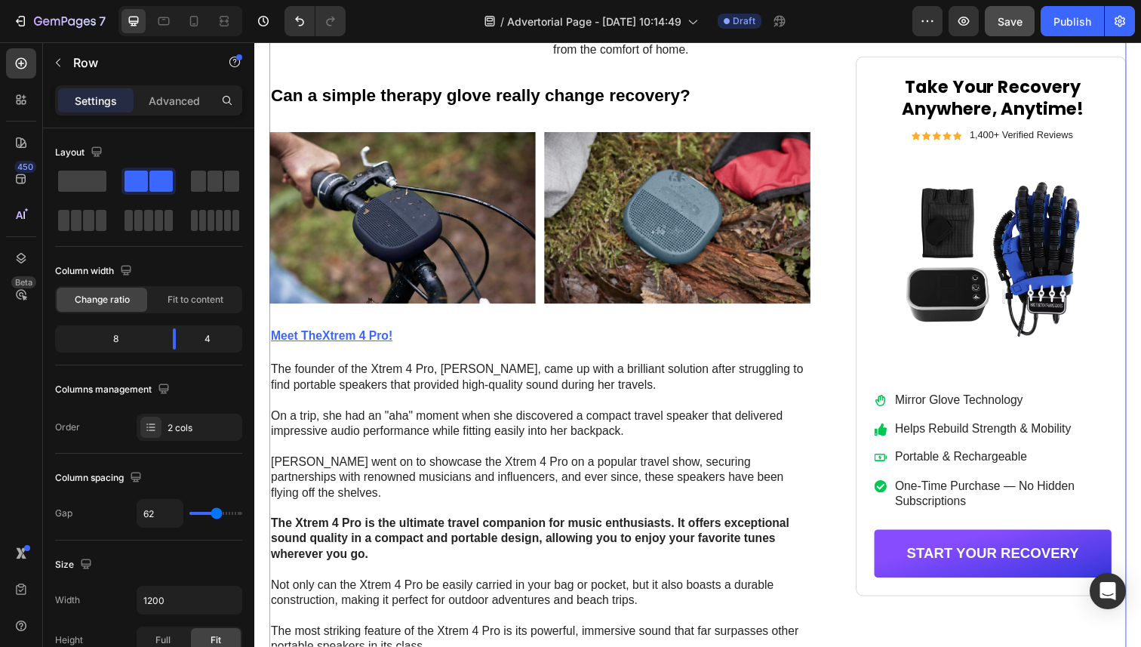
scroll to position [1372, 0]
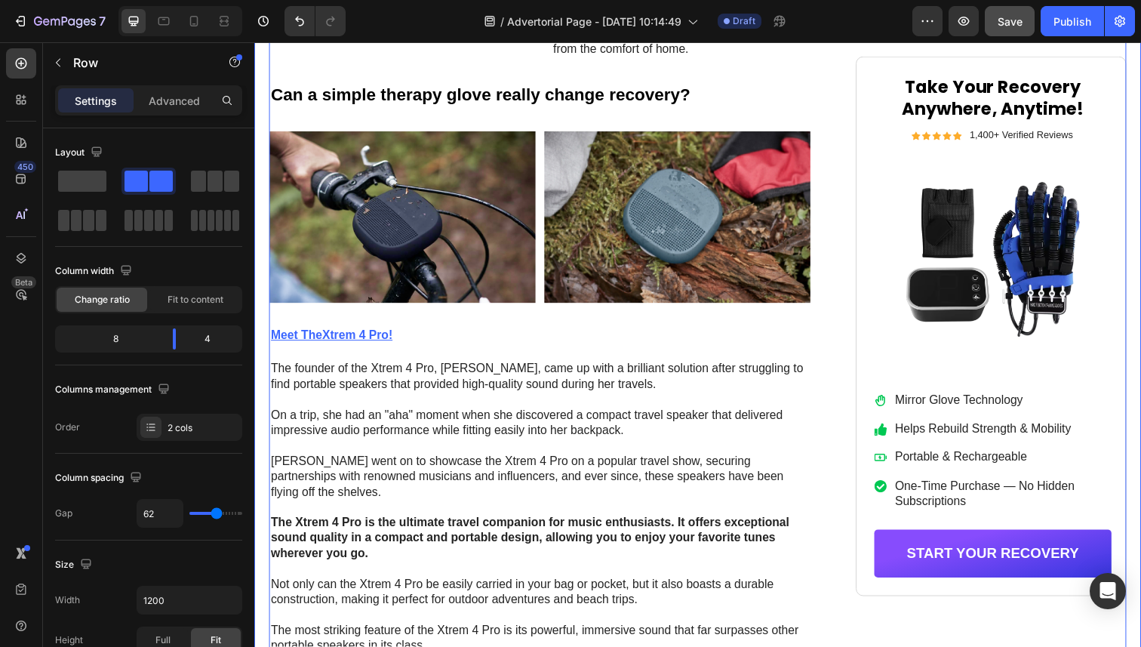
click at [259, 89] on div "Icon Icon Icon Icon Icon Icon List by Health & Lifestyle Team Text Block Row [D…" at bounding box center [707, 4] width 906 height 2088
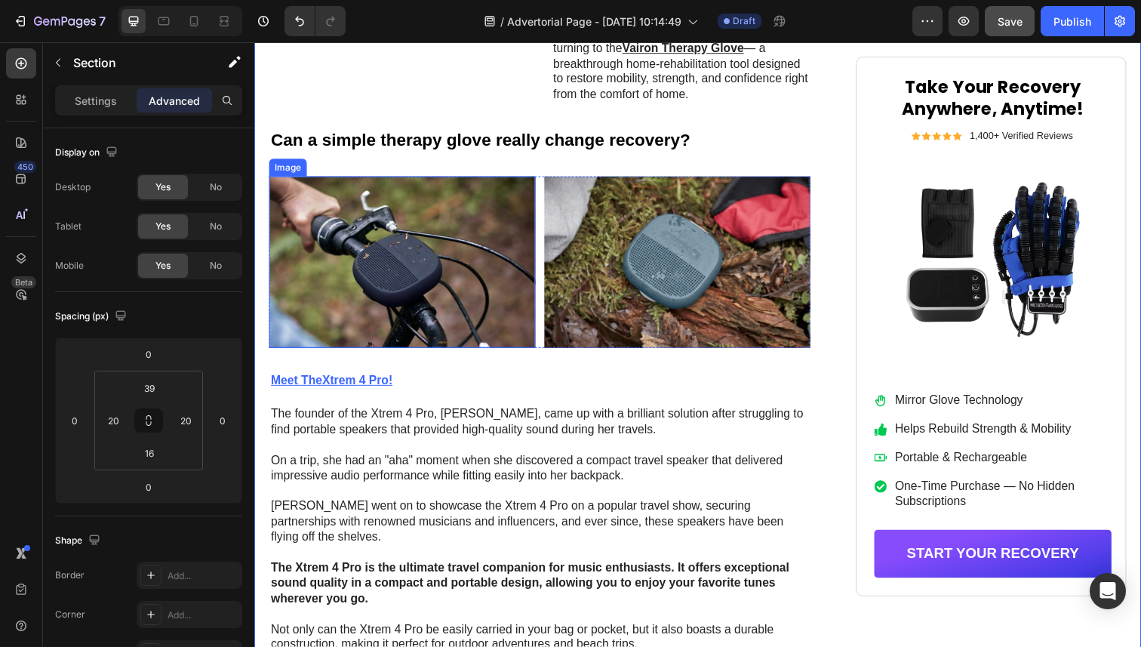
scroll to position [1314, 0]
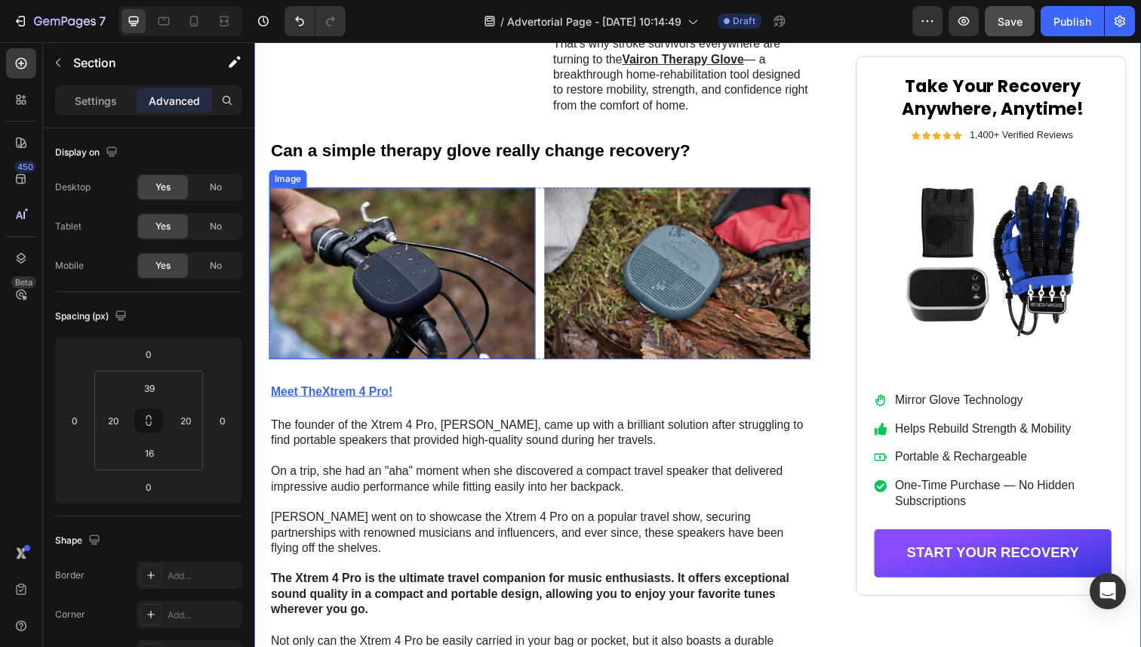
click at [438, 269] on img at bounding box center [406, 278] width 272 height 175
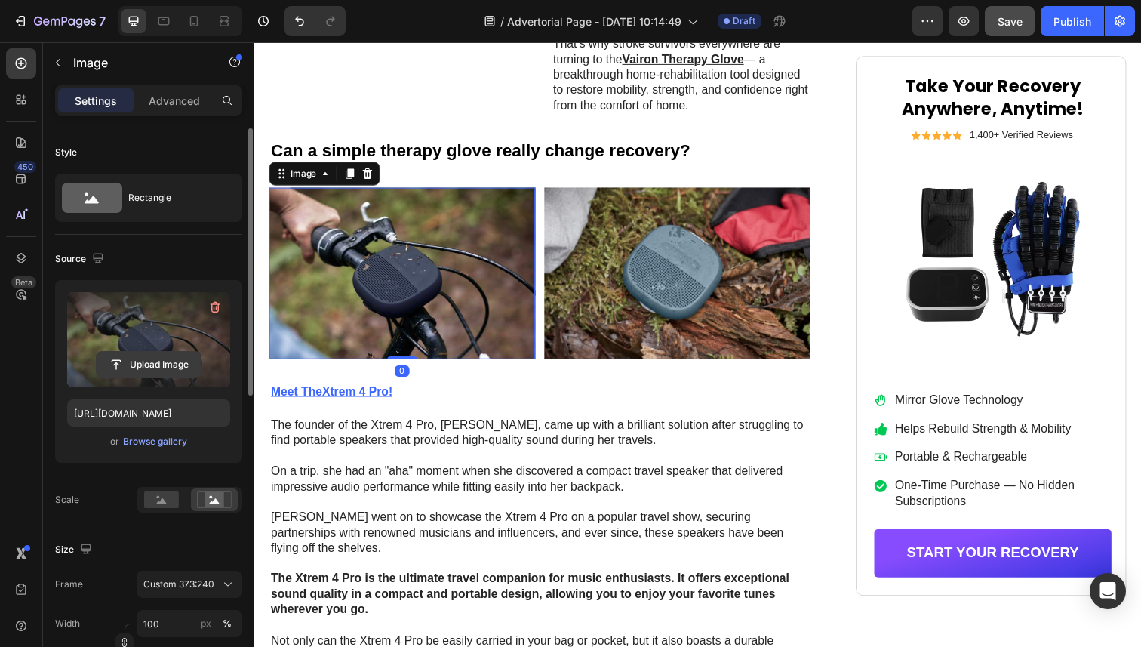
click at [146, 362] on input "file" at bounding box center [149, 365] width 104 height 26
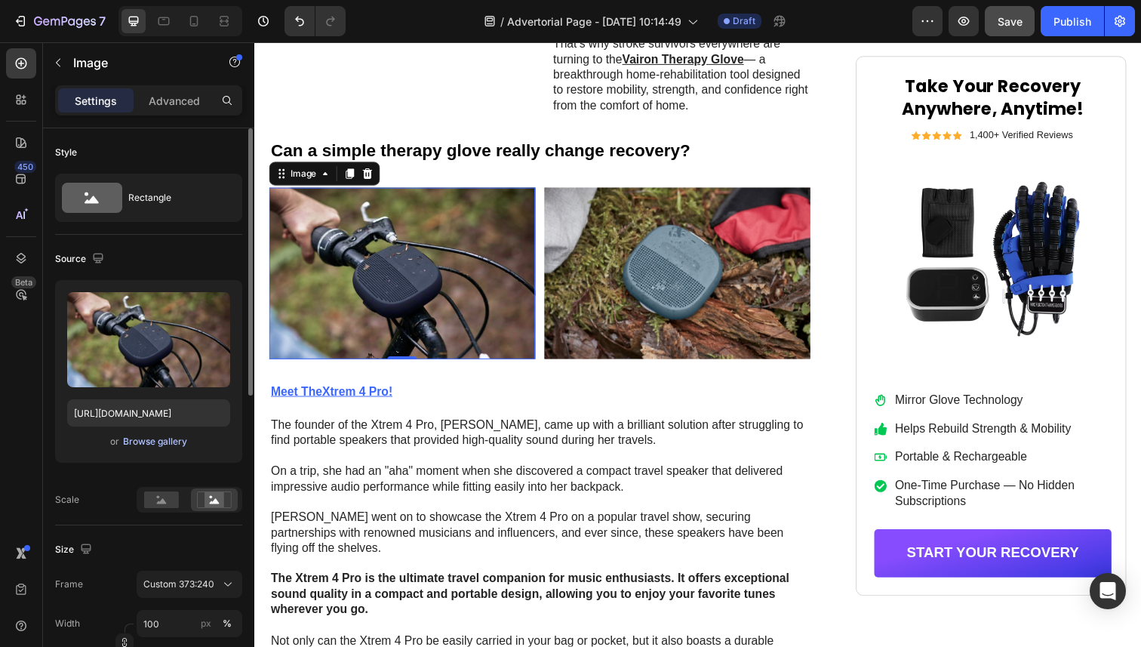
click at [158, 448] on button "Browse gallery" at bounding box center [155, 441] width 66 height 15
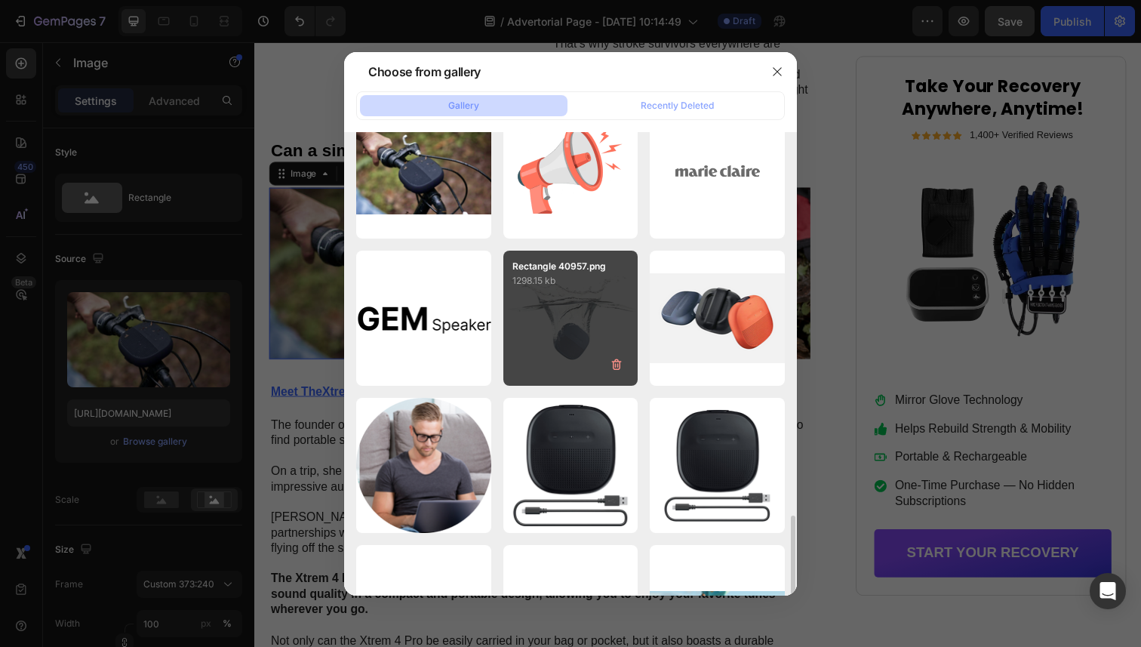
scroll to position [1459, 0]
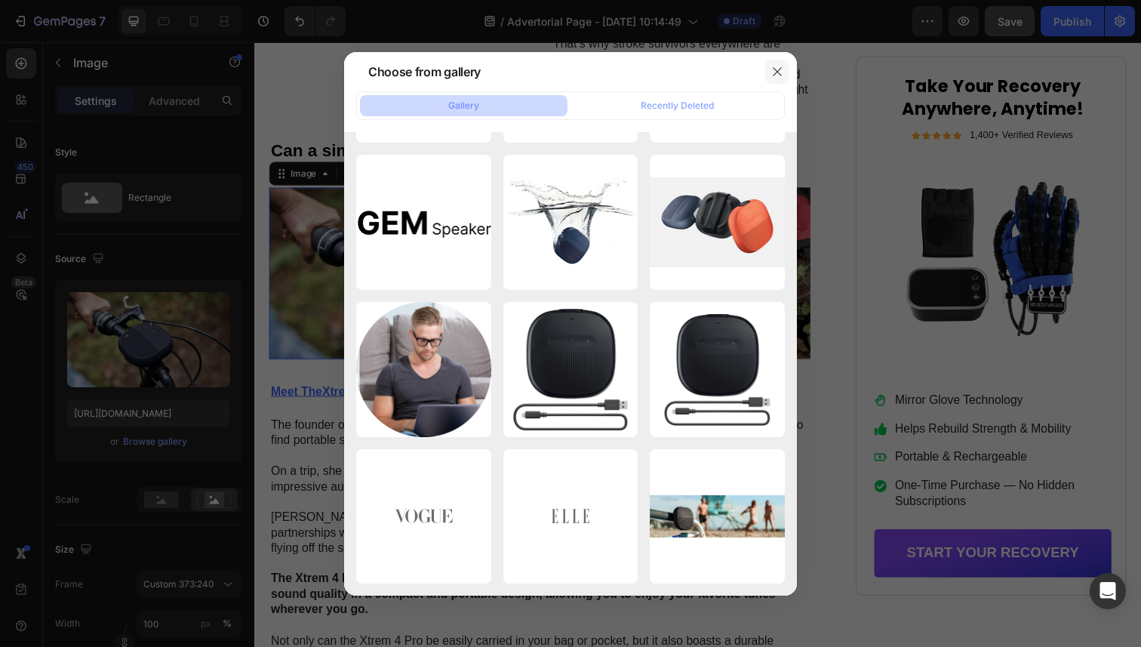
click at [777, 72] on icon "button" at bounding box center [778, 72] width 12 height 12
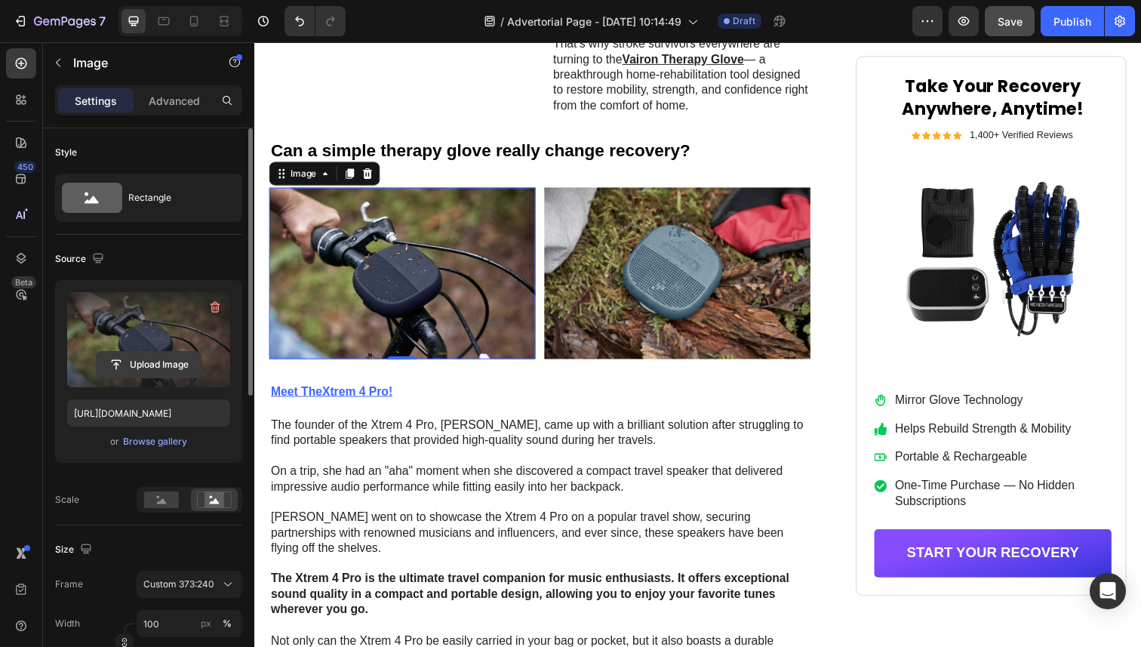
click at [134, 363] on input "file" at bounding box center [149, 365] width 104 height 26
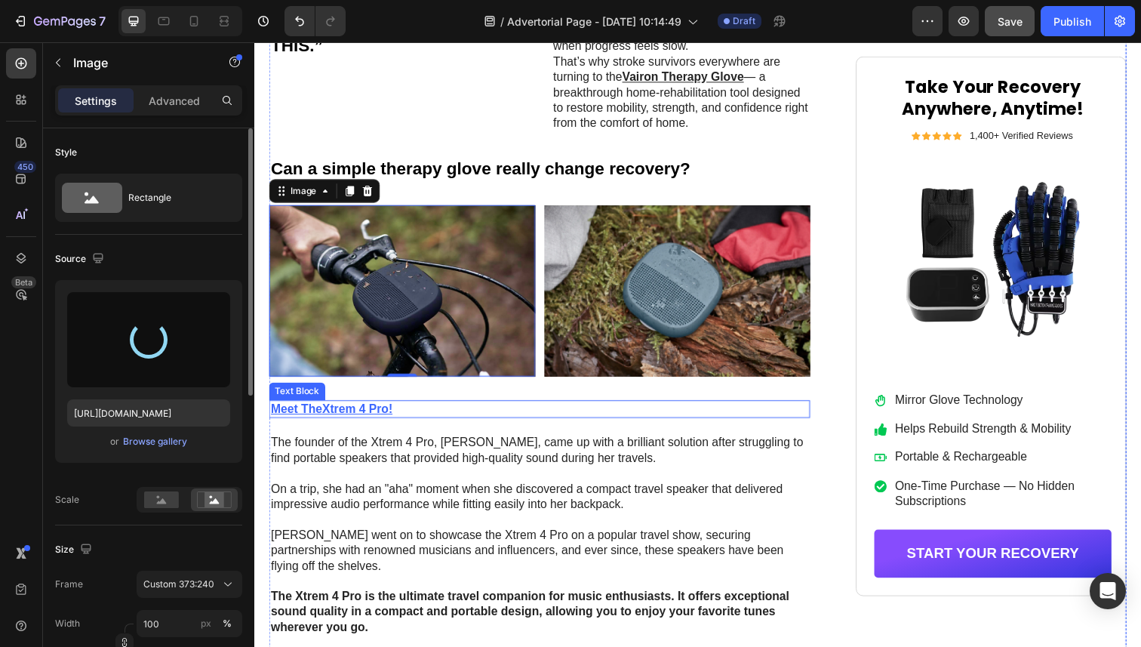
scroll to position [1288, 0]
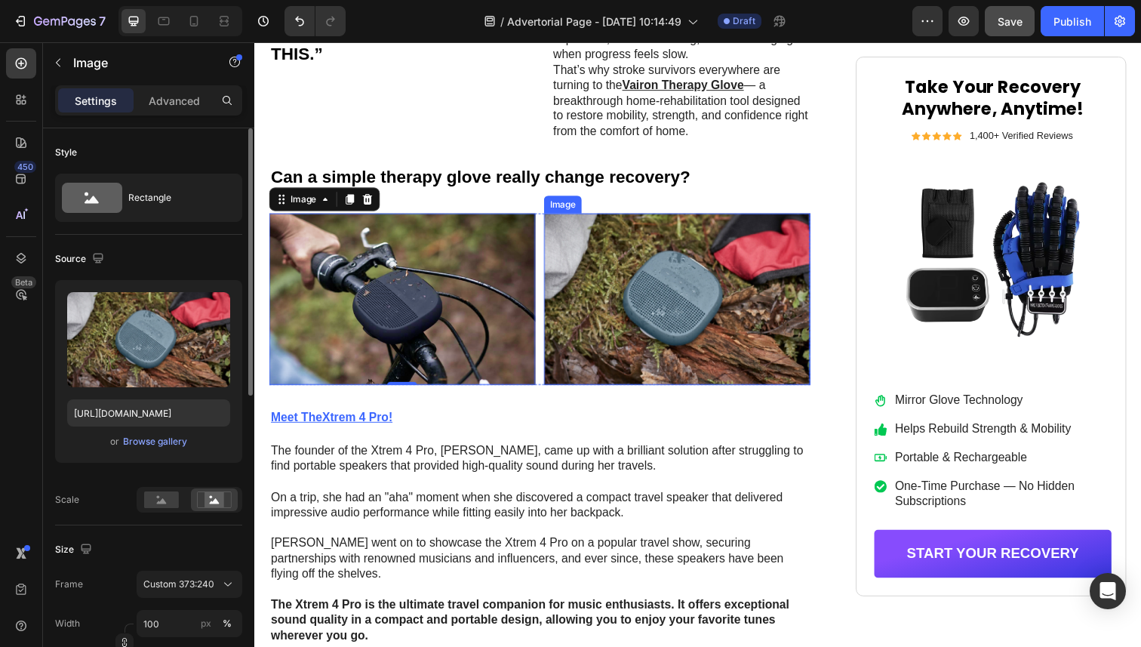
click at [682, 328] on img at bounding box center [686, 304] width 272 height 175
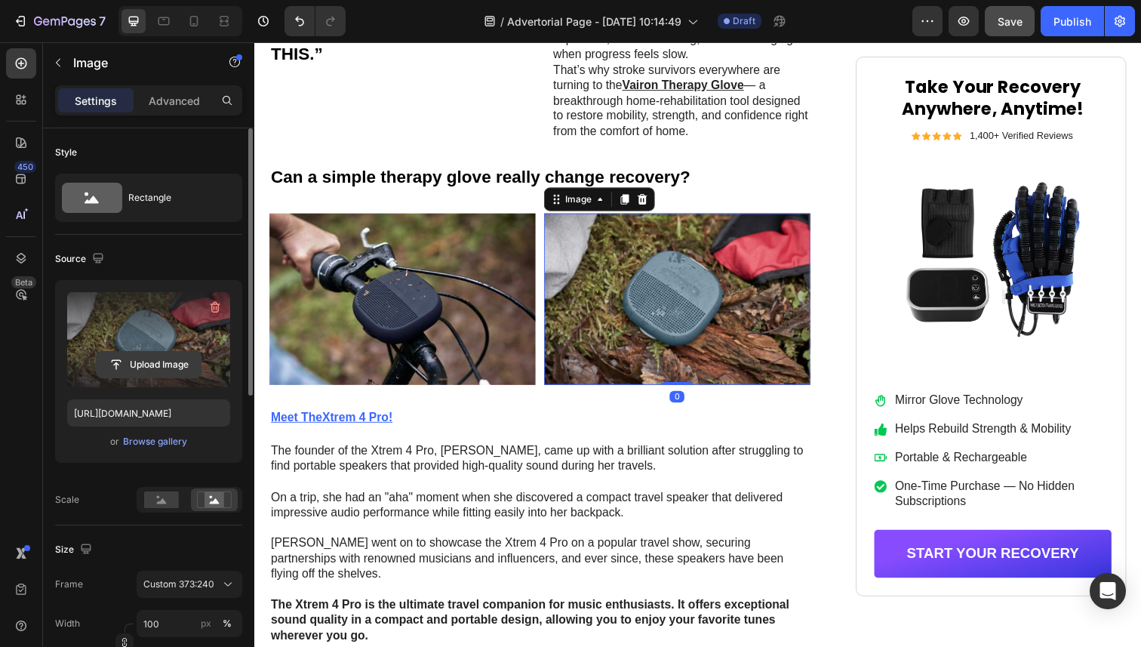
click at [155, 361] on input "file" at bounding box center [149, 365] width 104 height 26
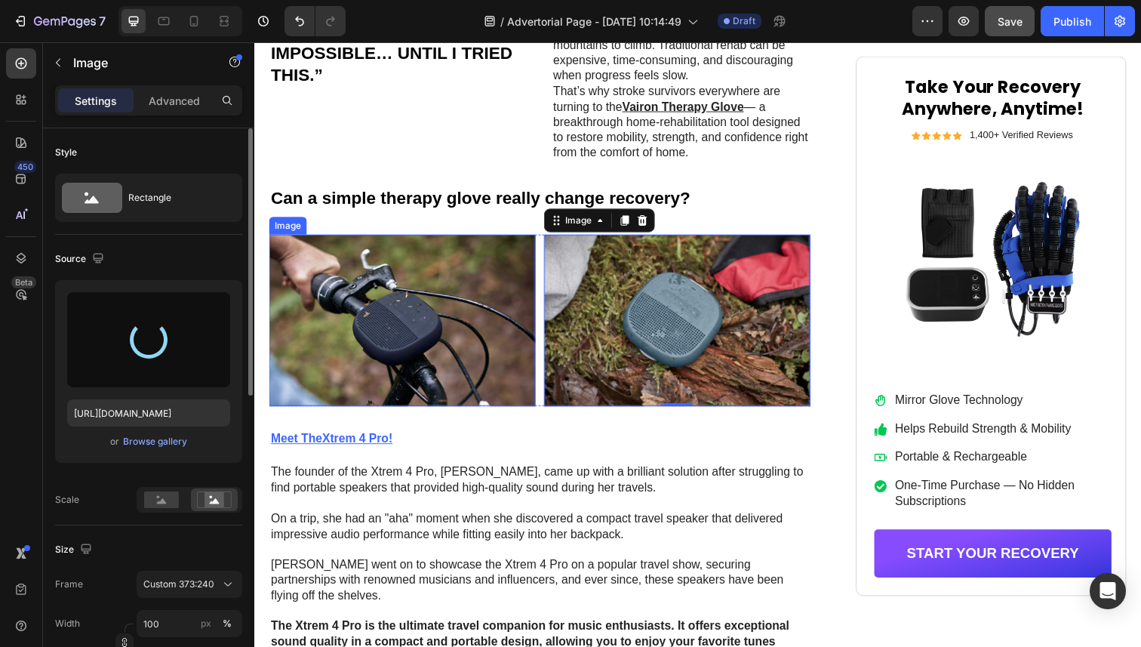
scroll to position [1262, 0]
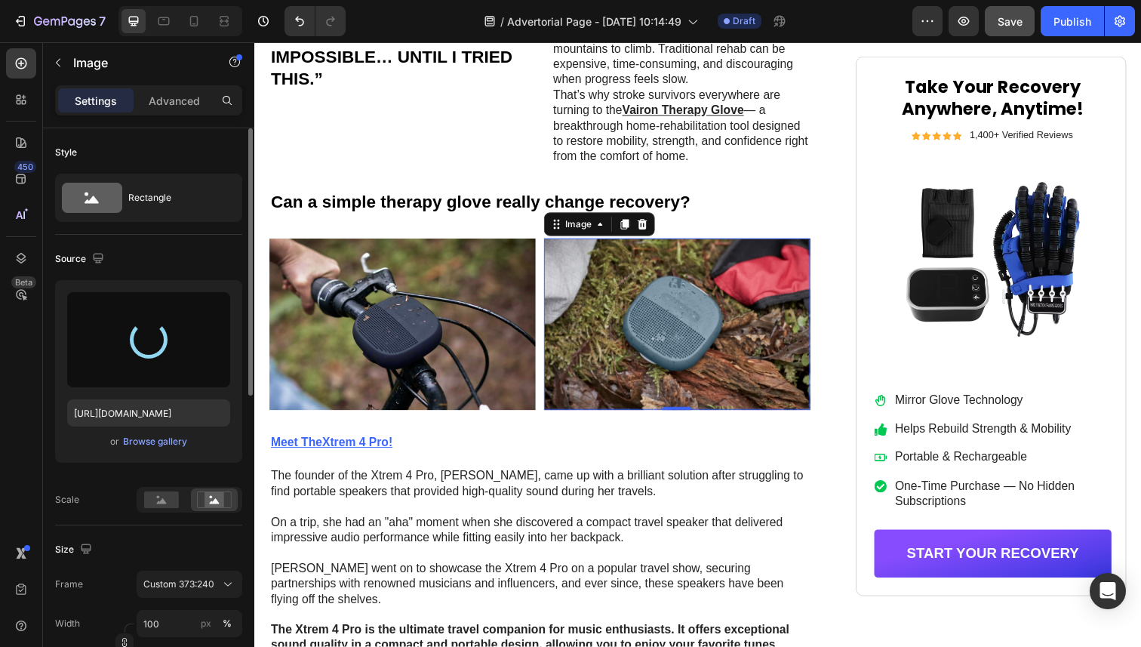
type input "[URL][DOMAIN_NAME]"
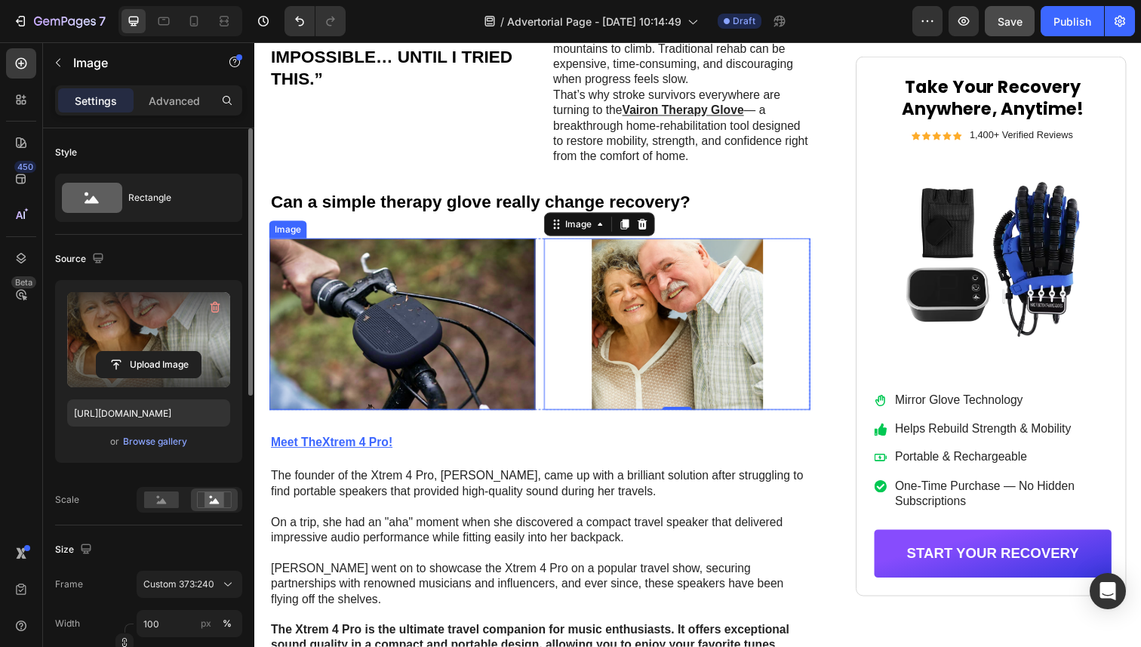
click at [436, 301] on img at bounding box center [406, 330] width 272 height 175
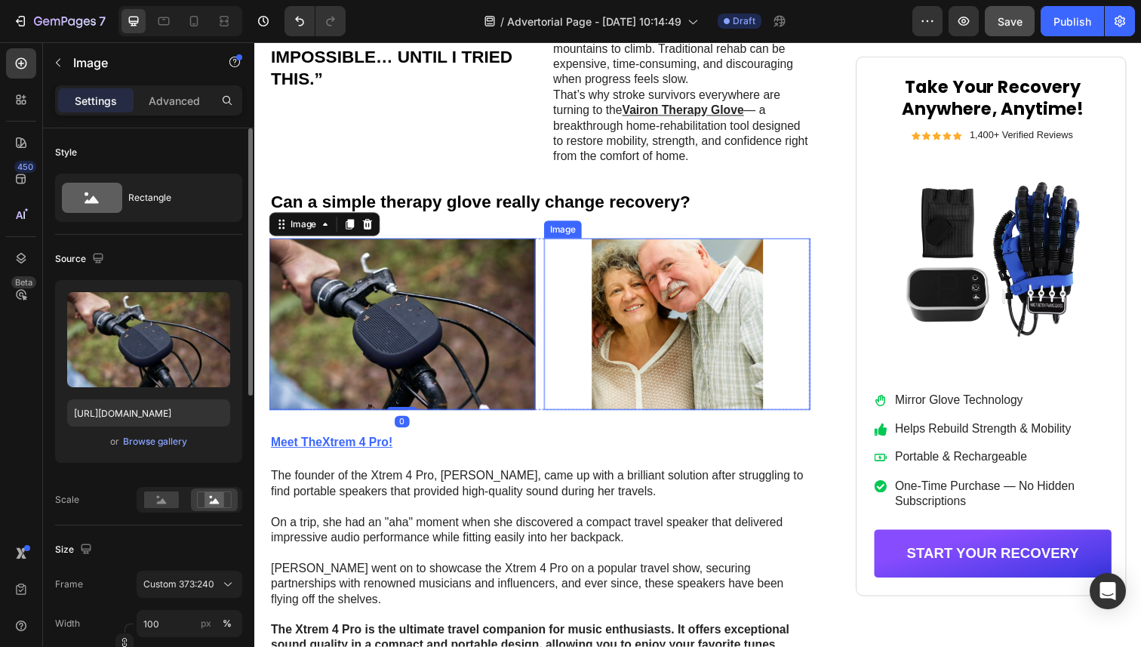
click at [646, 331] on img at bounding box center [686, 330] width 272 height 175
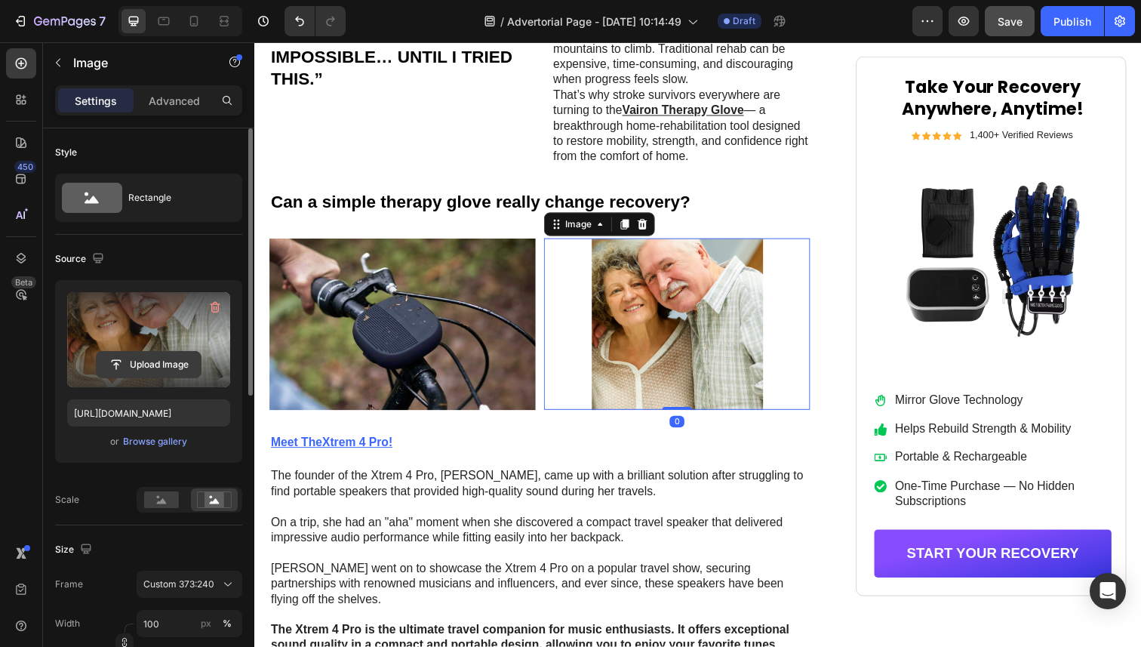
click at [170, 361] on input "file" at bounding box center [149, 365] width 104 height 26
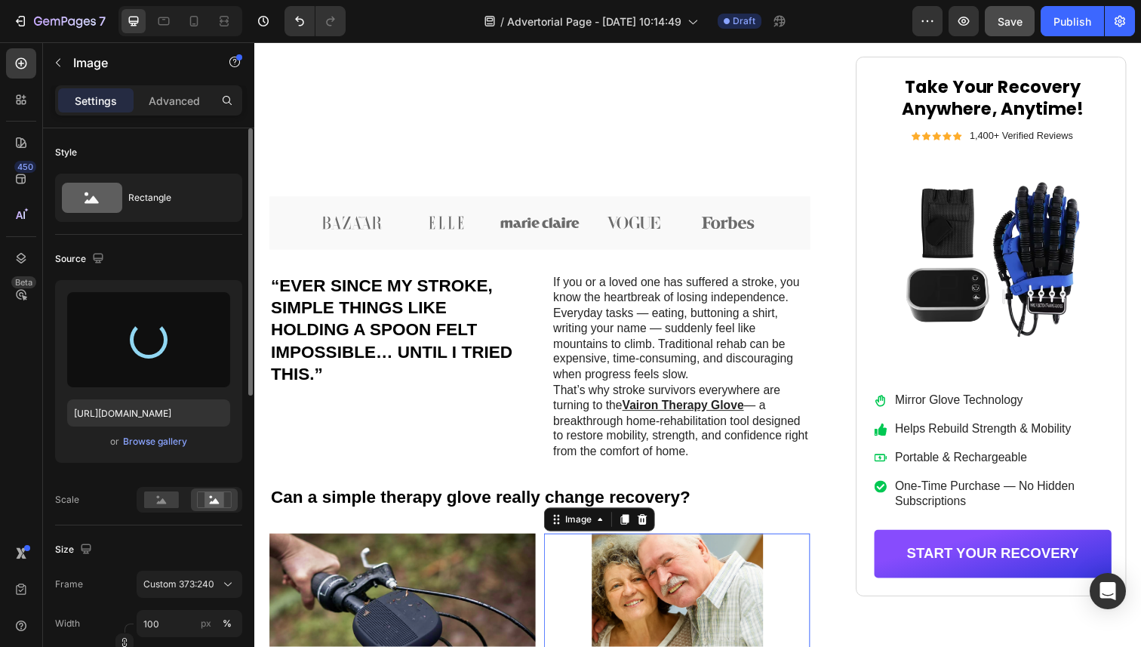
scroll to position [1342, 0]
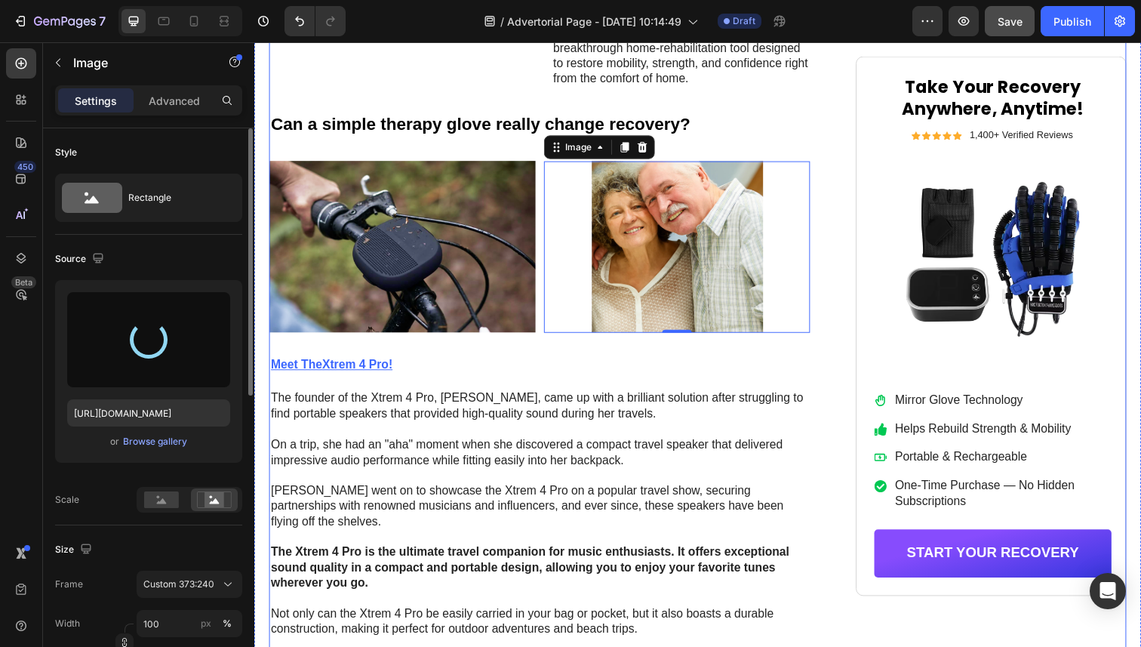
type input "[URL][DOMAIN_NAME]"
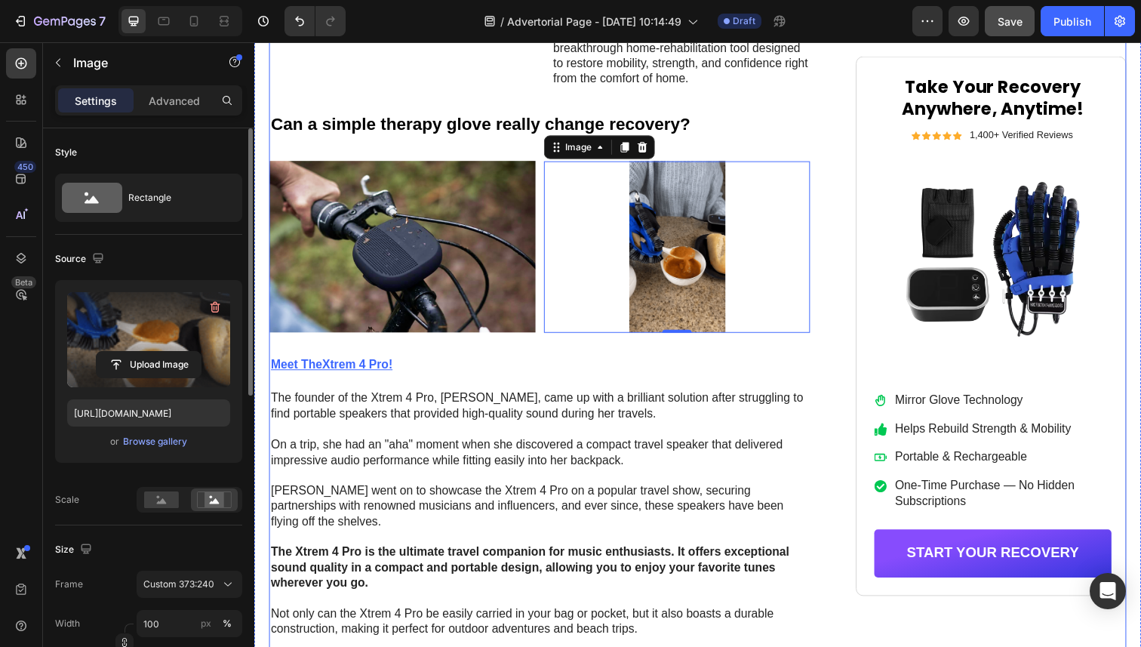
click at [848, 295] on div "Icon Icon Icon Icon Icon Icon List by Health & Lifestyle Team Text Block Row [D…" at bounding box center [708, 42] width 876 height 2047
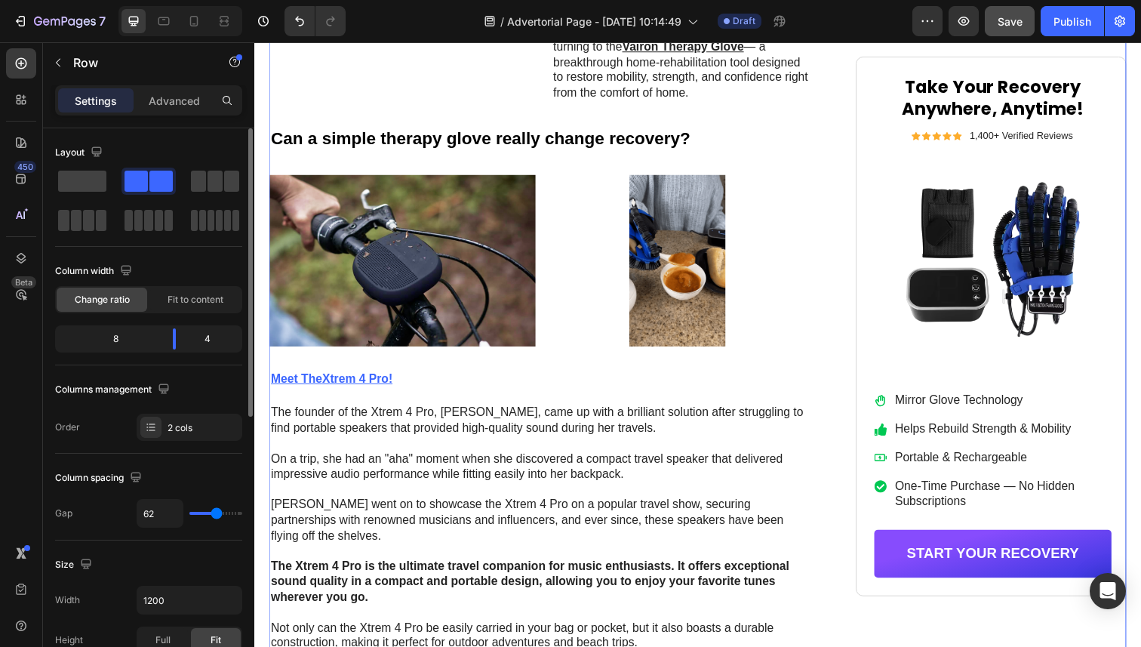
scroll to position [1316, 0]
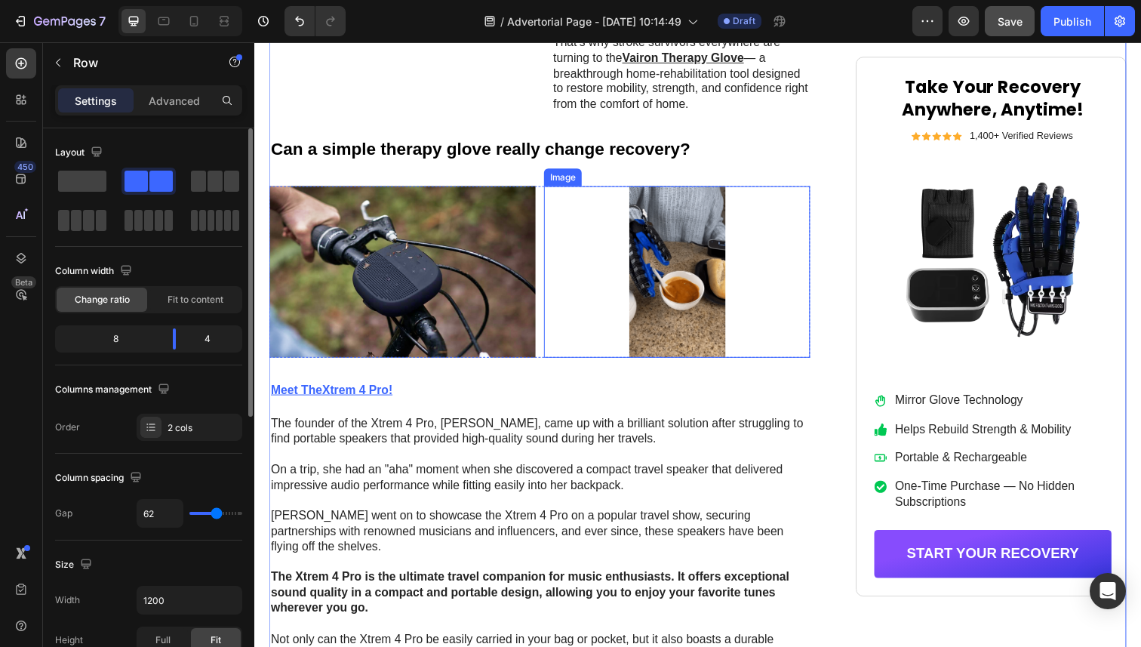
click at [699, 276] on img at bounding box center [686, 276] width 272 height 175
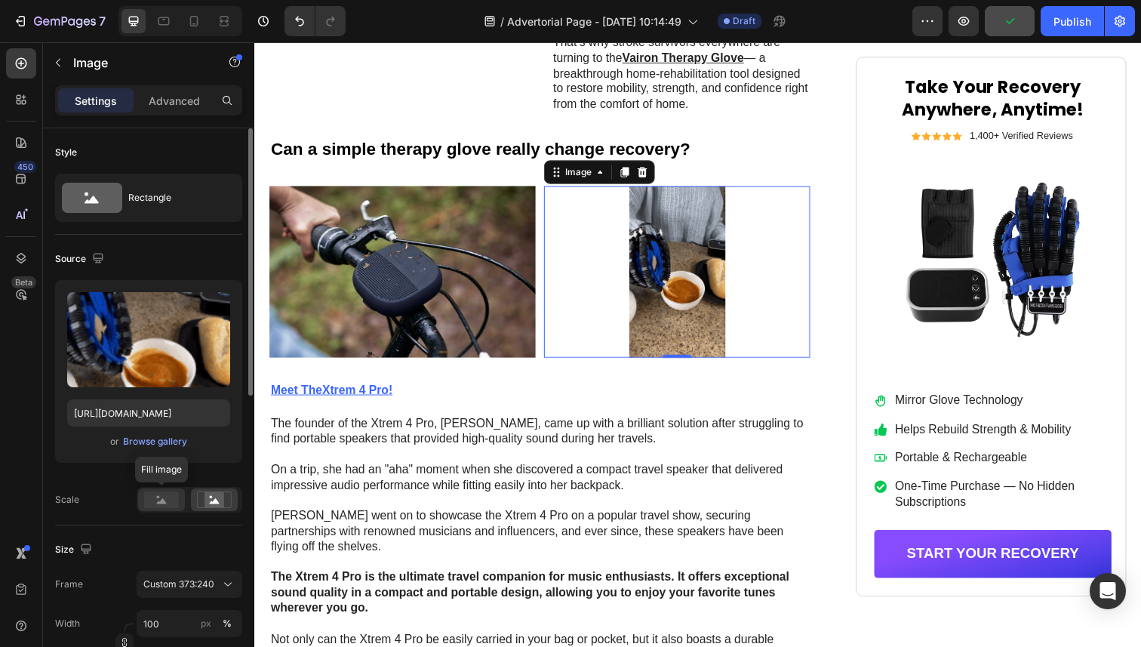
click at [173, 507] on rect at bounding box center [161, 499] width 35 height 17
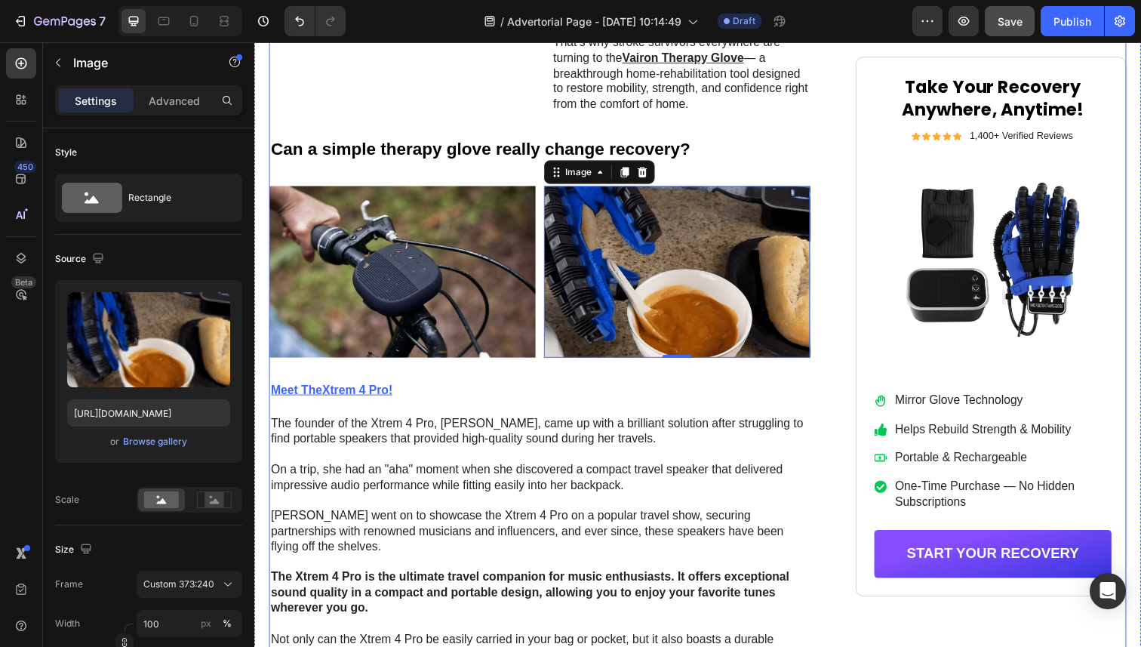
click at [830, 398] on div "Icon Icon Icon Icon Icon Icon List by Health & Lifestyle Team Text Block Row [D…" at bounding box center [708, 68] width 876 height 2047
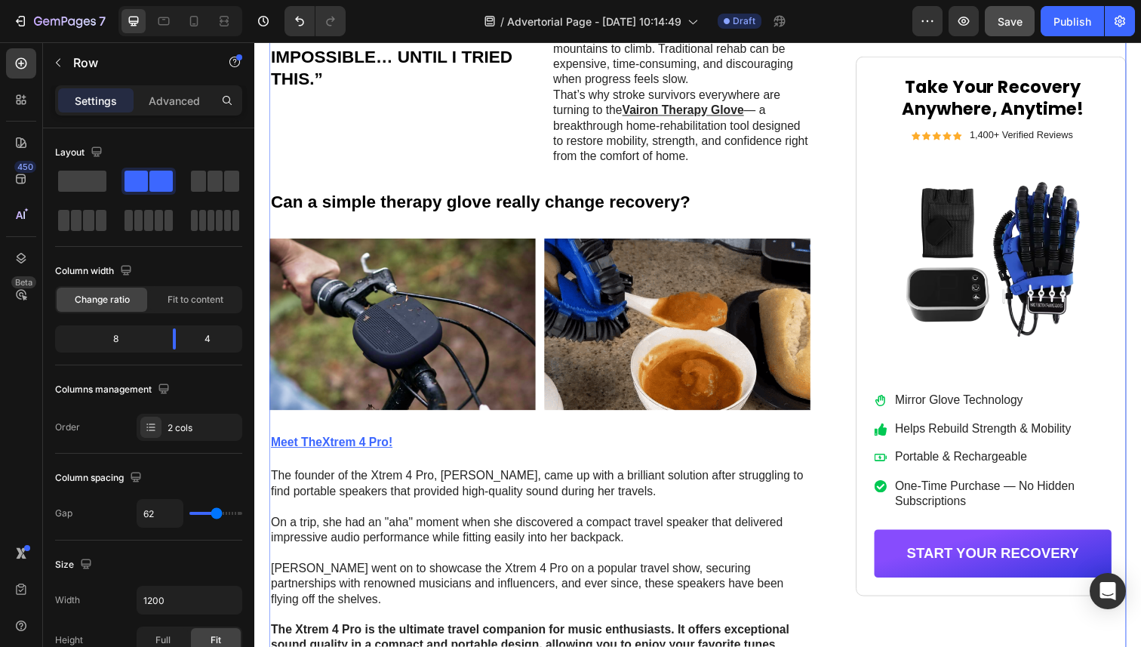
scroll to position [1253, 0]
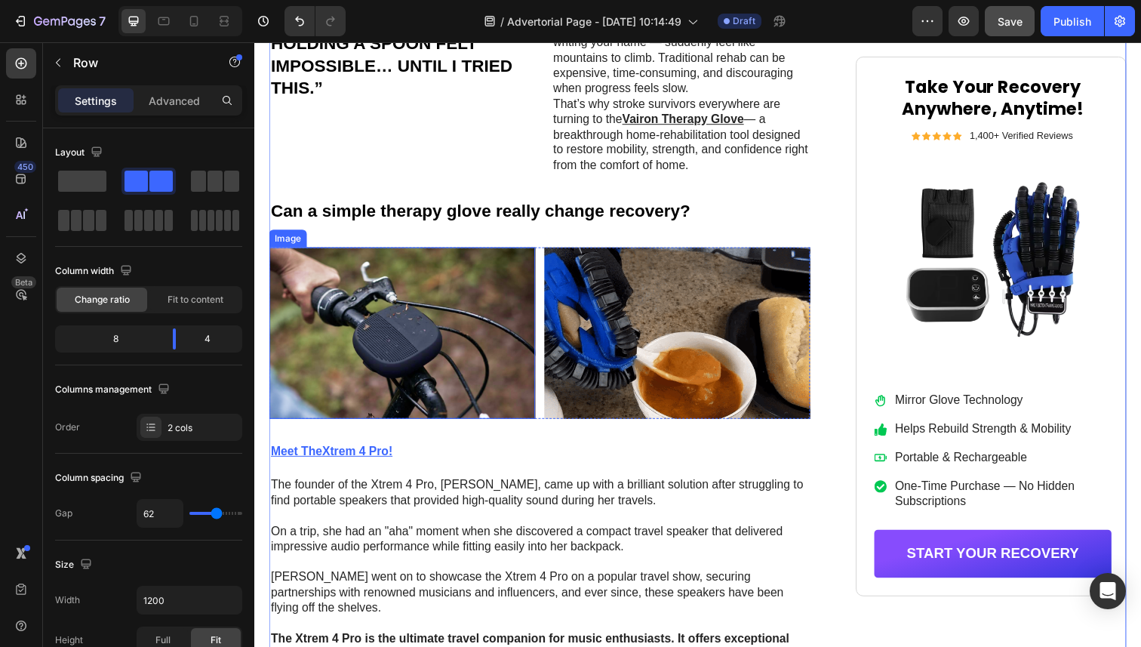
click at [326, 337] on img at bounding box center [406, 339] width 272 height 175
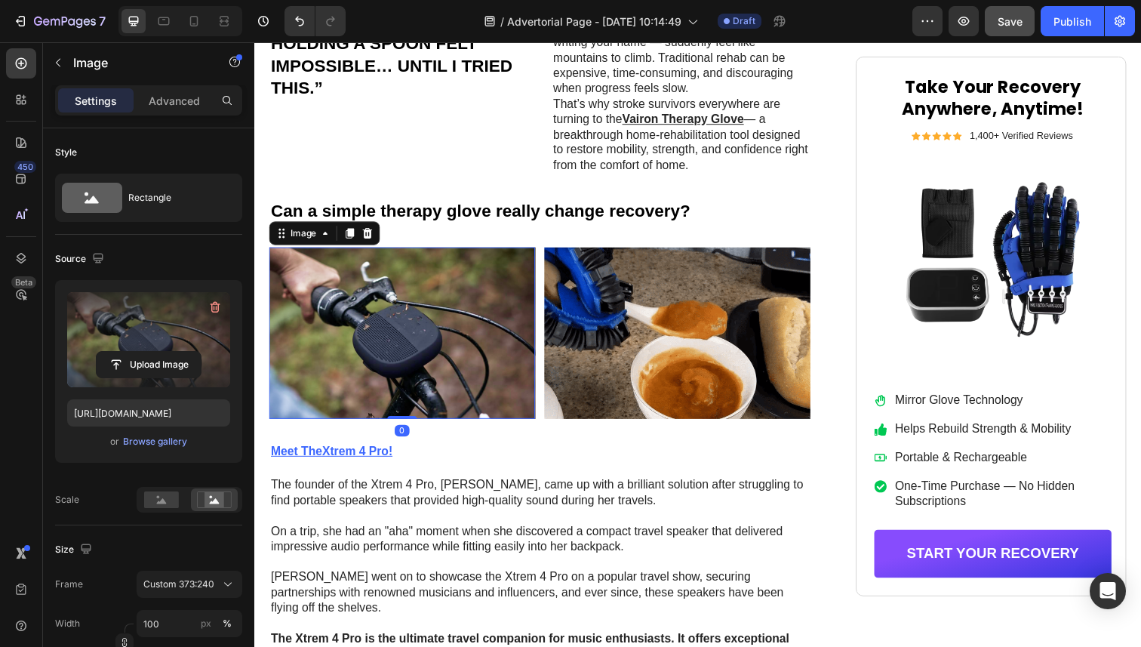
click at [153, 349] on label at bounding box center [148, 339] width 163 height 95
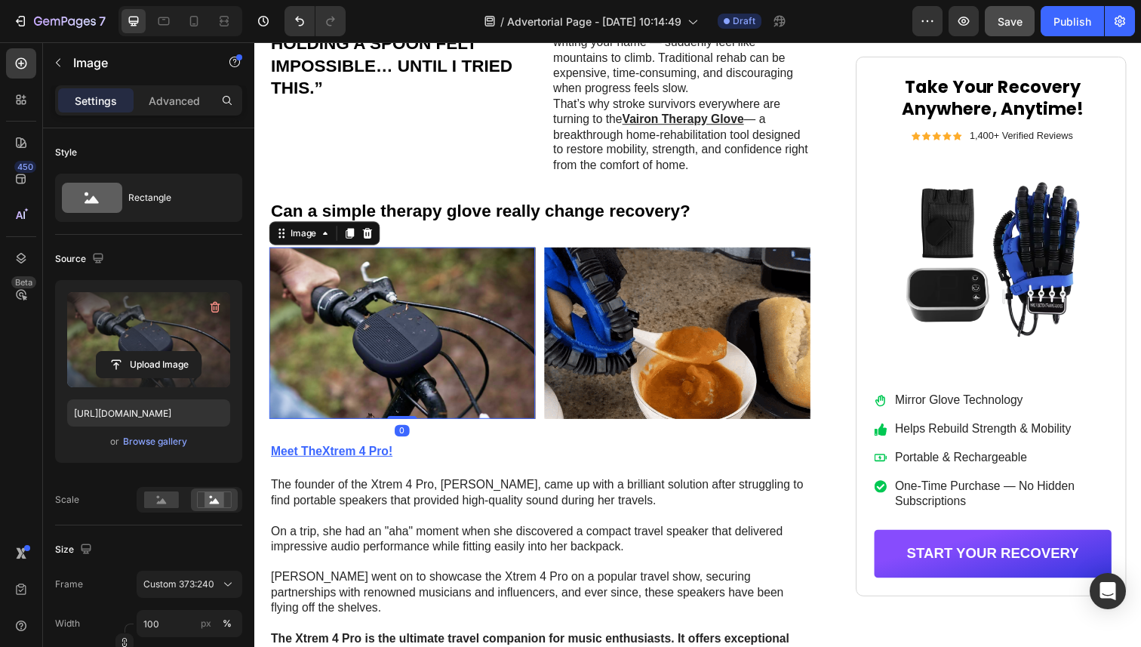
click at [153, 352] on input "file" at bounding box center [149, 365] width 104 height 26
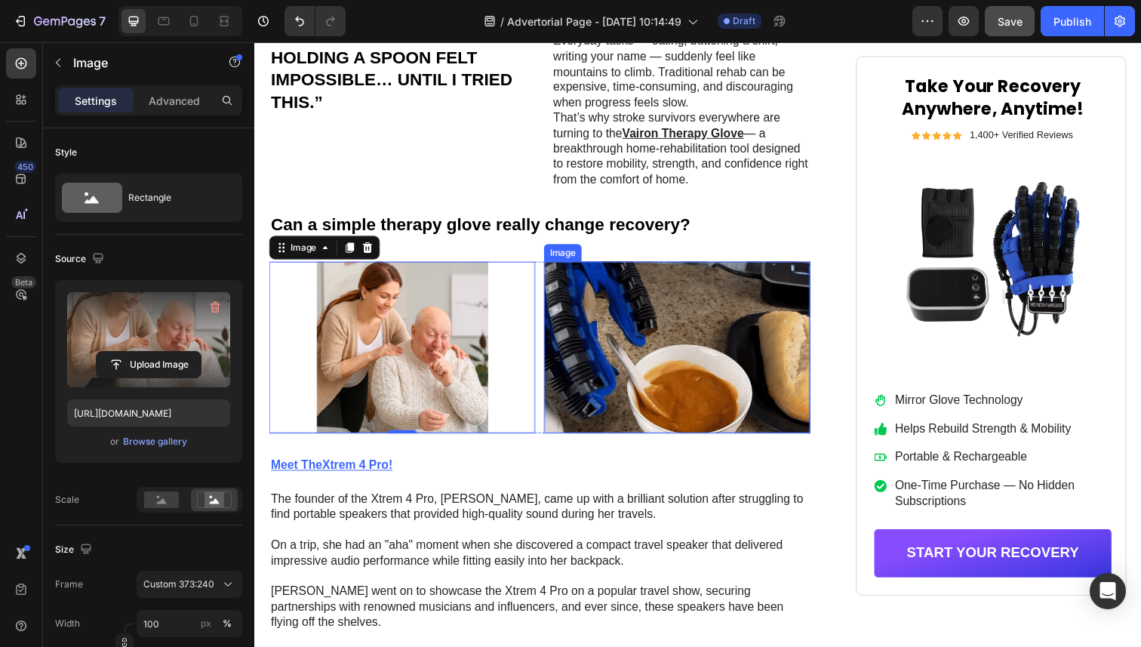
scroll to position [1240, 0]
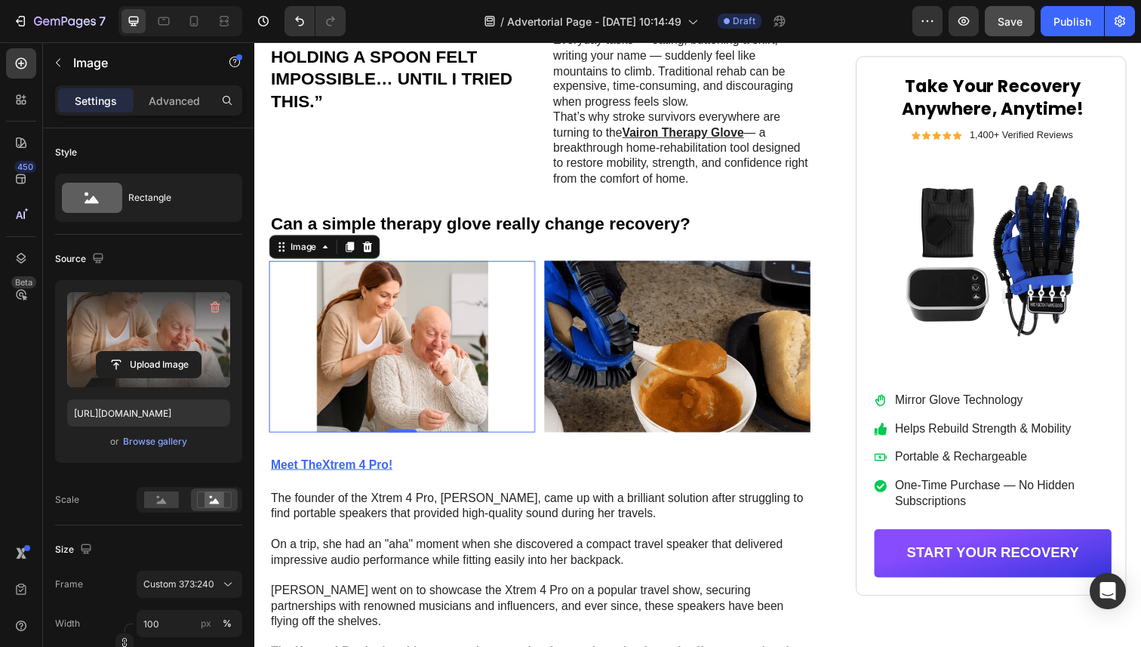
click at [423, 351] on img at bounding box center [406, 353] width 272 height 175
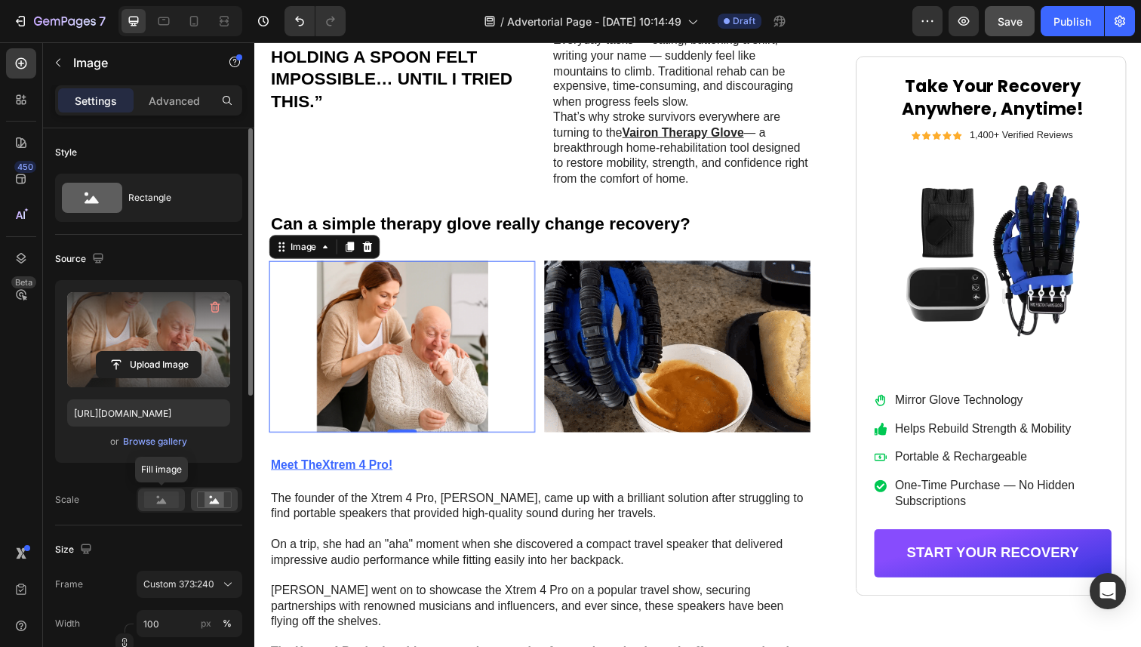
click at [168, 500] on rect at bounding box center [161, 499] width 35 height 17
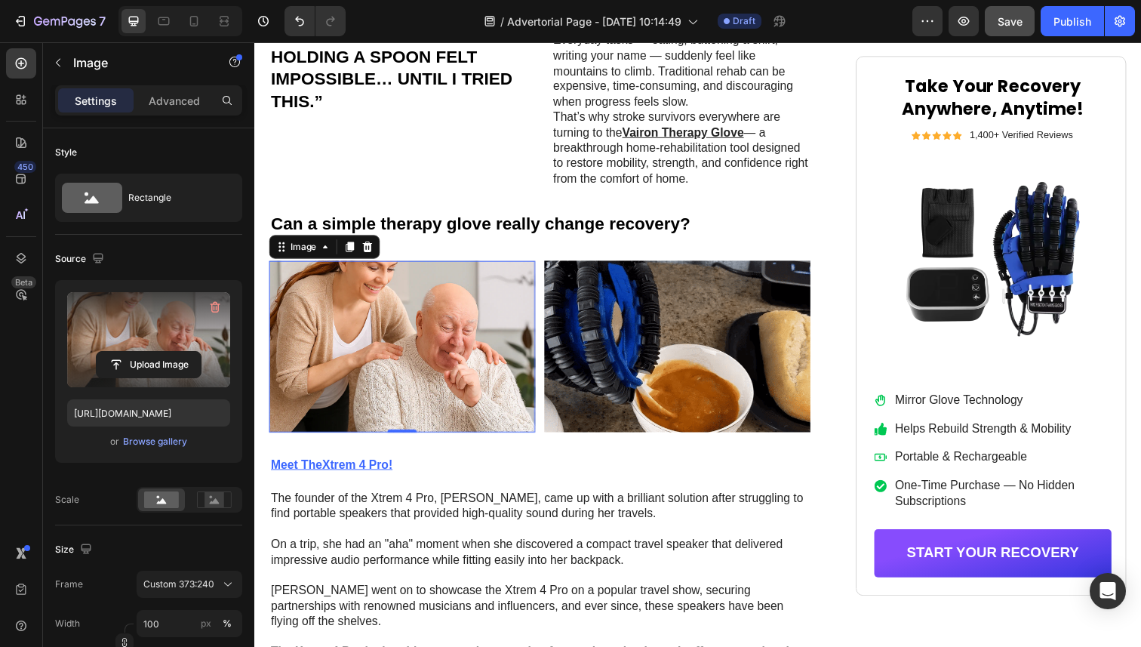
click at [23, 461] on div "450 Beta" at bounding box center [21, 293] width 30 height 490
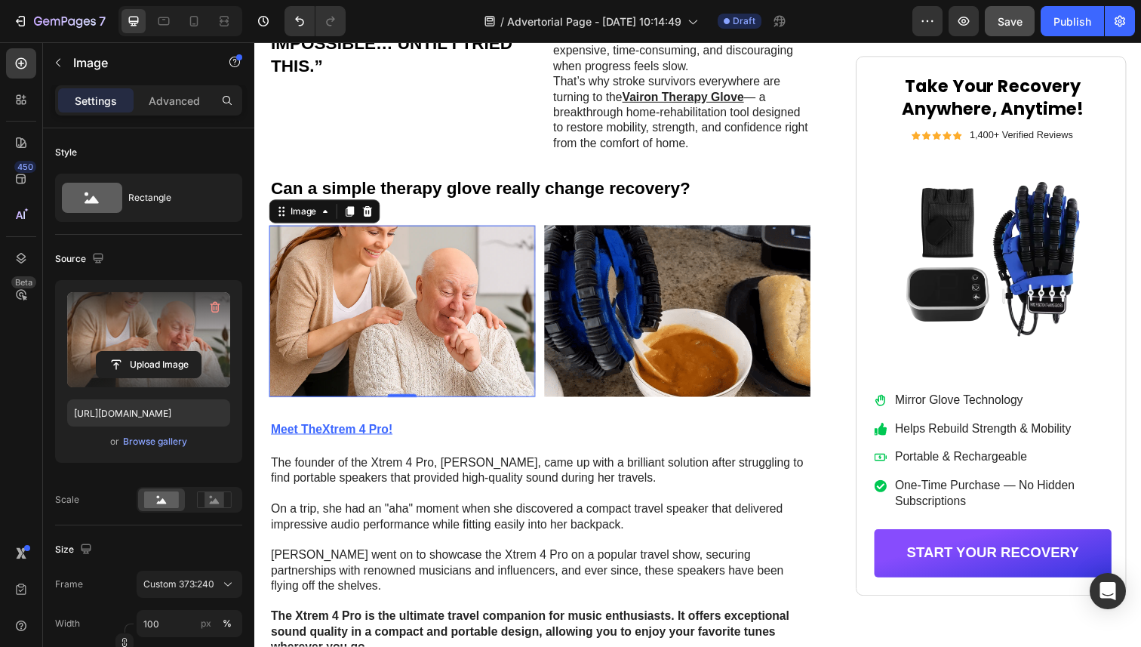
scroll to position [1252, 0]
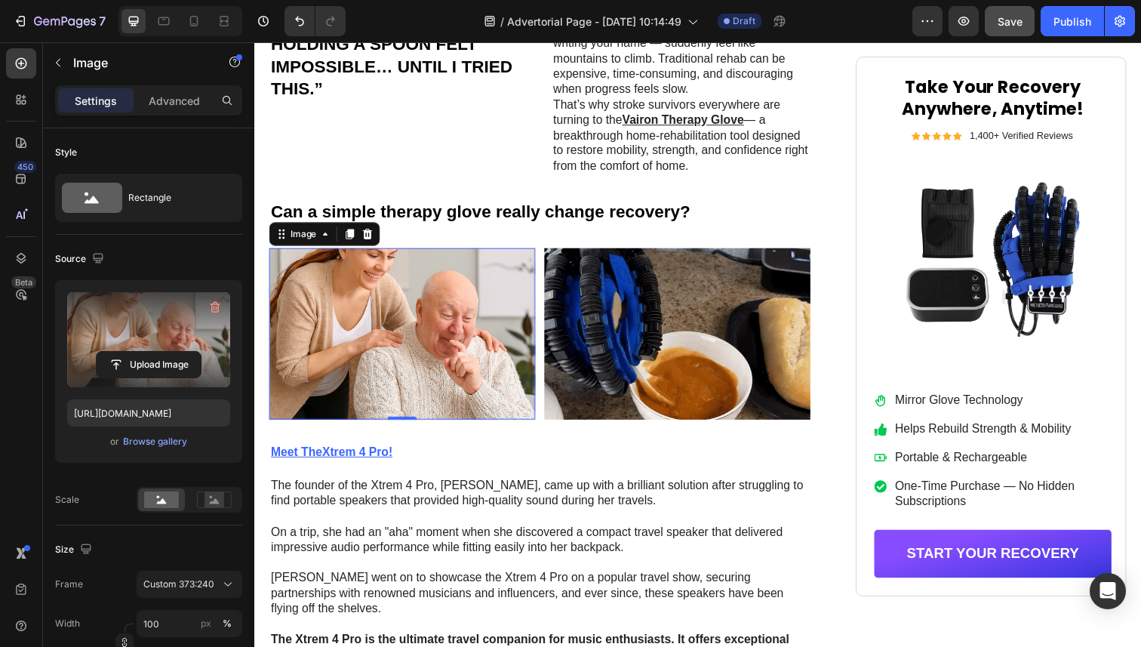
click at [461, 295] on img at bounding box center [406, 340] width 272 height 175
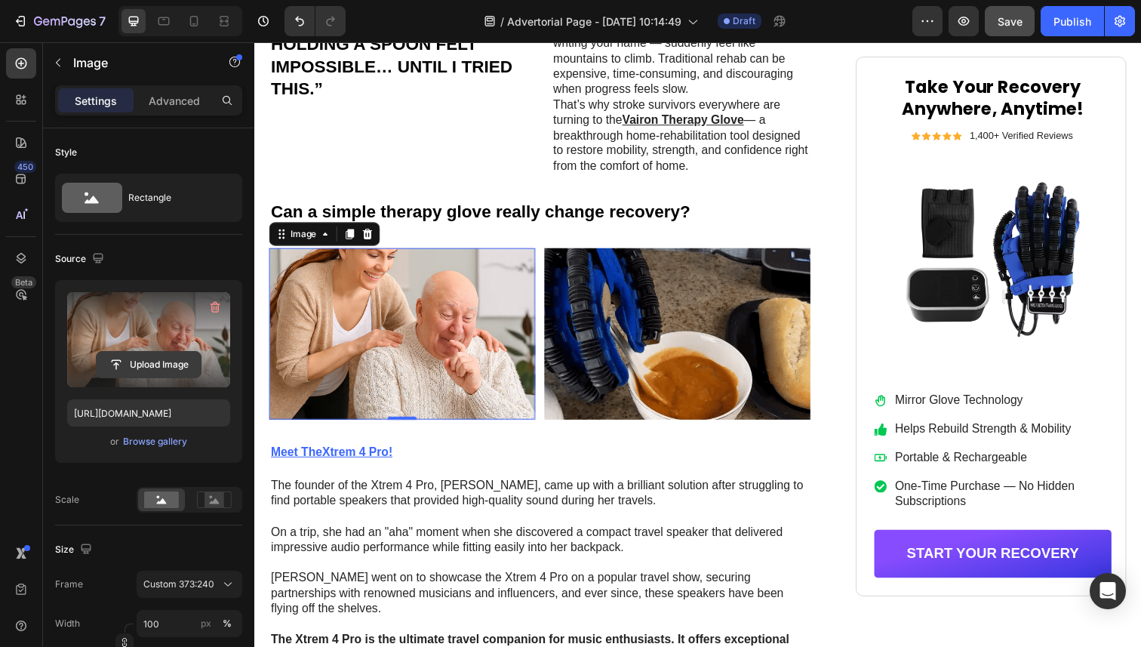
click at [116, 351] on button "Upload Image" at bounding box center [149, 364] width 106 height 27
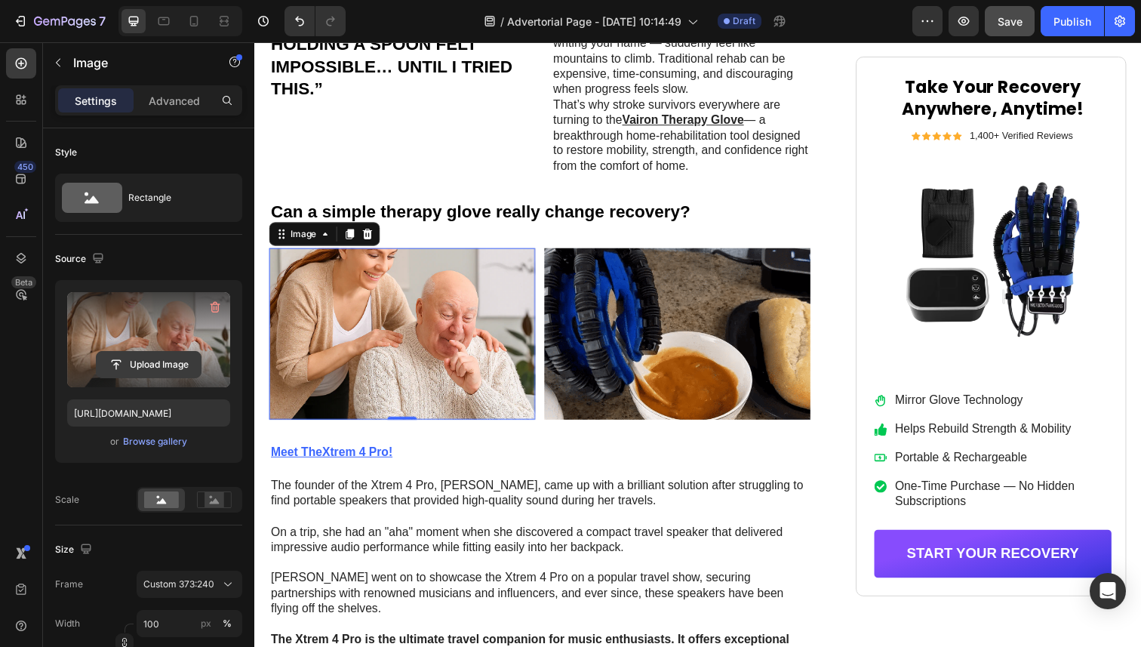
click at [177, 362] on input "file" at bounding box center [149, 365] width 104 height 26
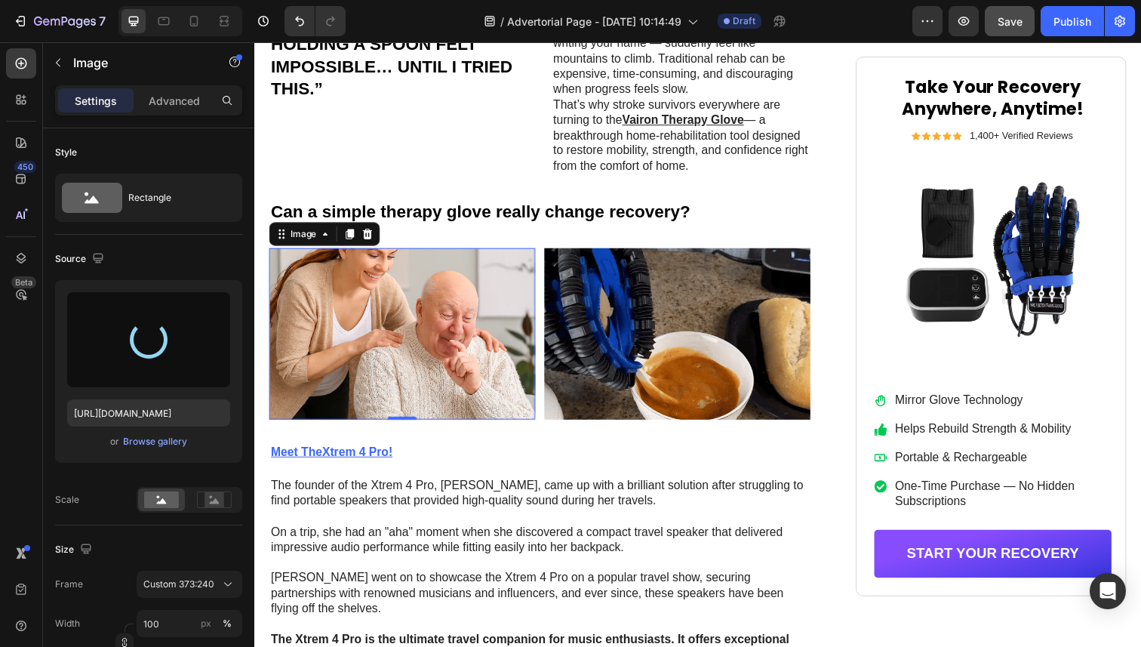
type input "[URL][DOMAIN_NAME]"
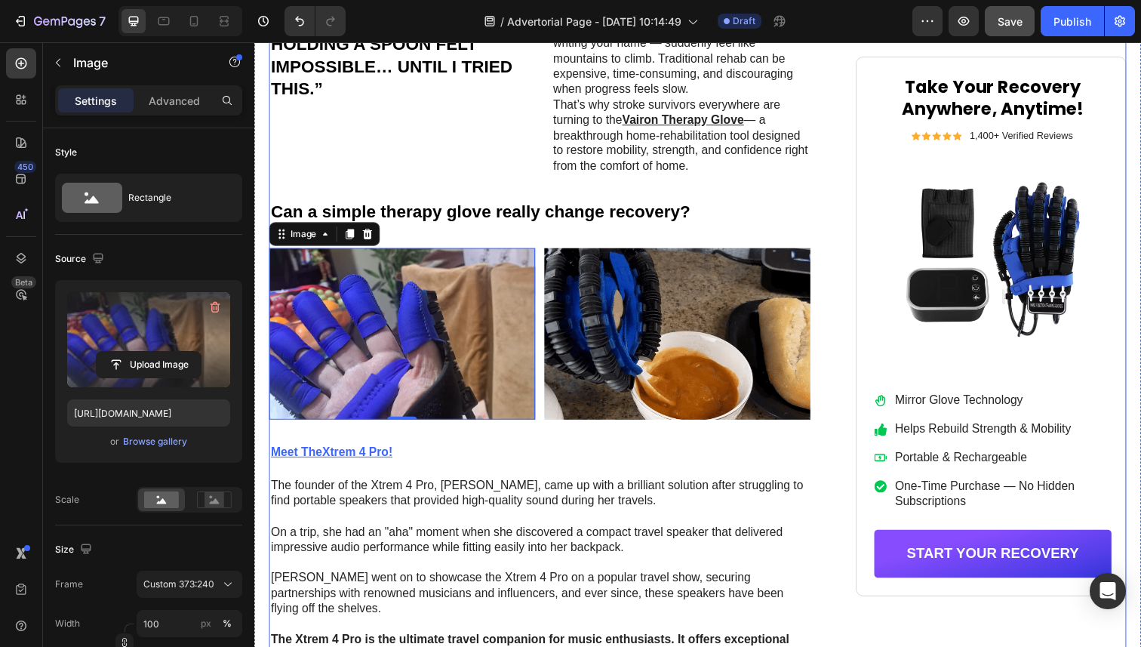
click at [607, 479] on div "Icon Icon Icon Icon Icon Icon List by Health & Lifestyle Team Text Block Row [D…" at bounding box center [546, 131] width 553 height 2047
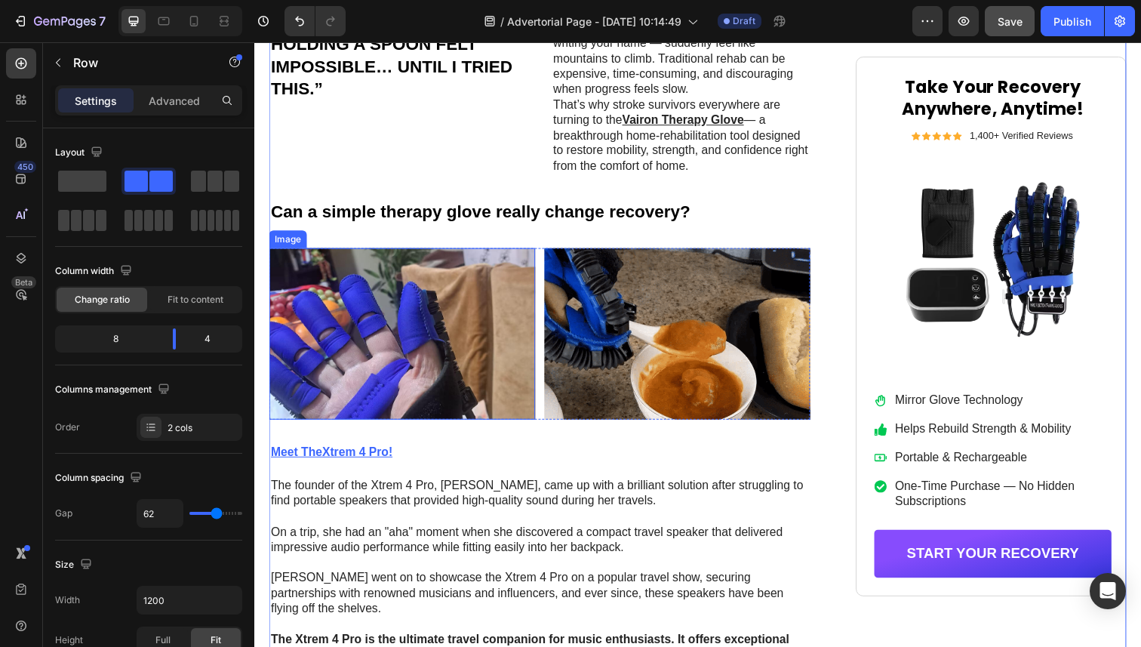
click at [517, 394] on img at bounding box center [406, 340] width 272 height 175
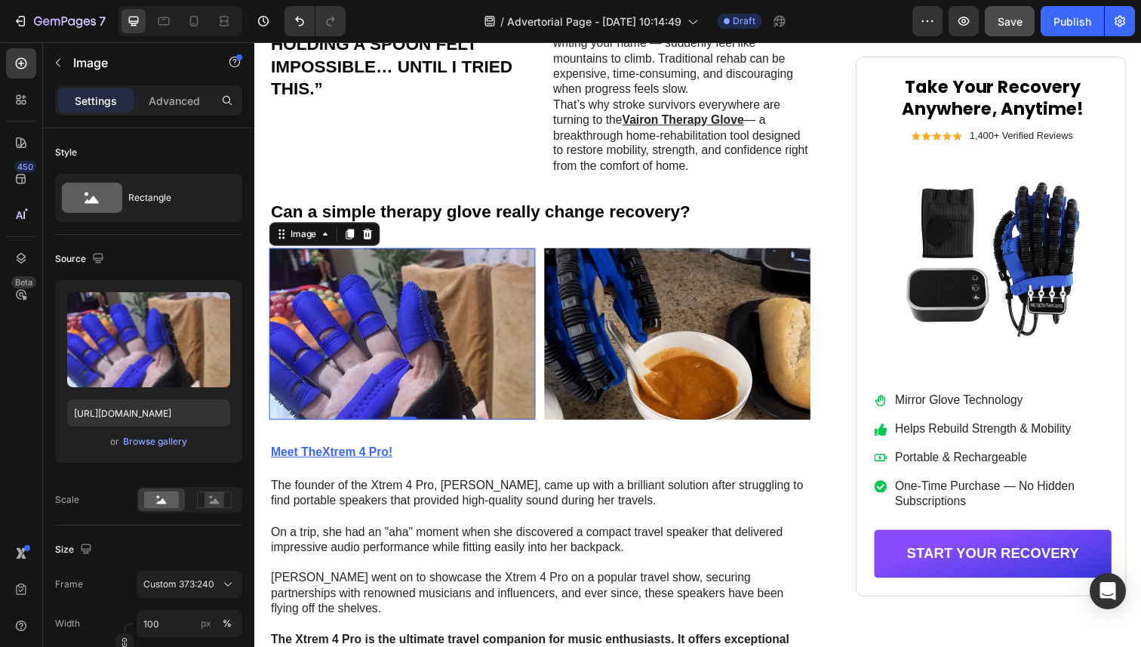
click at [384, 365] on img at bounding box center [406, 340] width 272 height 175
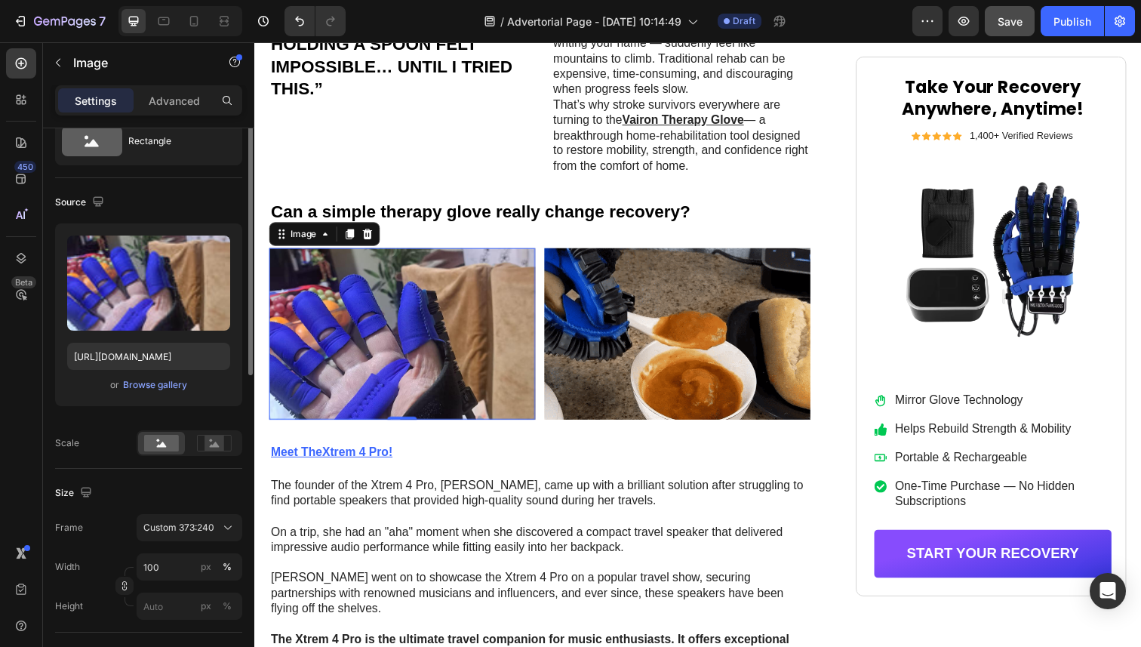
scroll to position [61, 0]
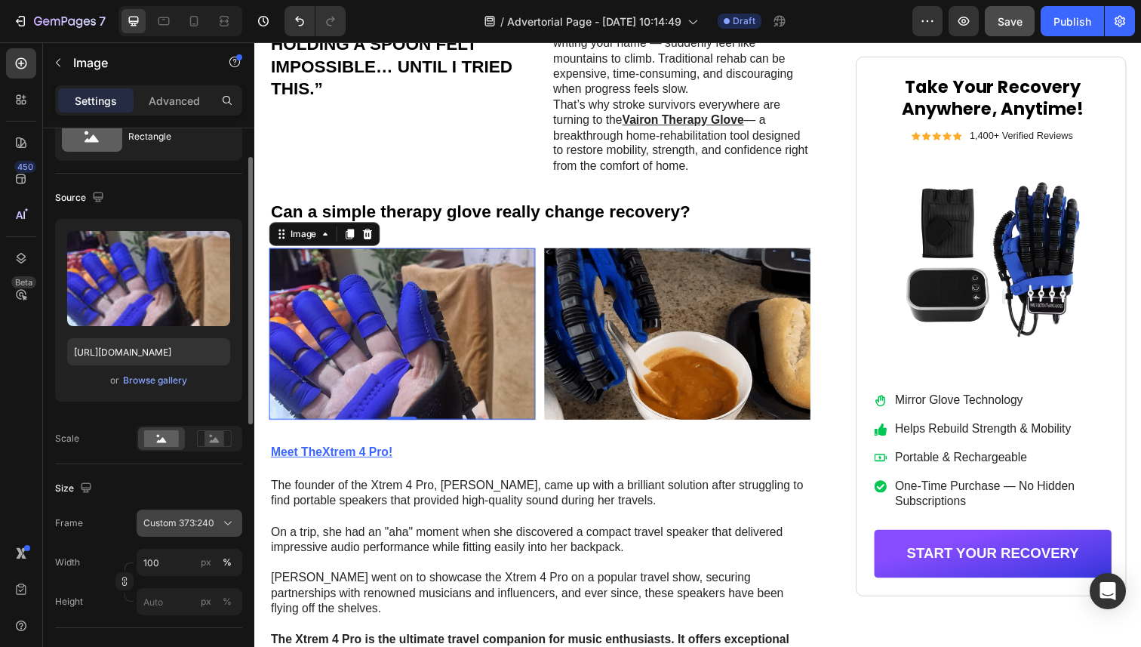
click at [169, 513] on button "Custom 373:240" at bounding box center [190, 523] width 106 height 27
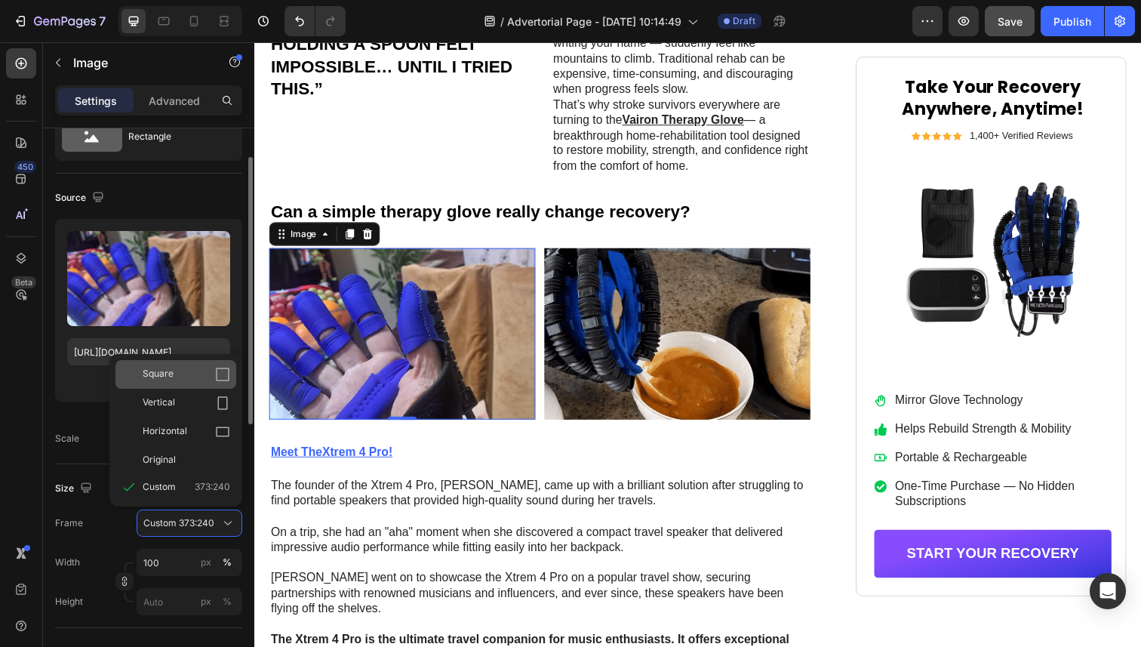
click at [171, 375] on span "Square" at bounding box center [158, 374] width 31 height 15
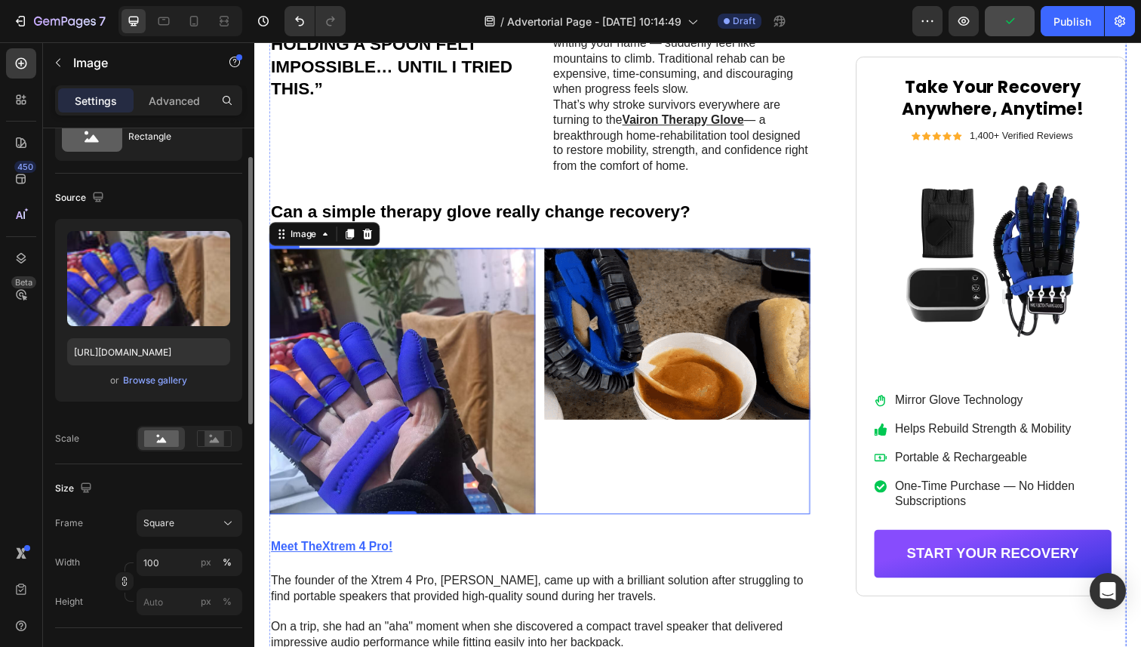
click at [672, 465] on div "Image" at bounding box center [686, 389] width 272 height 272
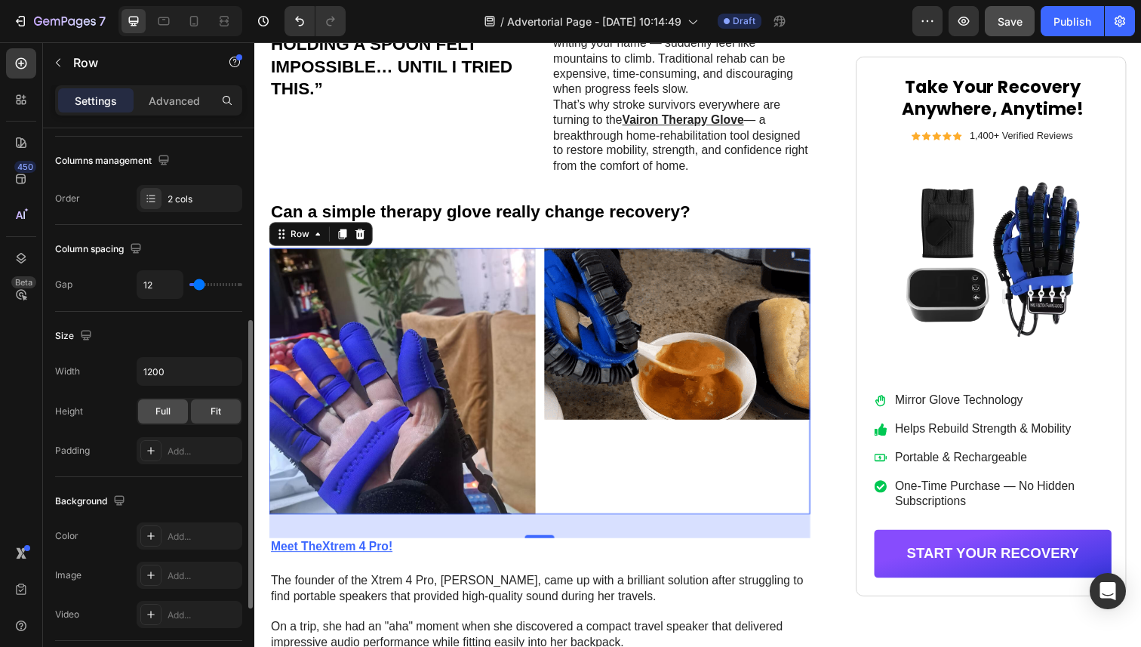
scroll to position [0, 0]
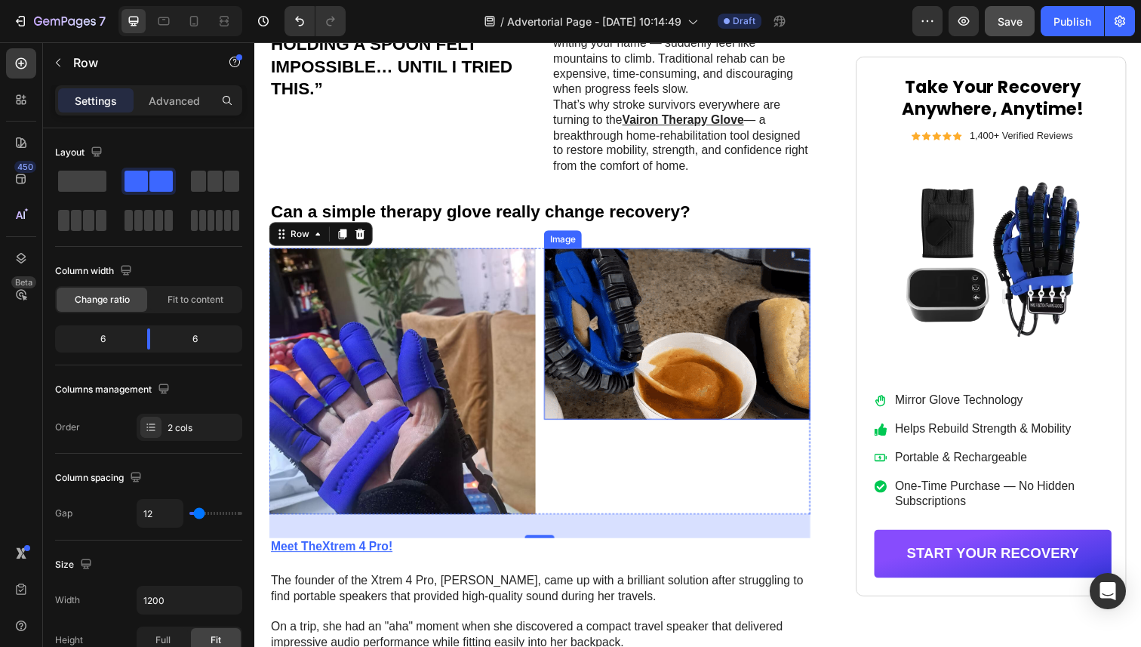
click at [679, 380] on img at bounding box center [686, 340] width 272 height 175
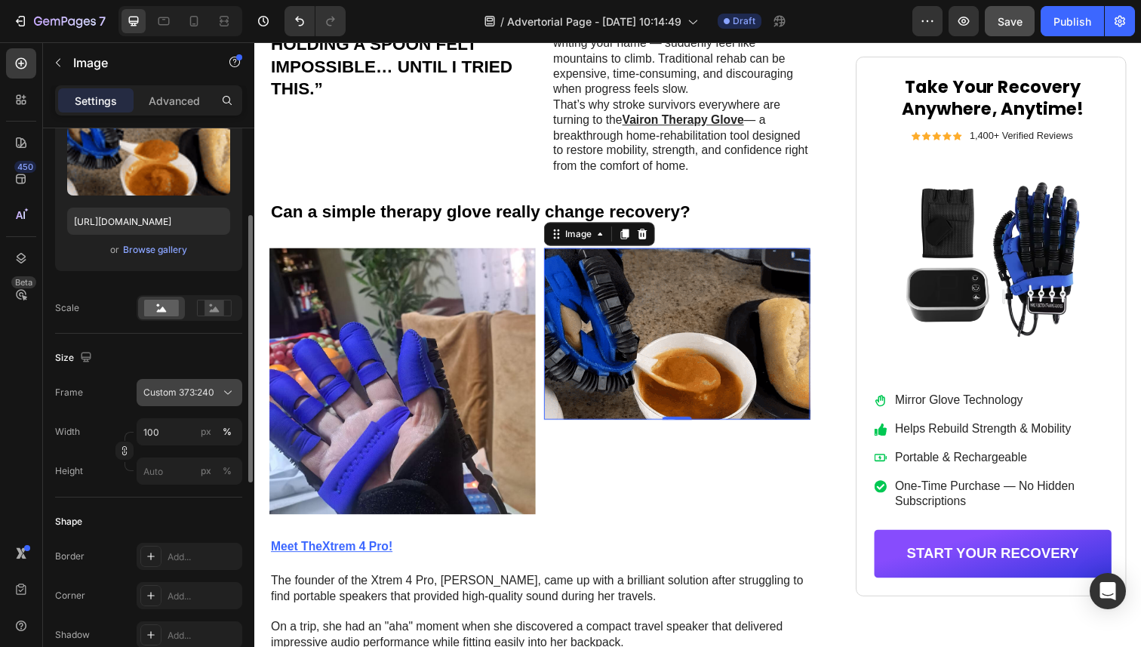
scroll to position [193, 0]
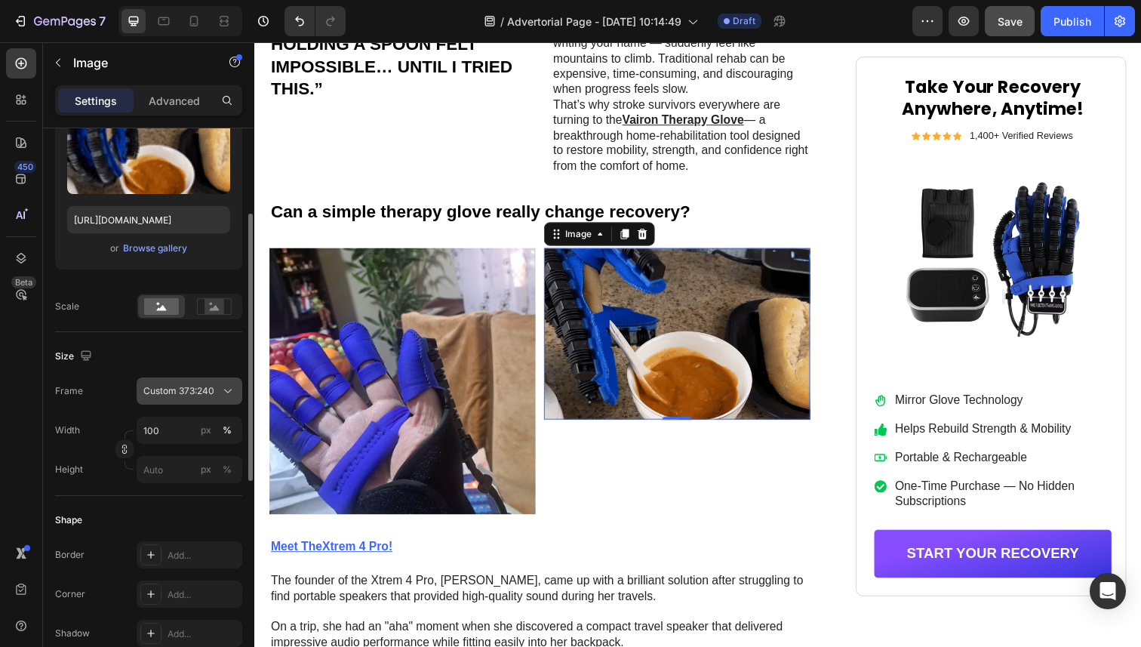
click at [187, 390] on span "Custom 373:240" at bounding box center [178, 391] width 71 height 14
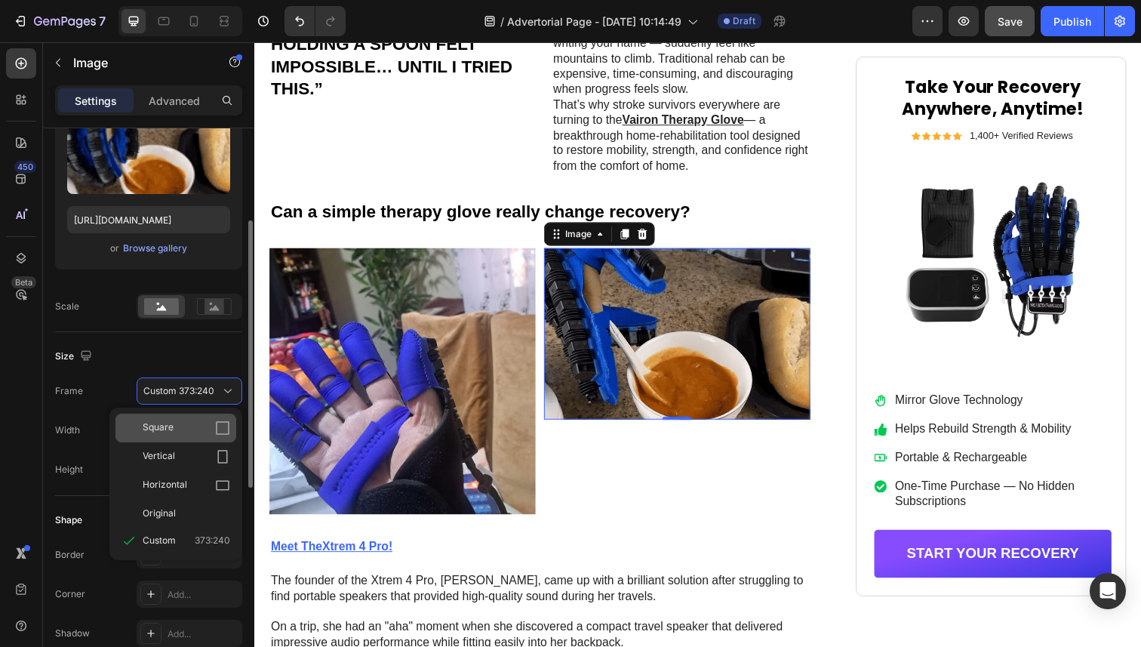
click at [165, 429] on span "Square" at bounding box center [158, 428] width 31 height 15
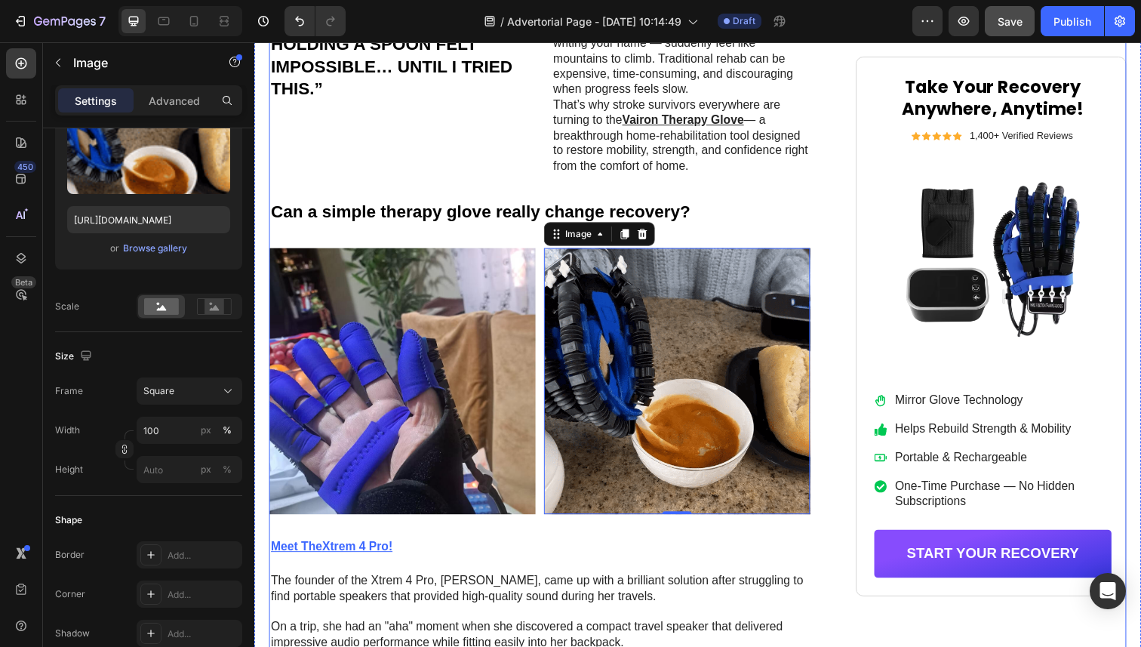
click at [857, 447] on div "Icon Icon Icon Icon Icon Icon List by Health & Lifestyle Team Text Block Row [D…" at bounding box center [708, 180] width 876 height 2144
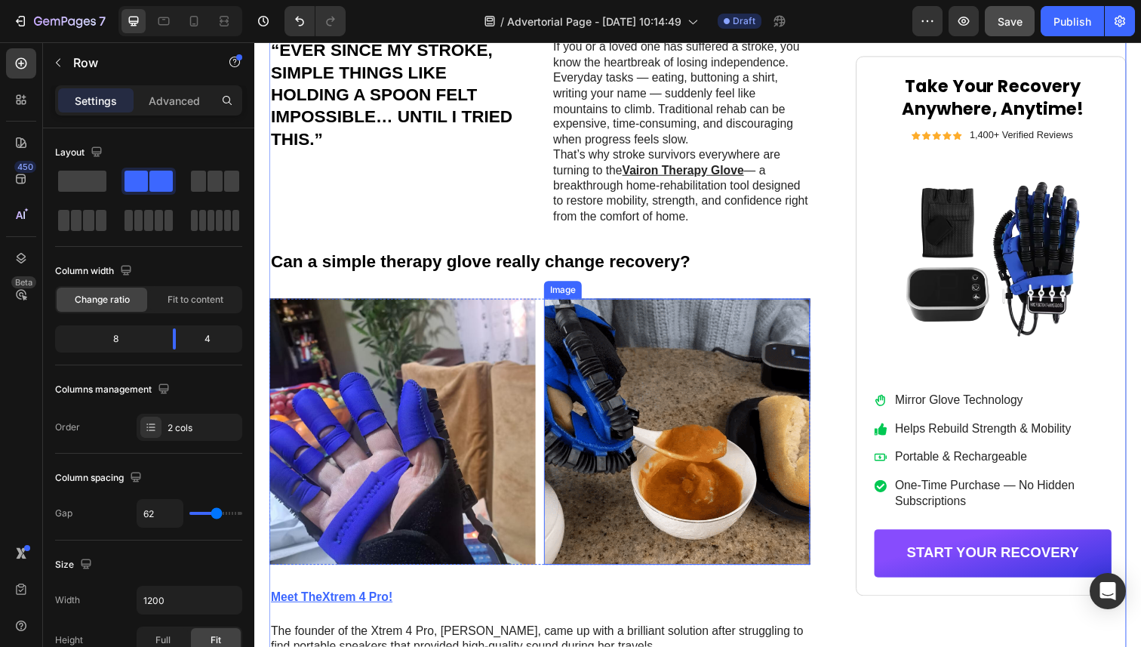
scroll to position [1196, 0]
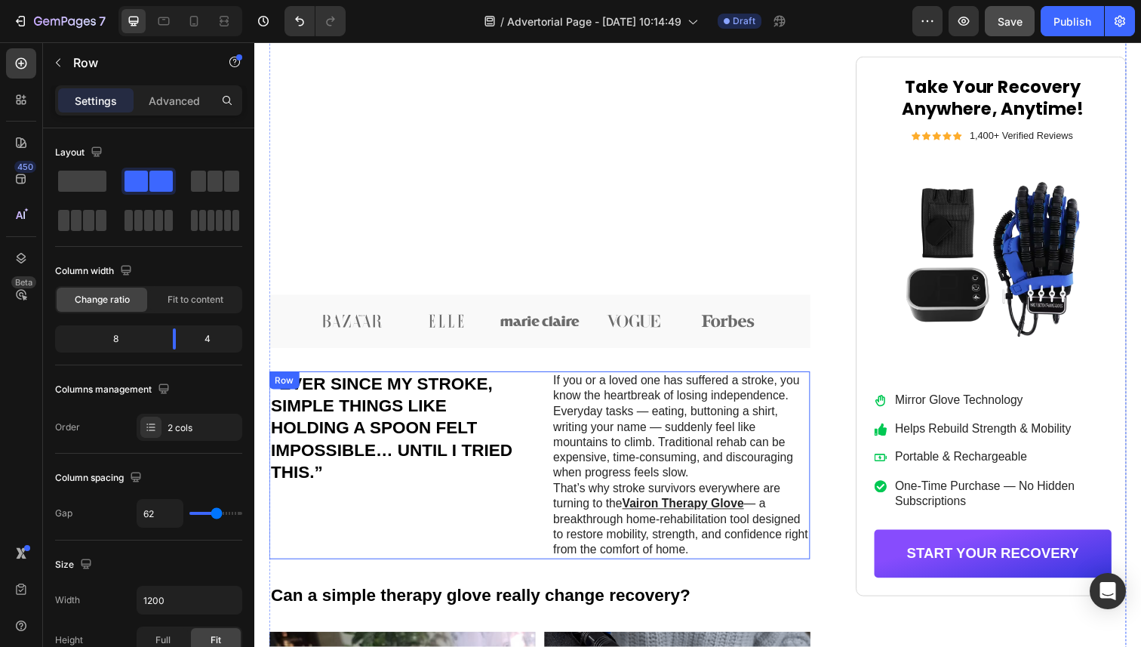
click at [495, 229] on video "Background Image" at bounding box center [546, 0] width 553 height 553
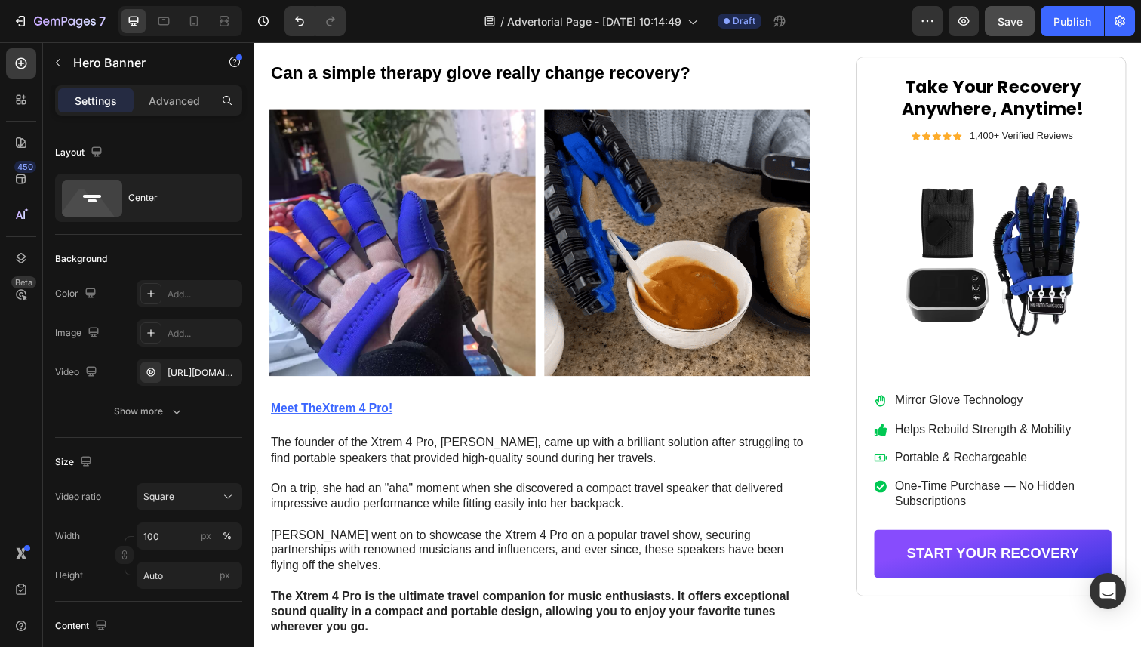
scroll to position [1722, 0]
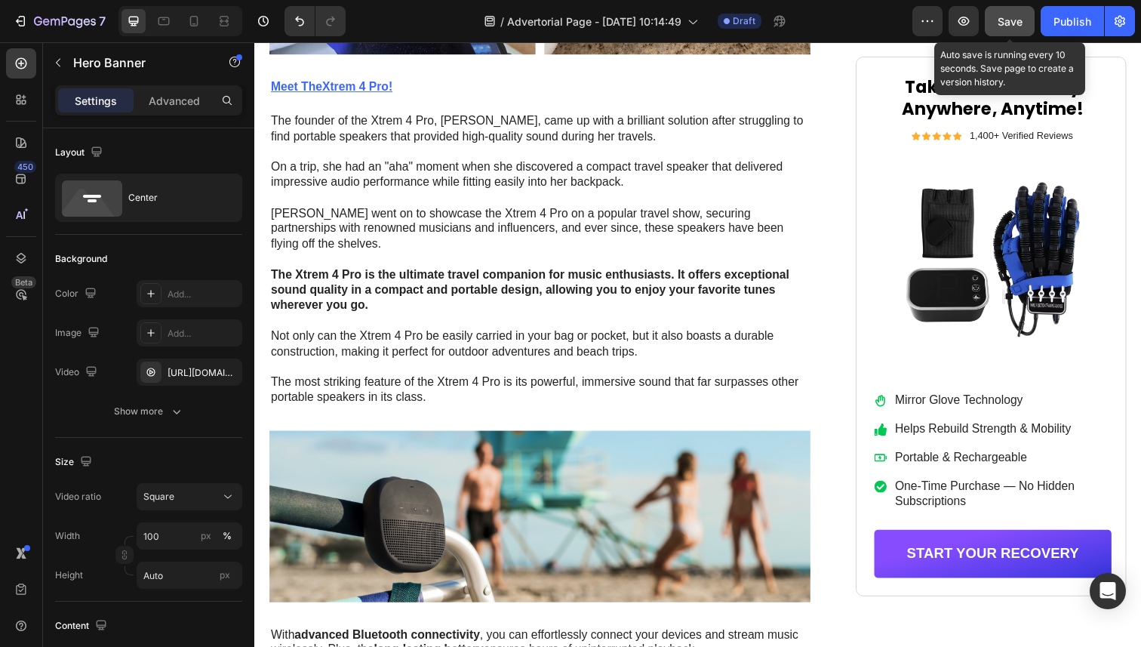
click at [1011, 18] on span "Save" at bounding box center [1010, 21] width 25 height 13
